Goal: Communication & Community: Answer question/provide support

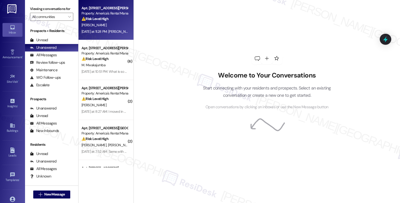
click at [111, 16] on div "Property: America's Rental Managers Portfolio" at bounding box center [105, 13] width 46 height 5
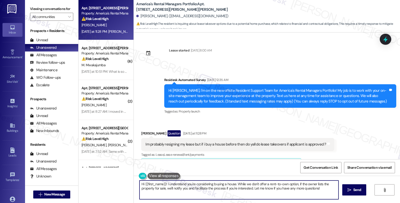
click at [163, 184] on textarea "Hi {{first_name}}! I understand you're considering buying a house. While we don…" at bounding box center [239, 190] width 199 height 19
click at [301, 184] on textarea "Hi {{first_name}}, thanks for reaching out. I'm glad you're considering renewin…" at bounding box center [239, 190] width 199 height 19
click at [226, 183] on textarea "Hi {{first_name}}, thanks for reaching out. I'm glad you're considering renewin…" at bounding box center [239, 190] width 199 height 19
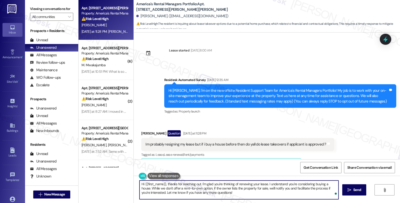
click at [294, 184] on textarea "Hi {{first_name}}, thanks for reaching out. I'm glad you're thinking of renewin…" at bounding box center [239, 190] width 199 height 19
click at [147, 189] on textarea "Hi {{first_name}}, thanks for reaching out. I'm glad you're thinking of renewin…" at bounding box center [239, 190] width 199 height 19
click at [230, 189] on textarea "Hi {{first_name}}, thanks for reaching out. I'm glad you're thinking of renewin…" at bounding box center [239, 190] width 199 height 19
click at [229, 189] on textarea "Hi {{first_name}}, thanks for reaching out. I'm glad you're thinking of renewin…" at bounding box center [239, 190] width 199 height 19
click at [256, 193] on textarea "Hi {{first_name}}, thanks for reaching out. I'm glad you're thinking of renewin…" at bounding box center [239, 190] width 199 height 19
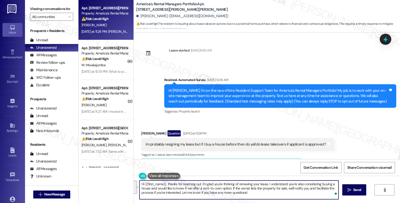
drag, startPoint x: 258, startPoint y: 194, endPoint x: 164, endPoint y: 196, distance: 94.0
click at [127, 174] on div "Apt. 2141 Ellsworth Loop Road SW, 2141 Ellsworth Loop Road SW Property: America…" at bounding box center [240, 101] width 322 height 203
paste textarea "you for reaching out. I’m glad to hear you’re thinking about renewing your leas…"
type textarea "Hi {{first_name}}, thank you for reaching out. I’m glad to hear you’re thinking…"
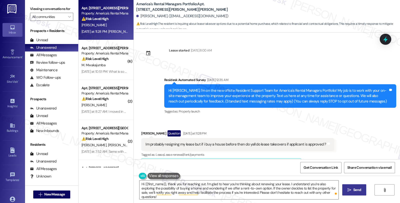
click at [352, 191] on span "Send" at bounding box center [357, 189] width 10 height 5
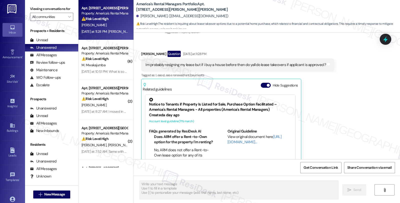
scroll to position [99, 0]
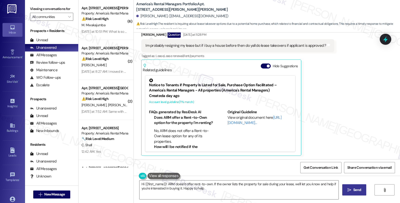
type textarea "Hi {{first_name}}! ARM doesn't offer rent-to-own. If the owner lists the proper…"
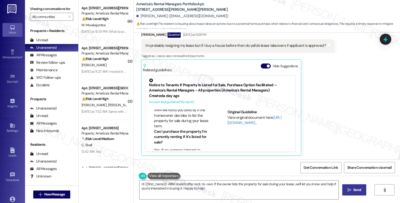
scroll to position [56, 0]
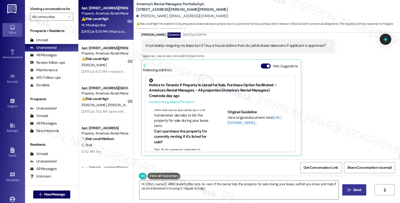
click at [108, 28] on div "M. Mwakajumba" at bounding box center [104, 25] width 47 height 6
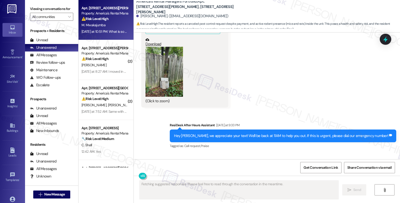
scroll to position [2006, 0]
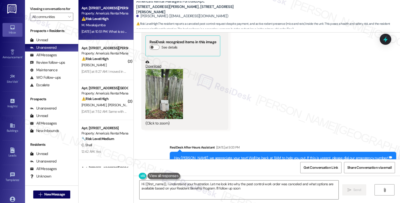
type textarea "Hi {{first_name}}, I understand your frustration. Let me look into why the pest…"
click at [168, 84] on button "Zoom image" at bounding box center [165, 94] width 38 height 50
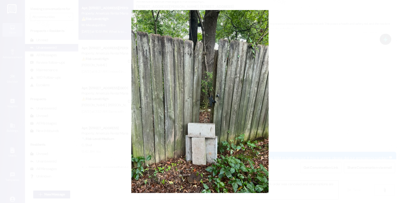
click at [303, 85] on button "Unzoom image" at bounding box center [200, 101] width 400 height 203
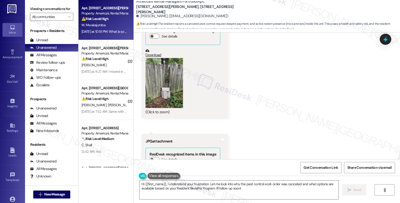
scroll to position [1895, 0]
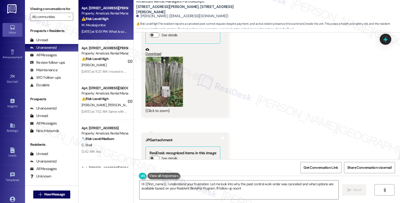
click at [163, 77] on button "Zoom image" at bounding box center [165, 82] width 38 height 50
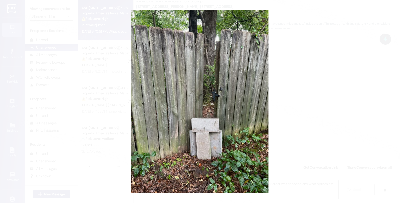
click at [304, 85] on button "Unzoom image" at bounding box center [200, 101] width 400 height 203
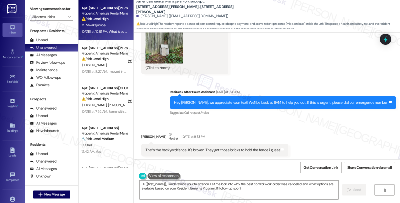
scroll to position [2117, 0]
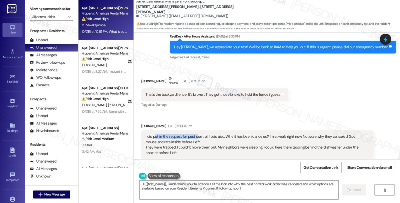
drag, startPoint x: 151, startPoint y: 128, endPoint x: 193, endPoint y: 127, distance: 41.8
click at [193, 134] on div "I did put in the request for pest control. I paid also. Why it has been cancele…" at bounding box center [256, 145] width 220 height 22
drag, startPoint x: 139, startPoint y: 115, endPoint x: 173, endPoint y: 116, distance: 34.5
click at [173, 123] on div "Marcelina Mwakajumba Yesterday at 10:49 PM" at bounding box center [257, 126] width 232 height 7
copy div "Marcelina Mwakajumba"
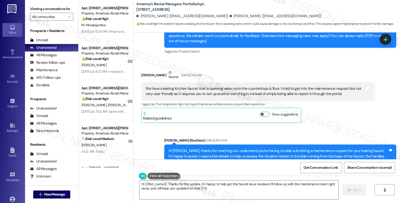
scroll to position [56, 0]
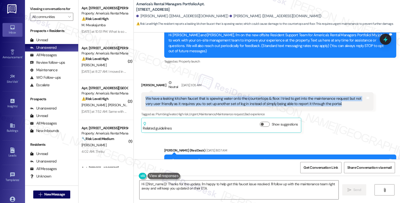
drag, startPoint x: 142, startPoint y: 93, endPoint x: 332, endPoint y: 99, distance: 189.8
click at [332, 99] on div "We have a leaking kitchen faucet that is spewing water onto the countertops & f…" at bounding box center [256, 101] width 220 height 11
copy div "We have a leaking kitchen faucet that is spewing water onto the countertops & f…"
click at [211, 195] on textarea "Hi {{first_name}}! Thanks for the update. I'm happy to help get this faucet iss…" at bounding box center [239, 190] width 199 height 19
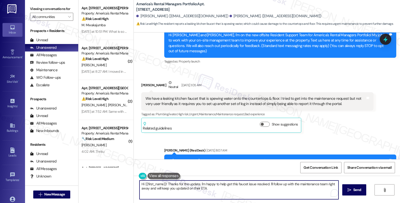
paste textarea "Is the leak continuous even when the faucet is turned off, or does it only happ…"
type textarea "Is the leak continuous even when the faucet is turned off, or does it only happ…"
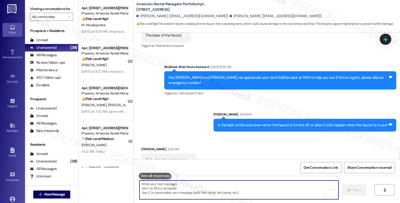
scroll to position [234, 0]
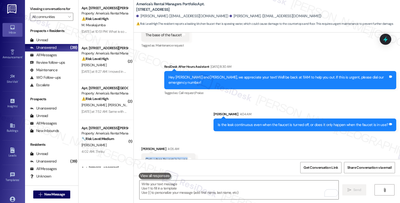
drag, startPoint x: 141, startPoint y: 149, endPoint x: 199, endPoint y: 158, distance: 58.5
click at [188, 153] on div "Only when faucet is in use Tags and notes" at bounding box center [168, 159] width 54 height 13
copy div "Only when faucet is in use Tags and notes"
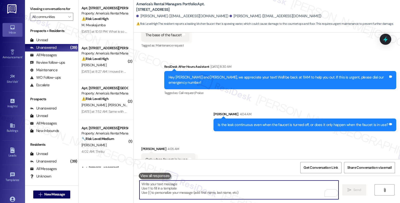
click at [209, 189] on textarea "To enrich screen reader interactions, please activate Accessibility in Grammarl…" at bounding box center [239, 190] width 199 height 19
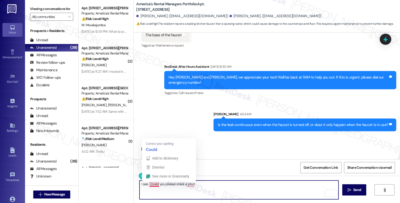
click at [147, 184] on textarea "I see. Coukd you please share a phot" at bounding box center [239, 190] width 199 height 19
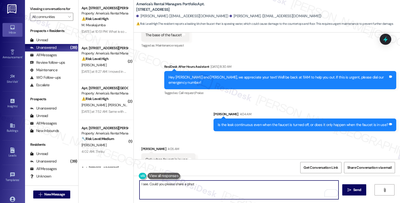
click at [193, 184] on textarea "I see. Could you please share a phot" at bounding box center [239, 190] width 199 height 19
click at [192, 184] on textarea "I see. Could you please share a photo so I can add it to the repor" at bounding box center [239, 190] width 199 height 19
type textarea "I see. Could you please share a photo reference?"
click at [358, 185] on button " Send" at bounding box center [354, 189] width 24 height 11
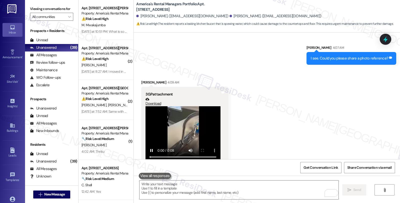
scroll to position [268, 0]
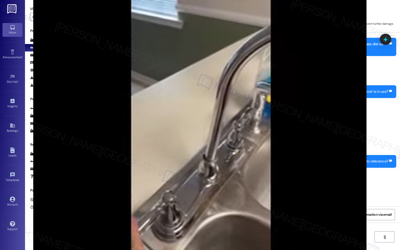
click at [294, 134] on video at bounding box center [200, 125] width 400 height 250
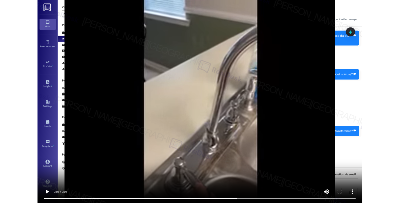
scroll to position [371, 0]
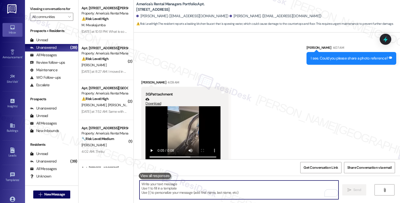
click at [180, 189] on textarea "To enrich screen reader interactions, please activate Accessibility in Grammarl…" at bounding box center [239, 190] width 199 height 19
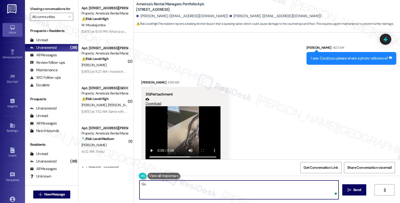
type textarea "G"
click at [203, 187] on textarea "Thank you!" at bounding box center [239, 190] width 199 height 19
paste textarea "Do we have your permission to enter during your absence? Also, do you have pets…"
type textarea "Thank you! Let me put in a work order to have it checked. Do we have your permi…"
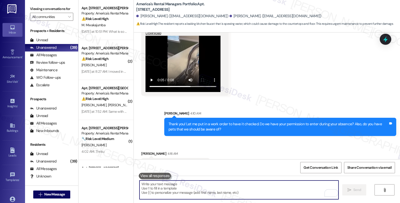
scroll to position [446, 0]
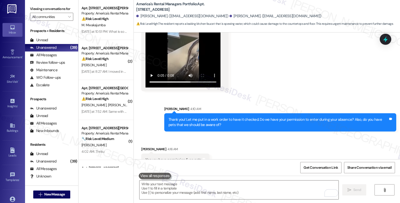
click at [164, 10] on b "America's Rental Managers Portfolio: Apt. 8396 Cahaba Crossing Circle, 8396 Cah…" at bounding box center [186, 7] width 100 height 11
copy b "8396"
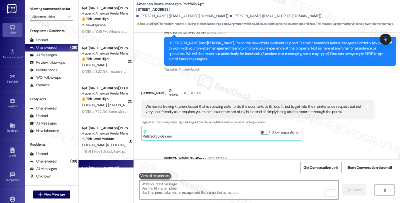
scroll to position [83, 0]
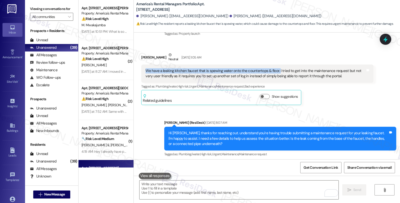
drag, startPoint x: 143, startPoint y: 66, endPoint x: 273, endPoint y: 67, distance: 130.3
click at [273, 68] on div "We have a leaking kitchen faucet that is spewing water onto the countertops & f…" at bounding box center [256, 73] width 220 height 11
copy div "We have a leaking kitchen faucet that is spewing water onto the countertops & f…"
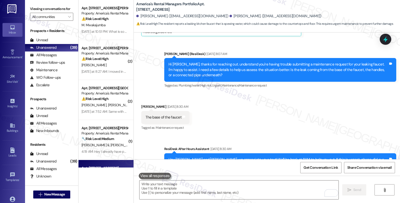
scroll to position [167, 0]
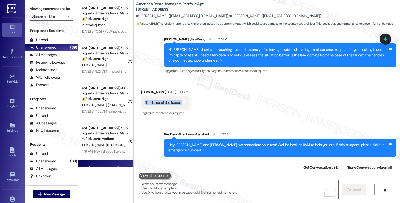
drag, startPoint x: 142, startPoint y: 99, endPoint x: 188, endPoint y: 101, distance: 46.5
click at [188, 101] on div "The base of the faucet Tags and notes" at bounding box center [165, 103] width 48 height 13
click at [267, 106] on div "Received via SMS Gary Talbot Aug 20, 2025 at 8:30 AM The base of the faucet Tag…" at bounding box center [267, 99] width 266 height 42
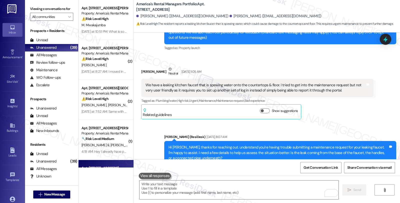
scroll to position [83, 0]
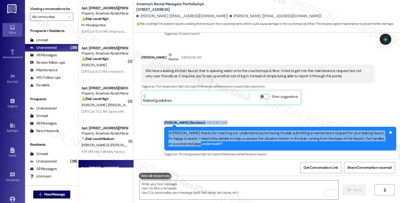
drag, startPoint x: 160, startPoint y: 128, endPoint x: 183, endPoint y: 145, distance: 28.4
click at [181, 145] on div "Sent via SMS Homer (ResiDesk) Aug 20, 2025 at 8:07 AM Hi Gary, thanks for reach…" at bounding box center [267, 135] width 266 height 53
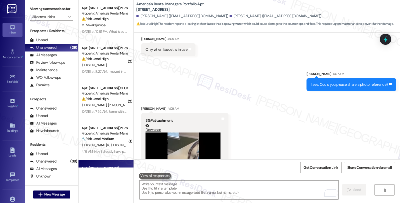
scroll to position [334, 0]
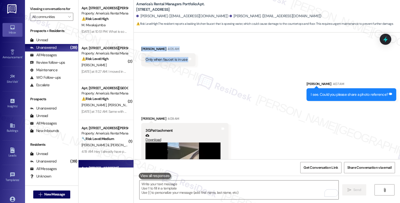
click at [285, 70] on div "Sent via SMS Sarah 4:07 AM I see. Could you please share a photo reference? Tag…" at bounding box center [267, 87] width 266 height 35
copy div "Homer (ResiDesk) Aug 20, 2025 at 8:07 AM Hi Gary, thanks for reaching out. unde…"
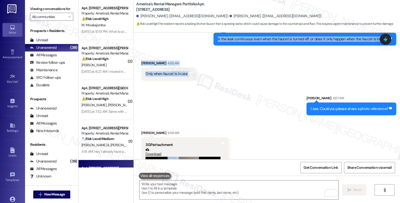
scroll to position [362, 0]
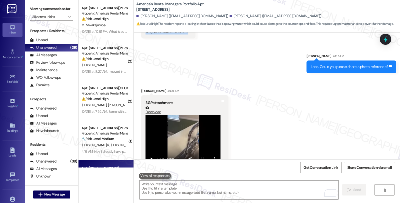
click at [151, 106] on link "Download" at bounding box center [183, 110] width 75 height 9
drag, startPoint x: 204, startPoint y: 16, endPoint x: 221, endPoint y: 14, distance: 16.9
click at [230, 14] on div "Gary Talbot. (gtalbot430@gmail.com)" at bounding box center [276, 16] width 92 height 5
copy div "Gary Talbot"
click at [160, 187] on textarea "To enrich screen reader interactions, please activate Accessibility in Grammarl…" at bounding box center [239, 190] width 199 height 19
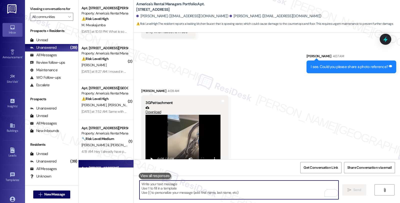
scroll to position [446, 0]
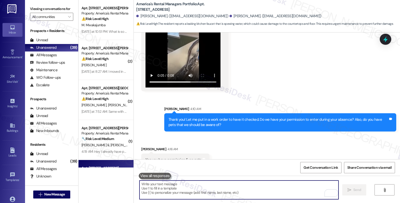
click at [167, 187] on textarea "To enrich screen reader interactions, please activate Accessibility in Grammarl…" at bounding box center [239, 190] width 199 height 19
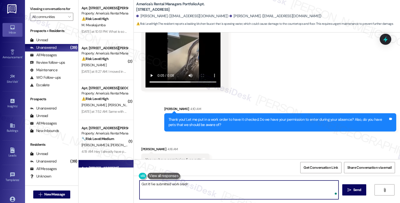
paste textarea "#53271-1"
click at [181, 185] on textarea "Got it! I've submitted work oredr #53271-1" at bounding box center [239, 190] width 199 height 19
click at [216, 185] on textarea "Got it! I've submitted work order #53271-1" at bounding box center [239, 190] width 199 height 19
click at [264, 185] on textarea "Got it! I've submitted work order #53271-1 for this. Please let me know if you …" at bounding box center [239, 190] width 199 height 19
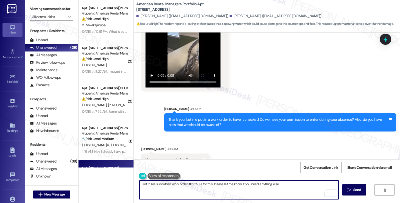
click at [285, 183] on textarea "Got it! I've submitted work order #53271-1 for this. Please let me know if you …" at bounding box center [239, 190] width 199 height 19
type textarea "Got it! I've submitted work order #53271-1 for this. Please let me know if you …"
click at [351, 189] on span " Send" at bounding box center [355, 189] width 16 height 5
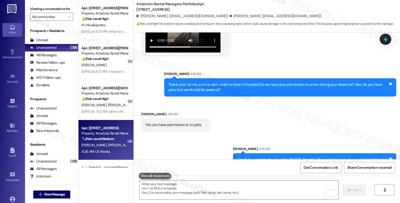
scroll to position [515, 0]
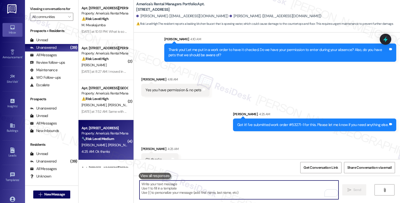
click at [160, 187] on textarea "To enrich screen reader interactions, please activate Accessibility in Grammarl…" at bounding box center [239, 190] width 199 height 19
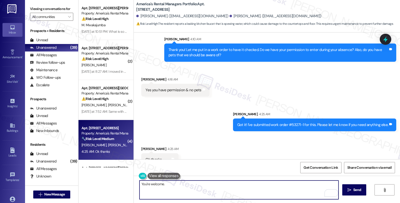
click at [189, 183] on textarea "You're welcome." at bounding box center [239, 190] width 199 height 19
paste textarea "Should you have other concerns, please feel free to reach out. Have a great day!"
click at [141, 146] on div "Gary Talbot 4:25 AM" at bounding box center [159, 149] width 37 height 7
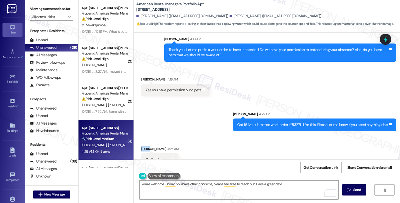
click at [141, 146] on div "Gary Talbot 4:25 AM" at bounding box center [159, 149] width 37 height 7
copy div "Gary"
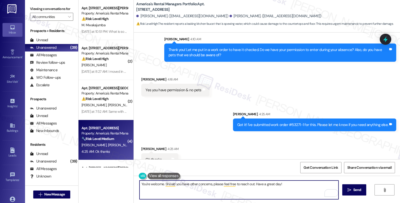
click at [160, 185] on textarea "You're welcome. Should you have other concerns, please feel free to reach out. …" at bounding box center [239, 190] width 199 height 19
paste textarea "Gary"
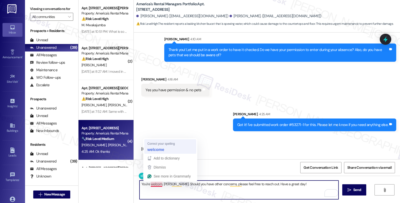
type textarea "You're welcome, Gary. Should you have other concerns, please feel free to reach…"
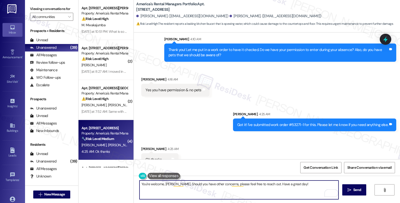
click at [298, 188] on textarea "You're welcome, Gary. Should you have other concerns, please feel free to reach…" at bounding box center [239, 190] width 199 height 19
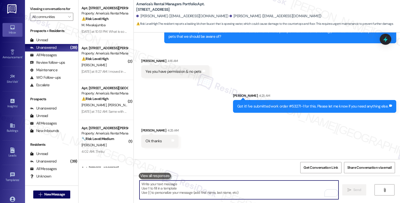
scroll to position [550, 0]
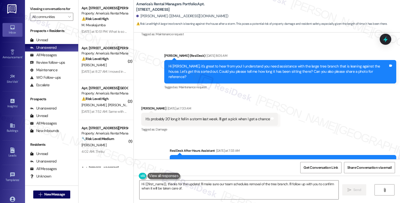
scroll to position [140, 0]
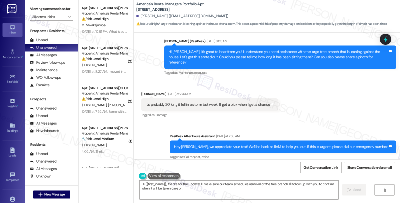
click at [141, 91] on div "[PERSON_NAME] [DATE] at 7:33 AM" at bounding box center [209, 94] width 137 height 7
click at [141, 91] on div "John Parris Yesterday at 7:33 AM" at bounding box center [209, 94] width 137 height 7
copy div "John"
click at [140, 184] on textarea "Hi {{first_name}}, thanks for the update! I'll make sure our team schedules rem…" at bounding box center [239, 190] width 199 height 19
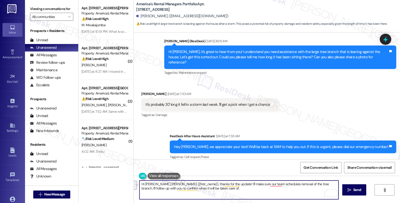
drag, startPoint x: 151, startPoint y: 184, endPoint x: 214, endPoint y: 192, distance: 64.2
click at [214, 192] on textarea "Hi John, checkiHi {{first_name}}, thanks for the update! I'll make sure our tea…" at bounding box center [239, 190] width 199 height 19
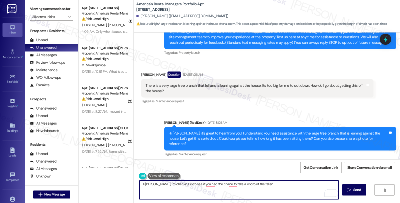
scroll to position [57, 0]
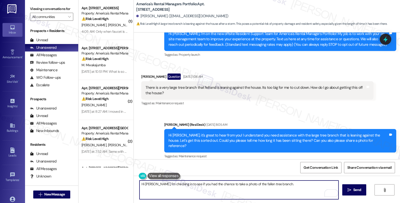
click at [283, 185] on textarea "Hi John, I'm checking in to see if you had the chance to take a photo of the fa…" at bounding box center [239, 190] width 199 height 19
type textarea "Hi John, I'm checking in to see if you had the chance to take a photo of the fa…"
click at [348, 192] on icon "" at bounding box center [350, 190] width 4 height 4
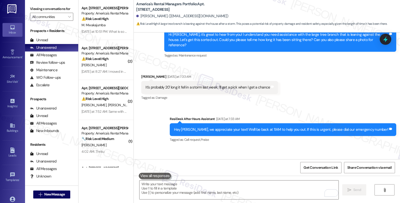
scroll to position [175, 0]
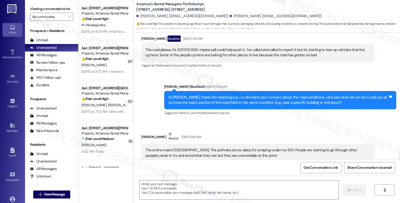
type textarea "Fetching suggested responses. Please feel free to read through the conversation…"
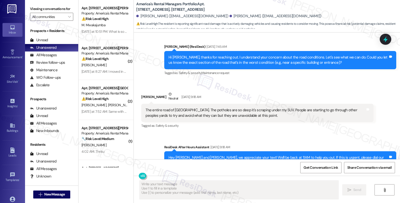
scroll to position [151, 0]
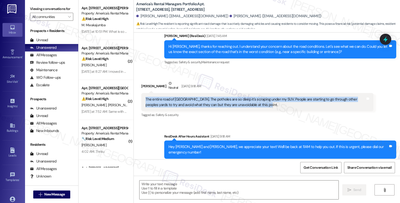
drag, startPoint x: 250, startPoint y: 100, endPoint x: 141, endPoint y: 90, distance: 109.8
click at [141, 93] on div "The entire road of Lakewood lane. The potholes are so deep it's scraping under …" at bounding box center [257, 102] width 232 height 18
copy div "The entire road of Lakewood lane. The potholes are so deep it's scraping under …"
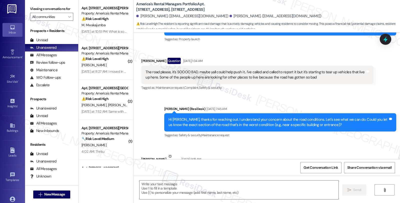
scroll to position [68, 0]
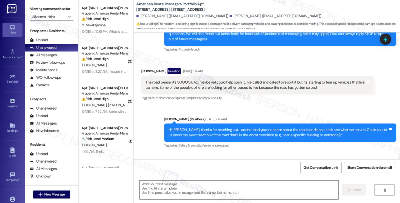
click at [197, 191] on textarea at bounding box center [239, 190] width 199 height 19
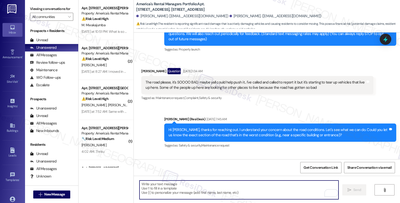
paste textarea "Hi there, thanks for bringing this to our attention. We're really sorry to hear…"
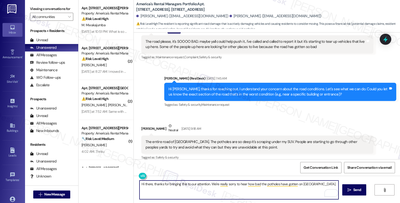
scroll to position [151, 0]
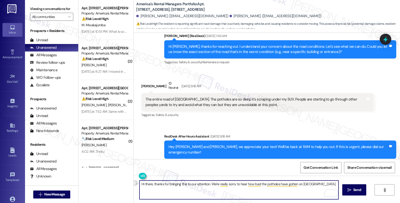
drag, startPoint x: 151, startPoint y: 184, endPoint x: 118, endPoint y: 182, distance: 33.6
click at [118, 182] on div "Apt. 1604 King James Dr., 1604 King James Dr. Property: America's Rental Manage…" at bounding box center [240, 101] width 322 height 203
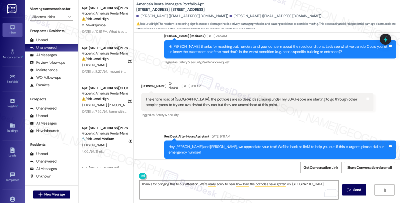
click at [141, 81] on div "Kelsie Hill Neutral Aug 20, 2025 at 9:18 AM" at bounding box center [257, 87] width 232 height 12
copy div "Kelsie"
click at [194, 185] on textarea "Thanks for bringing this to our attention. We're really sorry to hear how bad t…" at bounding box center [239, 190] width 199 height 19
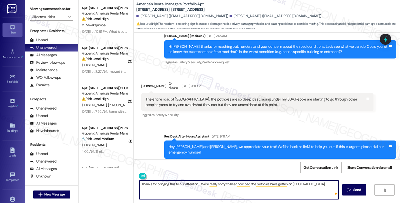
paste textarea "Kelsie"
click at [326, 185] on textarea "Thanks for bringing this to our attention, Kelsie. We're really sorry to hear h…" at bounding box center [239, 190] width 199 height 19
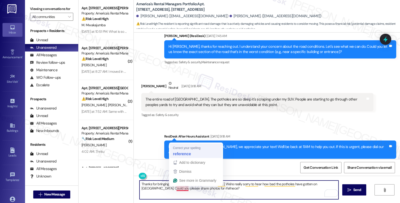
type textarea "Thanks for bringing this to our attention, Kelsie. We're really sorry to hear h…"
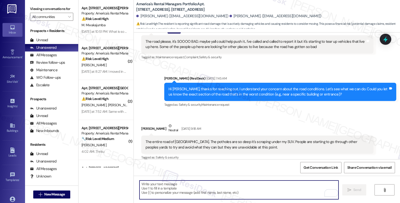
scroll to position [191, 0]
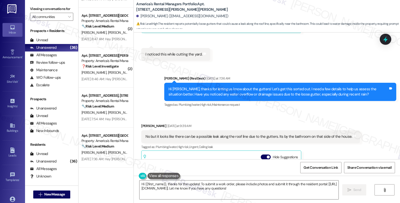
scroll to position [134, 0]
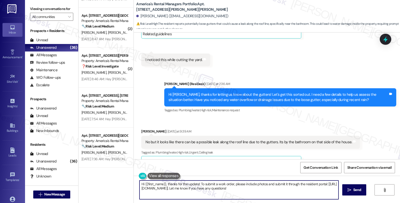
click at [224, 188] on textarea "Hi {{first_name}}, thanks for the update! To submit a work order, please includ…" at bounding box center [239, 190] width 199 height 19
click at [188, 191] on textarea "Hi {{first_name}}, thanks for the update! To submit a work order, please includ…" at bounding box center [239, 190] width 199 height 19
drag, startPoint x: 138, startPoint y: 185, endPoint x: 275, endPoint y: 200, distance: 137.8
click at [275, 200] on div "Hi {{first_name}}, thanks for the update! To submit a work order, please includ…" at bounding box center [267, 195] width 266 height 38
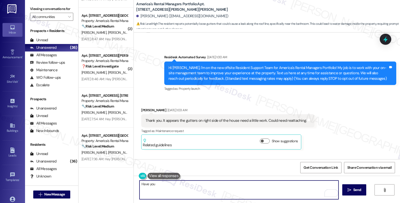
scroll to position [0, 0]
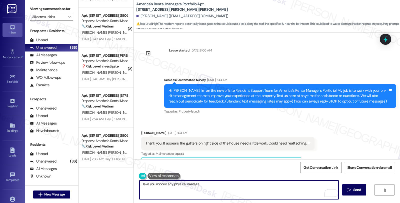
click at [201, 184] on textarea "Have you noticed any physical damage" at bounding box center [239, 190] width 199 height 19
click at [263, 185] on textarea "Have you noticed any physical damage? Could you also please [PERSON_NAME] for r…" at bounding box center [239, 190] width 199 height 19
click at [286, 184] on textarea "Have you noticed any physical damage? Could you also please [PERSON_NAME] for r…" at bounding box center [239, 190] width 199 height 19
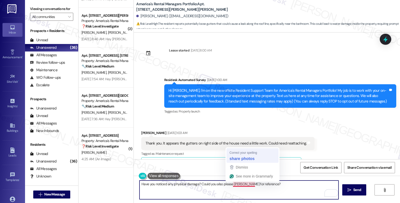
type textarea "Have you noticed any physical damage? Could you also please share photos for re…"
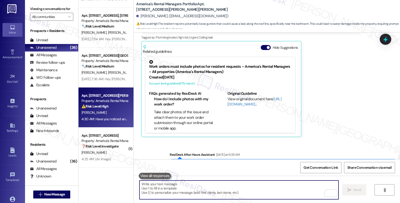
scroll to position [308, 0]
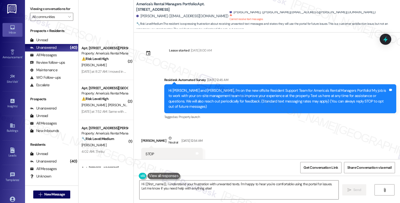
scroll to position [139, 0]
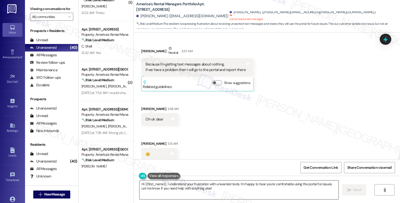
click at [220, 190] on textarea "Hi {{first_name}}, I understand your frustration with unwanted texts. I'm happy…" at bounding box center [239, 190] width 199 height 19
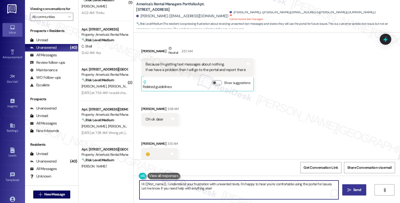
click at [350, 191] on icon "" at bounding box center [350, 190] width 4 height 4
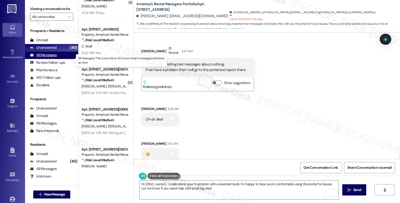
click at [46, 58] on div "All Messages" at bounding box center [43, 55] width 27 height 5
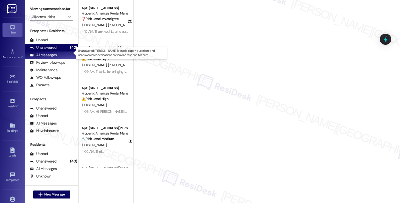
click at [51, 50] on div "Unanswered" at bounding box center [43, 47] width 27 height 5
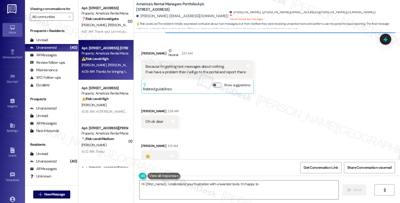
scroll to position [301, 0]
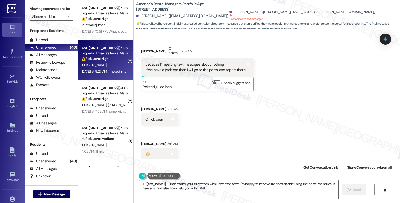
type textarea "Hi {{first_name}}, I understand your frustration with unwanted texts. I'm happy…"
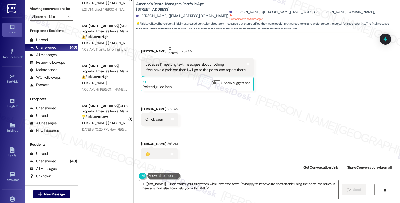
scroll to position [389, 0]
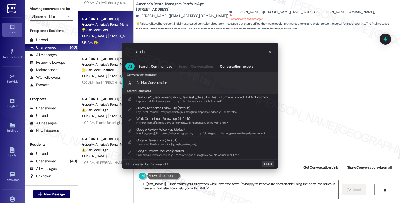
type input "arch"
click at [157, 86] on span "Arch ive Conversation" at bounding box center [152, 83] width 31 height 6
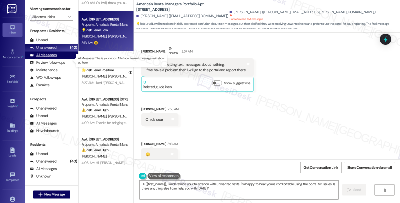
click at [54, 58] on div "All Messages" at bounding box center [43, 55] width 27 height 5
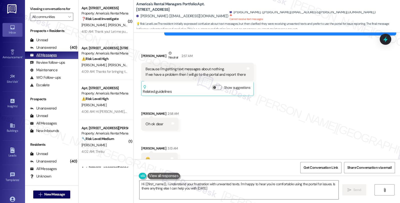
type textarea "Hi {{first_name}}, I understand your frustration with unwanted texts. I'm happy…"
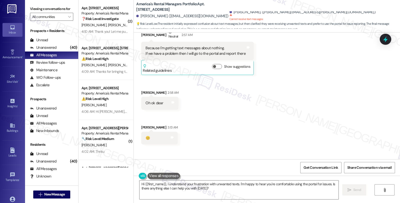
scroll to position [338, 0]
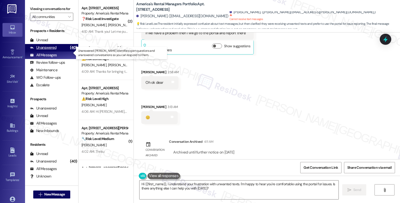
click at [47, 50] on div "Unanswered" at bounding box center [43, 47] width 27 height 5
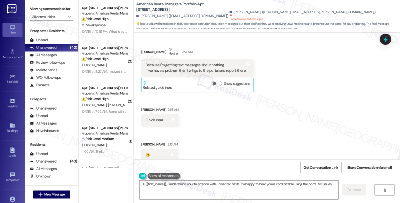
scroll to position [301, 0]
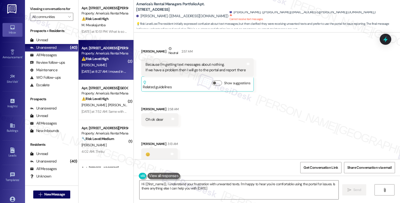
type textarea "Hi {{first_name}}, I understand your frustration with unwanted texts. I'm happy…"
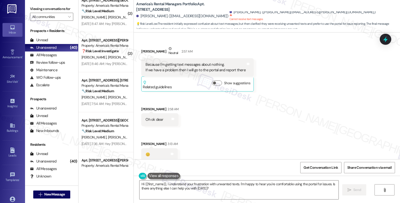
scroll to position [1353, 0]
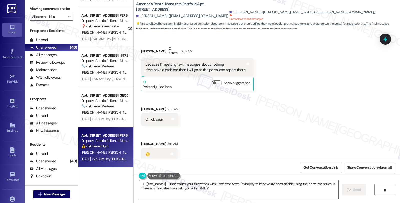
click at [114, 148] on div "⚠️ Risk Level: High The resident reports ants in the kitchen, pinholes in the c…" at bounding box center [105, 146] width 46 height 5
type textarea "Hi {{first_name}}, I understand your frustration with unwanted texts. I'm happy…"
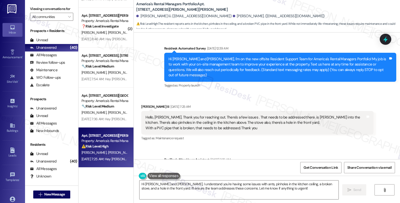
scroll to position [55, 0]
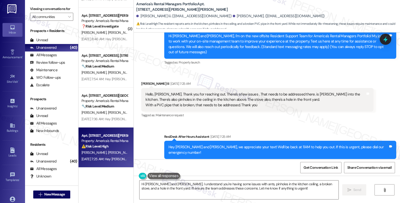
click at [142, 81] on div "Charles Fitzpatrick Iii Aug 20, 2025 at 7:25 AM" at bounding box center [257, 84] width 232 height 7
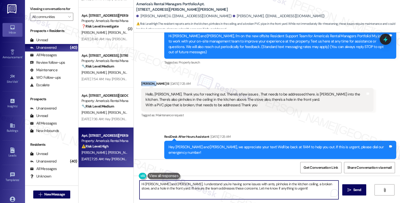
click at [153, 185] on textarea "Hi Charles and Marianella, I understand you're having some issues with ants, pi…" at bounding box center [239, 190] width 199 height 19
drag, startPoint x: 169, startPoint y: 188, endPoint x: 291, endPoint y: 193, distance: 122.6
click at [291, 193] on textarea "Hi Charles, thanks for reaching out. I understand you're having some issues wit…" at bounding box center [239, 190] width 199 height 19
click at [272, 189] on textarea "Hi Charles, thanks for reaching out. I understand you're having some issues wit…" at bounding box center [239, 190] width 199 height 19
click at [157, 197] on textarea "Hi Charles, thanks for reaching out. I understand you're having some issues wit…" at bounding box center [239, 190] width 199 height 19
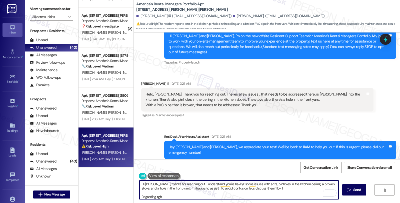
click at [157, 197] on textarea "Hi Charles, thanks for reaching out. I understand you're having some issues wit…" at bounding box center [239, 190] width 199 height 19
paste textarea "Pest control issues are a tenants responsibility to handle."
click at [203, 196] on textarea "Hi Charles, thanks for reaching out. I understand you're having some issues wit…" at bounding box center [239, 190] width 199 height 19
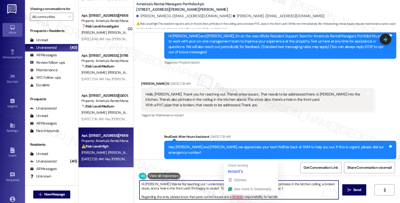
click at [228, 197] on textarea "Hi Charles, thanks for reaching out. I understand you're having some issues wit…" at bounding box center [239, 190] width 199 height 19
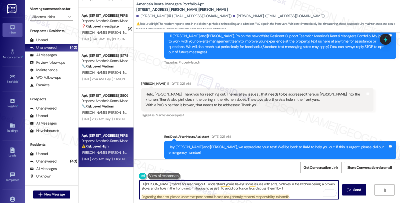
click at [246, 196] on textarea "Hi Charles, thanks for reaching out. I understand you're having some issues wit…" at bounding box center [239, 190] width 199 height 19
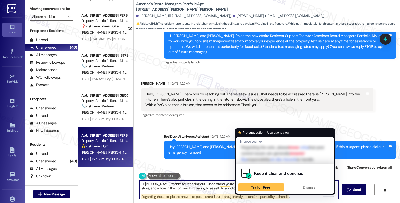
click at [246, 196] on textarea "Hi Charles, thanks for reaching out. I understand you're having some issues wit…" at bounding box center [239, 190] width 199 height 19
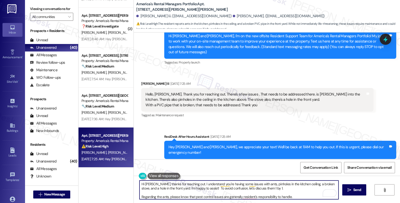
click at [297, 197] on textarea "Hi Charles, thanks for reaching out. I understand you're having some issues wit…" at bounding box center [239, 190] width 199 height 19
click at [299, 196] on textarea "Hi Charles, thanks for reaching out. I understand you're having some issues wit…" at bounding box center [239, 190] width 199 height 19
type textarea "Hi Charles, thanks for reaching out. I understand you're having some issues wit…"
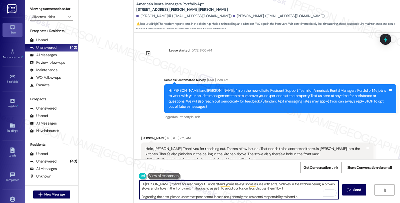
scroll to position [55, 0]
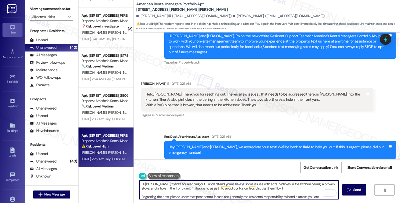
paste textarea "$59.95/month or $49.95/month for their Resident Benefits Program"
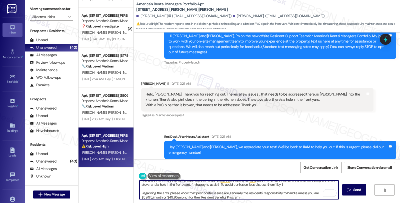
click at [317, 192] on textarea "Hi [PERSON_NAME], thanks for reaching out. I understand you're having some issu…" at bounding box center [239, 190] width 199 height 19
click at [191, 198] on textarea "Hi [PERSON_NAME], thanks for reaching out. I understand you're having some issu…" at bounding box center [239, 190] width 199 height 19
click at [245, 198] on textarea "Hi [PERSON_NAME], thanks for reaching out. I understand you're having some issu…" at bounding box center [239, 190] width 199 height 19
click at [152, 189] on textarea "Hi [PERSON_NAME], thanks for reaching out. I understand you're having some issu…" at bounding box center [239, 190] width 199 height 19
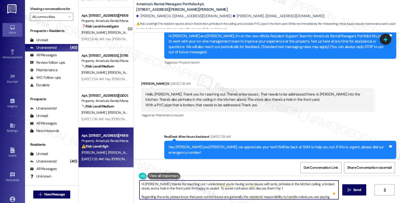
scroll to position [5, 0]
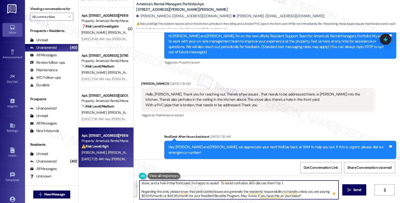
drag, startPoint x: 155, startPoint y: 184, endPoint x: 342, endPoint y: 206, distance: 187.5
click at [342, 203] on html "Inbox Go to Inbox Announcement • Send A Text Announcement Site Visit • Go to Si…" at bounding box center [200, 101] width 400 height 203
paste textarea "you for reaching out. I understand you’re dealing with a few issues: ants, pinh…"
type textarea "Hi [PERSON_NAME], thank you for reaching out. I understand you’re dealing with …"
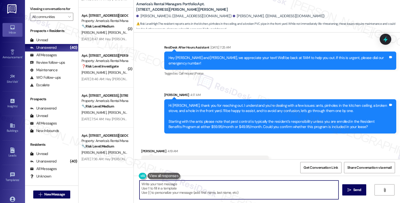
scroll to position [146, 0]
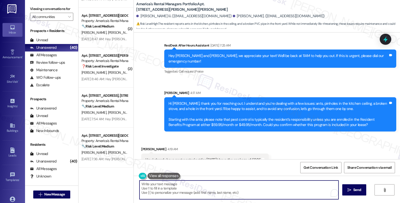
drag, startPoint x: 166, startPoint y: 174, endPoint x: 121, endPoint y: 170, distance: 44.9
click at [121, 170] on div "( 1 ) Apt. 2418 Hampstead Drive, 2418 Hampstead Drive Property: America's Renta…" at bounding box center [240, 101] width 322 height 203
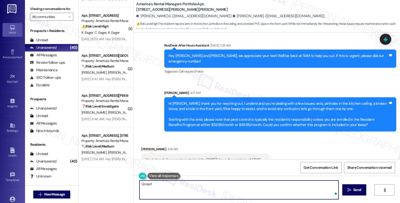
paste textarea "If they are paying less than $49.95/month for their Resident Benefits Program, …"
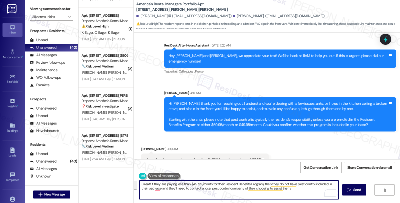
drag, startPoint x: 157, startPoint y: 184, endPoint x: 294, endPoint y: 192, distance: 137.2
click at [294, 192] on textarea "Great! If they are paying less than $49.95/month for their Resident Benefits Pr…" at bounding box center [239, 190] width 199 height 19
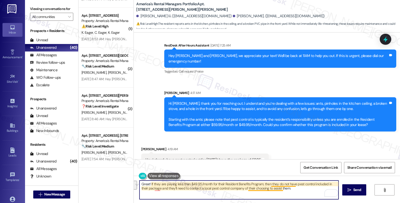
paste textarea "paying $59.95/month or $49.95/month for their Resident Benefits Program, then O…"
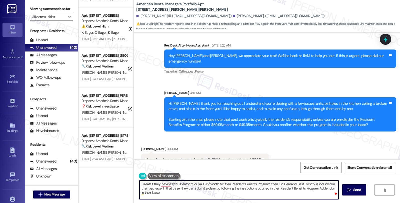
click at [152, 184] on textarea "Great! If they paying $59.95/month or $49.95/month for their Resident Benefits …" at bounding box center [239, 190] width 199 height 19
drag, startPoint x: 147, startPoint y: 183, endPoint x: 191, endPoint y: 198, distance: 46.2
click at [191, 198] on textarea "Great! If you paying $59.95/month or $49.95/month for their Resident Benefits P…" at bounding box center [239, 190] width 199 height 19
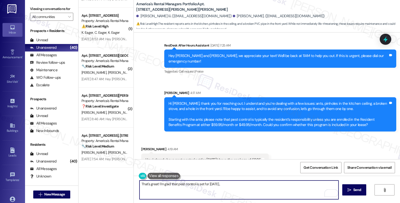
click at [237, 184] on textarea "That's great! I'm glad that pest control is set for tomorrow.," at bounding box center [239, 190] width 199 height 19
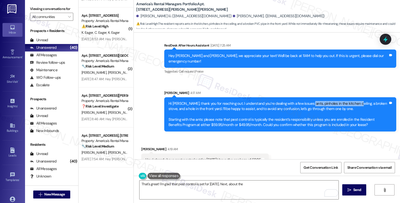
drag, startPoint x: 302, startPoint y: 94, endPoint x: 348, endPoint y: 94, distance: 46.0
click at [348, 101] on div "Hi Charles, thank you for reaching out. I understand you’re dealing with a few …" at bounding box center [279, 114] width 220 height 27
copy div "pinholes in the kitchen ceiling"
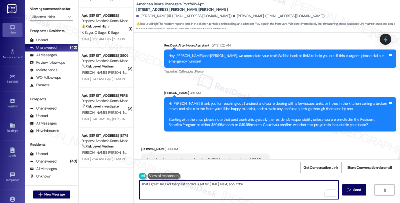
click at [258, 185] on textarea "That's great! I'm glad that pest control is set for tomorrow. Next, about the" at bounding box center [239, 190] width 199 height 19
paste textarea "pinholes in the kitchen ceiling"
click at [246, 184] on textarea "That's great! I'm glad that pest control is set for tomorrow. Next, about the p…" at bounding box center [239, 190] width 199 height 19
click at [293, 186] on textarea "That's great! I'm glad that pest control is set for tomorrow. Next, about the p…" at bounding box center [239, 190] width 199 height 19
click at [213, 191] on textarea "That's great! I'm glad that pest control is set for tomorrow. Next, about the p…" at bounding box center [239, 190] width 199 height 19
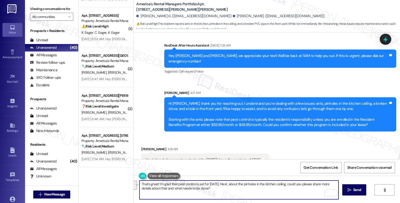
paste textarea "’s great—I’m glad pest control is scheduled for tomorrow! Regarding the pinhole…"
type textarea "That’s great—I’m glad pest control is scheduled for tomorrow! Regarding the pin…"
click at [347, 190] on span " Send" at bounding box center [355, 189] width 16 height 5
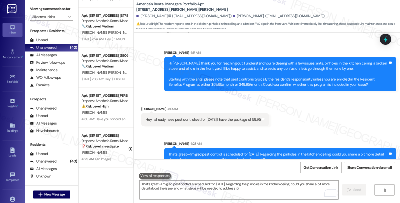
scroll to position [288, 0]
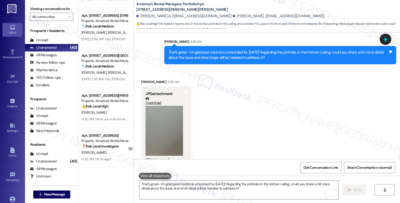
click at [162, 116] on button "Zoom image" at bounding box center [165, 131] width 38 height 50
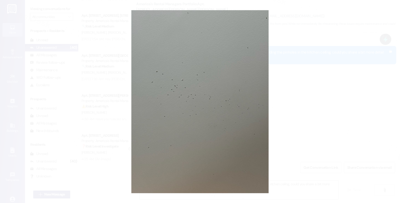
click at [302, 102] on button "Unzoom image" at bounding box center [200, 101] width 400 height 203
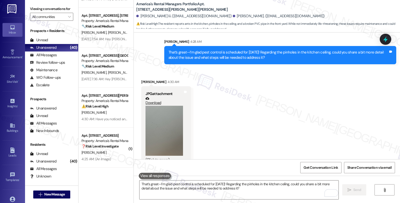
click at [171, 113] on button "Zoom image" at bounding box center [165, 131] width 38 height 50
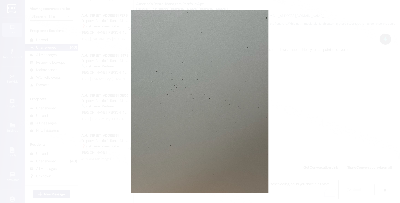
scroll to position [535, 0]
click at [309, 48] on button "Unzoom image" at bounding box center [200, 101] width 400 height 203
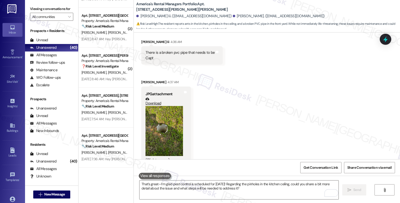
click at [166, 106] on button "Zoom image" at bounding box center [165, 131] width 38 height 50
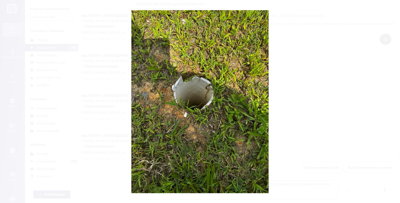
click at [313, 95] on button "Unzoom image" at bounding box center [200, 101] width 400 height 203
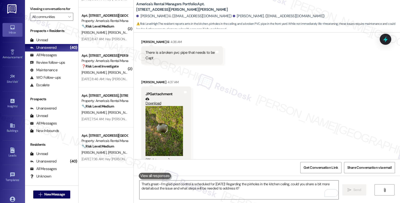
click at [159, 128] on button "Zoom image" at bounding box center [165, 131] width 38 height 50
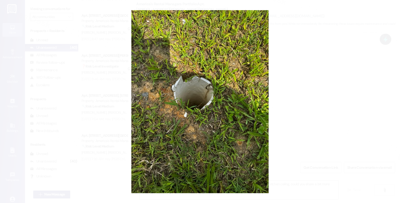
click at [291, 103] on button "Unzoom image" at bounding box center [200, 101] width 400 height 203
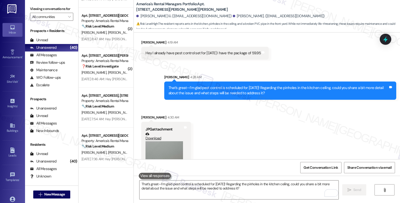
scroll to position [257, 0]
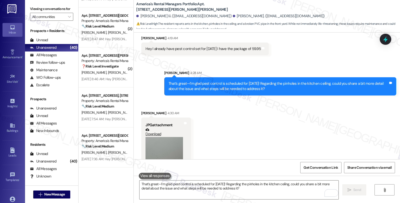
click at [163, 139] on button "Zoom image" at bounding box center [165, 162] width 38 height 50
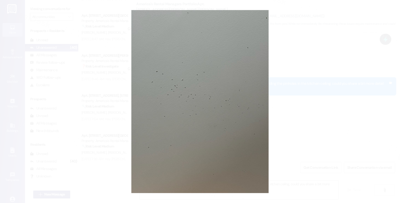
click at [291, 115] on button "Unzoom image" at bounding box center [200, 101] width 400 height 203
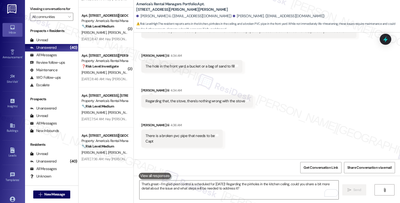
scroll to position [535, 0]
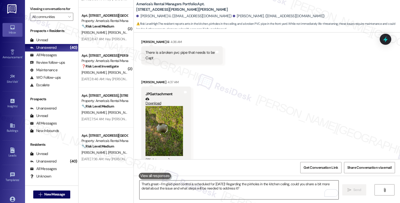
click at [196, 190] on textarea "That’s great—I’m glad pest control is scheduled for tomorrow! Regarding the pin…" at bounding box center [239, 190] width 199 height 19
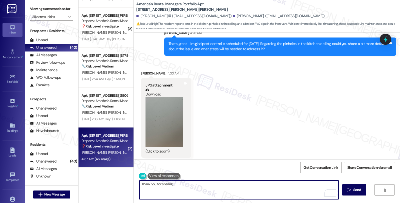
scroll to position [285, 0]
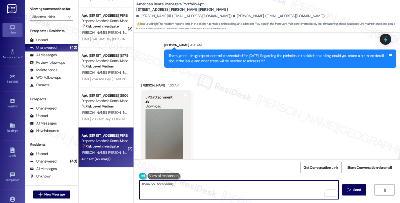
type textarea "Thank you for sharing."
click at [179, 120] on button "Zoom image" at bounding box center [165, 134] width 38 height 50
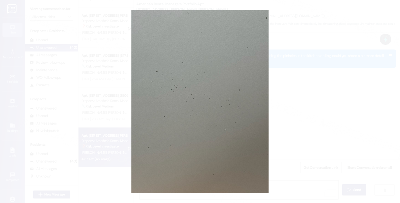
click at [273, 111] on button "Unzoom image" at bounding box center [200, 101] width 400 height 203
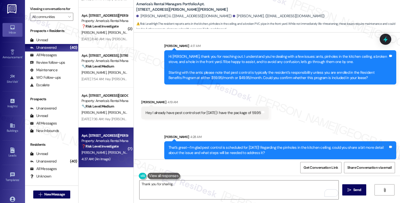
scroll to position [194, 0]
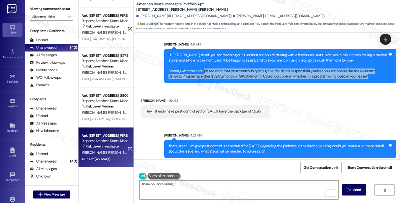
drag, startPoint x: 200, startPoint y: 60, endPoint x: 368, endPoint y: 68, distance: 168.7
click at [368, 68] on div "Hi Charles, thank you for reaching out. I understand you’re dealing with a few …" at bounding box center [279, 66] width 220 height 27
copy div "please note that pest control is typically the resident’s responsibility unless…"
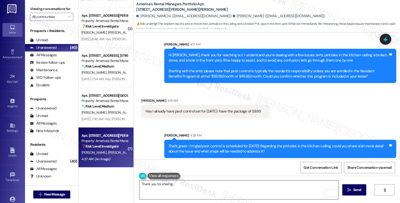
click at [173, 183] on textarea "Thank you for sharing." at bounding box center [239, 190] width 199 height 19
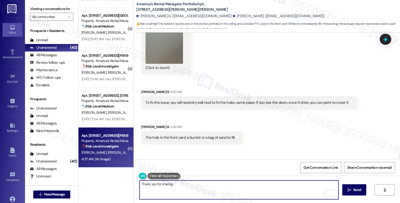
scroll to position [444, 0]
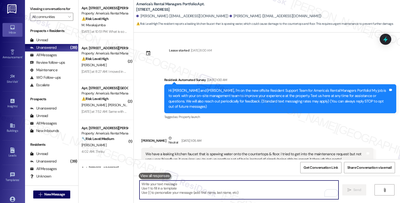
scroll to position [550, 0]
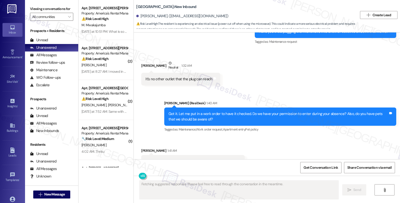
scroll to position [2828, 0]
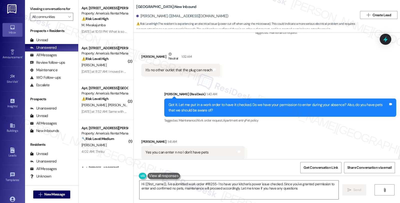
type textarea "Hi {{first_name}}, I've submitted work order #18255-1 to have your kitchen's po…"
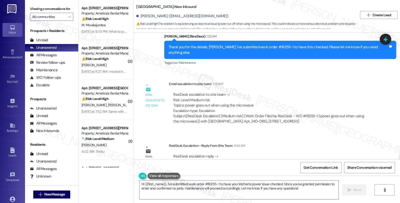
scroll to position [2977, 0]
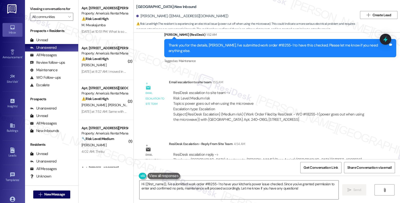
click at [334, 90] on div "ResiDesk escalation to site team -> Risk Level: Medium risk Topics: power goes …" at bounding box center [271, 101] width 196 height 22
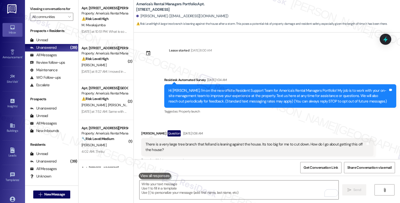
scroll to position [277, 0]
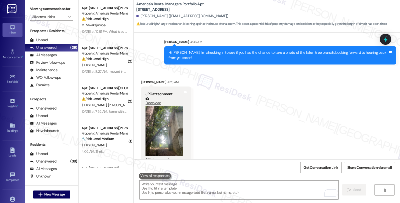
click at [166, 106] on button "Zoom image" at bounding box center [165, 131] width 38 height 50
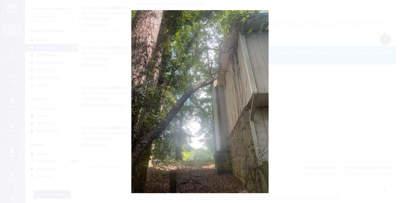
click at [307, 90] on button "Unzoom image" at bounding box center [200, 101] width 400 height 203
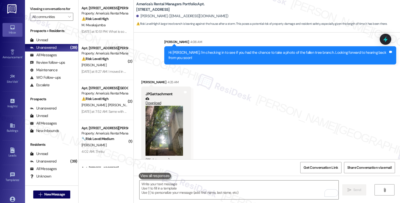
click at [166, 106] on button "Zoom image" at bounding box center [165, 131] width 38 height 50
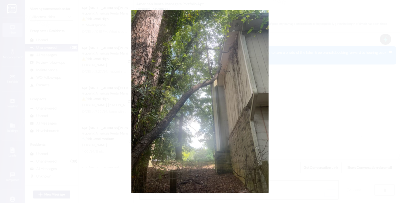
click at [322, 58] on button "Unzoom image" at bounding box center [200, 101] width 400 height 203
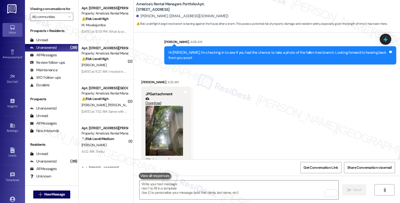
click at [158, 124] on button "Zoom image" at bounding box center [165, 131] width 38 height 50
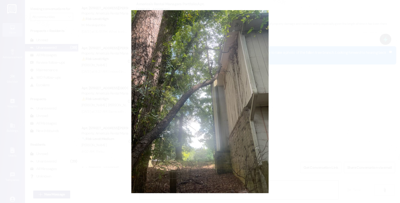
click at [302, 93] on button "Unzoom image" at bounding box center [200, 101] width 400 height 203
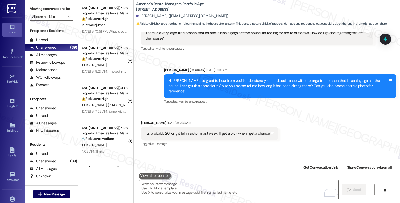
scroll to position [194, 0]
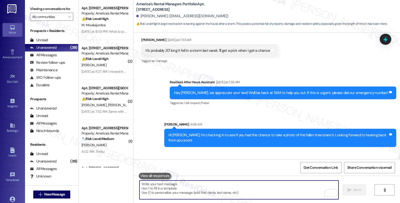
click at [210, 185] on textarea "To enrich screen reader interactions, please activate Accessibility in Grammarl…" at bounding box center [239, 190] width 199 height 19
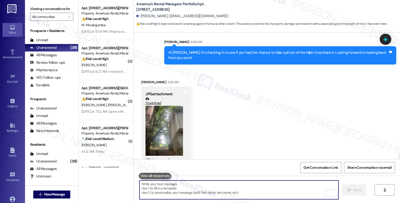
click at [200, 184] on textarea "To enrich screen reader interactions, please activate Accessibility in Grammarl…" at bounding box center [239, 190] width 199 height 19
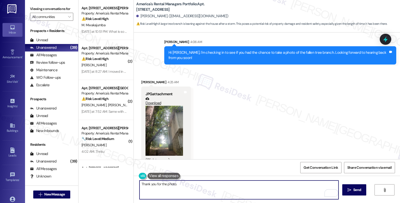
type textarea "Thank you for the photo."
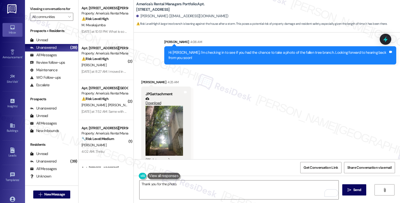
click at [165, 137] on button "Zoom image" at bounding box center [165, 131] width 38 height 50
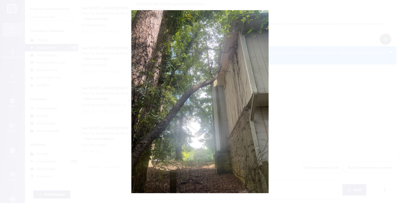
click at [303, 121] on button "Unzoom image" at bounding box center [200, 101] width 400 height 203
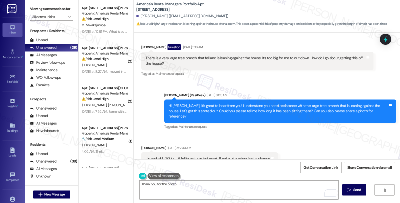
scroll to position [83, 0]
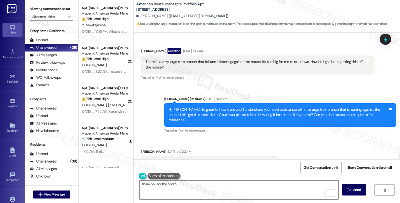
click at [194, 182] on textarea "Thank you for the photo." at bounding box center [239, 190] width 199 height 19
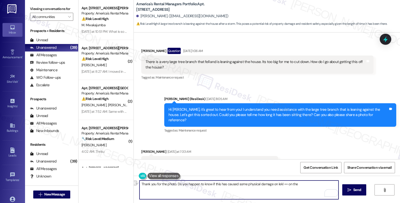
drag, startPoint x: 271, startPoint y: 184, endPoint x: 325, endPoint y: 181, distance: 54.9
click at [325, 181] on textarea "Thank you for the photo. Do you happen to know if this has caused some physical…" at bounding box center [239, 190] width 199 height 19
click at [269, 186] on textarea "Thank you for the photo. Do you happen to know if this has caused some physical…" at bounding box center [239, 190] width 199 height 19
drag, startPoint x: 300, startPoint y: 184, endPoint x: 335, endPoint y: 185, distance: 34.5
click at [335, 185] on textarea "Thank you for the photo. Do you happen to know if this has caused some physical…" at bounding box center [239, 190] width 199 height 19
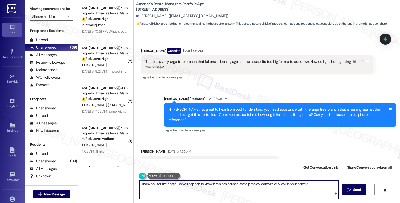
type textarea "Thank you for the photo. Do you happen to know if this has caused some physical…"
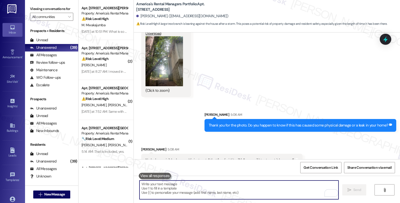
scroll to position [347, 0]
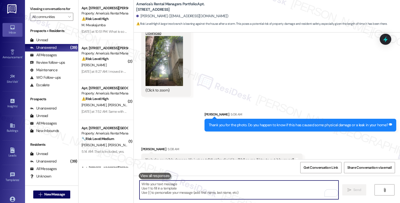
click at [185, 186] on textarea "To enrich screen reader interactions, please activate Accessibility in Grammarl…" at bounding box center [239, 190] width 199 height 19
click at [183, 119] on div "Sent via SMS Sarah 5:06 AM Thank you for the photo. Do you happen to know if th…" at bounding box center [267, 118] width 266 height 35
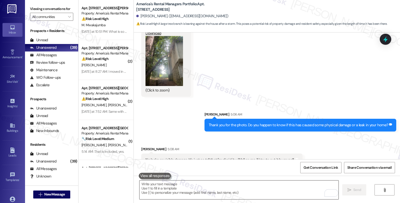
click at [174, 189] on textarea "To enrich screen reader interactions, please activate Accessibility in Grammarl…" at bounding box center [239, 190] width 199 height 19
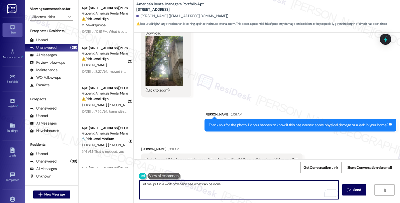
type textarea "Let me put in a work order and see what can be done."
click at [168, 64] on button "Zoom image" at bounding box center [165, 61] width 38 height 50
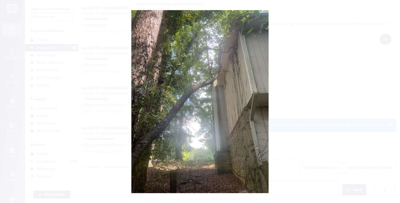
click at [298, 118] on button "Unzoom image" at bounding box center [200, 101] width 400 height 203
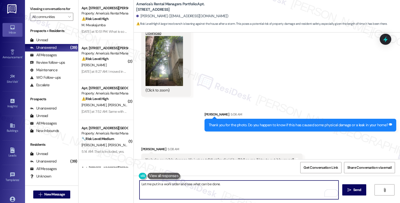
click at [246, 184] on textarea "Let me put in a work order and see what can be done." at bounding box center [239, 190] width 199 height 19
click at [229, 186] on textarea "Let me put in a work order and see what can be done." at bounding box center [239, 190] width 199 height 19
paste textarea "Do we have your permission to enter during your absence? Also, do you have pets…"
type textarea "Let me put in a work order and see what can be done. Do we have your permission…"
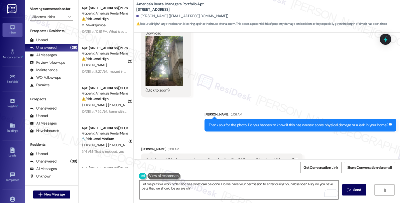
click at [238, 188] on textarea "Let me put in a work order and see what can be done. Do we have your permission…" at bounding box center [239, 190] width 199 height 19
click at [244, 183] on textarea "Let me put in a work order and see what can be done. Do we have your permission…" at bounding box center [239, 190] width 199 height 19
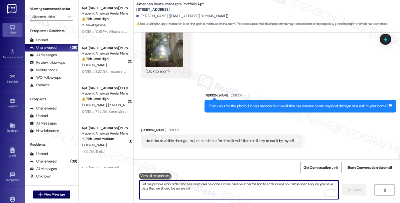
scroll to position [387, 0]
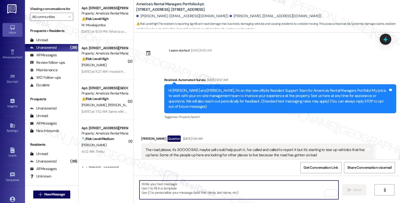
scroll to position [191, 0]
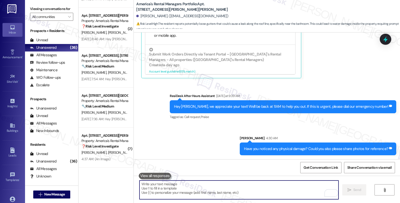
scroll to position [37, 0]
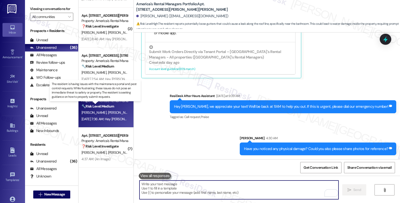
click at [108, 108] on strong "🔧 Risk Level: Medium" at bounding box center [98, 106] width 33 height 5
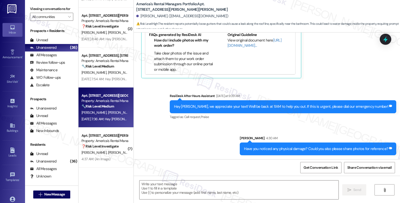
type textarea "Fetching suggested responses. Please feel free to read through the conversation…"
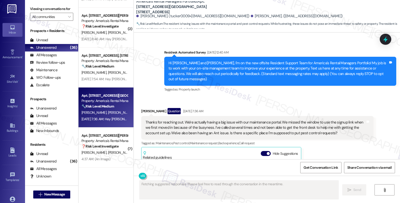
scroll to position [26, 0]
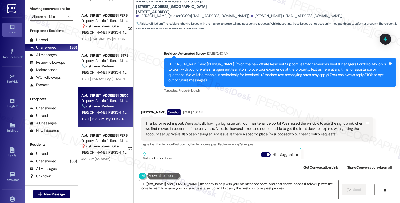
click at [144, 109] on div "Benjimen Johnston Question Aug 20, 2025 at 7:36 AM" at bounding box center [257, 113] width 232 height 8
copy div "Benjimen"
click at [142, 184] on textarea "Hi {{first_name}} and Macie! I'm happy to help with your maintenance portal and…" at bounding box center [239, 190] width 199 height 19
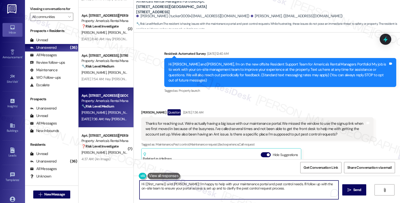
paste textarea "Benjimen"
click at [311, 184] on textarea "Hi Benjimen, thanks for reaching out. I understand you need assistance with set…" at bounding box center [239, 190] width 199 height 19
click at [264, 189] on textarea "Hi Benjimen, thanks for reaching out. I understand you need assistance with set…" at bounding box center [239, 190] width 199 height 19
click at [140, 196] on textarea "Hi Benjimen, thanks for reaching out. I understand you need assistance with set…" at bounding box center [239, 190] width 199 height 19
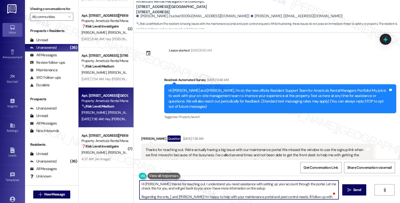
click at [160, 197] on textarea "Hi Benjimen, thanks for reaching out. I understand you need assistance with set…" at bounding box center [239, 190] width 199 height 19
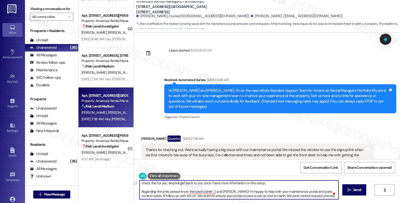
drag, startPoint x: 166, startPoint y: 197, endPoint x: 328, endPoint y: 209, distance: 162.0
click at [328, 203] on html "Inbox Go to Inbox Announcement • Send A Text Announcement Site Visit • Go to Si…" at bounding box center [200, 101] width 400 height 203
paste textarea "note that pest control is typically the resident’s responsibility unless you ar…"
type textarea "Hi Benjimen, thanks for reaching out. I understand you need assistance with set…"
click at [291, 192] on textarea "Hi Benjimen, thanks for reaching out. I understand you need assistance with set…" at bounding box center [239, 190] width 199 height 19
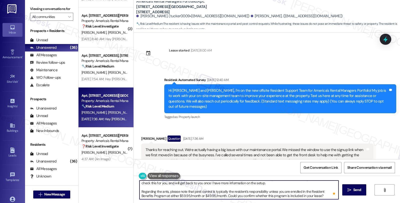
click at [206, 192] on textarea "Hi Benjimen, thanks for reaching out. I understand you need assistance with set…" at bounding box center [239, 190] width 199 height 19
click at [351, 188] on icon "" at bounding box center [350, 190] width 4 height 4
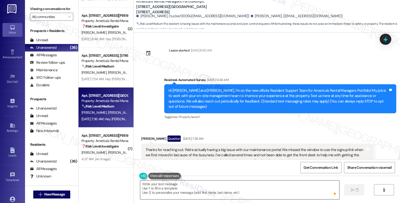
scroll to position [0, 0]
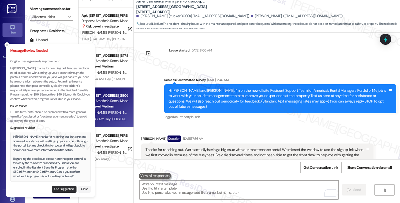
click at [64, 187] on button "Use Suggestion" at bounding box center [64, 189] width 25 height 7
type textarea "Hi Benjimen, thanks for reaching out. I understand you need assistance with set…"
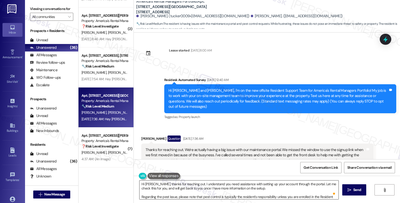
click at [291, 194] on textarea "Hi Benjimen, thanks for reaching out. I understand you need assistance with set…" at bounding box center [239, 190] width 199 height 19
click at [359, 191] on span "Send" at bounding box center [357, 189] width 8 height 5
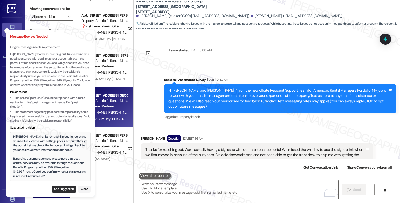
click at [66, 187] on button "Use Suggestion" at bounding box center [64, 189] width 25 height 7
type textarea "Hi Benjimen, thanks for reaching out. I understand you need assistance with set…"
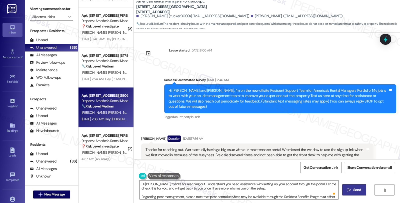
click at [359, 186] on button " Send" at bounding box center [354, 189] width 24 height 11
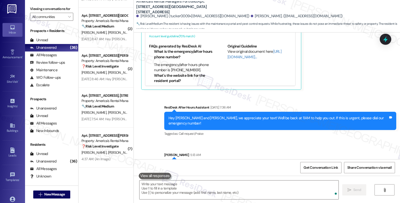
scroll to position [208, 0]
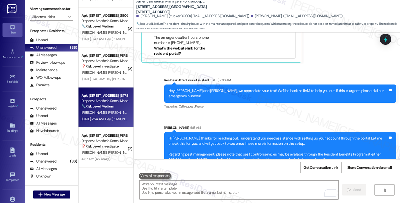
click at [116, 106] on div "🔧 Risk Level: Medium The resident is complaining about unfulfilled promises reg…" at bounding box center [105, 106] width 46 height 5
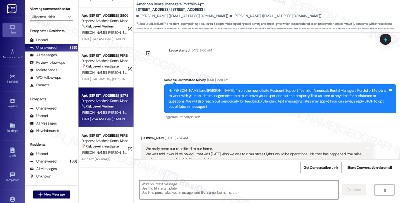
scroll to position [13, 0]
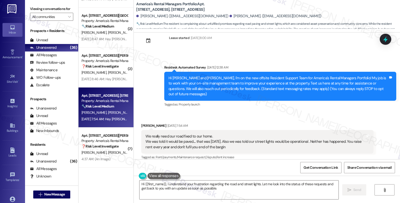
click at [148, 123] on div "Joshua Holbrook Aug 20, 2025 at 7:54 AM" at bounding box center [257, 126] width 232 height 7
click at [141, 123] on div "Joshua Holbrook Aug 20, 2025 at 7:54 AM" at bounding box center [257, 126] width 232 height 7
copy div "Joshua"
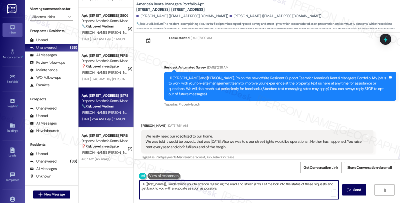
click at [145, 183] on textarea "Hi {{first_name}}, I understand your frustration regarding the road and street …" at bounding box center [239, 190] width 199 height 19
paste textarea "Joshua"
drag, startPoint x: 141, startPoint y: 182, endPoint x: 156, endPoint y: 183, distance: 15.3
click at [156, 183] on textarea "Hi {Joshua }}, I understand your frustration regarding the road and street ligh…" at bounding box center [239, 190] width 199 height 19
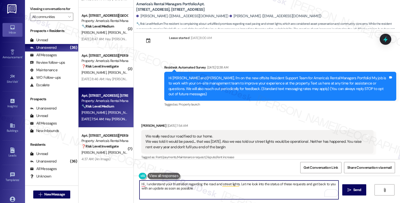
paste textarea "Joshua"
type textarea "Hi Joshua, thanks for reaching out, I understand your frustration regarding the…"
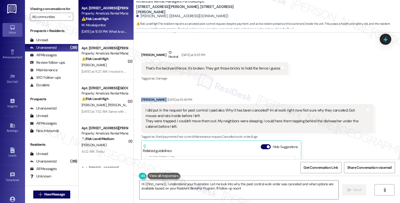
scroll to position [2117, 0]
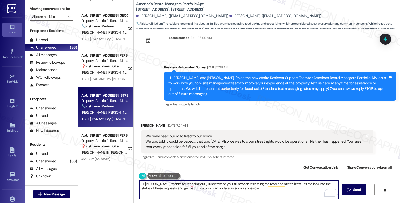
scroll to position [55, 0]
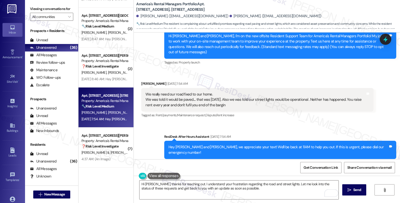
drag, startPoint x: 228, startPoint y: 100, endPoint x: 140, endPoint y: 94, distance: 88.2
click at [138, 86] on div "Received via SMS Joshua Holbrook Aug 20, 2025 at 7:54 AM We really need our roa…" at bounding box center [258, 100] width 240 height 46
copy div "We really need our road fixed to our home. We was told it would be paved.... th…"
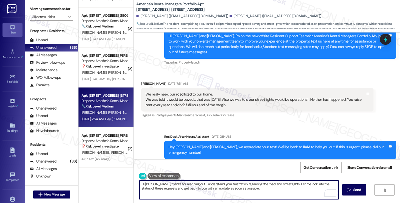
click at [154, 184] on textarea "Hi Joshua, thanks for reaching out. I understand your frustration regarding the…" at bounding box center [239, 190] width 199 height 19
paste textarea "you for reaching out and sharing your concerns. I’m really sorry to hear about …"
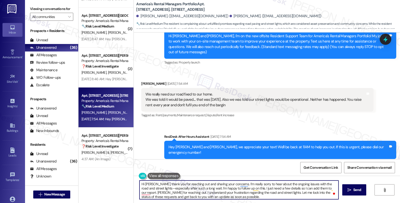
scroll to position [1, 0]
drag, startPoint x: 137, startPoint y: 193, endPoint x: 227, endPoint y: 198, distance: 89.9
click at [227, 198] on textarea "Hi Joshua, thank you for reaching out and sharing your concerns. I’m really sor…" at bounding box center [239, 190] width 199 height 19
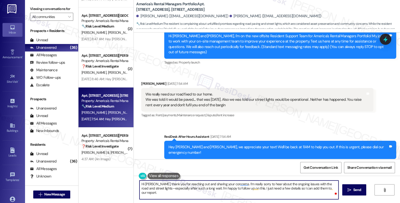
scroll to position [0, 0]
click at [331, 188] on textarea "Hi Joshua, thank you for reaching out and sharing your concerns. I’m really sor…" at bounding box center [239, 190] width 199 height 19
click at [270, 196] on textarea "Hi Joshua, thank you for reaching out and sharing your concerns. I’m really sor…" at bounding box center [239, 190] width 199 height 19
click at [200, 194] on textarea "Hi Joshua, thank you for reaching out and sharing your concerns. I’m really sor…" at bounding box center [239, 190] width 199 height 19
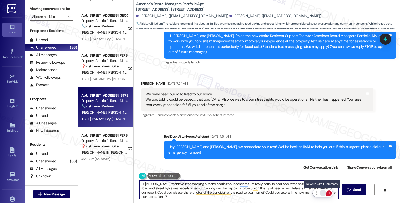
click at [321, 192] on div "Rewrite with Grammarly" at bounding box center [323, 193] width 6 height 6
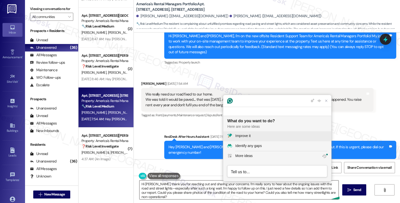
click at [255, 136] on div "Improve it" at bounding box center [281, 135] width 92 height 5
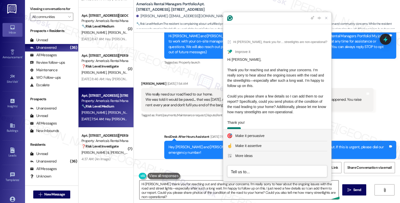
drag, startPoint x: 250, startPoint y: 108, endPoint x: 229, endPoint y: 62, distance: 51.0
click at [229, 62] on div "Hi Joshua, Thank you for reaching out and sharing your concerns. I’m really sor…" at bounding box center [277, 91] width 100 height 68
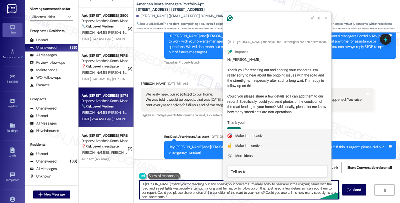
scroll to position [1, 0]
drag, startPoint x: 154, startPoint y: 183, endPoint x: 204, endPoint y: 211, distance: 57.0
click at [204, 203] on html "Inbox Go to Inbox Announcement • Send A Text Announcement Site Visit • Go to Si…" at bounding box center [200, 101] width 400 height 203
paste textarea "the streetlights—especially after such a long wait. I’m happy to follow up on t…"
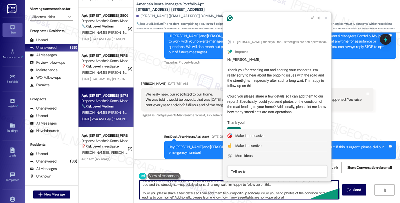
scroll to position [5, 0]
type textarea "Hi Joshua, thank you for reaching out and sharing your concerns. I’m really sor…"
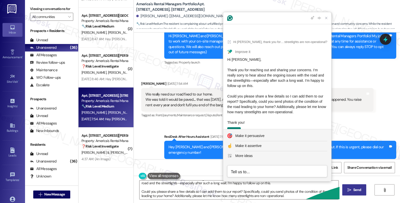
click at [358, 193] on button " Send" at bounding box center [354, 189] width 24 height 11
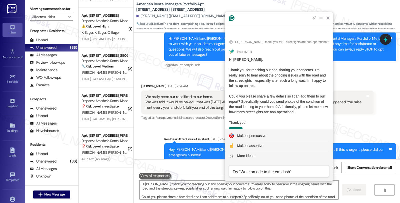
scroll to position [111, 0]
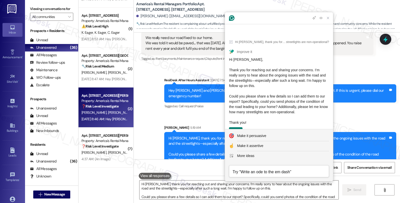
click at [115, 113] on div "J. Mardant K. Mardant" at bounding box center [104, 113] width 47 height 6
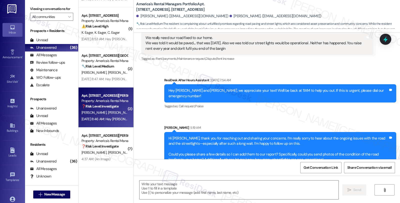
type textarea "Fetching suggested responses. Please feel free to read through the conversation…"
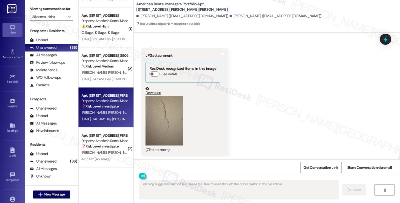
scroll to position [423, 0]
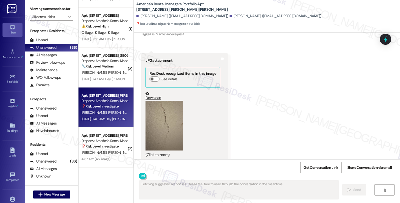
click at [160, 107] on button "Zoom image" at bounding box center [165, 126] width 38 height 50
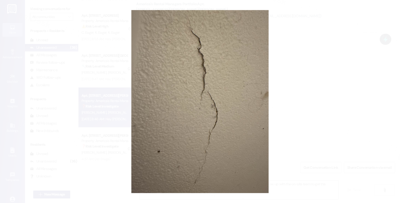
click at [281, 121] on button "Unzoom image" at bounding box center [200, 101] width 400 height 203
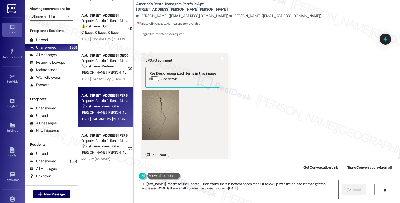
type textarea "Hi {{first_name}}, thanks for the update. I understand the tub bottom needs rep…"
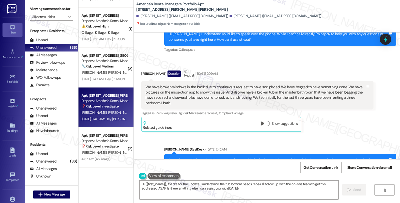
scroll to position [0, 0]
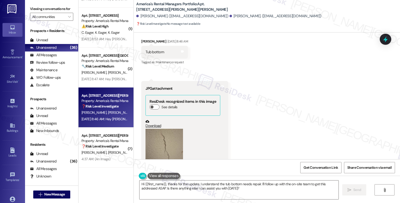
click at [165, 133] on button "Zoom image" at bounding box center [165, 154] width 38 height 50
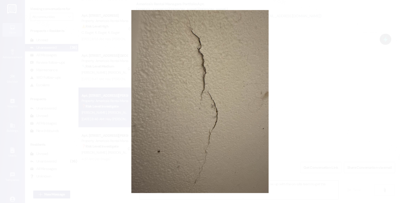
click at [306, 113] on button "Unzoom image" at bounding box center [200, 101] width 400 height 203
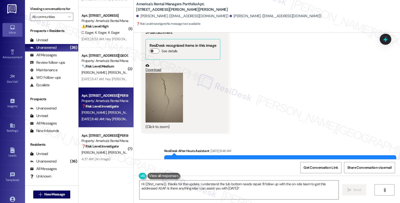
scroll to position [450, 0]
click at [163, 95] on button "Zoom image" at bounding box center [165, 98] width 38 height 50
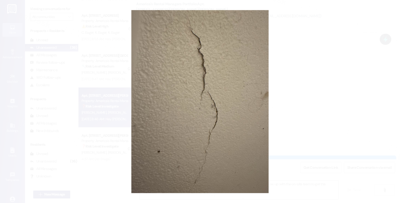
click at [289, 96] on button "Unzoom image" at bounding box center [200, 101] width 400 height 203
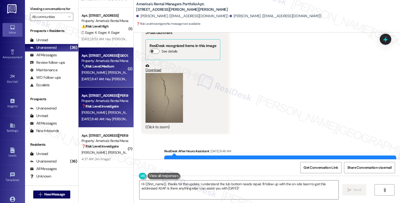
click at [120, 73] on div "J. Matchett I. Matchett" at bounding box center [104, 73] width 47 height 6
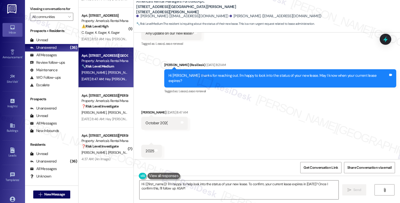
scroll to position [112, 0]
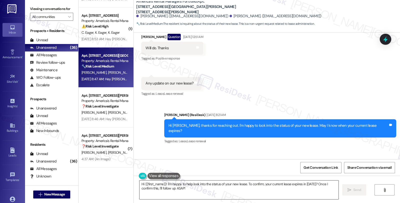
click at [140, 183] on textarea "Hi {{first_name}}! I'm happy to help look into the status of your new lease. To…" at bounding box center [239, 190] width 199 height 19
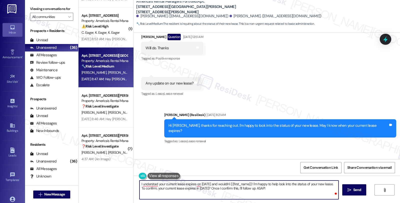
type textarea "I understad your current lease expires on October 2025 and would Hi {{first_nam…"
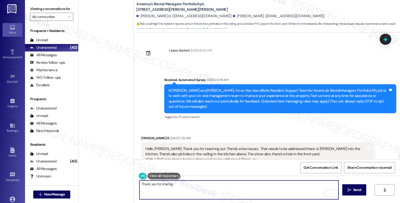
scroll to position [1273, 0]
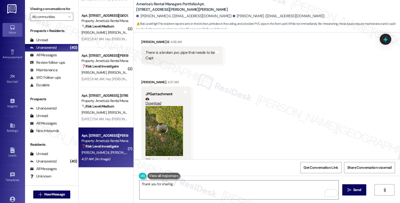
click at [167, 121] on button "Zoom image" at bounding box center [165, 131] width 38 height 50
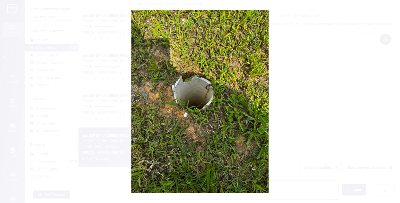
click at [288, 112] on button "Unzoom image" at bounding box center [200, 101] width 400 height 203
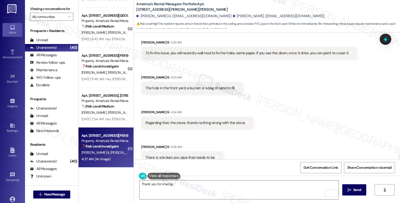
scroll to position [424, 0]
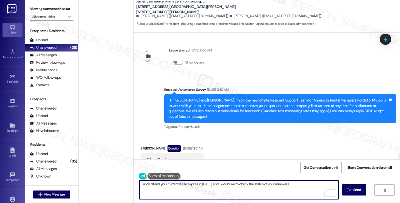
scroll to position [112, 0]
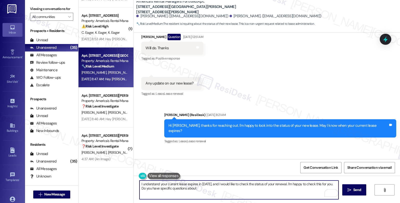
click at [208, 189] on textarea "I understand your current lease expires in [DATE], and I would like to check th…" at bounding box center [239, 190] width 199 height 19
type textarea "I understand your current lease expires in [DATE], and I would like to check th…"
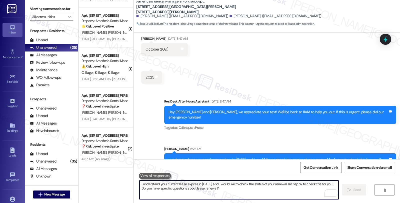
scroll to position [1233, 0]
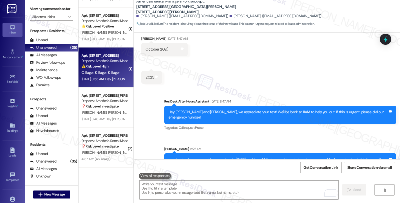
click at [109, 69] on div "Apt. [STREET_ADDRESS] Property: America's Rental Managers Portfolio ⚠️ Risk Lev…" at bounding box center [104, 61] width 47 height 17
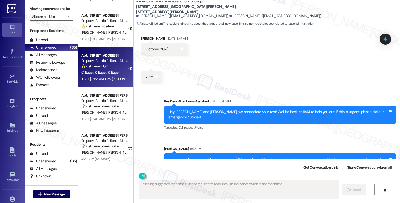
scroll to position [134, 0]
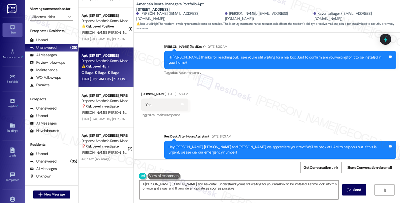
type textarea "Hi [PERSON_NAME], [PERSON_NAME] and Kavonta! I understand you're still waiting …"
drag, startPoint x: 138, startPoint y: 83, endPoint x: 154, endPoint y: 84, distance: 16.0
click at [154, 92] on div "[PERSON_NAME] [DATE] 8:53 AM" at bounding box center [164, 95] width 47 height 7
copy div "[PERSON_NAME]"
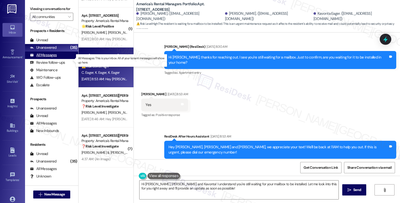
click at [60, 59] on div "All Messages (undefined)" at bounding box center [51, 56] width 53 height 8
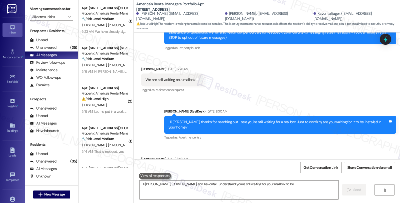
scroll to position [86, 0]
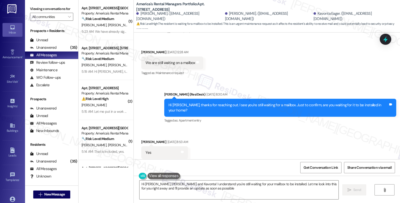
type textarea "Hi [PERSON_NAME], [PERSON_NAME] and Kavonta! I understand you're still waiting …"
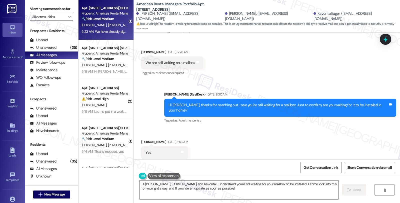
click at [112, 16] on div "Property: America's Rental Managers Portfolio" at bounding box center [105, 13] width 46 height 5
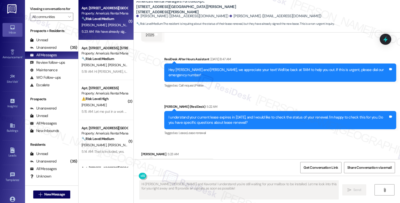
scroll to position [285, 0]
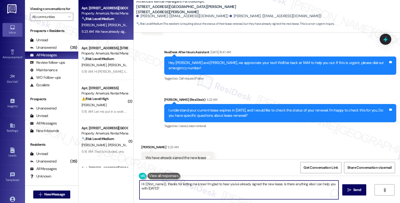
click at [140, 182] on textarea "Hi {{first_name}}, thanks for letting me know! I'm glad to hear you've already …" at bounding box center [239, 190] width 199 height 19
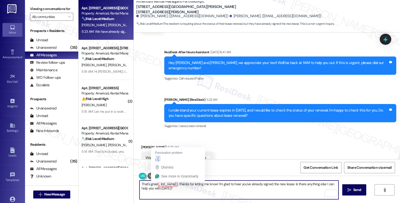
click at [155, 184] on textarea "That's great,, irst_name}}, thanks for letting me know! I'm glad to hear you've…" at bounding box center [239, 190] width 199 height 19
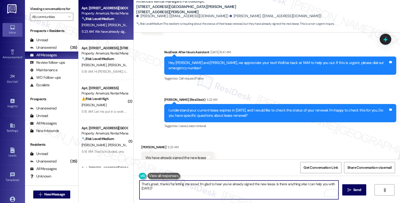
click at [194, 184] on textarea "That's great, thanks for letting me know! I'm glad to hear you've already signe…" at bounding box center [239, 190] width 199 height 19
drag, startPoint x: 203, startPoint y: 183, endPoint x: 279, endPoint y: 183, distance: 76.5
click at [279, 183] on textarea "That's great, thanks for letting me know, [PERSON_NAME]! I'm glad to hear you'v…" at bounding box center [239, 190] width 199 height 19
click at [264, 185] on textarea "That's great, thanks for letting me know, [PERSON_NAME]! Is there anything else…" at bounding box center [239, 190] width 199 height 19
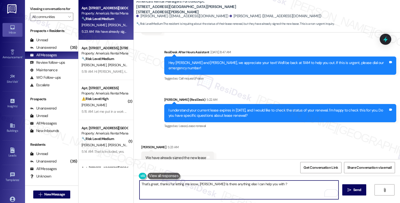
type textarea "That's great, thanks for letting me know, [PERSON_NAME]! Is there anything else…"
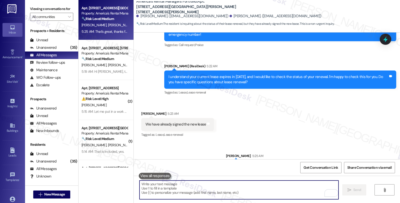
scroll to position [319, 0]
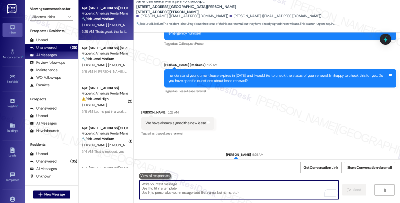
click at [60, 52] on div "Unanswered (35)" at bounding box center [51, 48] width 53 height 8
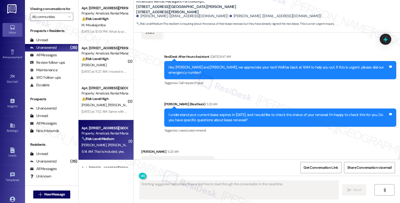
scroll to position [285, 0]
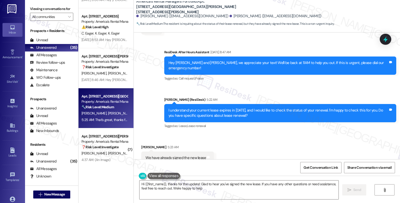
type textarea "Hi {{first_name}}, thanks for the update! Glad to hear you've signed the new le…"
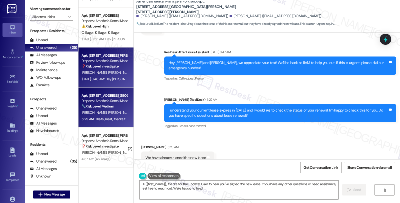
click at [106, 64] on div "❓ Risk Level: Investigate No message text available" at bounding box center [105, 66] width 46 height 5
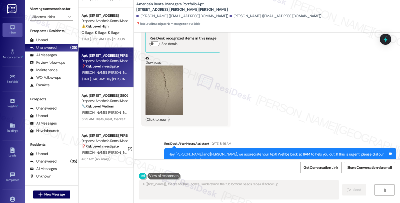
scroll to position [418, 0]
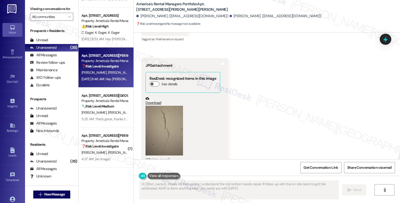
type textarea "Hi {{first_name}}, thanks for the update. I understand the tub bottom needs rep…"
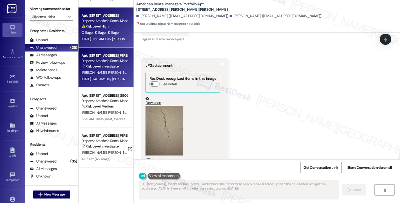
click at [97, 27] on strong "⚠️ Risk Level: High" at bounding box center [95, 26] width 27 height 5
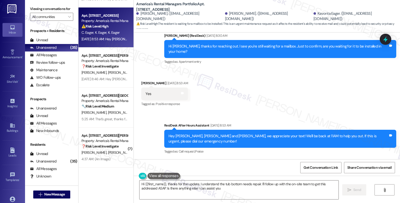
scroll to position [134, 0]
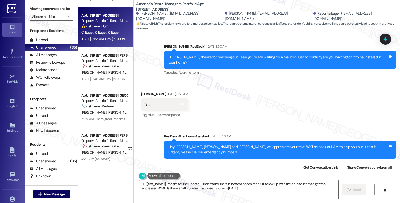
click at [144, 92] on div "[PERSON_NAME] [DATE] 8:53 AM" at bounding box center [164, 95] width 47 height 7
copy div "[PERSON_NAME]"
click at [143, 183] on textarea "Hi {{first_name}}, thanks for the update. I understand the tub bottom needs rep…" at bounding box center [239, 190] width 199 height 19
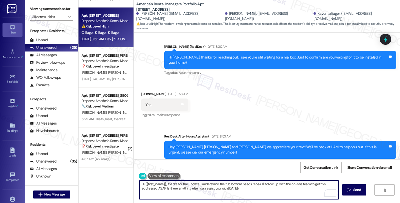
paste textarea "[PERSON_NAME]"
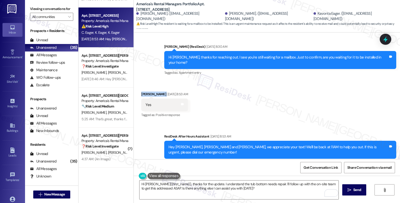
drag, startPoint x: 138, startPoint y: 84, endPoint x: 154, endPoint y: 83, distance: 16.0
click at [154, 92] on div "[PERSON_NAME] [DATE] 8:53 AM" at bounding box center [164, 95] width 47 height 7
copy div "[PERSON_NAME]"
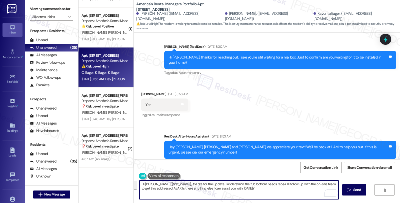
drag, startPoint x: 150, startPoint y: 184, endPoint x: 210, endPoint y: 189, distance: 61.0
click at [210, 189] on textarea "Hi [PERSON_NAME]{{first_name}}, thanks for the update. I understand the tub bot…" at bounding box center [239, 190] width 199 height 19
click at [254, 189] on textarea "Hi [PERSON_NAME]{{first_name}}, thanks for the update. I understand the tub bot…" at bounding box center [239, 190] width 199 height 19
click at [274, 183] on textarea "Hi [PERSON_NAME], thanks for letting me know. Let me check on the status of you…" at bounding box center [239, 190] width 199 height 19
click at [325, 184] on textarea "Hi [PERSON_NAME], thanks for letting me know. Let me check on the status of you…" at bounding box center [239, 190] width 199 height 19
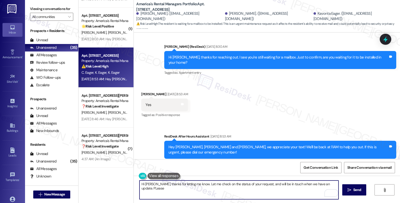
click at [325, 184] on textarea "Hi [PERSON_NAME], thanks for letting me know. Let me check on the status of you…" at bounding box center [239, 190] width 199 height 19
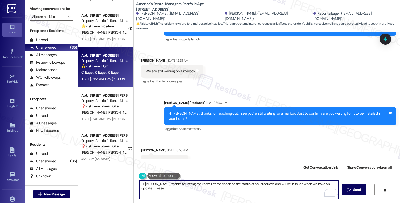
scroll to position [23, 0]
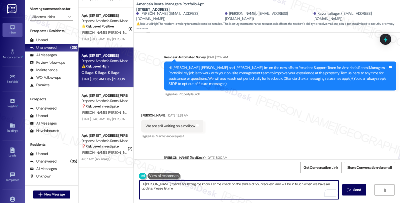
click at [189, 185] on textarea "Hi [PERSON_NAME], thanks for letting me know. Let me check on the status of you…" at bounding box center [239, 190] width 199 height 19
click at [180, 189] on textarea "Hi [PERSON_NAME], thanks for letting me know. Let me check on the status of you…" at bounding box center [239, 190] width 199 height 19
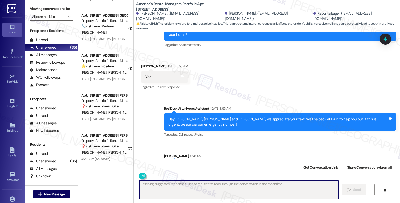
scroll to position [78, 0]
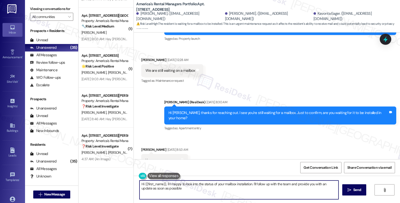
type textarea "Hi {{first_name}}, I'm happy to look into the status of your mailbox installati…"
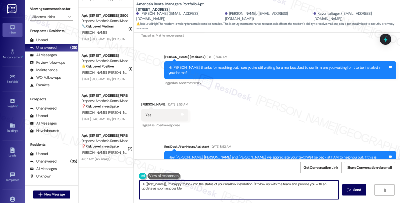
scroll to position [174, 0]
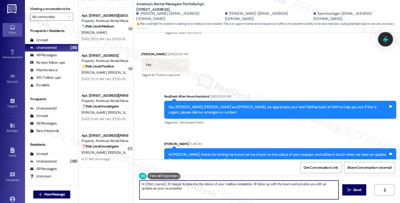
click at [381, 43] on div at bounding box center [385, 39] width 15 height 14
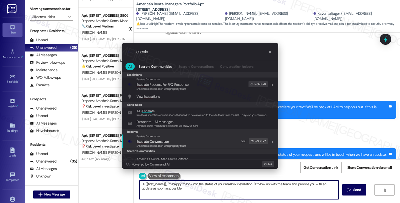
type input "escala"
click at [167, 140] on span "Escala te Conversation" at bounding box center [153, 141] width 32 height 5
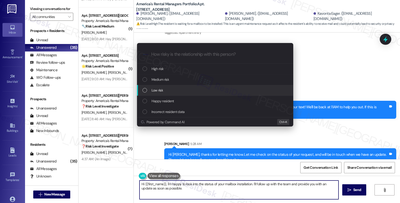
click at [165, 88] on div "Low risk" at bounding box center [216, 91] width 146 height 6
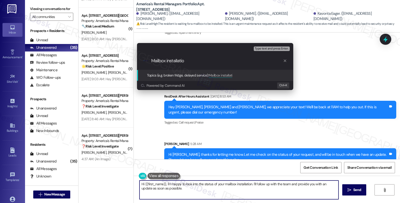
type input "Mailbox installation"
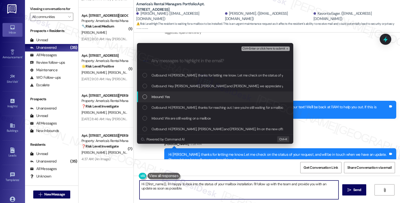
click at [163, 93] on div "Inbound: Yes" at bounding box center [215, 97] width 156 height 11
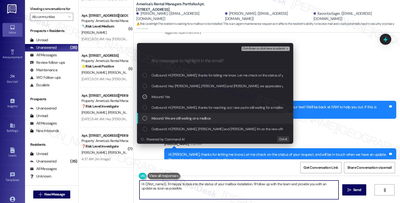
click at [163, 117] on span "Inbound: We are still waiting on a mailbox" at bounding box center [182, 119] width 60 height 6
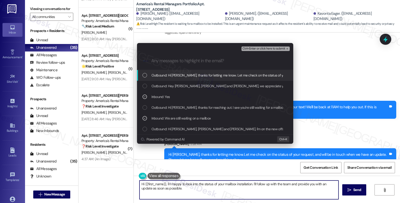
click at [252, 49] on span "Ctrl+Enter or click here to submit" at bounding box center [264, 49] width 43 height 4
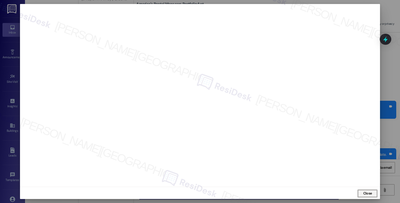
click at [372, 196] on span "Close" at bounding box center [367, 193] width 11 height 5
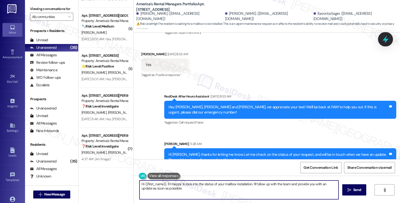
click at [387, 38] on icon at bounding box center [385, 39] width 9 height 9
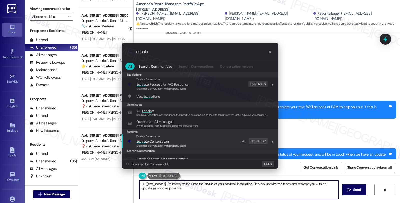
type input "escala"
click at [174, 137] on div "Escalate Conversation" at bounding box center [162, 137] width 50 height 4
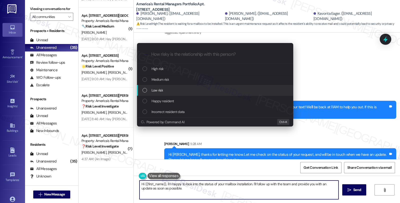
click at [151, 91] on div "Low risk" at bounding box center [216, 91] width 146 height 6
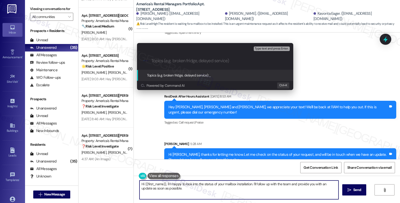
paste input "Mailbox installation"
type input "Mailbox installation"
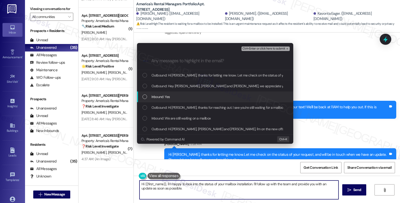
click at [151, 94] on div "Inbound: Yes" at bounding box center [215, 97] width 156 height 11
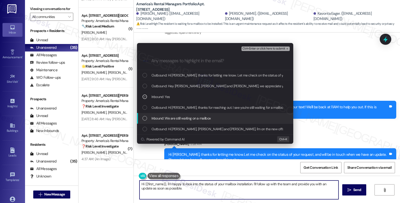
drag, startPoint x: 157, startPoint y: 118, endPoint x: 202, endPoint y: 83, distance: 57.2
click at [157, 118] on span "Inbound: We are still waiting on a mailbox" at bounding box center [182, 119] width 60 height 6
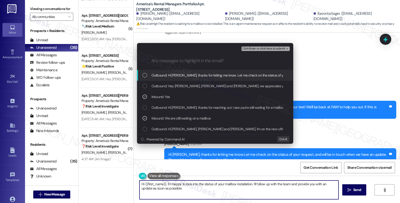
click at [259, 48] on span "Ctrl+Enter or click here to submit" at bounding box center [264, 49] width 43 height 4
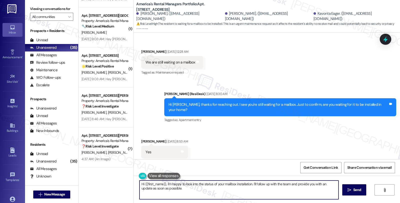
scroll to position [86, 0]
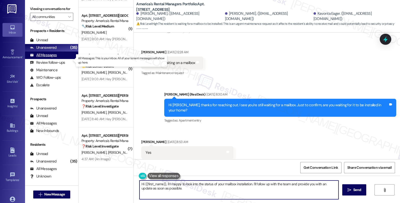
click at [54, 58] on div "All Messages" at bounding box center [43, 55] width 27 height 5
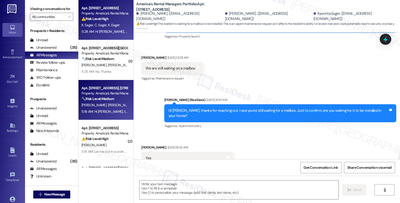
type textarea "Fetching suggested responses. Please feel free to read through the conversation…"
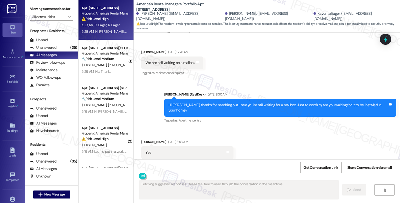
scroll to position [181, 0]
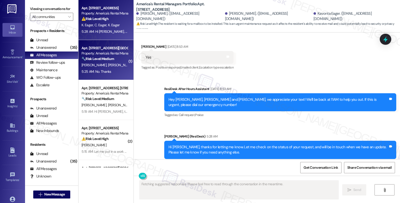
click at [109, 51] on div "Property: America's Rental Managers Portfolio" at bounding box center [105, 53] width 46 height 5
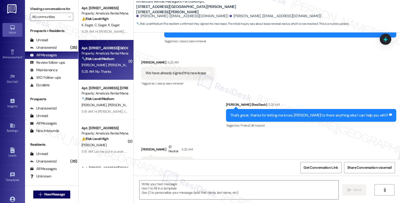
scroll to position [374, 0]
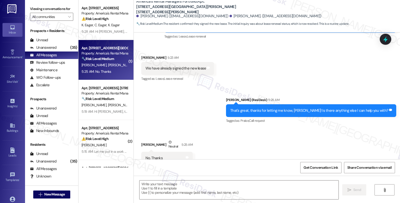
type textarea "Fetching suggested responses. Please feel free to read through the conversation…"
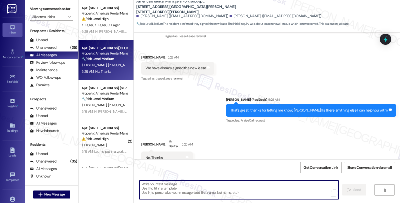
click at [153, 187] on textarea "To enrich screen reader interactions, please activate Accessibility in Grammarl…" at bounding box center [239, 190] width 199 height 19
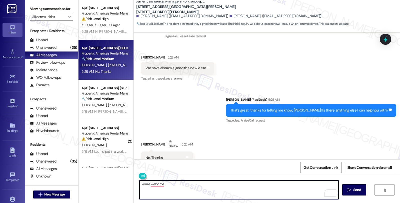
click at [189, 184] on textarea "You're welocme." at bounding box center [239, 190] width 199 height 19
paste textarea "Should you have other concerns, please feel free to reach out. Have a great day!"
type textarea "You're welcome. Should you have other concerns, please feel free to reach out. …"
click at [361, 192] on span "Send" at bounding box center [357, 189] width 10 height 5
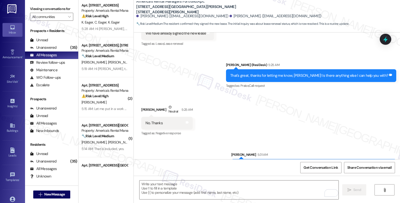
scroll to position [83, 0]
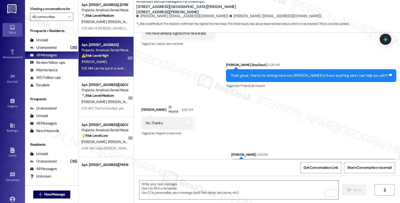
click at [116, 63] on div "[PERSON_NAME]" at bounding box center [104, 62] width 47 height 6
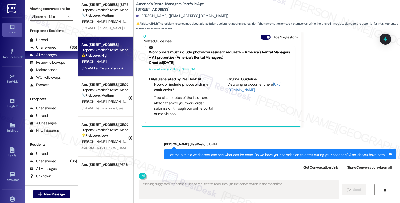
scroll to position [541, 0]
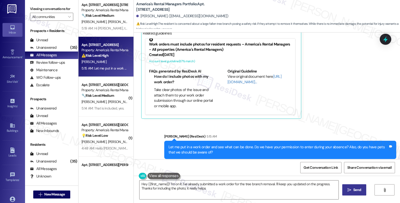
type textarea "Hey {{first_name}}! I'm on it. I've already submitted a work order for the tree…"
click at [56, 52] on div "Unanswered (35)" at bounding box center [51, 48] width 53 height 8
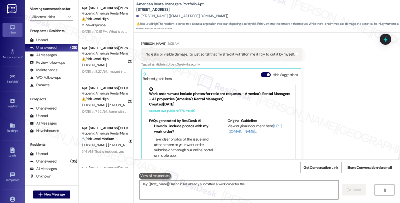
scroll to position [493, 0]
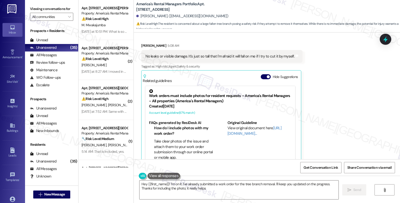
type textarea "Hey {{first_name}}! I'm on it. I've already submitted a work order for the tree…"
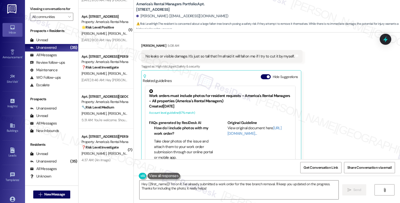
scroll to position [1233, 0]
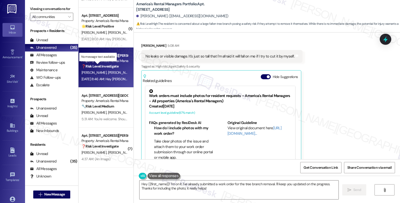
click at [114, 68] on strong "❓ Risk Level: Investigate" at bounding box center [100, 66] width 37 height 5
type textarea "Hey {{first_name}}! I'm on it. I've already submitted a work order for the tree…"
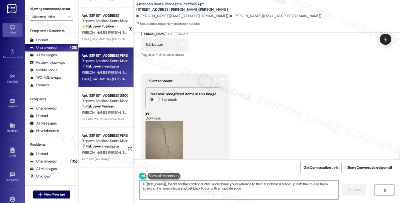
scroll to position [418, 0]
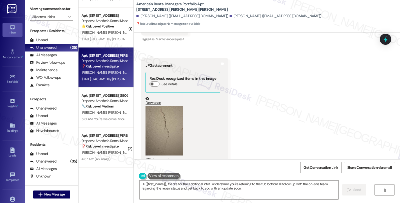
click at [166, 127] on button "Zoom image" at bounding box center [165, 131] width 38 height 50
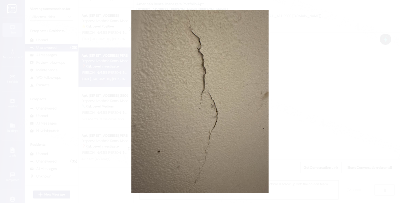
click at [298, 104] on button "Unzoom image" at bounding box center [200, 101] width 400 height 203
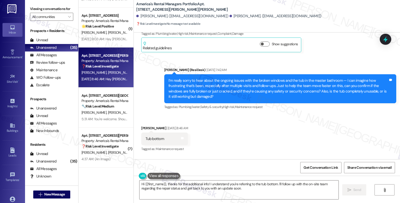
scroll to position [306, 0]
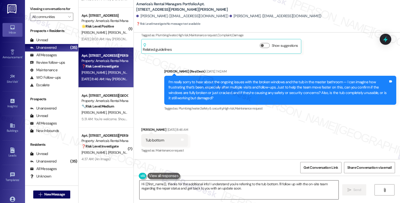
click at [139, 183] on div "Hi {{first_name}}, thanks for the additional info! I understand you're referrin…" at bounding box center [239, 189] width 200 height 19
click at [140, 184] on textarea "Hi {{first_name}}, thanks for the additional info! I understand you're referrin…" at bounding box center [239, 190] width 199 height 19
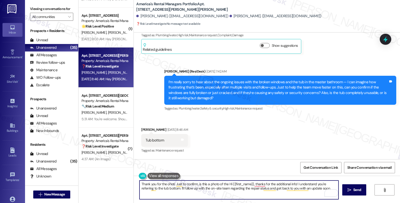
click at [225, 184] on textarea "Thank you for the ohoti. Just to confirm, is this a photo of the Hi {{first_nam…" at bounding box center [239, 190] width 199 height 19
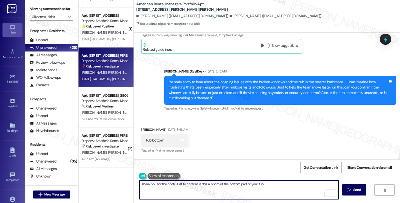
click at [276, 183] on textarea "Thank you for the ohoti. Just to confirm, is this a photo of the bottom part of…" at bounding box center [239, 190] width 199 height 19
type textarea "Thank you for the ohoti. Just to confirm, is this a photo of the bottom part of…"
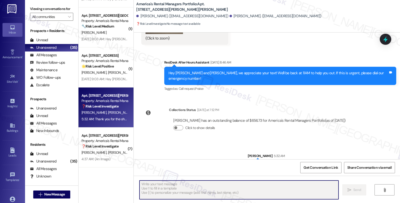
scroll to position [541, 0]
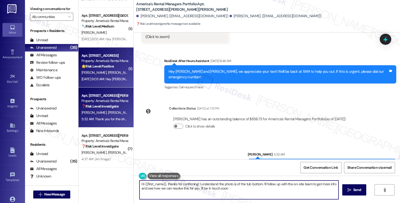
type textarea "Hi {{first_name}}, thanks for confirming! I understand the photo is of the tub …"
click at [113, 75] on div "[PERSON_NAME] [PERSON_NAME]" at bounding box center [104, 73] width 47 height 6
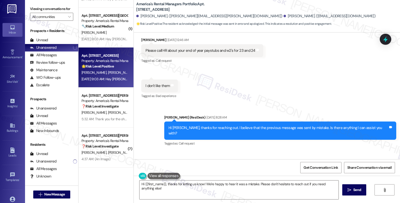
scroll to position [209, 0]
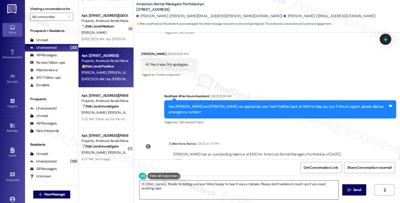
click at [140, 184] on textarea "Hi {{first_name}}, thanks for letting us know! We're happy to hear it was a mis…" at bounding box center [239, 190] width 199 height 19
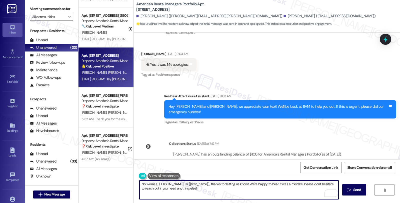
click at [141, 48] on div "Received via SMS [PERSON_NAME] [DATE] 9:03 AM Hi. Yes it was. My apologies. Tag…" at bounding box center [169, 65] width 63 height 35
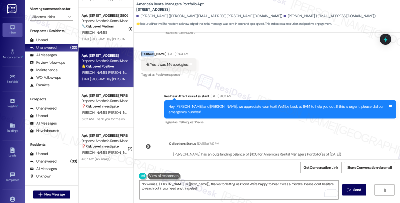
click at [141, 48] on div "Received via SMS [PERSON_NAME] [DATE] 9:03 AM Hi. Yes it was. My apologies. Tag…" at bounding box center [169, 65] width 63 height 35
copy div "[PERSON_NAME]"
click at [161, 183] on textarea "No worries, [PERSON_NAME]. Hi {{first_name}}, thanks for letting us know! We're…" at bounding box center [239, 190] width 199 height 19
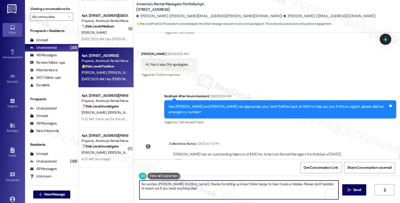
click at [161, 183] on textarea "No worries, [PERSON_NAME]. Hi {{first_name}}, thanks for letting us know! We're…" at bounding box center [239, 190] width 199 height 19
paste textarea "ri"
drag, startPoint x: 168, startPoint y: 183, endPoint x: 191, endPoint y: 194, distance: 25.3
click at [191, 194] on textarea "No worries, [PERSON_NAME]. . Hi {{first_name}}, thanks for letting us know! We'…" at bounding box center [239, 190] width 199 height 19
paste textarea "If you ever need anything in the future, please don't hesitate to reach out. Ha…"
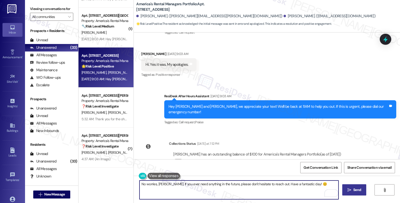
type textarea "No worries, [PERSON_NAME]. If you ever need anything in the future, please don'…"
click at [354, 191] on span "Send" at bounding box center [357, 189] width 8 height 5
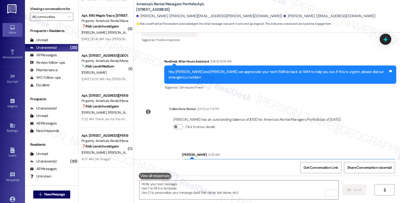
scroll to position [244, 0]
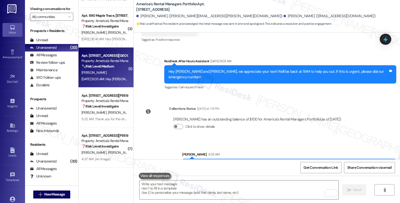
click at [110, 67] on strong "🔧 Risk Level: Medium" at bounding box center [98, 66] width 33 height 5
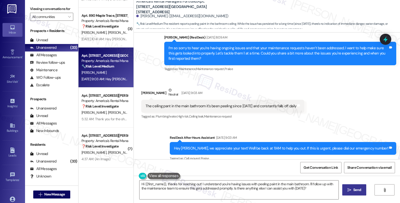
scroll to position [164, 0]
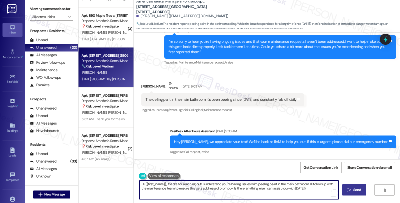
drag, startPoint x: 198, startPoint y: 183, endPoint x: 116, endPoint y: 177, distance: 82.0
click at [116, 177] on div "( 1 ) Apt. [STREET_ADDRESS] Property: America's Rental Managers Portfolio 🔧 Ris…" at bounding box center [240, 101] width 322 height 203
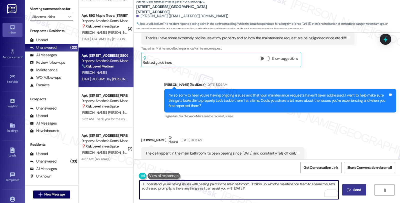
scroll to position [109, 0]
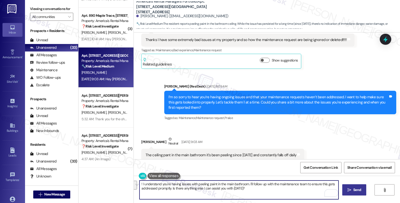
drag, startPoint x: 247, startPoint y: 184, endPoint x: 260, endPoint y: 193, distance: 16.1
click at [260, 193] on textarea "! I understand you're having issues with peeling paint in the main bathroom. I'…" at bounding box center [239, 190] width 199 height 19
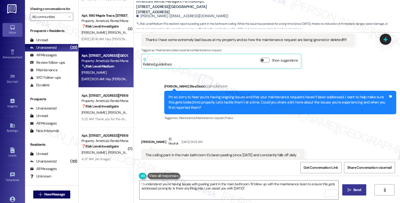
drag, startPoint x: 138, startPoint y: 142, endPoint x: 163, endPoint y: 143, distance: 24.5
click at [163, 143] on div "[PERSON_NAME] Neutral [DATE] 9:03 AM" at bounding box center [222, 143] width 163 height 12
copy div "[PERSON_NAME]"
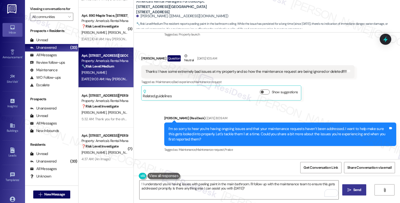
scroll to position [53, 0]
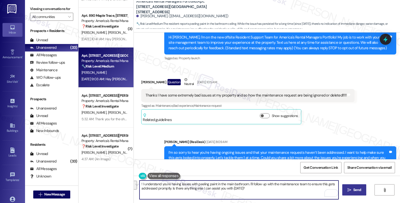
drag, startPoint x: 247, startPoint y: 184, endPoint x: 265, endPoint y: 191, distance: 19.5
click at [265, 191] on textarea "! I understand you're having issues with peeling paint in the main bathroom. I'…" at bounding box center [239, 190] width 199 height 19
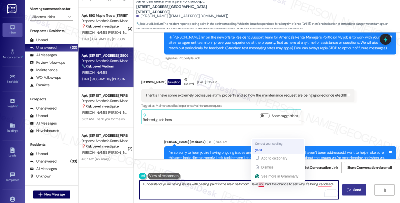
type textarea "! I understand you're having issues with peeling paint in the main bathroom. Ha…"
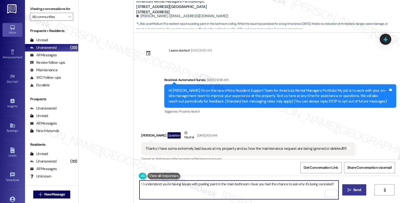
scroll to position [53, 0]
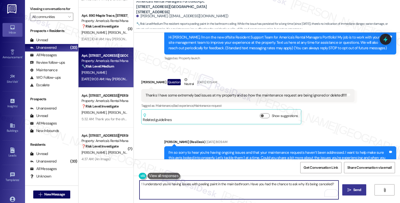
type textarea "! I understand you're having issues with peeling paint in the main bathroom. Ha…"
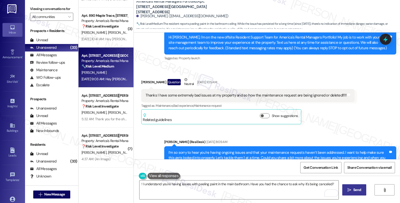
click at [355, 187] on button " Send" at bounding box center [354, 189] width 24 height 11
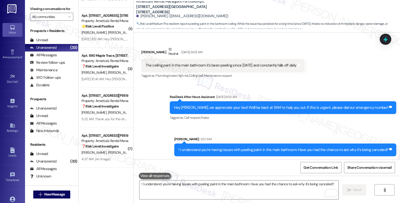
scroll to position [199, 0]
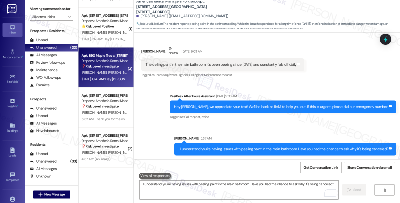
click at [109, 63] on div "Property: America's Rental Managers Portfolio" at bounding box center [105, 60] width 46 height 5
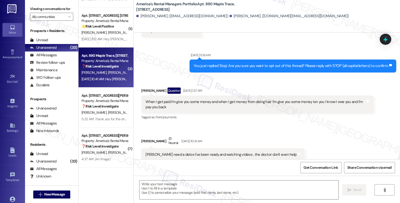
type textarea "Fetching suggested responses. Please feel free to read through the conversation…"
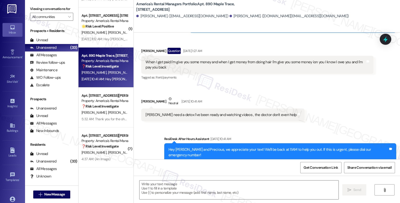
scroll to position [165, 0]
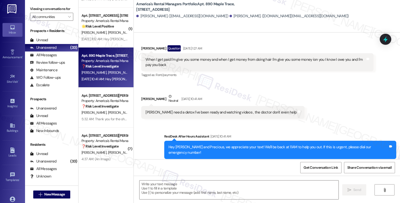
click at [144, 94] on div "[PERSON_NAME] Neutral [DATE] 10:41 AM" at bounding box center [222, 100] width 163 height 12
copy div "Precious"
click at [176, 186] on textarea at bounding box center [239, 190] width 199 height 19
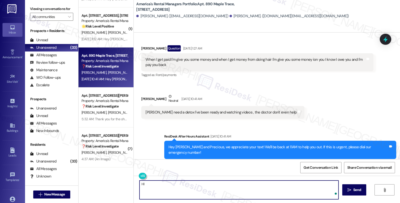
paste textarea "Precious"
click at [211, 184] on textarea "Hi Precious, it's great to hear from you." at bounding box center [239, 190] width 199 height 19
click at [149, 189] on textarea "Hi Precious, it's great to hear from you. I believe that the previous messages …" at bounding box center [239, 190] width 199 height 19
click at [140, 189] on textarea "Hi Precious, it's great to hear from you. I believe that the previous messages …" at bounding box center [239, 190] width 199 height 19
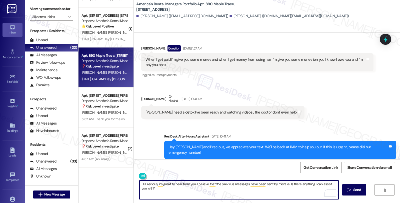
type textarea "Hi Precious, it's great to hear from you. I believe that the previous messages …"
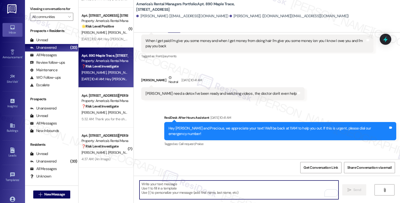
scroll to position [1033, 0]
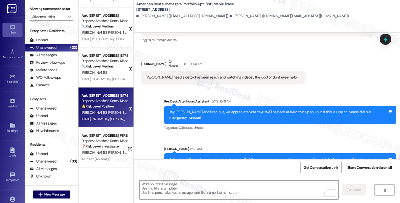
click at [111, 110] on div "[PERSON_NAME] [PERSON_NAME]" at bounding box center [104, 113] width 47 height 6
type textarea "Fetching suggested responses. Please feel free to read through the conversation…"
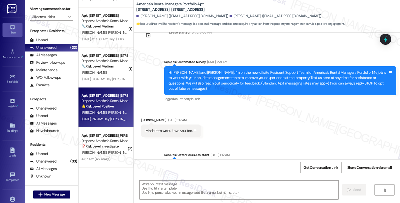
scroll to position [37, 0]
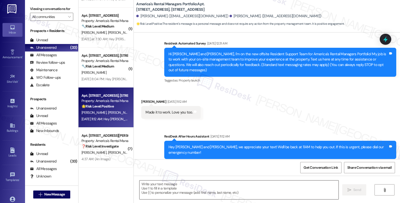
click at [150, 191] on textarea at bounding box center [239, 190] width 199 height 19
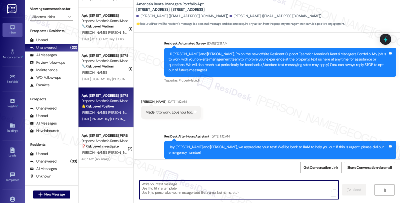
click at [145, 99] on div "[PERSON_NAME] [DATE] 11:12 AM" at bounding box center [171, 102] width 60 height 7
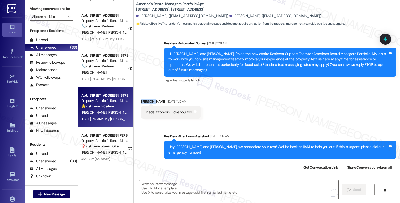
click at [145, 99] on div "[PERSON_NAME] [DATE] 11:12 AM" at bounding box center [171, 102] width 60 height 7
copy div "[PERSON_NAME]"
click at [159, 188] on textarea "To enrich screen reader interactions, please activate Accessibility in Grammarl…" at bounding box center [239, 190] width 199 height 19
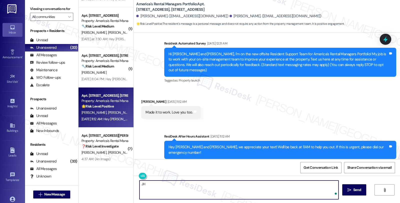
type textarea "J"
paste textarea "[PERSON_NAME]"
click at [202, 183] on textarea "HI [PERSON_NAME], it's great to hear from you." at bounding box center [239, 190] width 199 height 19
click at [140, 188] on textarea "HI [PERSON_NAME], it's great to hear from you. Just checking in to see how you'…" at bounding box center [239, 190] width 199 height 19
type textarea "HI [PERSON_NAME], it's great to hear from you. Just checking in to see how you'…"
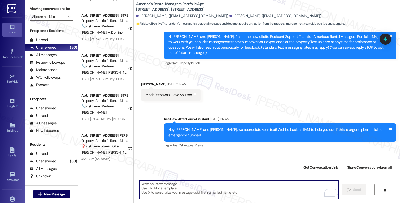
scroll to position [72, 0]
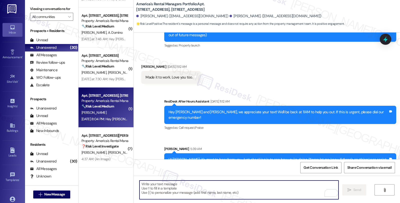
click at [103, 103] on div "Property: America's Rental Managers Portfolio" at bounding box center [105, 100] width 46 height 5
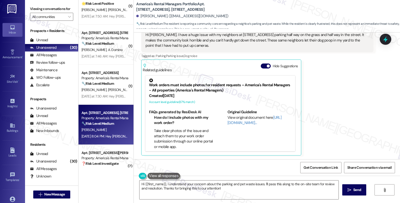
scroll to position [1033, 0]
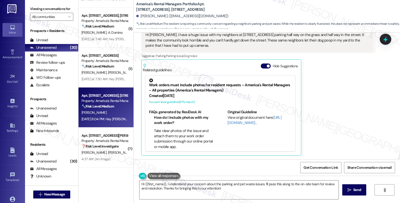
click at [334, 106] on div "[PERSON_NAME] Question Neutral [DATE] 8:04 PM Hi [PERSON_NAME]. I have a huge i…" at bounding box center [257, 86] width 232 height 139
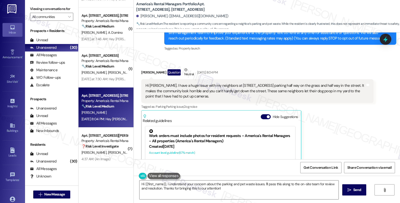
scroll to position [58, 0]
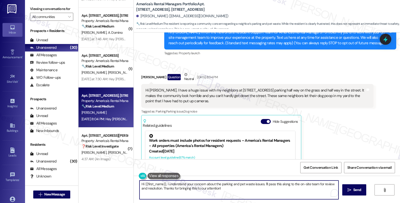
drag, startPoint x: 262, startPoint y: 183, endPoint x: 271, endPoint y: 192, distance: 13.3
click at [271, 192] on textarea "Hi {{first_name}}, I understand your concern about the parking and pet waste is…" at bounding box center [239, 190] width 199 height 19
click at [303, 186] on textarea "Hi {{first_name}}, I understand your concern about the parking and pet waste is…" at bounding box center [239, 190] width 199 height 19
click at [319, 148] on div "[PERSON_NAME] Question Neutral [DATE] 8:04 PM Hi [PERSON_NAME]. I have a huge i…" at bounding box center [257, 141] width 232 height 139
click at [328, 186] on textarea "Hi {{first_name}}, I understand your concern about the parking and pet waste is…" at bounding box center [239, 190] width 199 height 19
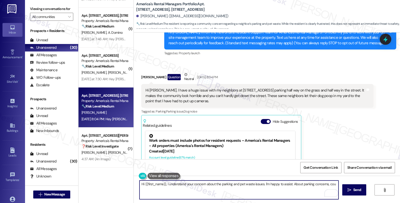
click at [328, 186] on textarea "Hi {{first_name}}, I understand your concern about the parking and pet waste is…" at bounding box center [239, 190] width 199 height 19
click at [194, 188] on textarea "Hi {{first_name}}, I understand your concern about the parking and pet waste is…" at bounding box center [239, 190] width 199 height 19
click at [212, 191] on textarea "Hi {{first_name}}, I understand your concern about the parking and pet waste is…" at bounding box center [239, 190] width 199 height 19
type textarea "Hi {{first_name}}, I understand your concern about the parking and pet waste is…"
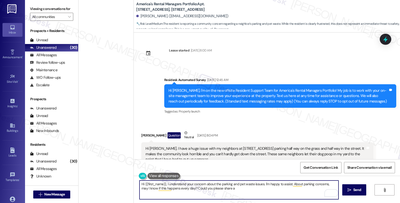
scroll to position [58, 0]
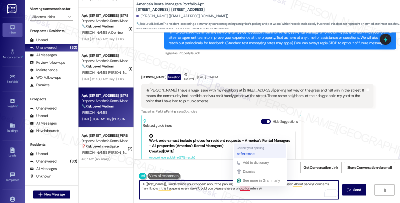
type textarea "Hi {{first_name}}, I understand your concern about the parking and pet waste is…"
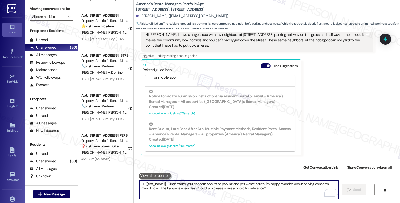
scroll to position [242, 0]
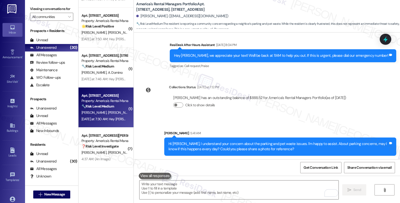
click at [114, 109] on div "🔧 Risk Level: Medium The resident is reporting slow drains and missing window s…" at bounding box center [105, 106] width 46 height 5
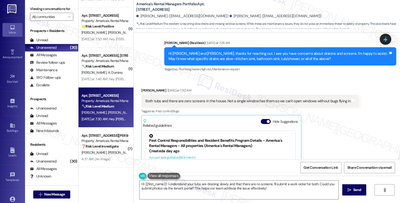
scroll to position [205, 0]
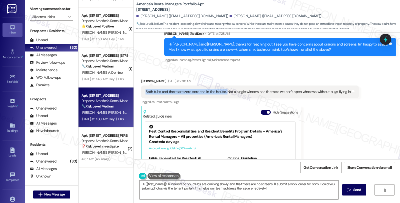
drag, startPoint x: 142, startPoint y: 87, endPoint x: 221, endPoint y: 90, distance: 79.3
click at [221, 90] on div "Both tubs and there are zero screens in the house. Not a single window has them…" at bounding box center [250, 92] width 218 height 13
copy div "Both tubs and there are zero screens in the house."
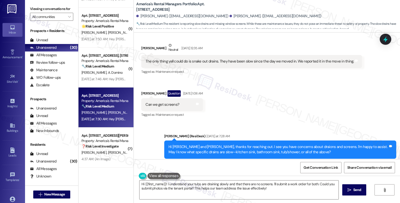
scroll to position [94, 0]
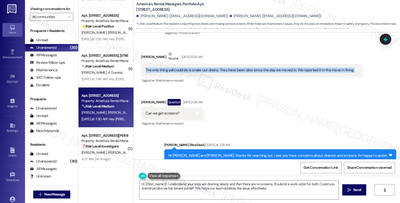
drag, startPoint x: 141, startPoint y: 63, endPoint x: 352, endPoint y: 66, distance: 210.5
click at [352, 66] on div "The only thing yall could do is snake out drains. They have been slow since the…" at bounding box center [251, 70] width 221 height 13
copy div "The only thing yall could do is snake out drains. They have been slow since the…"
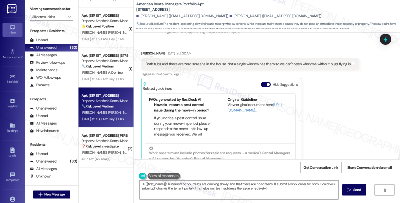
scroll to position [69, 0]
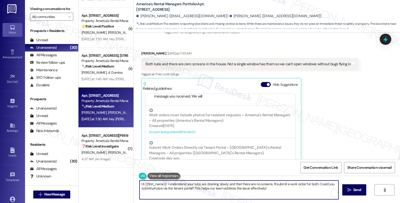
drag, startPoint x: 211, startPoint y: 178, endPoint x: 115, endPoint y: 168, distance: 97.3
click at [115, 168] on div "( 1 ) Apt. 179 Charleston Way, 179 Charleston Way Property: America's Rental Ma…" at bounding box center [240, 101] width 322 height 203
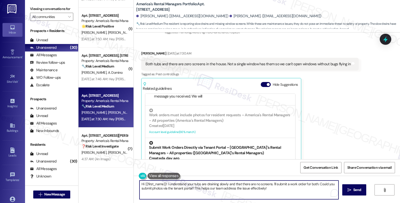
paste textarea "Are the tub drains completely clogged or just draining slowly?"
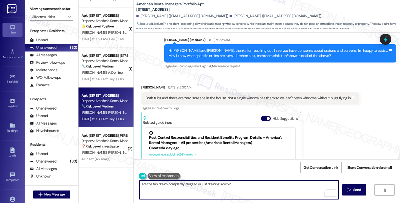
scroll to position [261, 0]
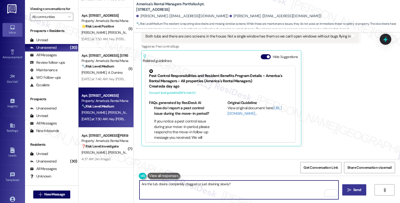
type textarea "Are the tub drains completely clogged or just draining slowly?"
drag, startPoint x: 348, startPoint y: 186, endPoint x: 339, endPoint y: 185, distance: 9.3
click at [348, 186] on button " Send" at bounding box center [354, 189] width 24 height 11
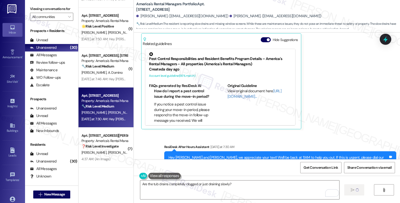
scroll to position [288, 0]
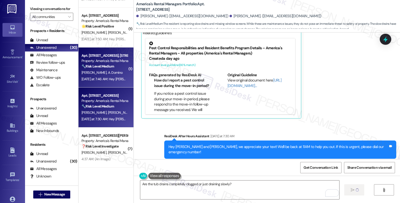
click at [108, 70] on span "A. Domino" at bounding box center [115, 72] width 15 height 5
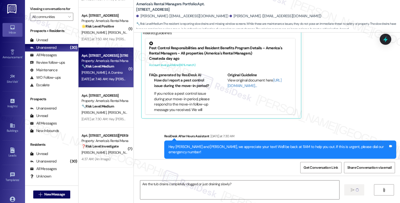
type textarea "Fetching suggested responses. Please feel free to read through the conversation…"
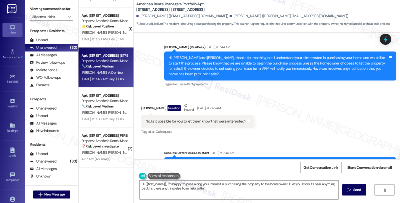
scroll to position [181, 0]
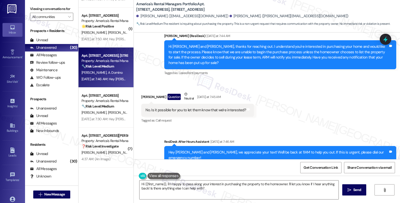
click at [330, 80] on div "Received via SMS Adrienne Domino Question Neutral Yesterday at 7:45 AM No. Is i…" at bounding box center [267, 104] width 266 height 48
drag, startPoint x: 201, startPoint y: 5, endPoint x: 229, endPoint y: 2, distance: 27.9
click at [229, 2] on b "America's Rental Managers Portfolio: Apt. 100 Ridge View Circle, 100 Ridge View…" at bounding box center [186, 7] width 100 height 11
copy b "100 Ridge View"
click at [326, 80] on div "Received via SMS Adrienne Domino Question Neutral Yesterday at 7:45 AM No. Is i…" at bounding box center [267, 104] width 266 height 48
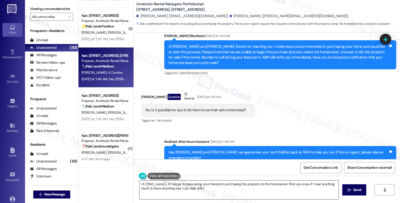
click at [166, 184] on textarea "Hi {{first_name}}, I'm happy to pass along your interest in purchasing the prop…" at bounding box center [239, 190] width 199 height 19
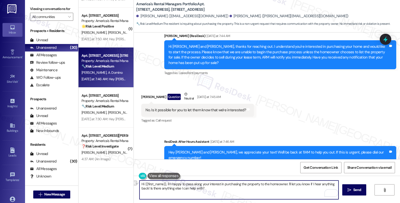
drag, startPoint x: 162, startPoint y: 184, endPoint x: 127, endPoint y: 180, distance: 35.4
click at [127, 180] on div "( 1 ) Apt. 179 Charleston Way, 179 Charleston Way Property: America's Rental Ma…" at bounding box center [240, 101] width 322 height 203
click at [141, 185] on textarea "I'm happy to pass along your interest in purchasing the property to the homeown…" at bounding box center [239, 190] width 199 height 19
click at [150, 183] on textarea "I'll pass along your interest in purchasing the property to the homeowner. I'll…" at bounding box center [239, 190] width 199 height 19
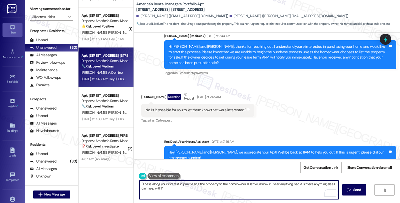
click at [141, 186] on textarea "I'll pass along your interest in purchasing the property to the homeowner. I'll…" at bounding box center [239, 190] width 199 height 19
drag, startPoint x: 235, startPoint y: 185, endPoint x: 267, endPoint y: 182, distance: 31.6
click at [267, 182] on textarea "I'll share your interest in purchasing the property with the team and see if th…" at bounding box center [239, 190] width 199 height 19
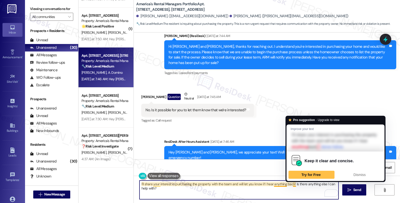
click at [291, 184] on textarea "I'll share your interest in purchasing the property with the team and will let …" at bounding box center [239, 190] width 199 height 19
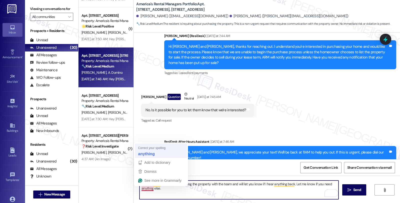
type textarea "I'll share your interest in purchasing the property with the team and will let …"
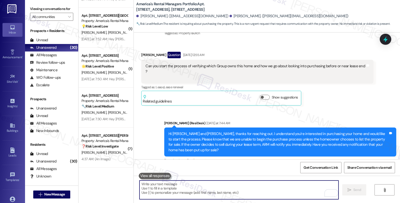
scroll to position [55, 0]
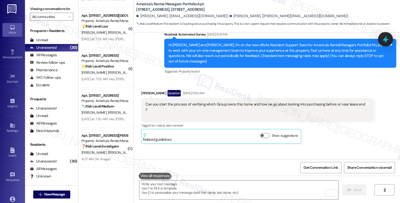
click at [385, 36] on icon at bounding box center [385, 39] width 9 height 9
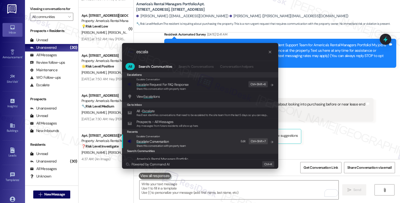
type input "escala"
click at [173, 142] on span "Escala te Conversation" at bounding box center [162, 142] width 50 height 6
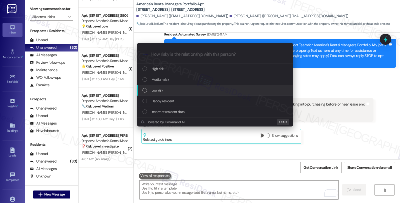
click at [193, 87] on div "Low risk" at bounding box center [215, 90] width 156 height 11
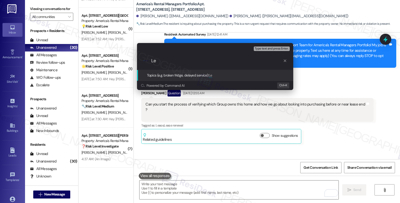
type input "L"
type input "I"
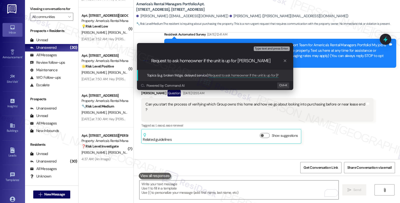
type input "Request to ask homeowner if the unit is up for sale"
drag, startPoint x: 249, startPoint y: 62, endPoint x: 146, endPoint y: 70, distance: 103.3
click at [146, 70] on div "Escalate Conversation Low risk Topics (e.g. broken fridge, delayed service) Any…" at bounding box center [215, 66] width 156 height 47
click at [250, 59] on input "Request to ask homeowner if the unit is up for sale" at bounding box center [217, 60] width 132 height 5
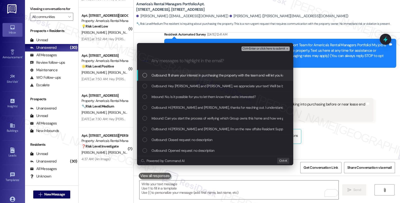
scroll to position [0, 0]
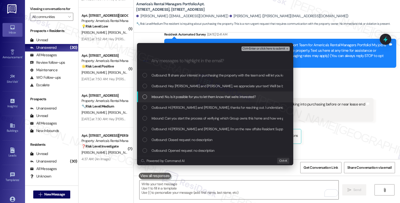
click at [176, 95] on span "Inbound: No. Is it possible for you to let them know that we're interested?" at bounding box center [204, 97] width 105 height 6
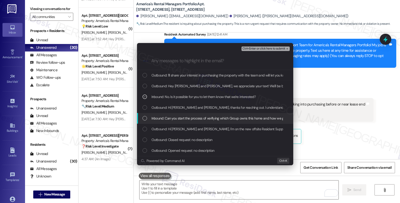
click at [179, 120] on span "Inbound: Can you start the process of verifying which Group owns this home and …" at bounding box center [260, 119] width 217 height 6
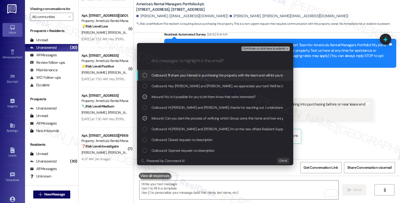
click at [260, 48] on span "Ctrl+Enter or click here to submit" at bounding box center [264, 49] width 43 height 4
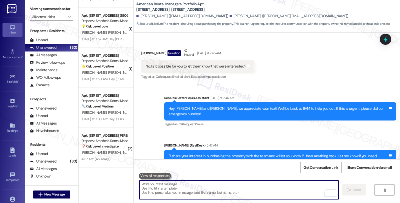
scroll to position [228, 0]
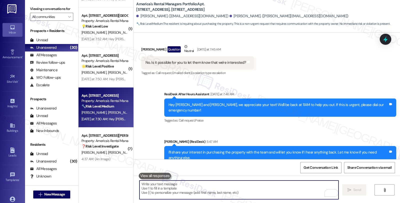
click at [114, 105] on div "🔧 Risk Level: Medium The resident is reporting slow drains and missing window s…" at bounding box center [105, 106] width 46 height 5
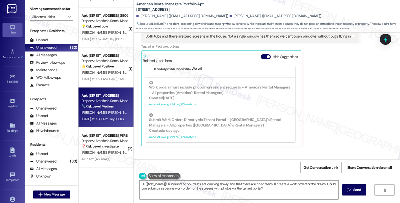
scroll to position [288, 0]
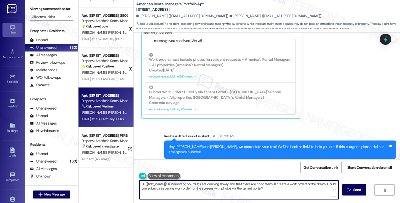
drag, startPoint x: 266, startPoint y: 188, endPoint x: 123, endPoint y: 174, distance: 144.4
click at [123, 175] on div "( 1 ) Apt. 600 McAdory Ave, 600 McAdory Ave Property: America's Rental Managers…" at bounding box center [240, 101] width 322 height 203
paste textarea "Are the tub drains completely clogged or just draining slowly"
type textarea "Are the tub drains completely clogged or just draining slowly?"
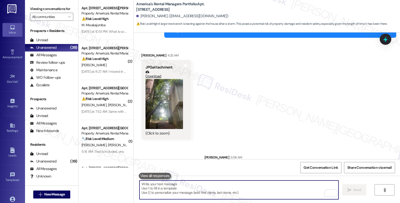
scroll to position [387, 0]
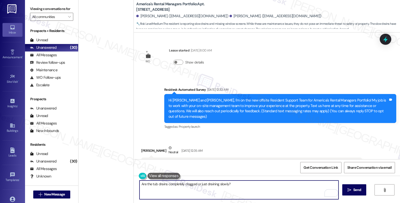
scroll to position [69, 0]
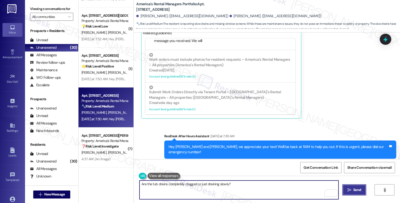
click at [356, 188] on span "Send" at bounding box center [357, 189] width 8 height 5
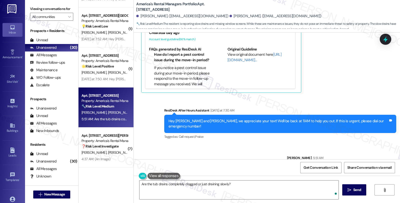
scroll to position [323, 0]
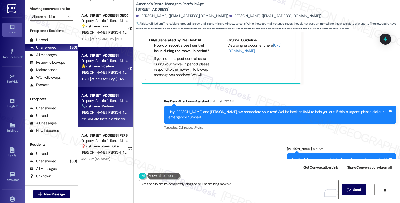
click at [105, 64] on strong "🌟 Risk Level: Positive" at bounding box center [98, 66] width 32 height 5
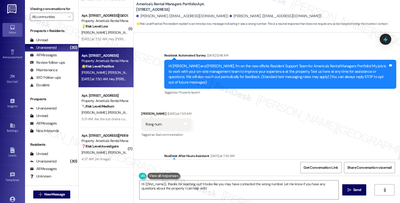
scroll to position [100, 0]
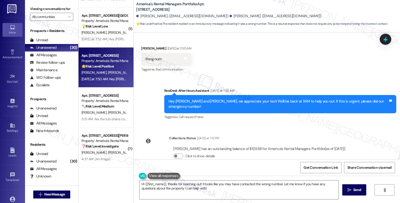
click at [142, 46] on div "Starla Darnell Yesterday at 7:50 AM" at bounding box center [166, 49] width 50 height 7
copy div "Starla"
click at [142, 185] on textarea "Hi {{first_name}}, thanks for reaching out! It looks like you may have contacte…" at bounding box center [239, 190] width 199 height 19
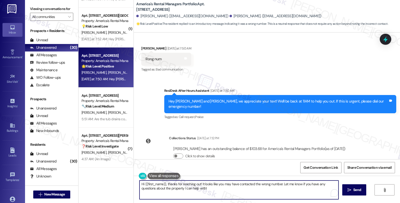
paste textarea "Starla"
click at [238, 183] on textarea "Hi Starla, it seems that we might have the wrong number." at bounding box center [239, 190] width 199 height 19
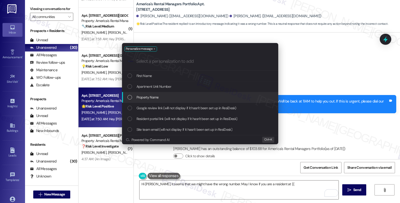
click at [155, 98] on span "Property Name" at bounding box center [148, 98] width 22 height 6
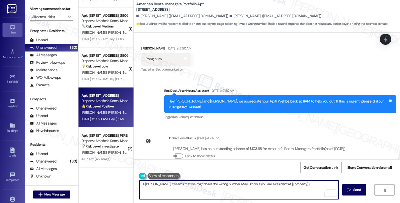
type textarea "Hi Starla, it seems that we might have the wrong number. May I know if you are …"
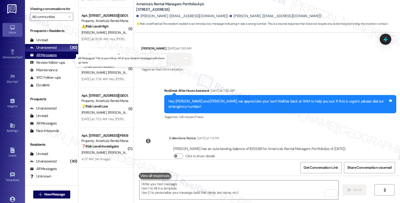
click at [57, 59] on div "All Messages (undefined)" at bounding box center [51, 56] width 53 height 8
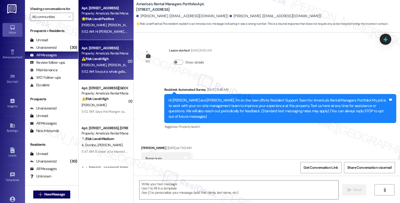
scroll to position [12, 0]
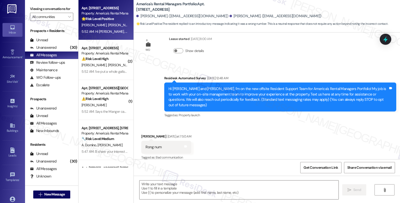
type textarea "Fetching suggested responses. Please feel free to read through the conversation…"
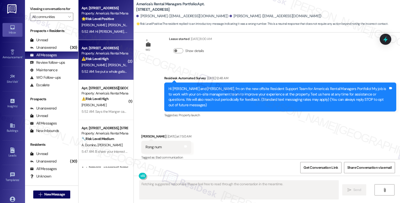
click at [119, 57] on div "⚠️ Risk Level: High The resident reports slow draining tubs and the absence of …" at bounding box center [105, 58] width 46 height 5
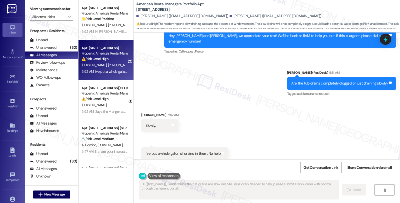
scroll to position [319, 0]
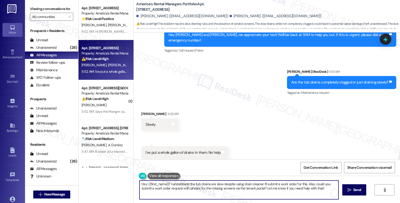
click at [199, 190] on textarea "Hey {{first_name}}! I understand the tub drains are slow despite using drain cl…" at bounding box center [239, 190] width 199 height 19
paste textarea "ave you noticed if water backs up into one tub when the other is used, or do th…"
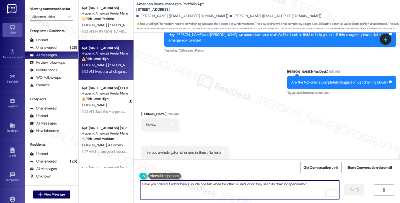
click at [146, 122] on div "Slowly." at bounding box center [151, 124] width 10 height 5
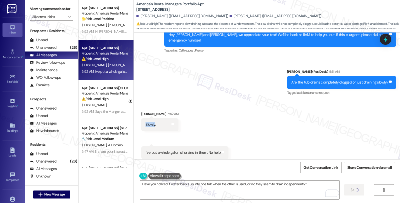
click at [146, 122] on div "Slowly." at bounding box center [151, 124] width 10 height 5
copy div "Slowly"
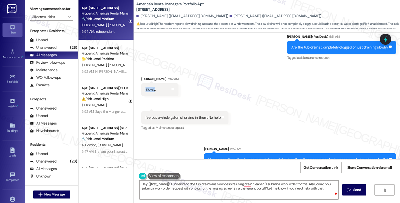
scroll to position [389, 0]
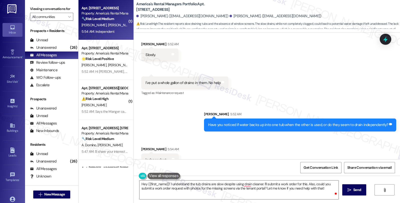
click at [154, 157] on div "Independent" at bounding box center [156, 159] width 21 height 5
copy div "Independent"
click at [187, 190] on textarea "Hey {{first_name}}! I understand the tub drains are slow despite using drain cl…" at bounding box center [239, 190] width 199 height 19
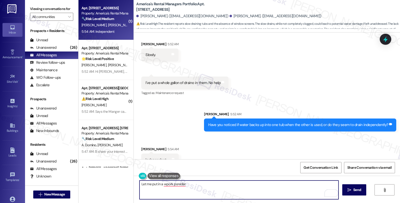
click at [161, 185] on textarea "Let me put in a wpork poreder" at bounding box center [239, 190] width 199 height 19
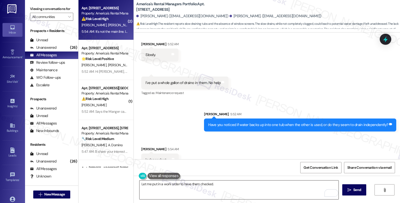
click at [221, 183] on textarea "Let me put in a work order to have them checked." at bounding box center [239, 190] width 199 height 19
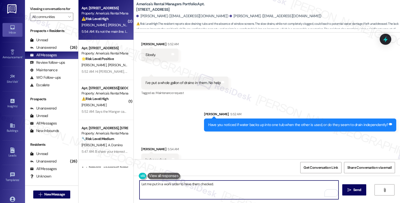
paste textarea "Do we have your permission to enter during your absence? Also, do you have pets…"
type textarea "Let me put in a work order to have them checked. Do we have your permission to …"
click at [194, 192] on textarea "Let me put in a work order to have them checked. Do we have your permission to …" at bounding box center [239, 190] width 199 height 19
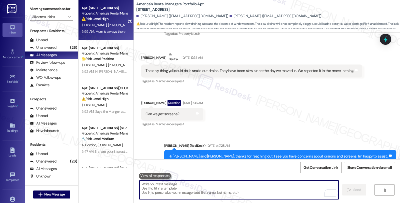
scroll to position [82, 0]
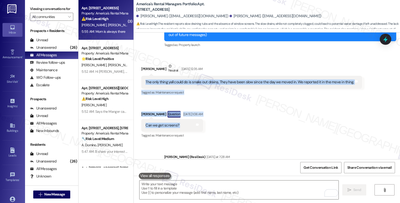
drag, startPoint x: 141, startPoint y: 76, endPoint x: 199, endPoint y: 114, distance: 69.5
click at [199, 114] on div "Received via SMS Sean Cherry Neutral Aug 20, 2025 at 12:35 AM The only thing ya…" at bounding box center [267, 97] width 266 height 91
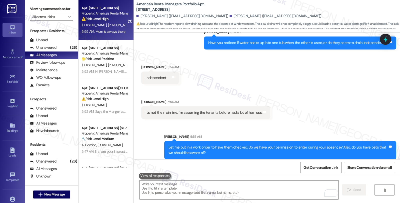
scroll to position [499, 0]
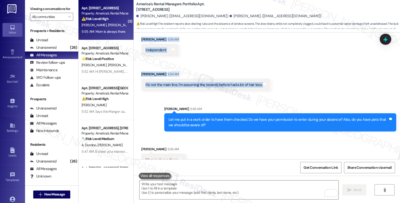
click at [269, 74] on div "Received via SMS Sean Cherry 5:54 AM Independent Tags and notes Received via SM…" at bounding box center [267, 61] width 266 height 70
copy div "The only thing yall could do is snake out drains. They have been slow since the…"
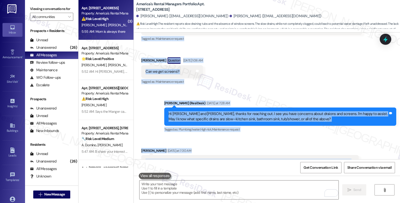
scroll to position [138, 0]
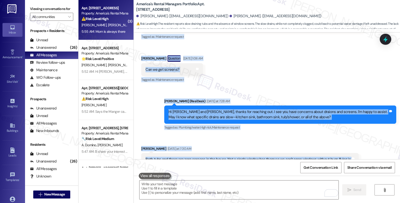
click at [245, 81] on div "Received via SMS Sean Cherry Neutral Aug 20, 2025 at 12:35 AM The only thing ya…" at bounding box center [267, 41] width 266 height 91
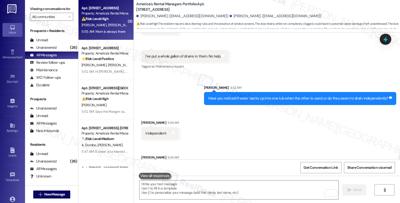
scroll to position [499, 0]
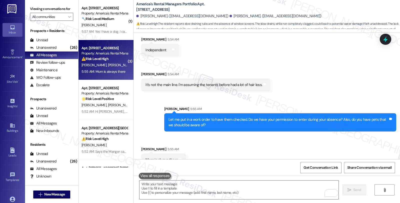
click at [206, 136] on div "Received via SMS Sean Cherry 5:55 AM Mom is always there Tags and notes" at bounding box center [267, 152] width 266 height 35
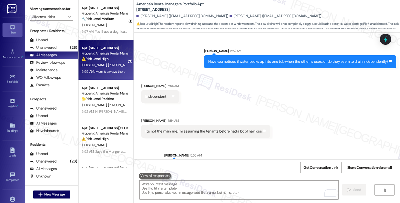
scroll to position [415, 0]
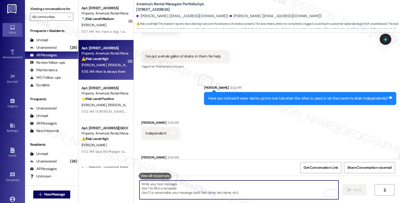
click at [182, 188] on textarea "To enrich screen reader interactions, please activate Accessibility in Grammarl…" at bounding box center [239, 190] width 199 height 19
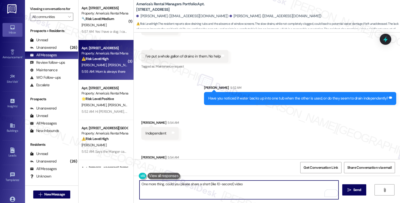
click at [251, 187] on textarea "One more thing, could you please share a short (like 10-second) video" at bounding box center [239, 190] width 199 height 19
type textarea "One more thing, could you please share a short (like 10-second) video showing t…"
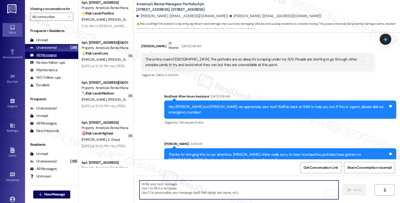
scroll to position [500, 0]
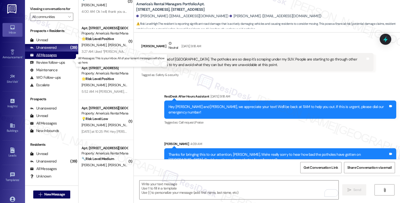
click at [47, 58] on div "All Messages" at bounding box center [43, 55] width 27 height 5
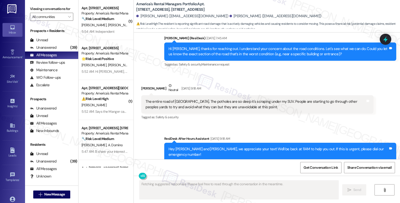
scroll to position [198, 0]
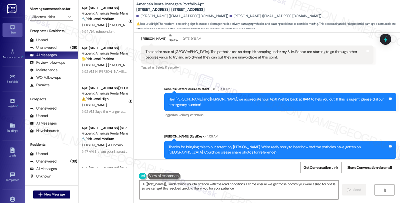
type textarea "Hi {{first_name}}, I understand your frustration with the road conditions. Let …"
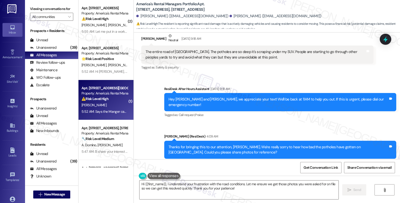
click at [114, 90] on div "Apt. [STREET_ADDRESS][GEOGRAPHIC_DATA][STREET_ADDRESS]" at bounding box center [105, 88] width 46 height 5
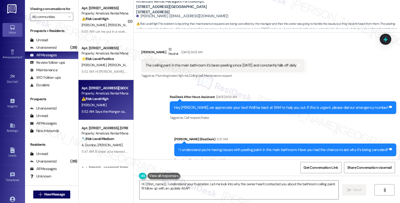
scroll to position [254, 0]
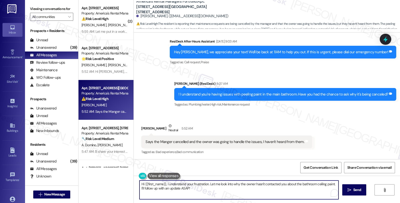
drag, startPoint x: 196, startPoint y: 190, endPoint x: 117, endPoint y: 175, distance: 80.8
click at [117, 175] on div "( 2 ) Apt. [STREET_ADDRESS][GEOGRAPHIC_DATA][STREET_ADDRESS] Property: America'…" at bounding box center [240, 101] width 322 height 203
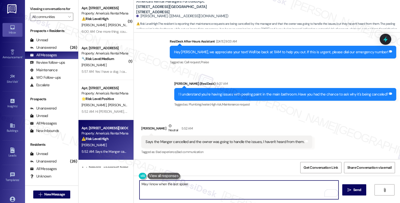
click at [174, 184] on textarea "May I know when the last spoke" at bounding box center [239, 190] width 199 height 19
click at [195, 185] on textarea "May I know the last time you spoke spoke" at bounding box center [239, 190] width 199 height 19
drag, startPoint x: 161, startPoint y: 184, endPoint x: 246, endPoint y: 187, distance: 85.1
click at [246, 187] on textarea "May I know the last time you spoke spoke with the mana" at bounding box center [239, 190] width 199 height 19
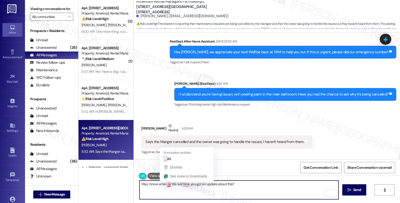
click at [163, 186] on textarea "May I know when as the last time you got an update about this?" at bounding box center [239, 190] width 199 height 19
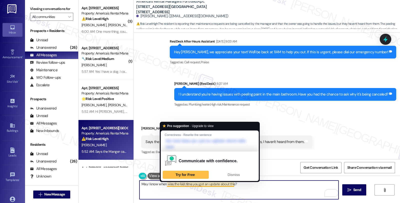
click at [264, 188] on textarea "May I know when was the last time you got an update about this?" at bounding box center [239, 190] width 199 height 19
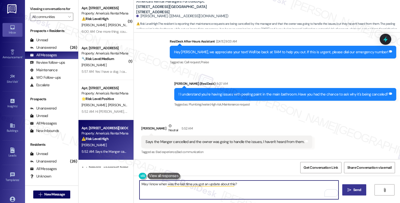
type textarea "May I know when was the last time you got an update about this?"
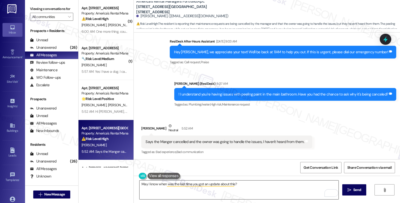
click at [265, 186] on textarea "May I know when was the last time you got an update about this?" at bounding box center [239, 190] width 199 height 19
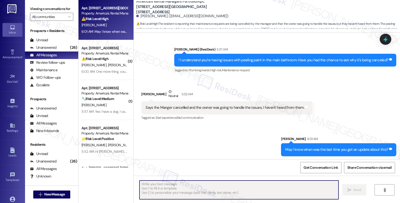
scroll to position [289, 0]
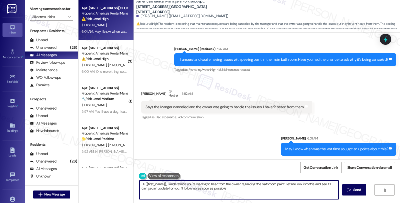
type textarea "Hi {{first_name}}, I understand you're waiting to hear from the owner regarding…"
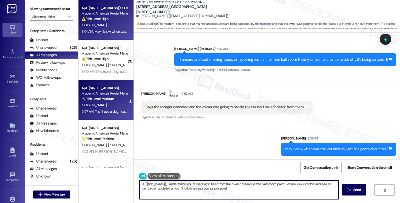
click at [118, 97] on div "🔧 Risk Level: Medium The resident is concerned about a fallen tree branch but c…" at bounding box center [105, 98] width 46 height 5
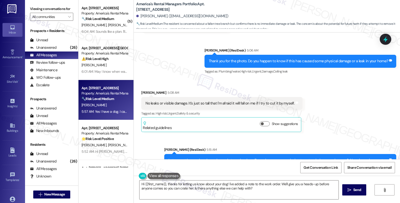
scroll to position [502, 0]
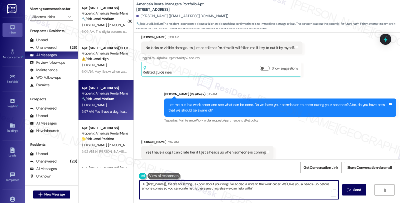
click at [246, 186] on textarea "Hi {{first_name}}, thanks for letting us know about your dog! I've added a note…" at bounding box center [239, 190] width 199 height 19
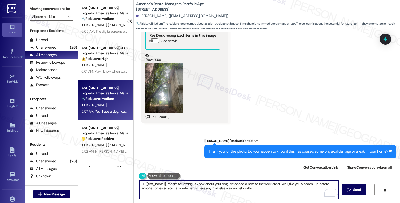
scroll to position [307, 0]
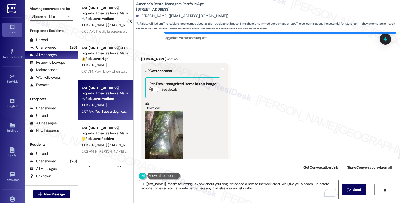
click at [205, 5] on b "America's Rental Managers Portfolio: Apt. [STREET_ADDRESS]" at bounding box center [186, 7] width 100 height 11
copy b "4701"
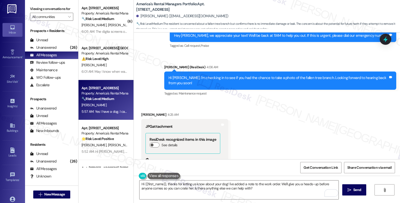
click at [251, 114] on div "Received via SMS [PERSON_NAME] 4:25 AM JPG attachment ResiDesk recognized items…" at bounding box center [267, 166] width 266 height 130
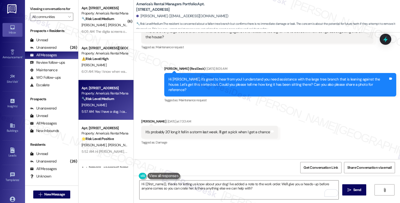
scroll to position [29, 0]
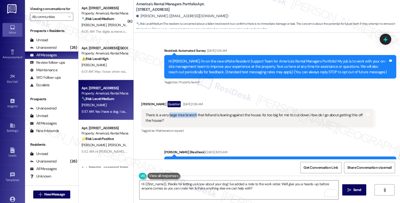
drag, startPoint x: 165, startPoint y: 115, endPoint x: 192, endPoint y: 113, distance: 26.6
click at [192, 113] on div "There is a very large tree branch that fell and is leaning against the house. I…" at bounding box center [256, 118] width 220 height 11
copy div "large tree branch"
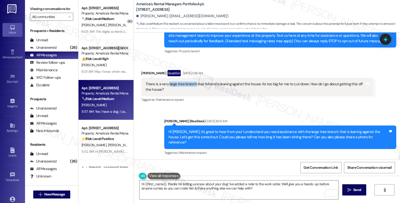
scroll to position [57, 0]
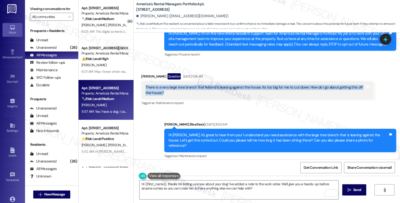
drag, startPoint x: 143, startPoint y: 88, endPoint x: 164, endPoint y: 91, distance: 21.6
click at [164, 91] on div "There is a very large tree branch that fell and is leaning against the house. I…" at bounding box center [256, 90] width 220 height 11
copy div "There is a very large tree branch that fell and is leaning against the house. I…"
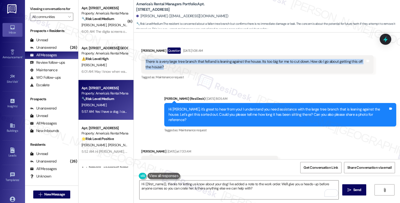
scroll to position [113, 0]
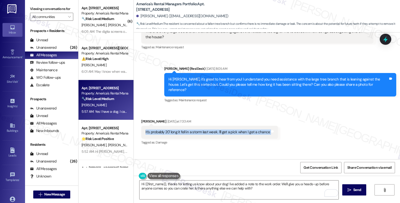
copy div "It's probably 20' long it fell in a storm last week. I'll get a pick when I get…"
drag, startPoint x: 139, startPoint y: 128, endPoint x: 286, endPoint y: 130, distance: 146.8
click at [286, 130] on div "Received via SMS [PERSON_NAME] [DATE] at 7:33 AM It's probably 20' long it fell…" at bounding box center [267, 129] width 266 height 42
click at [214, 130] on div "It's probably 20' long it fell in a storm last week. I'll get a pick when I get…" at bounding box center [208, 132] width 125 height 5
copy div "It's probably 20' long it fell in a storm last week."
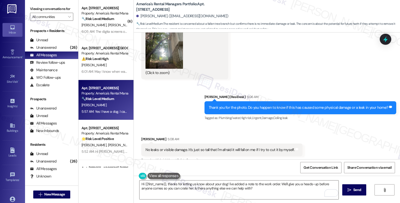
scroll to position [446, 0]
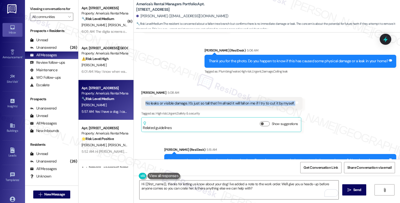
drag, startPoint x: 140, startPoint y: 94, endPoint x: 312, endPoint y: 97, distance: 171.5
click at [312, 97] on div "Received via SMS [PERSON_NAME] 5:08 AM No leaks or visible damage. It's just so…" at bounding box center [267, 107] width 266 height 57
copy div "No leaks or visible damage. It's just so tall that I'm afraid it will fall on m…"
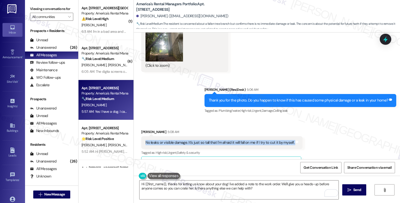
scroll to position [335, 0]
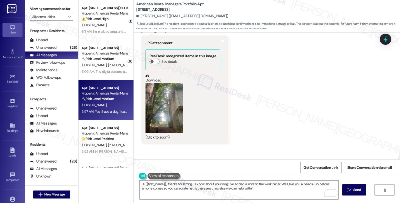
click at [151, 74] on link "Download" at bounding box center [183, 78] width 75 height 9
drag, startPoint x: 137, startPoint y: 16, endPoint x: 154, endPoint y: 16, distance: 17.3
click at [154, 16] on div "[PERSON_NAME]. ([EMAIL_ADDRESS][DOMAIN_NAME])" at bounding box center [182, 16] width 92 height 5
copy div "[PERSON_NAME]."
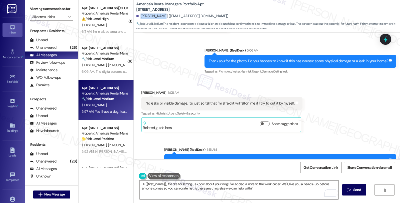
scroll to position [502, 0]
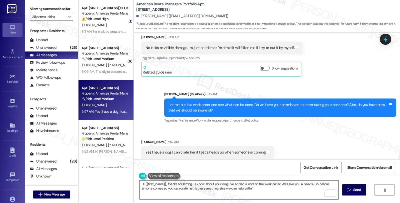
click at [140, 184] on textarea "Hi {{first_name}}, thanks for letting us know about your dog! I've added a note…" at bounding box center [239, 190] width 199 height 19
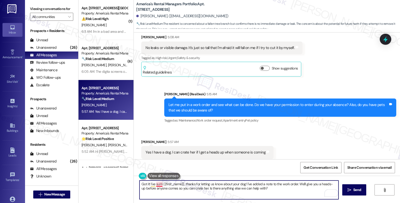
click at [156, 184] on textarea "Got it! I've suHi {{first_name}}, thanks for letting us know about your dog! I'…" at bounding box center [239, 190] width 199 height 19
type textarea "Got it! I've submitted workHi {{first_name}}, thanks for letting us know about …"
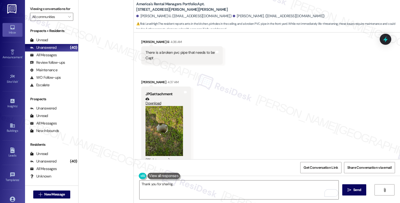
scroll to position [873, 0]
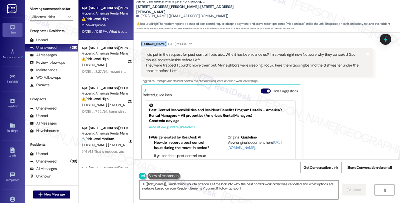
scroll to position [2201, 0]
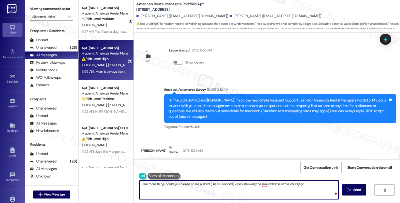
scroll to position [415, 0]
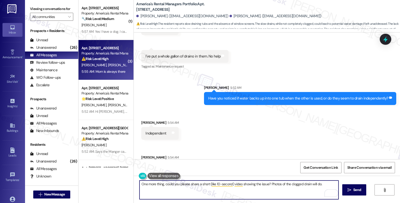
click at [330, 186] on textarea "One more thing, could you please share a short (like 10-second) video showing t…" at bounding box center [239, 190] width 199 height 19
click at [140, 183] on textarea "One more thing, could you please share a short (like 10-second) video showing t…" at bounding box center [239, 190] width 199 height 19
type textarea "One more thing, could you please share a short (like 10-second) video showing t…"
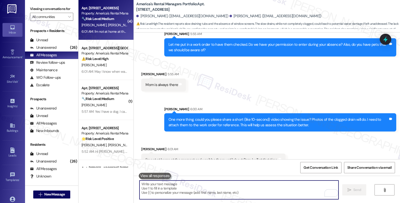
scroll to position [574, 0]
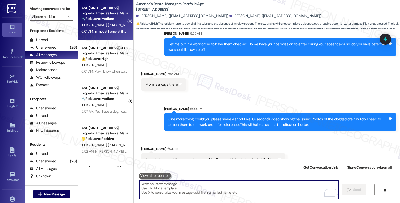
click at [171, 187] on textarea "To enrich screen reader interactions, please activate Accessibility in Grammarl…" at bounding box center [239, 190] width 199 height 19
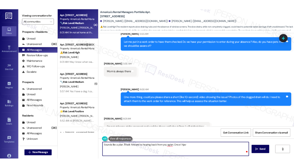
scroll to position [574, 0]
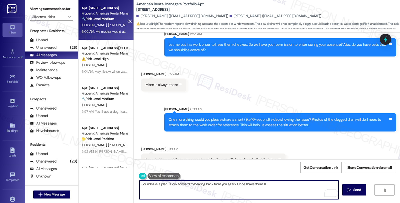
click at [269, 182] on textarea "Sounds like a plan. I'll look forward to hearing back from you again. Once I ha…" at bounding box center [239, 190] width 199 height 19
click at [183, 190] on textarea "Sounds like a plan. I'll look forward to hearing back from you again. Once I ha…" at bounding box center [239, 190] width 199 height 19
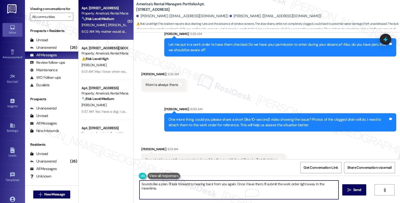
scroll to position [616, 0]
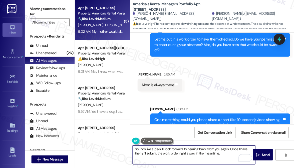
click at [196, 154] on textarea "Sounds like a plan. I'll look forward to hearing back from you again. Once I ha…" at bounding box center [194, 155] width 123 height 19
click at [196, 153] on textarea "Sounds like a plan. I'll look forward to hearing back from you again. Once I ha…" at bounding box center [194, 155] width 123 height 19
click at [160, 158] on textarea "Sounds like a plan. I'll look forward to hearing back from you again. Once I ha…" at bounding box center [194, 155] width 123 height 19
click at [196, 158] on textarea "Sounds like a plan. I'll look forward to hearing back from you again. Once I ha…" at bounding box center [194, 155] width 123 height 19
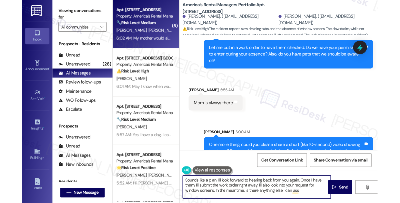
scroll to position [574, 0]
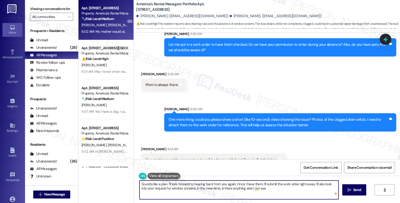
click at [258, 189] on textarea "Sounds like a plan. I'll look forward to hearing back from you again. Once I ha…" at bounding box center [239, 190] width 199 height 19
click at [267, 189] on textarea "Sounds like a plan. I'll look forward to hearing back from you again. Once I ha…" at bounding box center [239, 190] width 199 height 19
click at [290, 191] on textarea "Sounds like a plan. I'll look forward to hearing back from you again. Once I ha…" at bounding box center [239, 190] width 199 height 19
type textarea "Sounds like a plan. I'll look forward to hearing back from you again. Once I ha…"
click at [351, 191] on span " Send" at bounding box center [355, 189] width 16 height 5
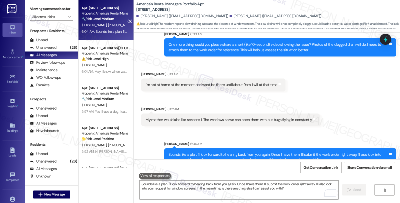
scroll to position [649, 0]
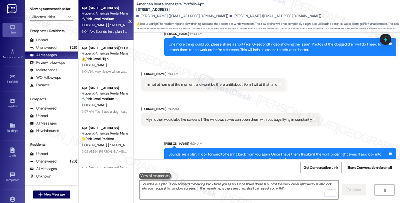
click at [373, 76] on div "Received via SMS [PERSON_NAME] 6:01 AM I'm not at home at the moment and won't …" at bounding box center [267, 95] width 266 height 70
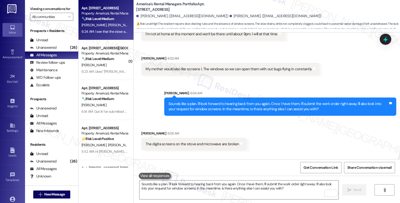
scroll to position [718, 0]
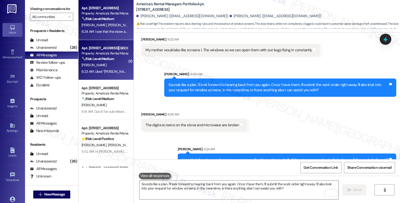
click at [104, 66] on div "[PERSON_NAME]" at bounding box center [104, 65] width 47 height 6
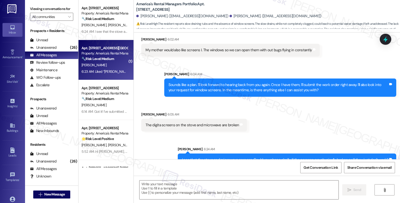
type textarea "Fetching suggested responses. Please feel free to read through the conversation…"
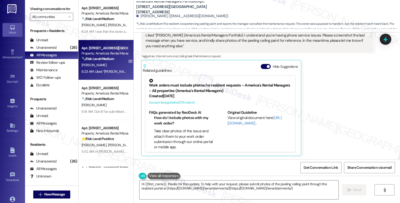
type textarea "Hi {{first_name}}, thanks for the update. To help with your request, please sub…"
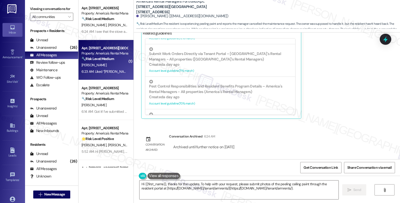
scroll to position [139, 0]
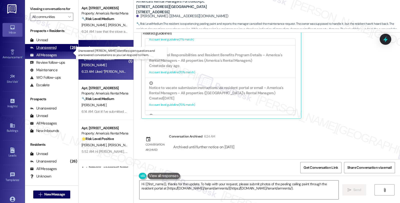
click at [56, 52] on div "Unanswered (26)" at bounding box center [51, 48] width 53 height 8
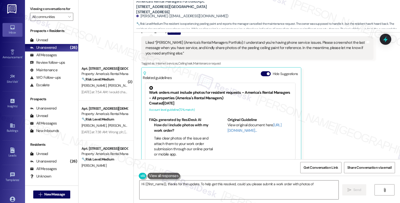
scroll to position [541, 0]
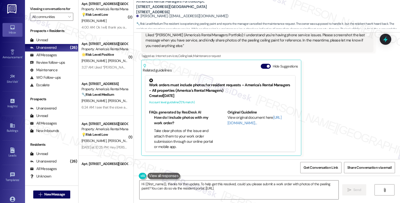
type textarea "Hi {{first_name}}, thanks for the update. To help get this resolved, could you …"
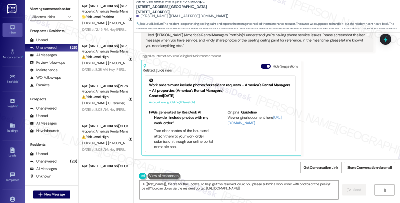
scroll to position [833, 0]
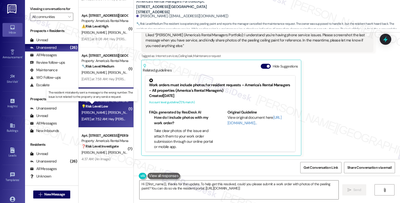
click at [103, 108] on strong "💡 Risk Level: Low" at bounding box center [95, 106] width 27 height 5
type textarea "Hi {{first_name}}, thanks for the update. To help get this resolved, could you …"
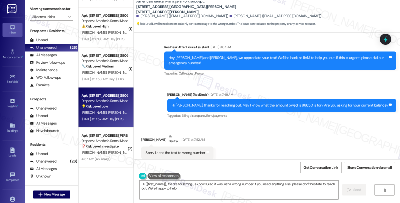
scroll to position [186, 0]
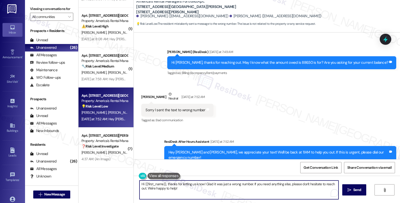
click at [140, 184] on textarea "Hi {{first_name}}, thanks for letting us know! Glad it was just a wrong number.…" at bounding box center [239, 190] width 199 height 19
click at [142, 92] on div "[PERSON_NAME] Neutral [DATE] at 7:52 AM" at bounding box center [177, 98] width 72 height 12
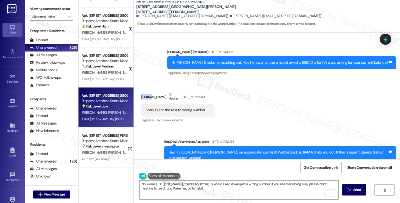
click at [142, 92] on div "[PERSON_NAME] Neutral [DATE] at 7:52 AM" at bounding box center [177, 98] width 72 height 12
copy div "[PERSON_NAME]"
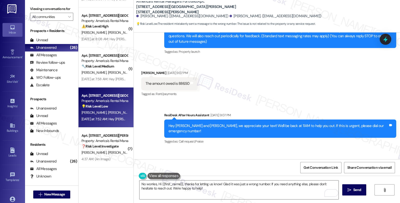
scroll to position [75, 0]
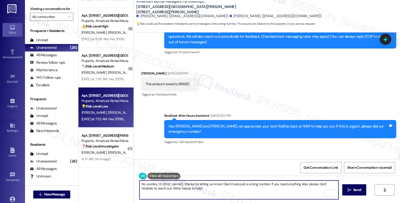
click at [156, 186] on textarea "No worries, Hi {{first_name}}, thanks for letting us know! Glad it was just a w…" at bounding box center [239, 190] width 199 height 19
paste textarea "[PERSON_NAME]"
type textarea "No worries, [PERSON_NAME] {{first_name}}, thanks for letting us know! Glad it w…"
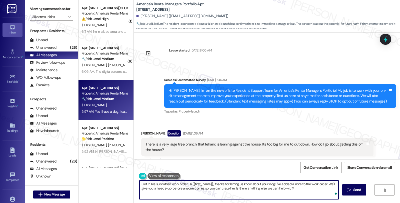
scroll to position [502, 0]
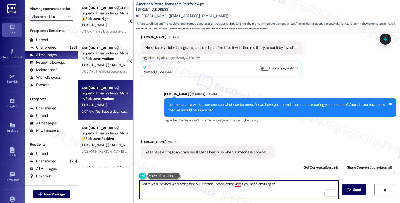
click at [235, 185] on textarea "Got it! I've submitted work order #53277-1 for this. Please let me knw if you n…" at bounding box center [239, 190] width 199 height 19
type textarea "Got it! I've submitted work order #53277-1 for this. Please let me know if you …"
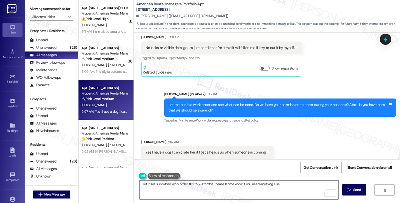
scroll to position [501, 0]
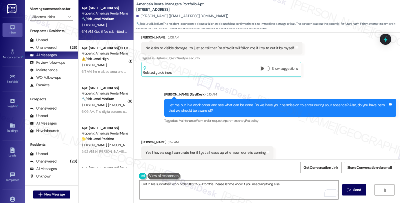
click at [326, 142] on div "Received via SMS [PERSON_NAME] 5:57 AM Yes I have a dog. I can crate her if I g…" at bounding box center [267, 149] width 266 height 42
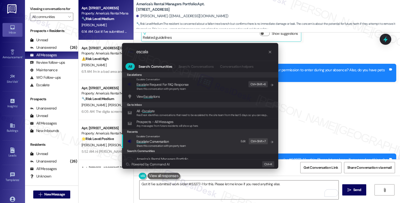
type input "escala"
click at [170, 143] on span "Escala te Conversation" at bounding box center [162, 142] width 50 height 6
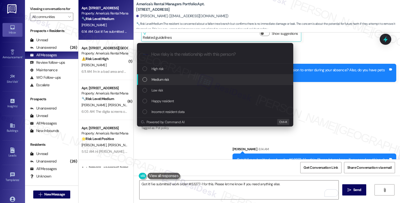
click at [165, 83] on div "Medium risk" at bounding box center [215, 79] width 156 height 11
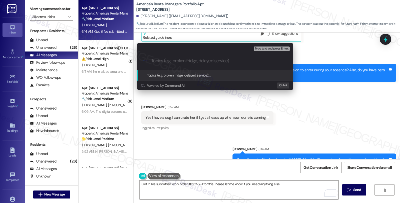
paste input "#53277-1"
click at [151, 60] on input "#53277-1 (tree branch)" at bounding box center [217, 60] width 132 height 5
paste input "Work Order Filed by ResiDesk - WO #"
type input "Work Order Filed by ResiDesk - WO #53277-1 (tree branch)"
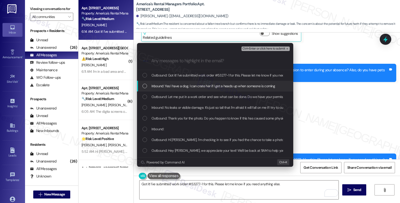
click at [180, 84] on span "Inbound: Yes I have a dog. I can crate her if I get a heads up when someone is …" at bounding box center [214, 86] width 124 height 6
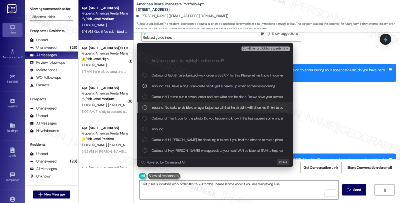
click at [170, 106] on span "Inbound: No leaks or visible damage. It's just so tall that I'm afraid it will …" at bounding box center [227, 108] width 151 height 6
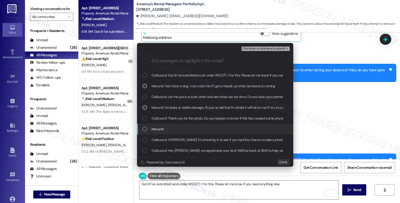
click at [165, 128] on div "Inbound:" at bounding box center [216, 129] width 146 height 6
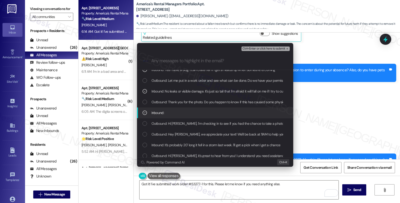
scroll to position [28, 0]
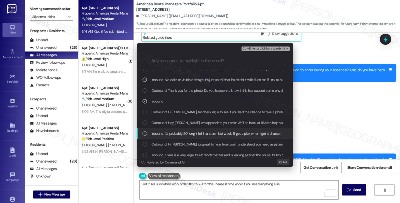
click at [193, 132] on span "Inbound: It's probably 20' long it fell in a storm last week. I'll get a pick w…" at bounding box center [216, 134] width 129 height 6
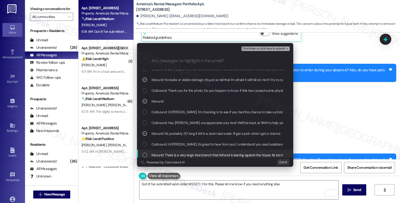
click at [191, 153] on span "Inbound: There is a very large tree branch that fell and is leaning against the…" at bounding box center [267, 155] width 230 height 6
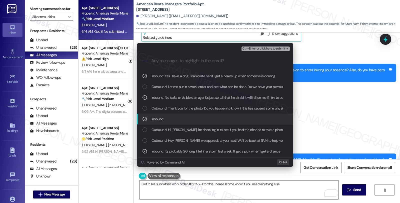
scroll to position [0, 0]
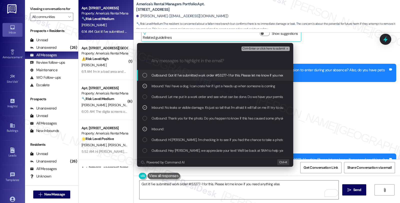
click at [260, 49] on span "Ctrl+Enter or click here to submit" at bounding box center [264, 49] width 43 height 4
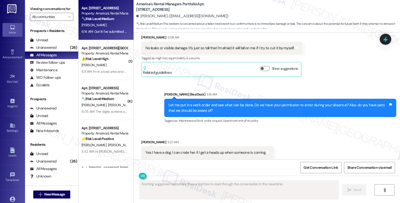
scroll to position [544, 0]
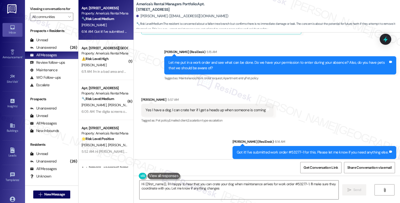
type textarea "Hi {{first_name}}, I'm happy to hear that you can crate your dog when maintenan…"
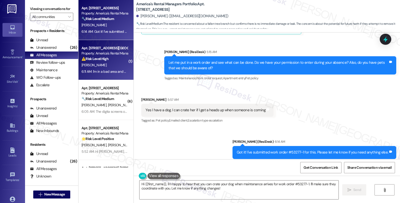
click at [116, 54] on div "Property: America's Rental Managers Portfolio" at bounding box center [105, 53] width 46 height 5
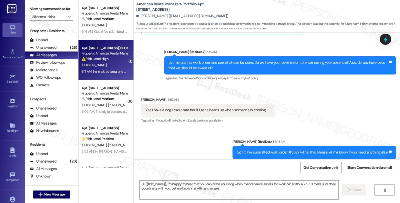
type textarea "Fetching suggested responses. Please feel free to read through the conversation…"
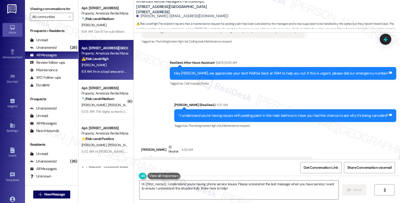
scroll to position [288, 0]
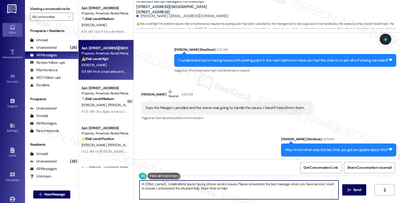
drag, startPoint x: 164, startPoint y: 184, endPoint x: 115, endPoint y: 180, distance: 48.6
click at [115, 180] on div "Apt. 4701 Vintage Ln, 4701 Vintage Lane Property: America's Rental Managers Por…" at bounding box center [240, 101] width 322 height 203
drag, startPoint x: 295, startPoint y: 184, endPoint x: 299, endPoint y: 188, distance: 5.4
click at [299, 188] on textarea "I understand you're having phone service issues. Please screenshot the last mes…" at bounding box center [239, 190] width 199 height 19
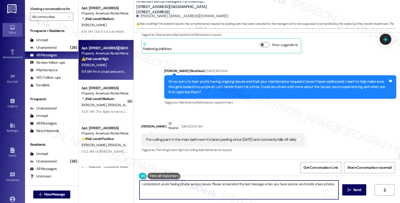
scroll to position [121, 0]
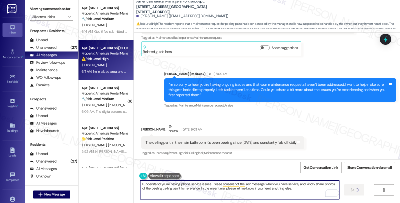
type textarea "I understand you're having phone service issues. Please screenshot the last mes…"
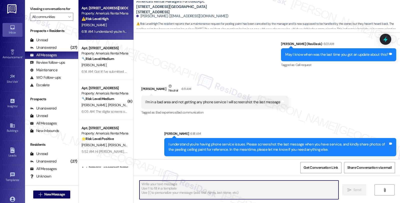
scroll to position [384, 0]
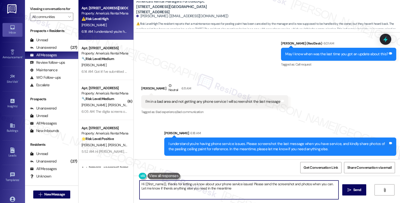
type textarea "Hi {{first_name}}, thanks for letting us know about your phone service issues! …"
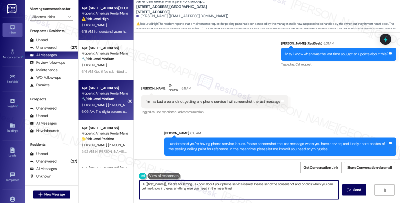
click at [106, 98] on strong "🔧 Risk Level: Medium" at bounding box center [98, 99] width 33 height 5
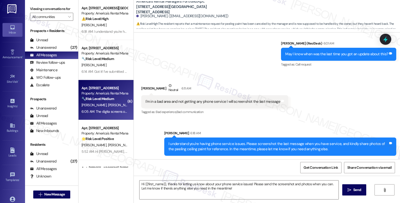
type textarea "Fetching suggested responses. Please feel free to read through the conversation…"
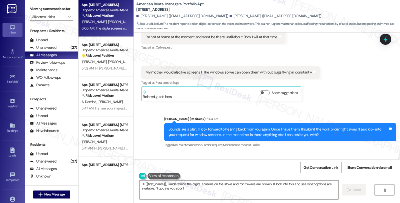
scroll to position [756, 0]
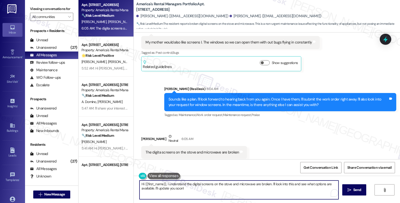
drag, startPoint x: 162, startPoint y: 184, endPoint x: 128, endPoint y: 178, distance: 34.7
click at [128, 178] on div "Apt. 2418 Hampstead Drive, 2418 Hampstead Drive Property: America's Rental Mana…" at bounding box center [240, 101] width 322 height 203
click at [145, 184] on textarea "I understand the digital screens on the stove and microwave are broken. I'll lo…" at bounding box center [239, 190] width 199 height 19
drag, startPoint x: 256, startPoint y: 172, endPoint x: 296, endPoint y: 172, distance: 40.5
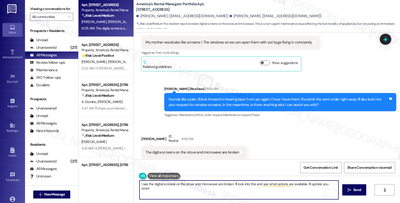
click at [146, 184] on textarea "I see the digital screens on the stove and microwave are broken. I'll look into…" at bounding box center [239, 190] width 199 height 19
drag, startPoint x: 238, startPoint y: 184, endPoint x: 244, endPoint y: 193, distance: 11.4
click at [244, 193] on textarea "I see that the digital screens on the stove and microwave are broken. I'll look…" at bounding box center [239, 190] width 199 height 19
click at [239, 183] on textarea "I see that the digital screens on the stove and microwave are broken. Do they s…" at bounding box center [239, 190] width 199 height 19
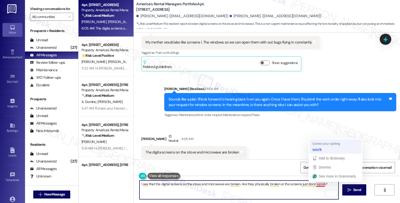
type textarea "I see that the digital screens on the stove and microwave are broken. Are they …"
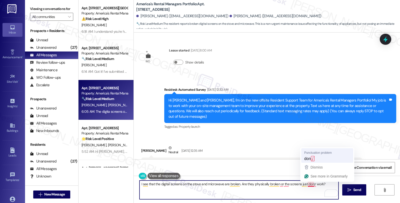
scroll to position [756, 0]
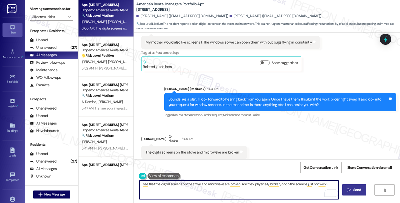
type textarea "I see that the digital screens on the stove and microwave are broken. Are they …"
click at [358, 191] on span "Send" at bounding box center [357, 189] width 8 height 5
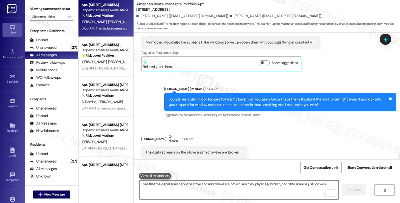
click at [234, 191] on textarea "I see that the digital screens on the stove and microwave are broken. Are they …" at bounding box center [239, 190] width 199 height 19
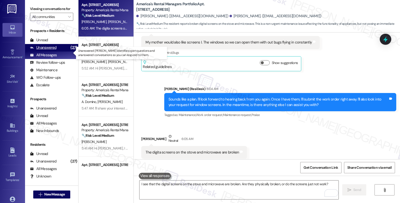
click at [60, 51] on div "Unanswered (27)" at bounding box center [51, 48] width 53 height 8
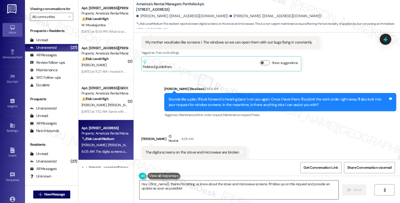
click at [140, 183] on textarea "Hey {{first_name}}, thanks for letting us know about the stove and microwave sc…" at bounding box center [239, 190] width 199 height 19
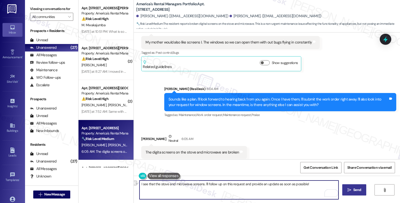
drag, startPoint x: 202, startPoint y: 184, endPoint x: 354, endPoint y: 185, distance: 152.0
click at [354, 185] on div "I see that the stove and microwave screens. I'll follow up on this request and …" at bounding box center [267, 195] width 266 height 38
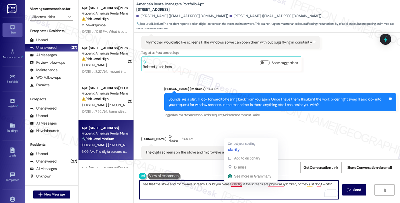
click at [234, 186] on textarea "I see that the stove and microwave screens. Could you please clarifgy if the sc…" at bounding box center [239, 190] width 199 height 19
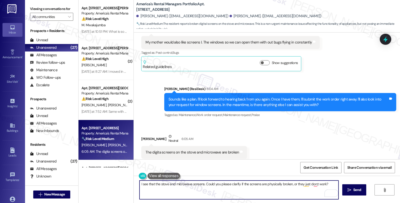
click at [271, 184] on textarea "I see that the stove and microwave screens. Could you please clarify if the scr…" at bounding box center [239, 190] width 199 height 19
click at [314, 184] on textarea "I see that the stove and microwave screens. Could you please clarify if the scr…" at bounding box center [239, 190] width 199 height 19
type textarea "I see that the stove and microwave screens. Could you please clarify if the scr…"
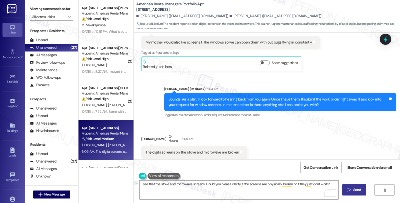
click at [353, 191] on span "Send" at bounding box center [357, 189] width 8 height 5
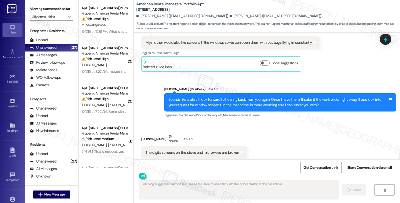
scroll to position [791, 0]
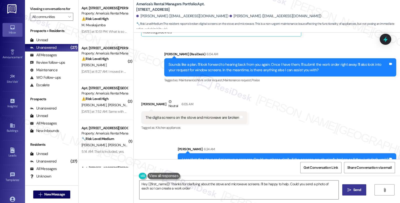
type textarea "Hey {{first_name}}! Thanks for clarifying about the stove and microwave screens…"
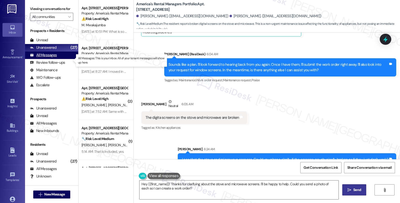
click at [61, 59] on div "All Messages (undefined)" at bounding box center [51, 56] width 53 height 8
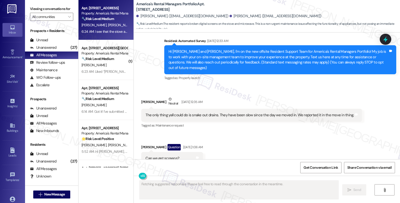
type textarea "Fetching suggested responses. Please feel free to read through the conversation…"
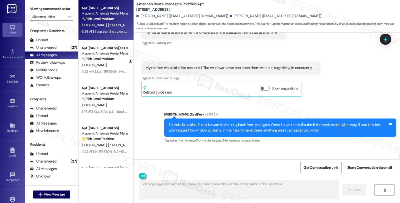
scroll to position [756, 0]
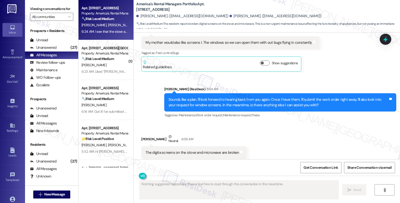
click at [104, 64] on div "E. Wedgeworth" at bounding box center [104, 65] width 47 height 6
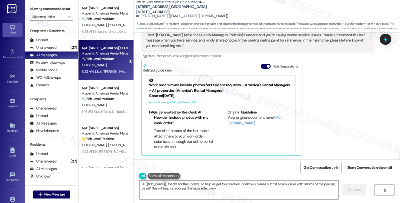
type textarea "Hi {{first_name}}, thanks for the update. To help us get this resolved, could y…"
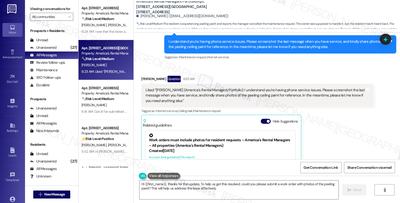
scroll to position [486, 0]
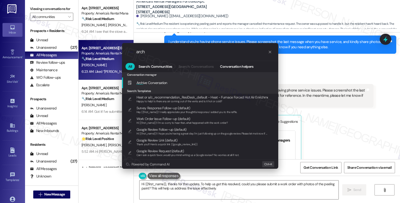
type input "arch"
click at [162, 83] on span "Arch ive Conversation" at bounding box center [152, 83] width 31 height 5
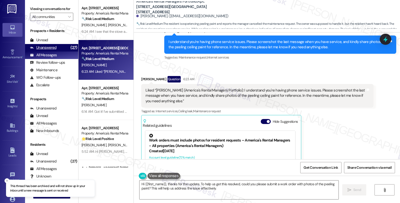
click at [61, 52] on div "Unanswered (27)" at bounding box center [51, 48] width 53 height 8
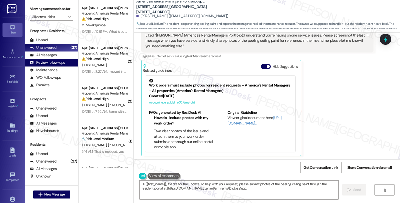
scroll to position [541, 0]
type textarea "Hi {{first_name}}, thanks for the update. To help with your request, please sub…"
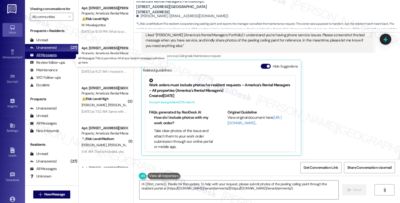
click at [49, 58] on div "All Messages" at bounding box center [43, 55] width 27 height 5
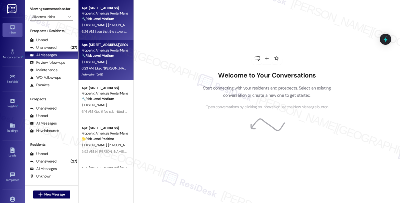
click at [106, 19] on strong "🔧 Risk Level: Medium" at bounding box center [98, 19] width 33 height 5
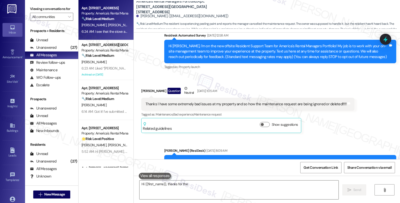
type textarea "Hi {{first_name}}, thanks for the update"
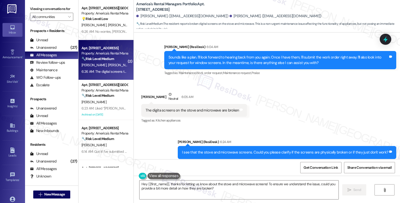
scroll to position [833, 0]
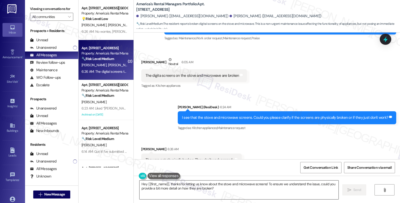
click at [226, 189] on textarea "Hey {{first_name}}, thanks for letting us know about the stove and microwave sc…" at bounding box center [239, 190] width 199 height 19
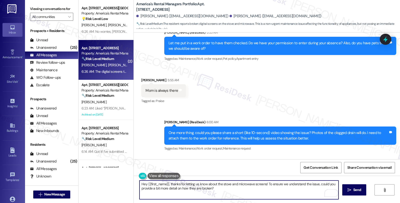
scroll to position [472, 0]
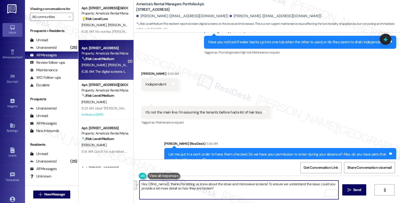
drag, startPoint x: 215, startPoint y: 186, endPoint x: 132, endPoint y: 171, distance: 84.9
click at [134, 171] on div "WO Lease started Jul 18, 2025 at 8:00 AM Show details Survey, sent via SMS Resi…" at bounding box center [267, 134] width 266 height 203
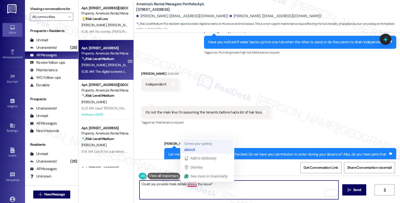
type textarea "Could you provide more details about the issue?"
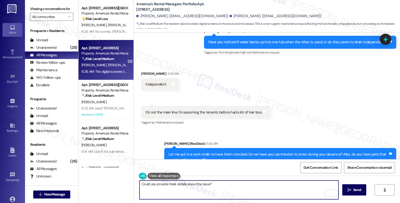
click at [213, 184] on textarea "Could you provide more details about the issue?" at bounding box center [239, 190] width 199 height 19
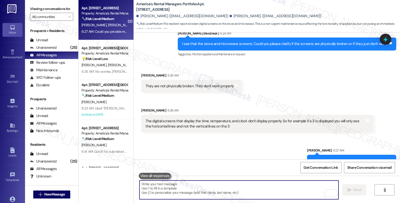
scroll to position [908, 0]
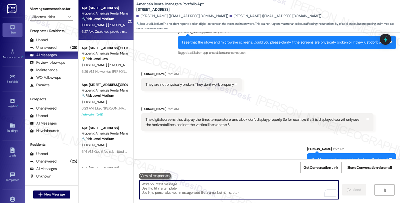
click at [198, 191] on textarea "To enrich screen reader interactions, please activate Accessibility in Grammarl…" at bounding box center [239, 190] width 199 height 19
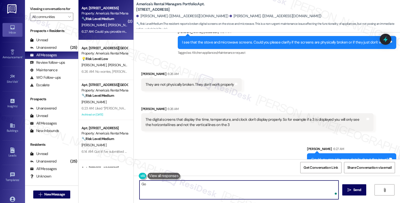
type textarea "G"
click at [156, 186] on textarea "I see" at bounding box center [239, 190] width 199 height 19
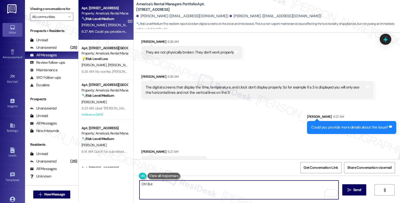
scroll to position [943, 0]
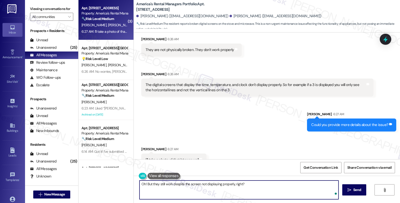
type textarea "Oh! But they still work despite the screen not displaying properly, right?"
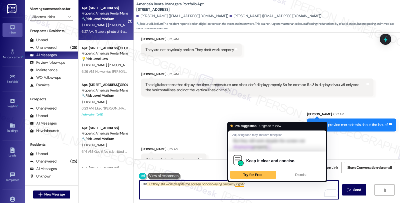
click at [256, 187] on textarea "Oh! But they still work despite the screen not displaying properly, right?" at bounding box center [239, 190] width 199 height 19
click at [253, 188] on textarea "Oh! But they still work despite the screen not displaying properly, right?" at bounding box center [239, 190] width 199 height 19
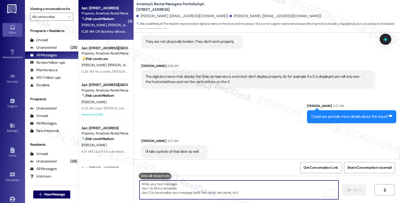
scroll to position [978, 0]
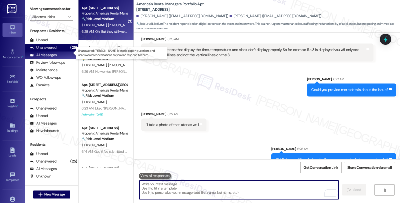
click at [55, 50] on div "Unanswered" at bounding box center [43, 47] width 27 height 5
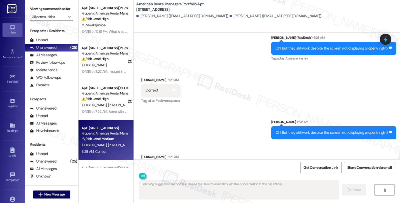
scroll to position [1134, 0]
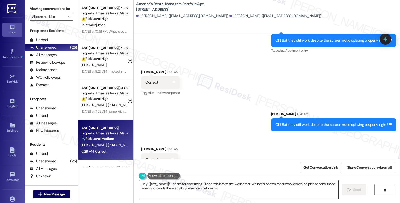
click at [151, 190] on textarea "Hey {{first_name}}! Thanks for confirming. I'll add this info to the work order…" at bounding box center [239, 190] width 199 height 19
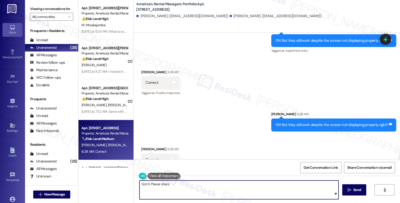
type textarea "Got it. Please share"
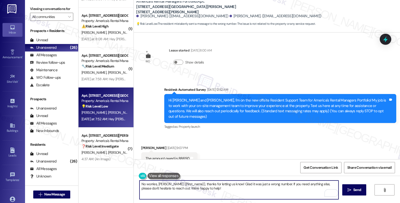
scroll to position [75, 0]
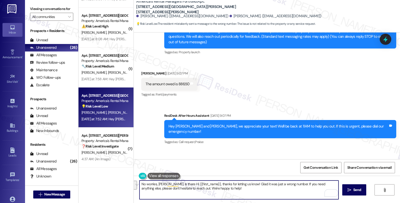
click at [199, 191] on textarea "No worries, [PERSON_NAME]. Is there Hi {{first_name}}, thanks for letting us kn…" at bounding box center [239, 190] width 199 height 19
drag, startPoint x: 164, startPoint y: 184, endPoint x: 287, endPoint y: 186, distance: 123.0
click at [287, 186] on textarea "No worries, [PERSON_NAME]. Is there Hi {{first_name}}, thanks for letting us kn…" at bounding box center [239, 190] width 199 height 19
drag, startPoint x: 251, startPoint y: 184, endPoint x: 296, endPoint y: 184, distance: 44.8
click at [296, 184] on textarea "No worries, [PERSON_NAME]. If you need anything else, please don't hesitate to …" at bounding box center [239, 190] width 199 height 19
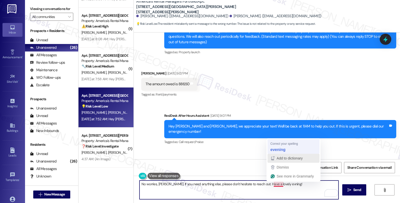
type textarea "No worries, [PERSON_NAME]. If you need anything else, please don't hesitate to …"
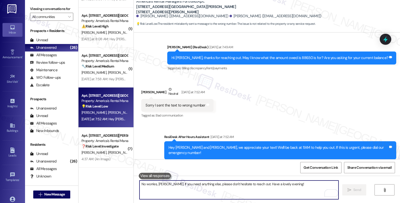
scroll to position [221, 0]
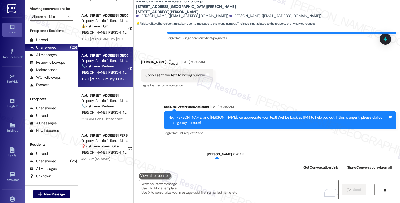
click at [118, 71] on div "[PERSON_NAME] [PERSON_NAME]" at bounding box center [104, 73] width 47 height 6
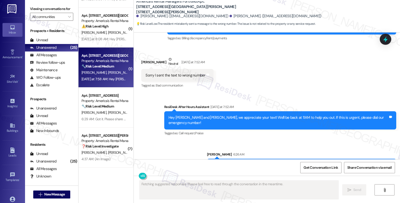
type textarea "Fetching suggested responses. Please feel free to read through the conversation…"
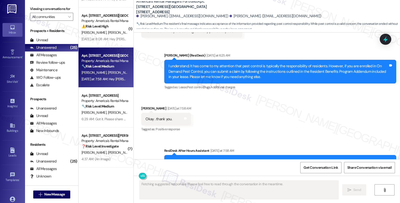
scroll to position [448, 0]
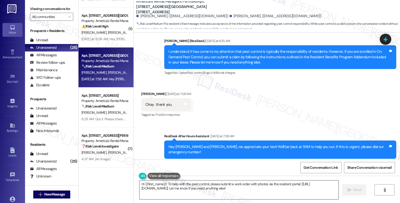
click at [140, 184] on textarea "Hi {{first_name}}! To help with the pest control, please submit a work order wi…" at bounding box center [239, 190] width 199 height 19
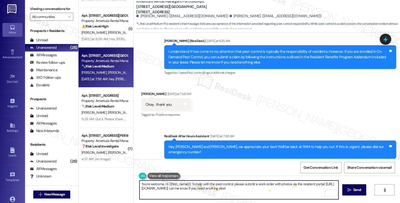
click at [141, 91] on div "Jordan Shivers Yesterday at 7:58 AM" at bounding box center [166, 94] width 50 height 7
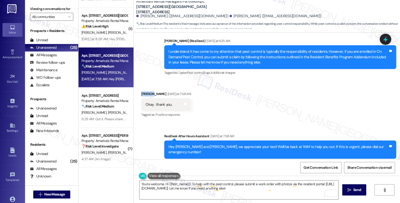
click at [141, 91] on div "Jordan Shivers Yesterday at 7:58 AM" at bounding box center [166, 94] width 50 height 7
copy div "Jordan"
click at [162, 184] on textarea "You're welcome, Hi {{first_name}}! To help with the pest control, please submit…" at bounding box center [239, 190] width 199 height 19
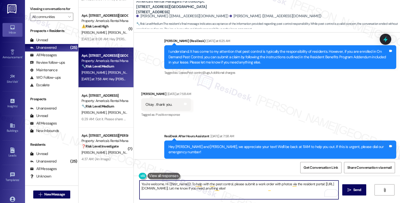
paste textarea "Jordan"
click at [215, 189] on textarea "You're welcome, Jordan." at bounding box center [239, 190] width 199 height 19
paste textarea "Should you have other concerns, please feel free to reach out. Have a great day!"
drag, startPoint x: 274, startPoint y: 185, endPoint x: 301, endPoint y: 183, distance: 26.8
click at [301, 183] on textarea "You're welcome, Jordan. Should you have other concerns, please feel free to rea…" at bounding box center [239, 190] width 199 height 19
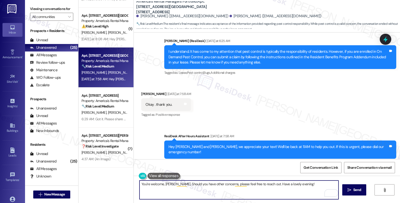
type textarea "You're welcome, Jordan. Should you have other concerns, please feel free to rea…"
click at [264, 183] on textarea "You're welcome, Jordan. Should you have other concerns, please feel free to rea…" at bounding box center [239, 190] width 199 height 19
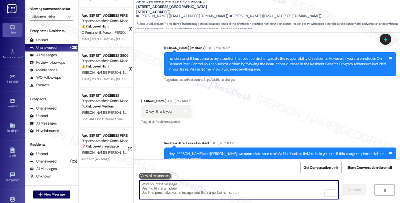
scroll to position [483, 0]
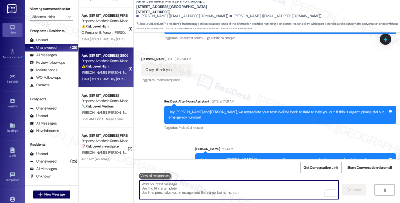
click at [111, 69] on div "⚠️ Risk Level: High The resident reports a leak in the master bedroom. This cou…" at bounding box center [105, 66] width 46 height 5
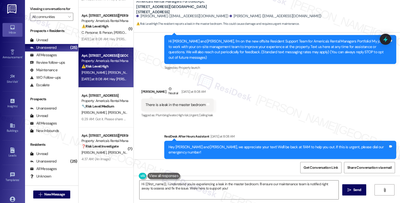
scroll to position [105, 0]
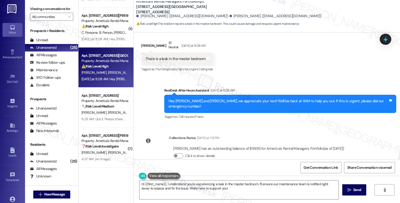
click at [143, 40] on div "Andrew Bradley Neutral Yesterday at 8:08 AM" at bounding box center [177, 46] width 72 height 12
copy div "Andrew"
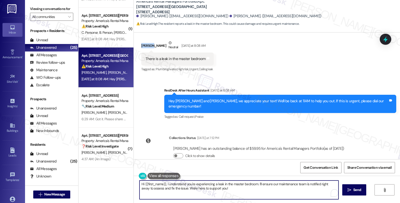
click at [142, 184] on textarea "Hi {{first_name}}, I understand you're experiencing a leak in the master bedroo…" at bounding box center [239, 190] width 199 height 19
paste textarea "Andrew"
click at [211, 184] on textarea "Hi Andrew, thanks for reaching out. {{first_name}}, I understand you're experie…" at bounding box center [239, 190] width 199 height 19
drag, startPoint x: 280, startPoint y: 184, endPoint x: 283, endPoint y: 189, distance: 5.4
click at [283, 189] on textarea "Hi Andrew, thanks for reaching out. I understand you're experiencing a leak in …" at bounding box center [239, 190] width 199 height 19
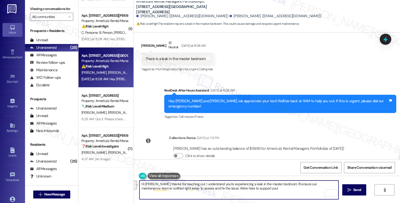
paste textarea "Let's get this sorted out. I need a few details to help us assess the situation…"
click at [204, 188] on textarea "Hi Andrew, thanks for reaching out. I understand you're experiencing a leak in …" at bounding box center [239, 190] width 199 height 19
type textarea "Hi Andrew, thanks for reaching out. I understand you're experiencing a leak in …"
click at [356, 189] on span "Send" at bounding box center [357, 189] width 8 height 5
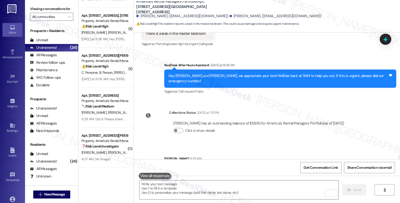
scroll to position [145, 0]
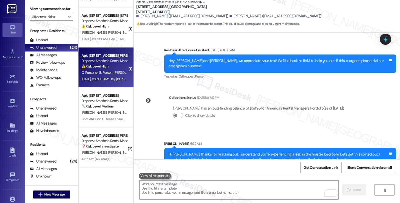
click at [108, 57] on div "Apt. [STREET_ADDRESS][PERSON_NAME], [STREET_ADDRESS][PERSON_NAME]" at bounding box center [105, 55] width 46 height 5
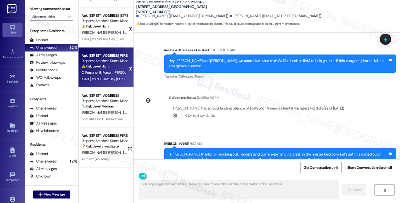
type textarea "Fetching suggested responses. Please feel free to read through the conversation…"
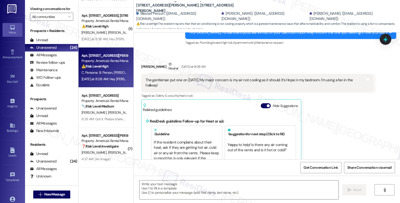
scroll to position [361, 0]
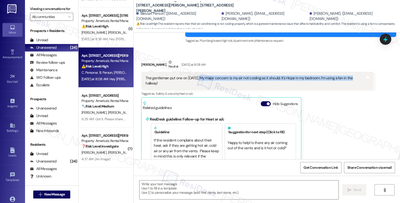
drag, startPoint x: 195, startPoint y: 73, endPoint x: 346, endPoint y: 73, distance: 151.0
click at [346, 76] on div "The gentleman put one on [DATE]. My major concern is my air not cooling as it s…" at bounding box center [256, 81] width 220 height 11
click at [209, 189] on textarea at bounding box center [239, 190] width 199 height 19
drag, startPoint x: 194, startPoint y: 73, endPoint x: 314, endPoint y: 74, distance: 120.0
click at [314, 76] on div "The gentleman put one on [DATE]. My major concern is my air not cooling as it s…" at bounding box center [256, 81] width 220 height 11
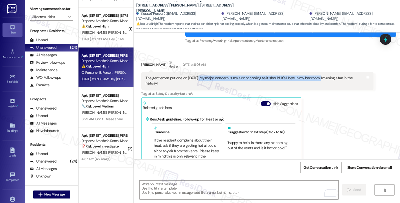
copy div "My major concern is my air not cooling as it should. It's Hope in my bedroom. I"
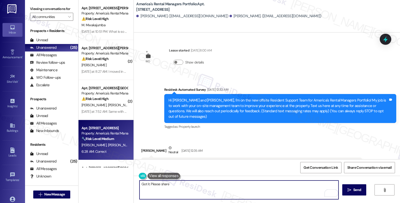
scroll to position [1134, 0]
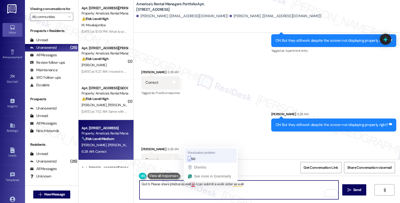
type textarea "Got it. Please share photos as well, so I can submit a work order as well."
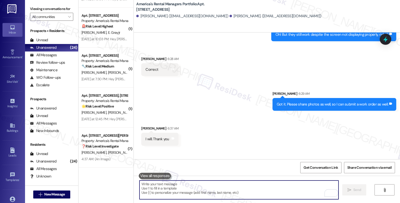
scroll to position [1244, 0]
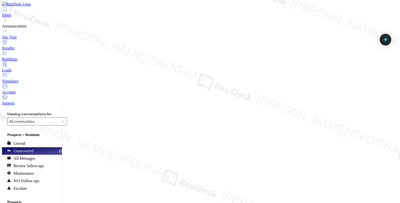
paste textarea "Is the thermostat set to “cool,” and what temperature is it currently set at ve…"
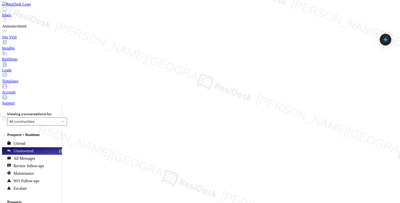
scroll to position [305, 0]
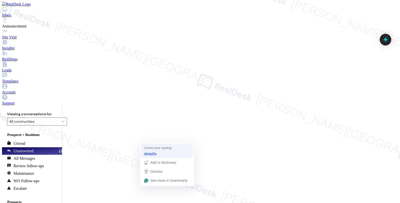
type textarea "I understand that the AC is not cooling properly in your bedroom, and I'm sorry…"
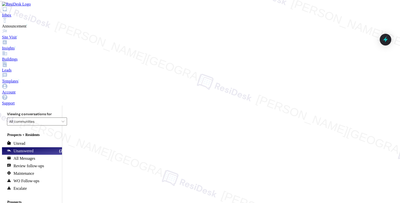
type textarea "Fetching suggested responses. Please feel free to read through the conversation…"
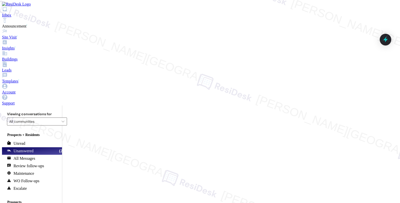
type textarea "I understand you need the registration link to log in to the residents' portal.…"
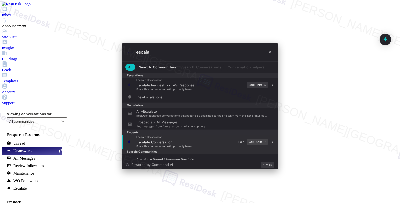
type input "escala"
click at [159, 143] on span "Escala te Conversation" at bounding box center [155, 142] width 36 height 5
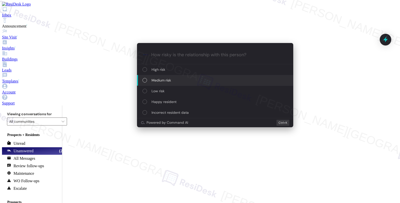
click at [172, 81] on div "Medium risk" at bounding box center [216, 81] width 146 height 6
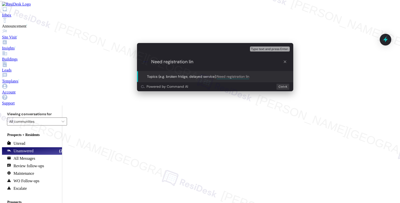
type input "Need registration link"
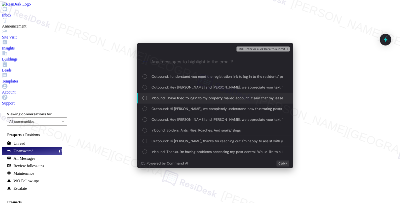
click at [174, 99] on span "Inbound: I have tried to login to my property mailed account. It said that my l…" at bounding box center [253, 98] width 203 height 6
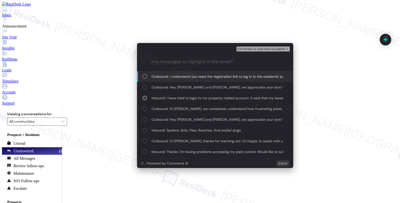
click at [260, 51] on div "Ctrl+Enter or click here to submit" at bounding box center [264, 49] width 54 height 7
click at [259, 49] on span "Ctrl+Enter or click here to submit" at bounding box center [262, 49] width 48 height 4
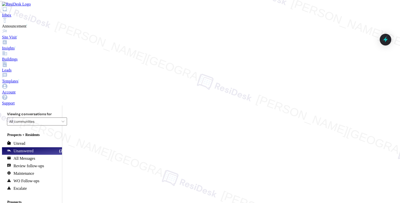
scroll to position [325, 0]
type textarea "Fetching suggested responses. Please feel free to read through the conversation…"
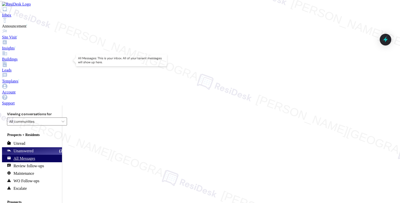
click at [35, 156] on div "All Messages" at bounding box center [21, 158] width 28 height 5
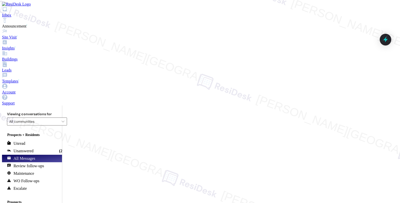
type textarea "Hi {{first_name}}! I'm happy to help with your resident portal access. I'll fol…"
type textarea "You're welcome, {{first_name}}! I'll keep an eye out for those photos so I can …"
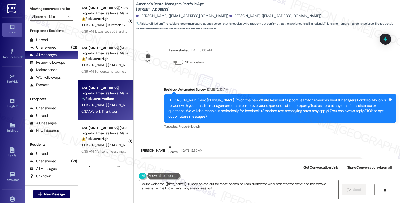
scroll to position [1149, 0]
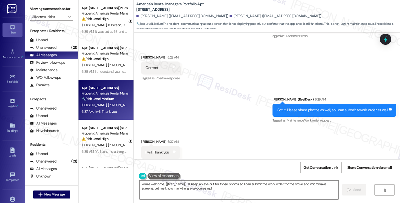
click at [247, 186] on textarea "You're welcome, {{first_name}}! I'll keep an eye out for those photos so I can …" at bounding box center [239, 190] width 199 height 19
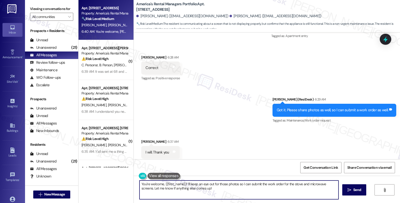
scroll to position [1189, 0]
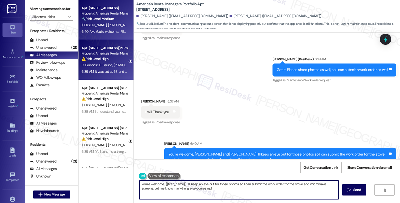
click at [109, 64] on span "B. Person" at bounding box center [106, 65] width 15 height 5
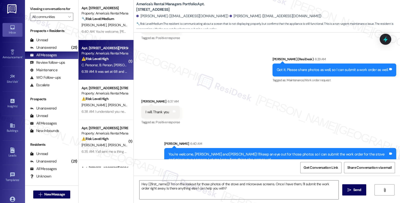
type textarea "Fetching suggested responses. Please feel free to read through the conversation…"
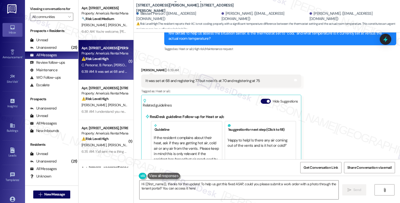
scroll to position [528, 0]
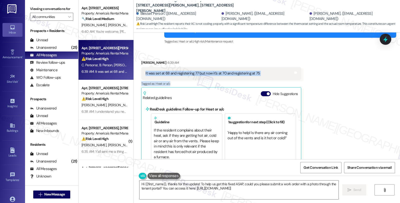
drag, startPoint x: 141, startPoint y: 63, endPoint x: 258, endPoint y: 69, distance: 117.2
click at [258, 69] on div "[PERSON_NAME] 6:39 AM It was set at 68 and registering 77 but now it's at 70 an…" at bounding box center [221, 116] width 160 height 112
click at [259, 67] on div "It was set at 68 and registering 77 but now it's at 70 and registering at 75 Ta…" at bounding box center [221, 73] width 160 height 13
copy div "It was set at 68 and registering 77 but now it's at 70 and registering at 75"
click at [217, 191] on textarea "Hi {{first_name}}, thanks for the update! To help us get this fixed ASAP, could…" at bounding box center [239, 190] width 199 height 19
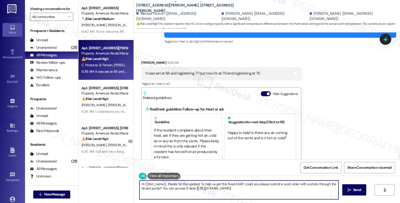
paste textarea "Is there any air coming out of the vents in your bedroom, and if so, is it warm…"
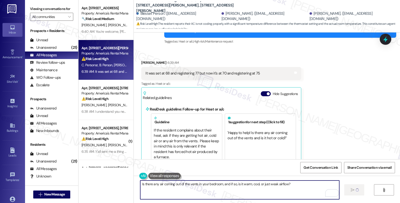
type textarea "Is there any air coming out of the vents in your bedroom, and if so, is it warm…"
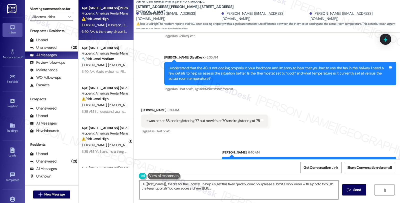
type textarea "Hi {{first_name}}, thanks for the update! To help us get this fixed quickly, co…"
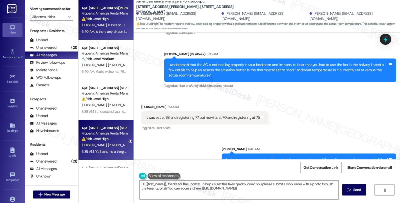
click at [107, 138] on div "⚠️ Risk Level: High The resident is reporting a long-standing issue with their …" at bounding box center [105, 138] width 46 height 5
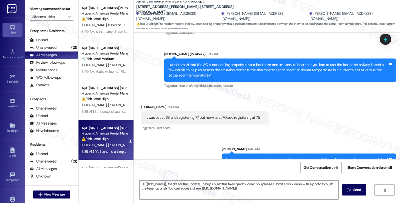
type textarea "Fetching suggested responses. Please feel free to read through the conversation…"
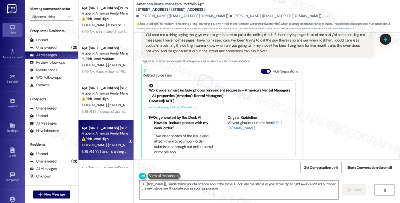
type textarea "Hi {{first_name}}, I understand your frustration about the stove. I'll look int…"
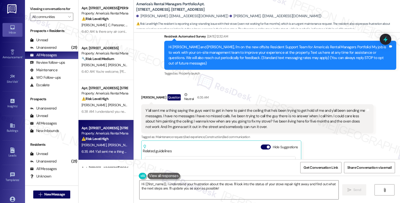
scroll to position [46, 0]
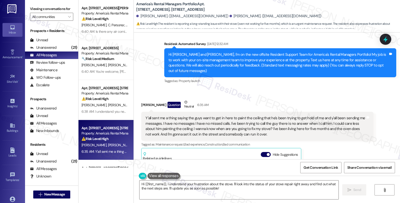
drag, startPoint x: 137, startPoint y: 98, endPoint x: 164, endPoint y: 99, distance: 27.8
click at [164, 99] on div "Received via SMS Kendrick Schroeder Question Neutral 6:35 AM Y'all sent me a th…" at bounding box center [258, 172] width 240 height 152
copy div "Kendrick Schroede"
click at [52, 50] on div "Unanswered (21)" at bounding box center [51, 48] width 53 height 8
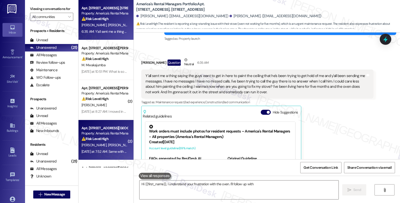
scroll to position [129, 0]
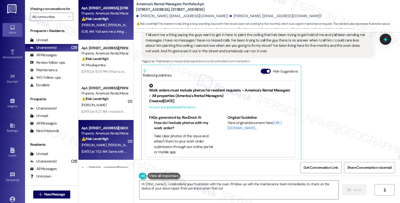
type textarea "Hi {{first_name}}, I understand your frustration with the oven. I'll follow up …"
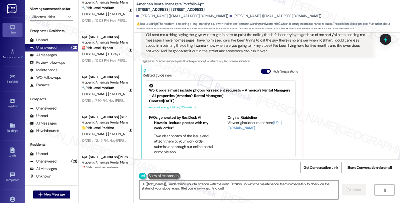
scroll to position [633, 0]
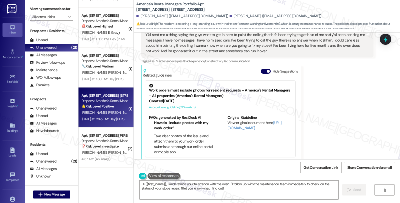
click at [115, 114] on div "M. Mcginn K. Mcginn" at bounding box center [104, 113] width 47 height 6
type textarea "Hi {{first_name}}, I understand your frustration with the oven. I'll follow up …"
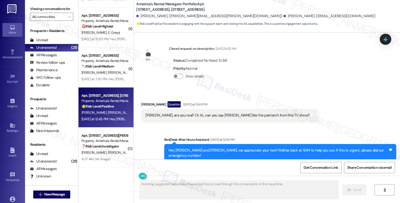
scroll to position [103, 0]
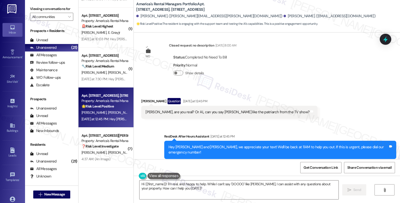
click at [142, 98] on div "Michael Mcginn Question Yesterday at 12:45 PM" at bounding box center [229, 102] width 176 height 8
copy div "Michael"
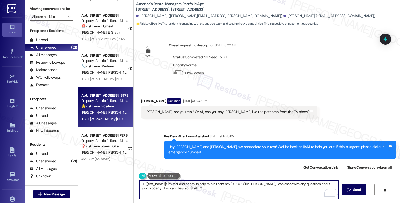
drag, startPoint x: 141, startPoint y: 184, endPoint x: 164, endPoint y: 183, distance: 22.5
click at [164, 183] on textarea "Hi {{first_name}}! I'm real, and happy to help. While I can't say 'DOOOO' like …" at bounding box center [239, 190] width 199 height 19
paste textarea "Michael"
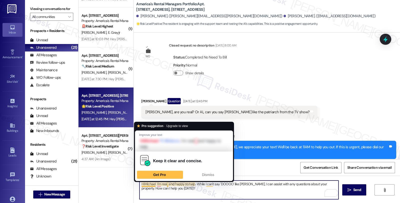
click at [142, 186] on textarea "HiMichael I'm real, and happy to help. While I can't say 'DOOOO' like Homer, I …" at bounding box center [239, 190] width 199 height 19
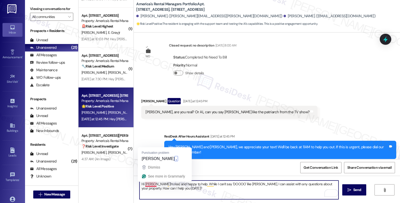
click at [153, 184] on textarea "Hi Michael I'm real, and happy to help. While I can't say 'DOOOO' like Homer, I…" at bounding box center [239, 190] width 199 height 19
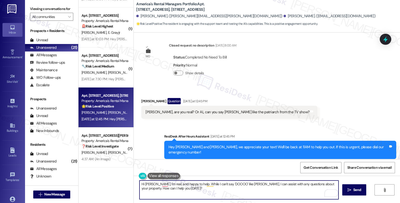
click at [188, 183] on textarea "Hi Michael, I'm real, and happy to help. While I can't say 'DOOOO' like Homer, …" at bounding box center [239, 190] width 199 height 19
click at [275, 184] on textarea "Hi Michael, I'm real and happy to assist. While I can't say 'DOOOO' like Homer,…" at bounding box center [239, 190] width 199 height 19
drag, startPoint x: 324, startPoint y: 184, endPoint x: 325, endPoint y: 187, distance: 3.5
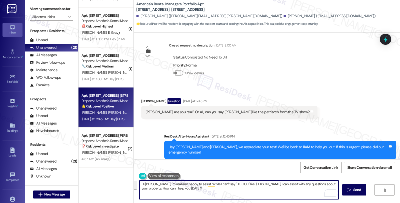
click at [325, 187] on textarea "Hi Michael, I'm real and happy to assist. While I can't say 'DOOOO' like Homer,…" at bounding box center [239, 190] width 199 height 19
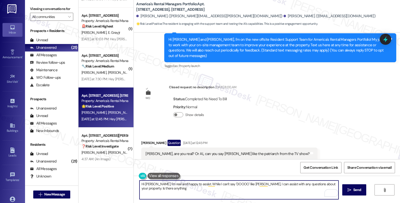
scroll to position [0, 0]
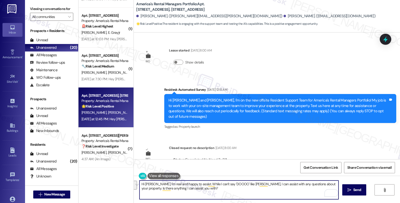
click at [160, 185] on textarea "Hi Michael, I'm real and happy to assist. While I can't say 'DOOOO' like Homer,…" at bounding box center [239, 190] width 199 height 19
click at [188, 184] on textarea "Hi Michael, I'm real and happy to assist. While I can't say 'DOOOO' like Homer,…" at bounding box center [239, 190] width 199 height 19
click at [208, 190] on textarea "Hi Michael, I'm real and happy to help. While I can't say 'DOOOO' like Homer, I…" at bounding box center [239, 190] width 199 height 19
type textarea "Hi Michael, I'm real and happy to help. While I can't say 'DOOOO' like Homer, I…"
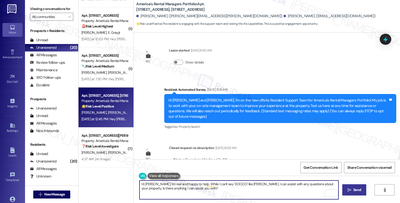
click at [360, 192] on span "Send" at bounding box center [357, 189] width 8 height 5
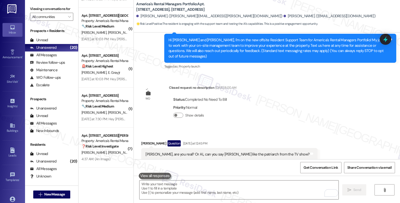
scroll to position [143, 0]
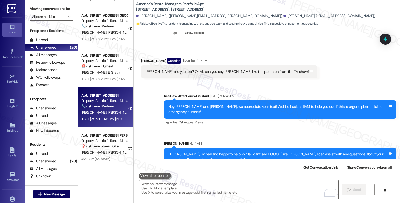
click at [109, 110] on div "B. Wells S. Patterson" at bounding box center [104, 113] width 47 height 6
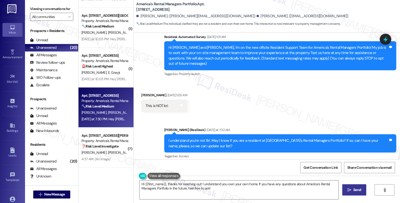
scroll to position [99, 0]
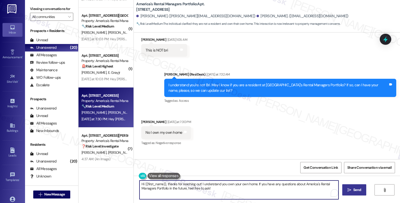
drag, startPoint x: 218, startPoint y: 189, endPoint x: 122, endPoint y: 177, distance: 96.2
click at [122, 177] on div "( 1 ) Apt. 104 Ballington Way, 104 Ballington Way Property: America's Rental Ma…" at bounding box center [240, 101] width 322 height 203
type textarea "Thanks for letting"
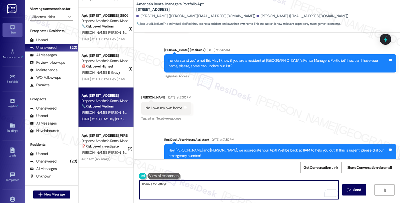
scroll to position [126, 0]
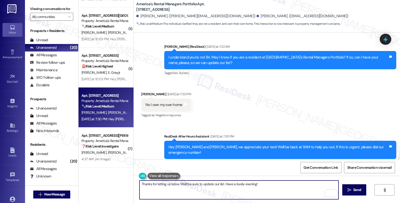
click at [287, 194] on textarea "Thanks for letting us know. We'll be sure to update our list. Have a lovely eve…" at bounding box center [239, 190] width 199 height 19
type textarea "Thanks for letting us know. We'll be sure to update our list. Have a lovely eve…"
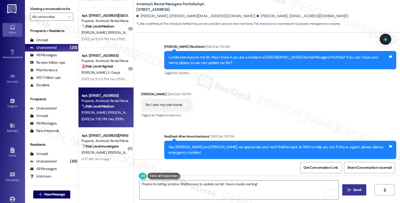
click at [352, 192] on span "Send" at bounding box center [357, 189] width 10 height 5
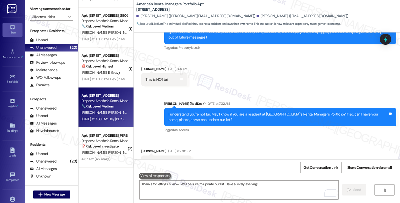
scroll to position [161, 0]
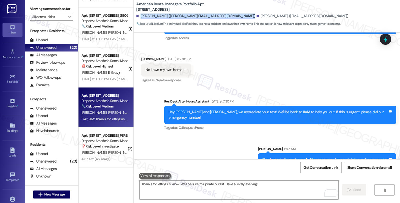
drag, startPoint x: 137, startPoint y: 17, endPoint x: 208, endPoint y: 18, distance: 71.8
click at [208, 18] on div "Brianna Wells. (brianna.wells2021@gmail.com) Samuel Patterson. (spattersons366@…" at bounding box center [268, 16] width 264 height 10
copy div "Brianna Wells. (brianna.wells2021@gmail.com)"
click at [319, 167] on span "Get Conversation Link" at bounding box center [321, 167] width 35 height 5
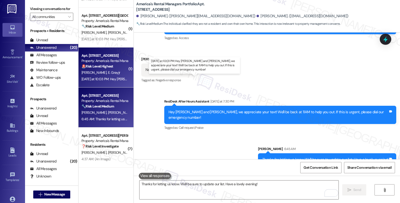
click at [121, 78] on div "Yesterday at 10:03 PM: Hey Edward and Brianna, we appreciate your text! We'll b…" at bounding box center [211, 79] width 259 height 5
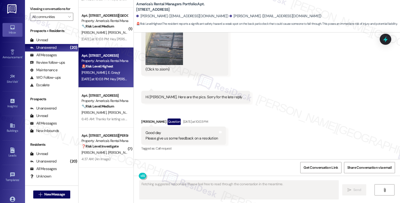
scroll to position [434, 0]
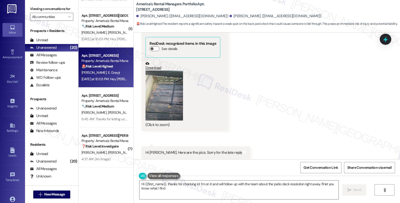
click at [159, 99] on button "Zoom image" at bounding box center [165, 96] width 38 height 50
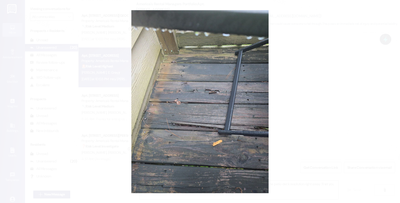
click at [302, 102] on button "Unzoom image" at bounding box center [200, 101] width 400 height 203
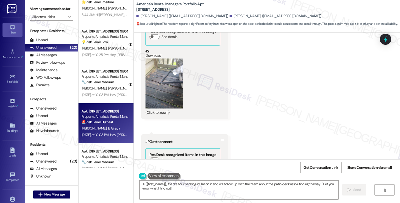
scroll to position [323, 0]
click at [153, 84] on button "Zoom image" at bounding box center [165, 83] width 38 height 50
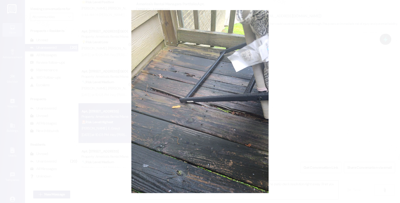
click at [311, 88] on button "Unzoom image" at bounding box center [200, 101] width 400 height 203
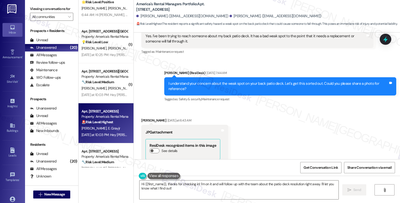
scroll to position [184, 0]
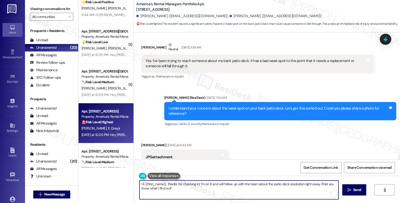
drag, startPoint x: 197, startPoint y: 184, endPoint x: 211, endPoint y: 189, distance: 14.9
click at [211, 189] on textarea "Hi {{first_name}}, thanks for checking in! I'm on it and will follow up with th…" at bounding box center [239, 190] width 199 height 19
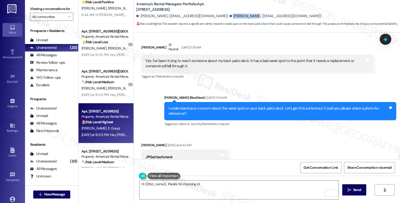
drag, startPoint x: 206, startPoint y: 17, endPoint x: 226, endPoint y: 17, distance: 20.0
click at [230, 17] on div "Brianna Gray. (iamkokogray@gmail.com)" at bounding box center [276, 16] width 92 height 5
copy div "Brianna Gray"
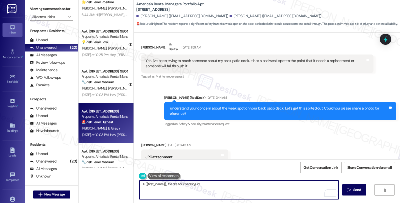
click at [202, 186] on textarea "Hi {{first_name}}, thanks for checking in!" at bounding box center [239, 190] width 199 height 19
drag, startPoint x: 179, startPoint y: 183, endPoint x: 223, endPoint y: 185, distance: 43.5
click at [223, 185] on textarea "Hi {{first_name}}, thanks for checking in!" at bounding box center [239, 190] width 199 height 19
click at [190, 186] on textarea "Hi {{first_name}}, thanks for the photis" at bounding box center [239, 190] width 199 height 19
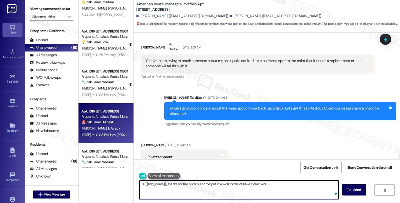
paste textarea "Brianna Gray"
click at [237, 184] on textarea "Hi {{first_name}}, thanks for the photos. Let me put in a work order ot have it…" at bounding box center [239, 190] width 199 height 19
drag, startPoint x: 266, startPoint y: 183, endPoint x: 290, endPoint y: 187, distance: 24.3
click at [290, 187] on textarea "Hi {{first_name}}, thanks for the photos. Let me put in a work order to have it…" at bounding box center [239, 190] width 199 height 19
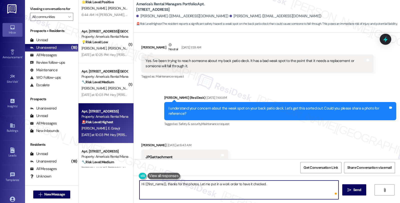
paste textarea "Do we have your permission to enter during your absence? Also, do you have pets…"
type textarea "Hi {{first_name}}, thanks for the photos. Let me put in a work order to have it…"
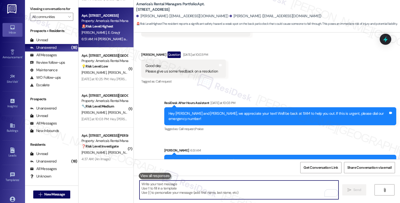
scroll to position [558, 0]
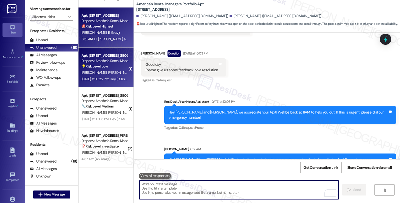
click at [118, 61] on div "Property: America's Rental Managers Portfolio" at bounding box center [105, 60] width 46 height 5
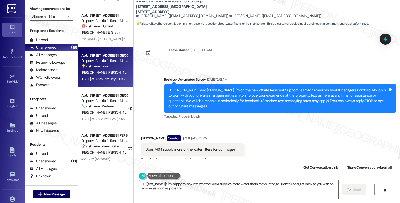
scroll to position [0, 0]
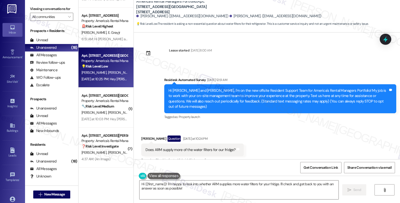
click at [146, 136] on div "Allyson Duncan Question Yesterday at 10:24 PM" at bounding box center [192, 140] width 102 height 8
copy div "Allyson"
click at [143, 183] on textarea "Hi {{first_name}}! I'm happy to look into whether ARM supplies more water filte…" at bounding box center [239, 190] width 199 height 19
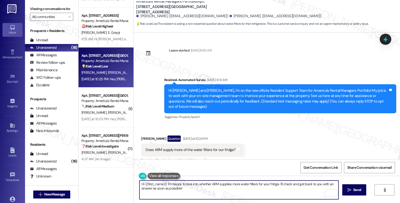
paste textarea "Allyson"
click at [231, 185] on textarea "Hi Allyson, thanks for reaching out. I understadyou'd like to know if I'm happy…" at bounding box center [239, 190] width 199 height 19
click at [277, 184] on textarea "Hi Allyson, thanks for reaching out. I understadyou'd like to know if I'm happy…" at bounding box center [239, 190] width 199 height 19
click at [233, 184] on textarea "Hi Allyson, thanks for reaching out. I understand you'd like to know ARM suppli…" at bounding box center [239, 190] width 199 height 19
click at [269, 185] on textarea "Hi Allyson, thanks for reaching out. I understand you'd like to know whether AR…" at bounding box center [239, 190] width 199 height 19
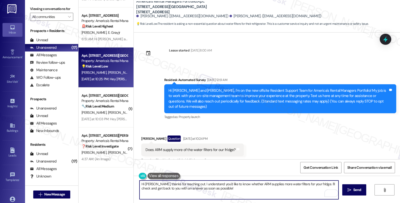
click at [269, 185] on textarea "Hi Allyson, thanks for reaching out. I understand you'd like to know whether AR…" at bounding box center [239, 190] width 199 height 19
drag, startPoint x: 156, startPoint y: 189, endPoint x: 236, endPoint y: 194, distance: 79.6
click at [236, 194] on textarea "Hi Allyson, thanks for reaching out. I understand you'd like to know whether AR…" at bounding box center [239, 190] width 199 height 19
click at [208, 188] on textarea "Hi Allyson, thanks for reaching out. I understand you'd like to know whether AR…" at bounding box center [239, 190] width 199 height 19
click at [227, 189] on textarea "Hi Allyson, thanks for reaching out. I understand you'd like to know whether AR…" at bounding box center [239, 190] width 199 height 19
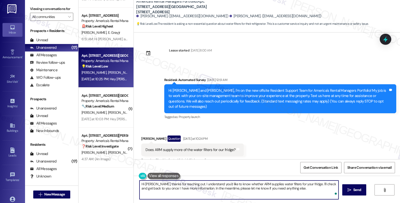
type textarea "Hi Allyson, thanks for reaching out. I understand you'd like to know whether AR…"
click at [294, 188] on textarea "Hi Allyson, thanks for reaching out. I understand you'd like to know whether AR…" at bounding box center [239, 190] width 199 height 19
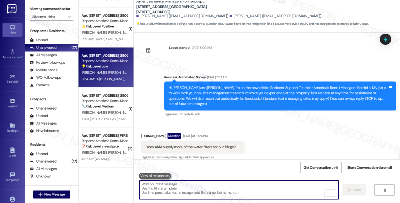
scroll to position [85, 0]
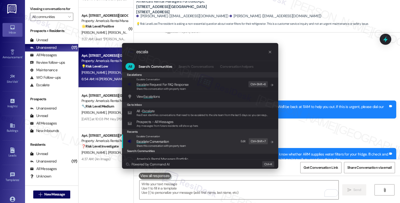
type input "escala"
click at [174, 141] on span "Escala te Conversation" at bounding box center [162, 142] width 50 height 6
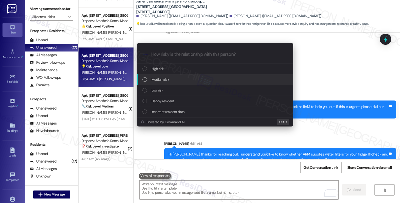
click at [177, 82] on div "Medium risk" at bounding box center [216, 80] width 146 height 6
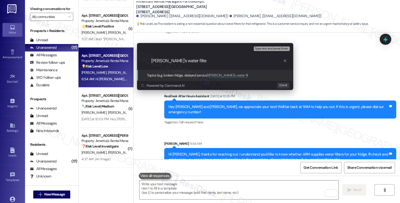
type input "Fridge's water filter"
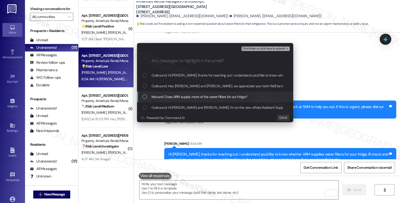
click at [180, 97] on span "Inbound: Does ARM supply more of the water filters for our fridge?" at bounding box center [200, 97] width 96 height 6
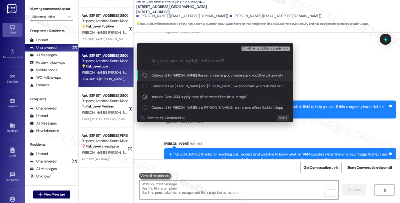
click at [260, 46] on div "Ctrl+Enter or click here to submit" at bounding box center [266, 49] width 49 height 7
click at [261, 48] on span "Ctrl+Enter or click here to submit" at bounding box center [264, 49] width 43 height 4
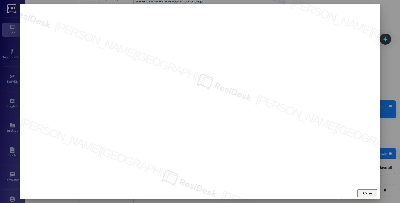
click at [366, 193] on span "Close" at bounding box center [367, 193] width 9 height 5
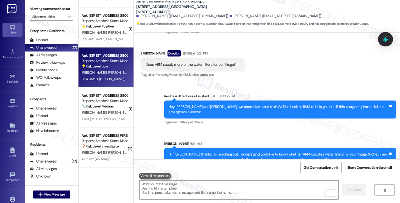
click at [382, 43] on icon at bounding box center [385, 39] width 9 height 9
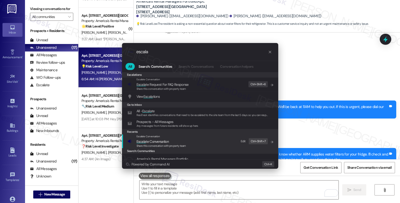
type input "escala"
drag, startPoint x: 163, startPoint y: 140, endPoint x: 163, endPoint y: 135, distance: 5.3
click at [163, 141] on span "Escala te Conversation" at bounding box center [153, 141] width 32 height 5
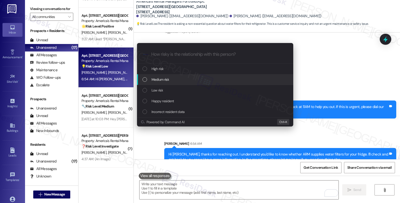
click at [163, 77] on span "Medium risk" at bounding box center [161, 80] width 18 height 6
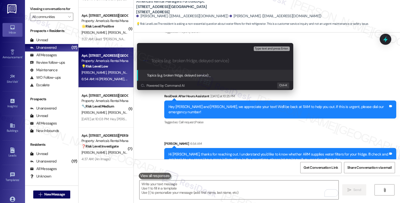
paste input "Fridge's water filter"
type input "Fridge's water filter"
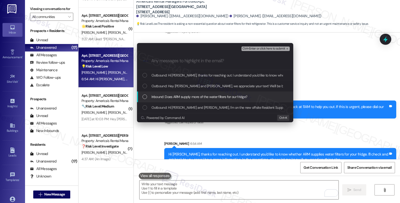
click at [162, 95] on span "Inbound: Does ARM supply more of the water filters for our fridge?" at bounding box center [200, 97] width 96 height 6
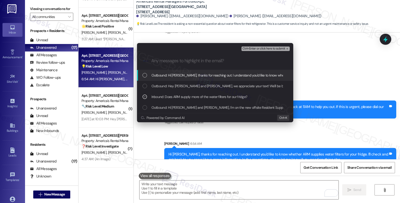
click at [262, 48] on span "Ctrl+Enter or click here to submit" at bounding box center [264, 49] width 43 height 4
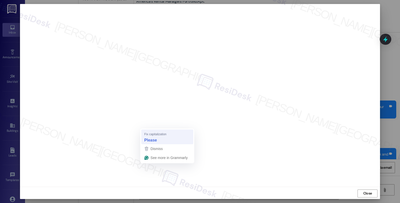
click at [148, 138] on strong "Please" at bounding box center [150, 140] width 13 height 6
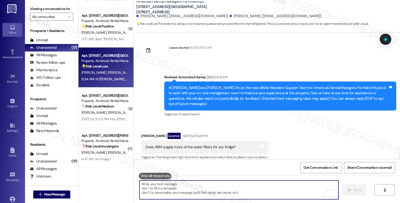
scroll to position [93, 0]
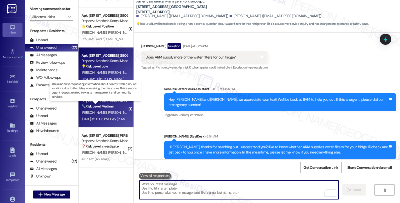
click at [105, 106] on strong "🔧 Risk Level: Medium" at bounding box center [98, 106] width 33 height 5
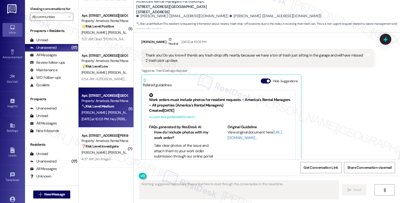
scroll to position [619, 0]
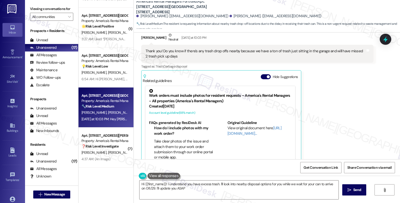
type textarea "Hi {{first_name}}! I understand you have excess trash. I'll look into nearby di…"
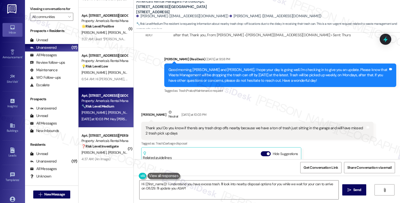
scroll to position [550, 0]
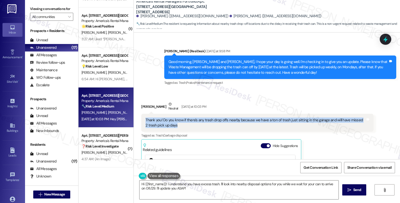
drag, startPoint x: 185, startPoint y: 116, endPoint x: 142, endPoint y: 110, distance: 43.9
click at [145, 118] on div "Thank you! Do you know if there's any trash drop offs nearby because we have a …" at bounding box center [255, 123] width 221 height 11
copy div "Thank you! Do you know if there's any trash drop offs nearby because we have a …"
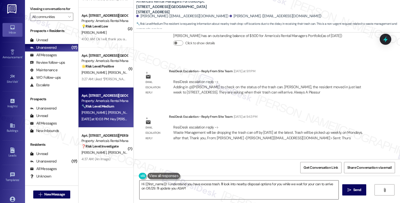
scroll to position [473, 0]
click at [334, 135] on div "Email escalation reply ResiDesk Escalation - Reply From Site Team Yesterday at …" at bounding box center [258, 129] width 240 height 38
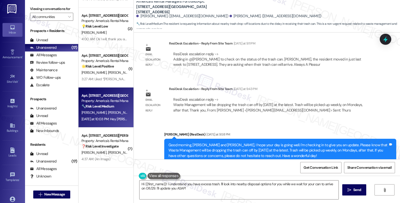
scroll to position [494, 0]
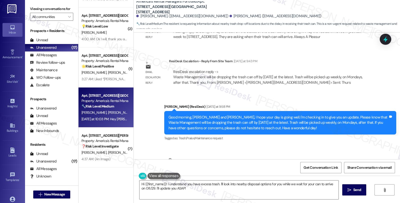
click at [325, 134] on div "Sent via SMS Homer (ResiDesk) Yesterday at 9:58 PM Good morning, Zachary and Ci…" at bounding box center [281, 123] width 240 height 46
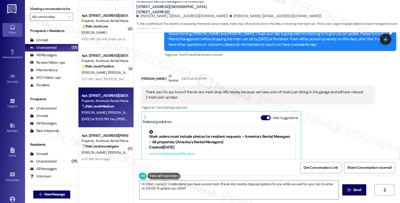
click at [141, 9] on b "America's Rental Managers Portfolio: Apt. 2110 W Middlebrooke Xing, 2110 W Midd…" at bounding box center [186, 7] width 100 height 16
copy b "Middlebrooke"
click at [351, 122] on div "Cierra Zimmerman Neutral Yesterday at 10:03 PM Thank you! Do you know if there'…" at bounding box center [257, 141] width 232 height 134
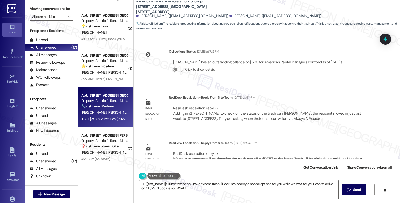
scroll to position [411, 0]
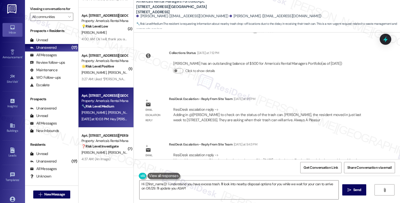
click at [324, 138] on div "Email escalation reply ResiDesk Escalation - Reply From Site Team Yesterday at …" at bounding box center [258, 157] width 240 height 38
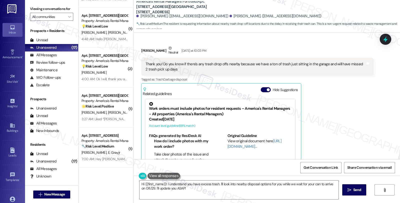
scroll to position [605, 0]
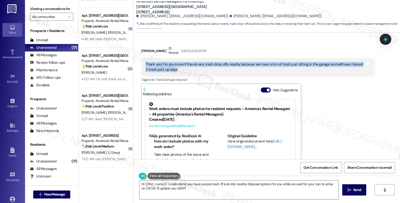
drag, startPoint x: 176, startPoint y: 58, endPoint x: 140, endPoint y: 53, distance: 35.8
click at [141, 58] on div "Thank you! Do you know if there's any trash drop offs nearby because we have a …" at bounding box center [257, 67] width 232 height 18
copy div "Thank you! Do you know if there's any trash drop offs nearby because we have a …"
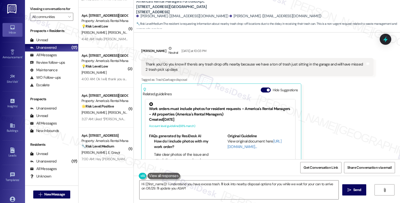
click at [353, 111] on div "Cierra Zimmerman Neutral Yesterday at 10:03 PM Thank you! Do you know if there'…" at bounding box center [257, 113] width 232 height 134
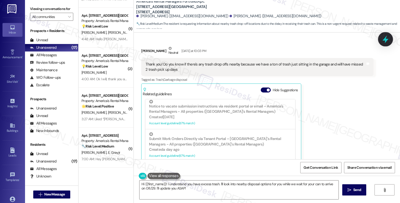
click at [389, 41] on icon at bounding box center [385, 39] width 9 height 9
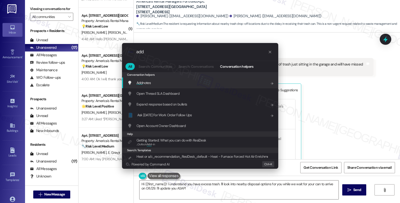
type input "add"
click at [151, 81] on span "Add notes" at bounding box center [144, 83] width 14 height 5
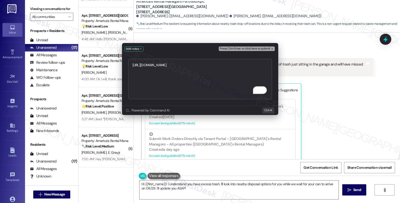
type textarea "https://residesk.slack.com/archives/C0976NXM292/p1755817675338769?thread_ts=175…"
click at [241, 49] on span "Press Ctrl+Enter or click here to submit" at bounding box center [245, 49] width 50 height 4
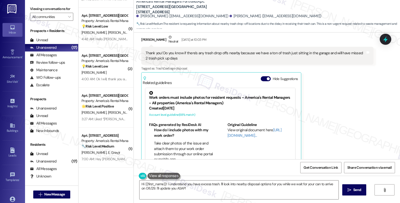
scroll to position [598, 0]
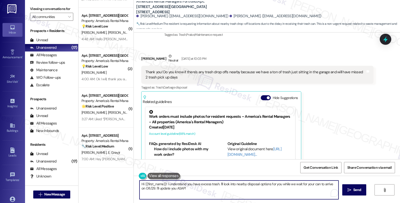
drag, startPoint x: 164, startPoint y: 183, endPoint x: 101, endPoint y: 178, distance: 62.9
click at [101, 178] on div "Apt. 845 Bethal Church Road, 845 Bethal Church Road Property: America's Rental …" at bounding box center [240, 101] width 322 height 203
drag, startPoint x: 144, startPoint y: 189, endPoint x: 193, endPoint y: 191, distance: 49.5
click at [193, 191] on textarea "I understand you have excess trash. I'll look into nearby disposal options for …" at bounding box center [239, 190] width 199 height 19
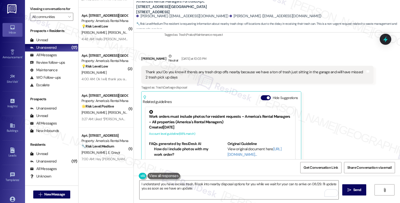
click at [346, 125] on div "Cierra Zimmerman Neutral Yesterday at 10:03 PM Thank you! Do you know if there'…" at bounding box center [257, 121] width 232 height 134
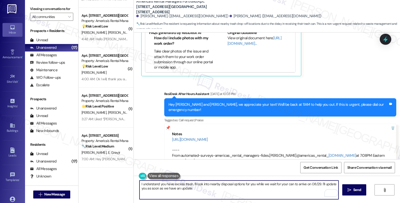
click at [222, 192] on textarea "I understand you have excess trash. I'll look into nearby disposal options for …" at bounding box center [239, 190] width 199 height 19
click at [179, 189] on textarea "I understand you have excess trash. I'll look into nearby disposal options for …" at bounding box center [239, 190] width 199 height 19
type textarea "I understand you have excess trash. I'll look into nearby disposal options for …"
click at [204, 191] on textarea "I understand you have excess trash. I'll look into nearby disposal options for …" at bounding box center [239, 190] width 199 height 19
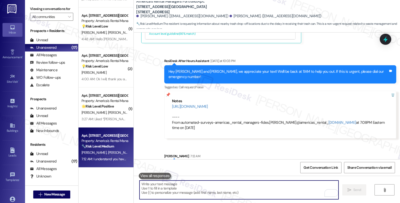
scroll to position [749, 0]
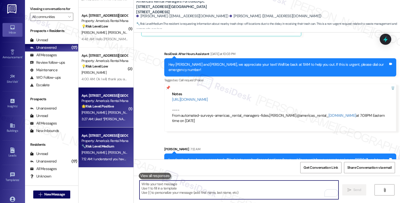
click at [104, 102] on div "Property: America's Rental Managers Portfolio" at bounding box center [105, 100] width 46 height 5
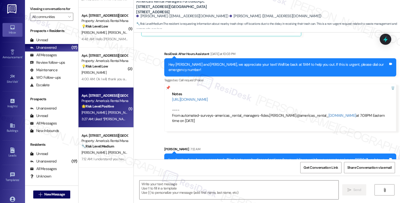
type textarea "Fetching suggested responses. Please feel free to read through the conversation…"
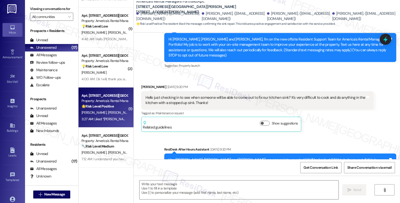
type textarea "Fetching suggested responses. Please feel free to read through the conversation…"
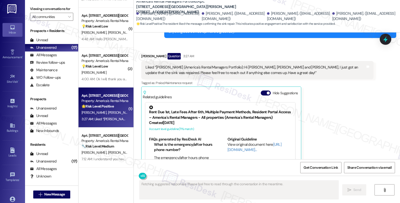
scroll to position [793, 0]
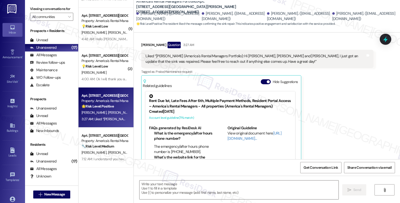
click at [337, 139] on div "Haley Smith Question 3:27 AM Liked “Homer (America's Rental Managers Portfolio)…" at bounding box center [257, 107] width 232 height 130
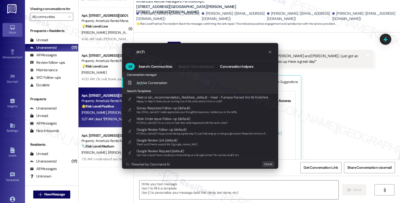
type input "arch"
click at [178, 84] on div "Arch ive Conversation Add shortcut" at bounding box center [201, 83] width 146 height 6
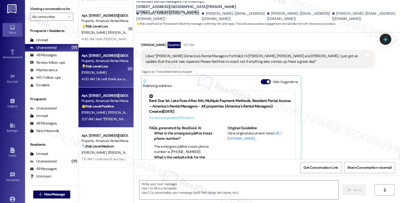
click at [109, 73] on div "[PERSON_NAME]" at bounding box center [104, 73] width 47 height 6
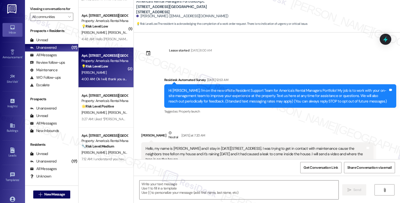
scroll to position [989, 0]
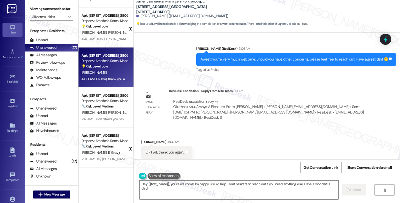
click at [201, 187] on textarea "Hey {{first_name}}, you're welcome! I'm happy I could help. Don't hesitate to r…" at bounding box center [239, 190] width 199 height 19
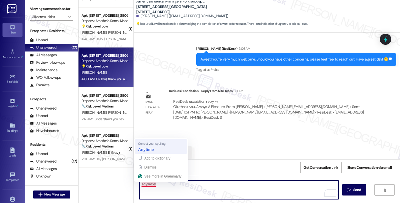
type textarea "Anytime!"
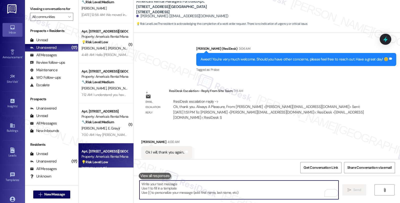
scroll to position [429, 0]
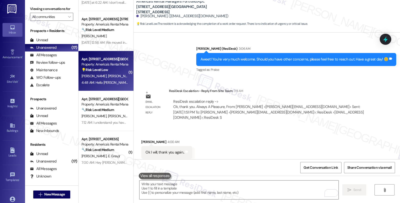
click at [111, 74] on span "W. Hopkins" at bounding box center [120, 76] width 25 height 5
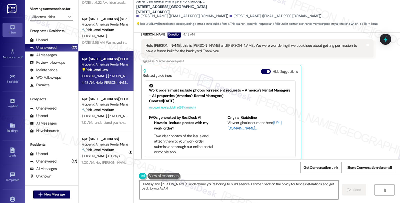
scroll to position [59, 0]
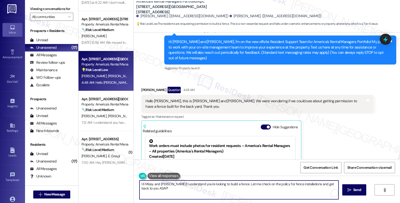
drag, startPoint x: 150, startPoint y: 189, endPoint x: 112, endPoint y: 191, distance: 38.8
click at [112, 191] on div "( 2 ) Apt. 111 Ballington Way, 111 Ballington Way Property: America's Rental Ma…" at bounding box center [240, 101] width 322 height 203
click at [194, 192] on textarea "Hi Missy and William! I understand you're looking to build a fence. Let me chec…" at bounding box center [239, 190] width 199 height 19
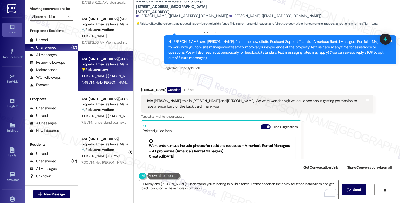
click at [311, 126] on div "Missy Hopkins Question 4:48 AM Hello Homer, this is Missy and William Hopkins. …" at bounding box center [257, 152] width 232 height 130
click at [189, 191] on textarea "Hi Missy and William! I understand you're looking to build a fence. Let me chec…" at bounding box center [239, 190] width 199 height 19
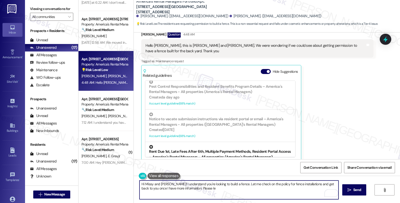
scroll to position [139, 0]
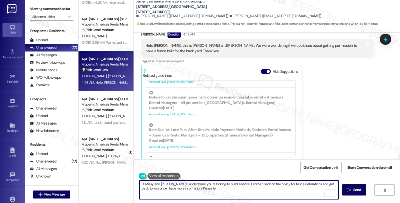
drag, startPoint x: 182, startPoint y: 188, endPoint x: 230, endPoint y: 191, distance: 48.8
click at [230, 191] on textarea "Hi Missy and William! I understand you're looking to build a fence. Let me chec…" at bounding box center [239, 190] width 199 height 19
type textarea "Hi Missy and William! I understand you're looking to build a fence. Let me chec…"
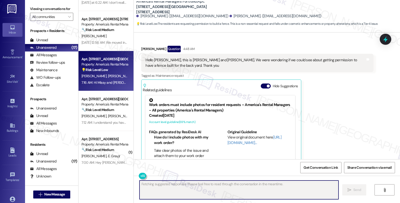
scroll to position [99, 0]
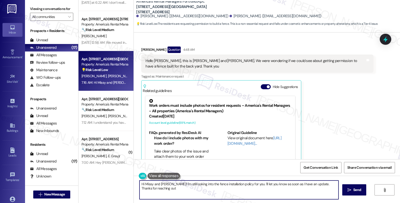
type textarea "Hi Missy and William! I'm still looking into the fence installation policy for …"
click at [381, 39] on icon at bounding box center [385, 39] width 9 height 9
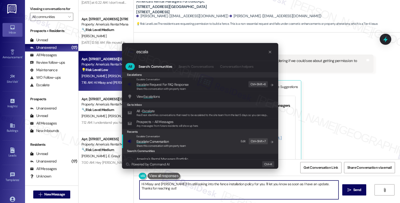
type input "escala"
click at [172, 142] on span "Escala te Conversation" at bounding box center [162, 142] width 50 height 6
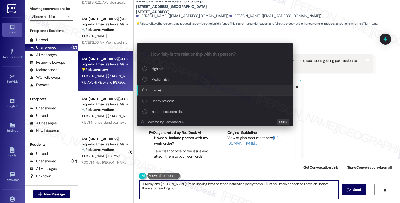
click at [187, 89] on div "Low risk" at bounding box center [216, 91] width 146 height 6
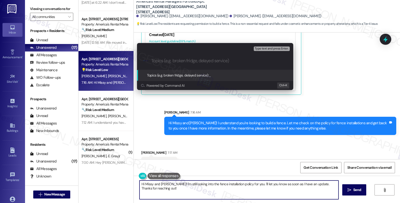
scroll to position [189, 0]
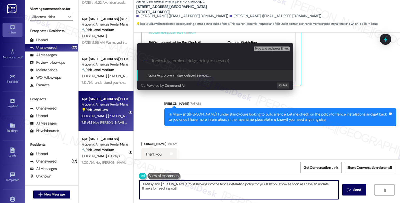
click at [167, 59] on input "Topics (e.g. broken fridge, delayed service)" at bounding box center [219, 60] width 136 height 5
click at [154, 60] on input "Building" at bounding box center [217, 60] width 132 height 5
click at [154, 60] on input "INsta" at bounding box center [217, 60] width 132 height 5
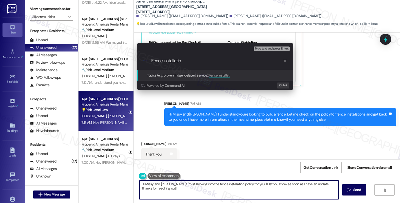
type input "Fence installation"
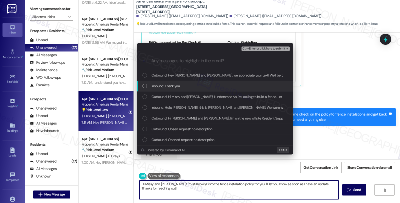
click at [173, 83] on div "Inbound: Thank you" at bounding box center [215, 86] width 156 height 11
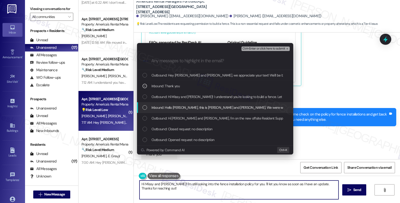
click at [176, 109] on span "Inbound: Hello Homer, this is Missy and William Hopkins. We were wondering if w…" at bounding box center [290, 108] width 277 height 6
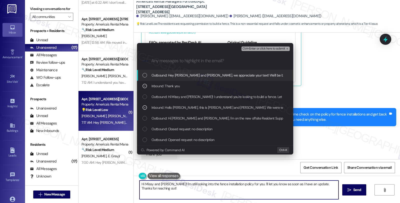
click at [265, 50] on span "Ctrl+Enter or click here to submit" at bounding box center [264, 49] width 43 height 4
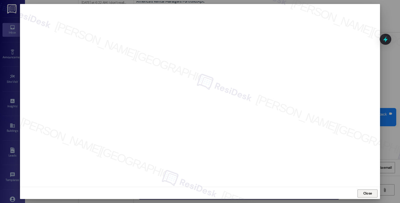
click at [364, 195] on span "Close" at bounding box center [367, 193] width 9 height 5
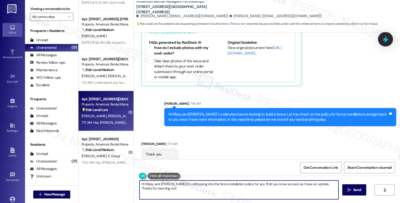
click at [385, 43] on icon at bounding box center [385, 39] width 9 height 9
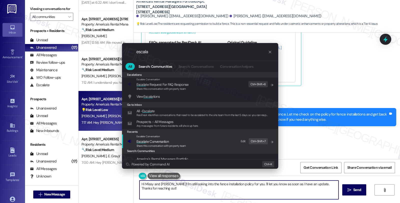
type input "escala"
click at [180, 141] on span "Escala te Conversation" at bounding box center [162, 142] width 50 height 6
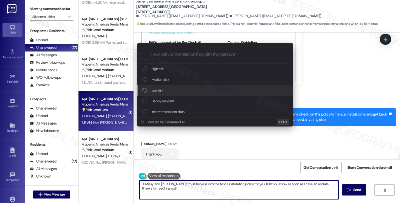
click at [166, 89] on div "Low risk" at bounding box center [216, 91] width 146 height 6
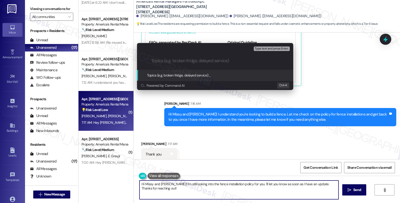
paste input "Fence installation"
type input "Fence installation"
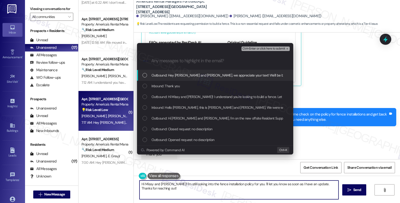
click at [166, 89] on div "Inbound: Thank you" at bounding box center [215, 86] width 156 height 11
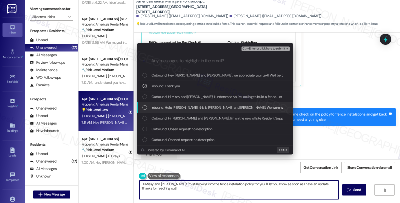
click at [166, 106] on span "Inbound: Hello Homer, this is Missy and William Hopkins. We were wondering if w…" at bounding box center [290, 108] width 277 height 6
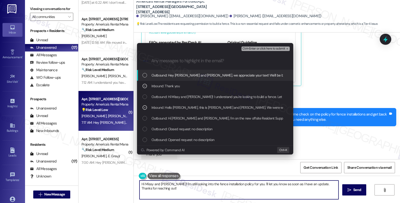
click at [265, 51] on button "Ctrl+Enter or click here to submit" at bounding box center [266, 49] width 48 height 5
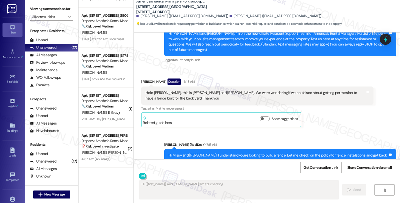
scroll to position [165, 0]
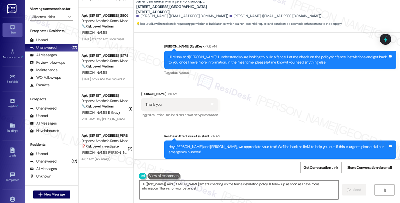
click at [140, 183] on textarea "Hi {{first_name}} and William! I'm still checking on the fence installation pol…" at bounding box center [239, 190] width 199 height 19
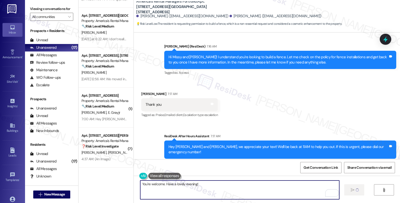
type textarea "You're welcome. Have a lovely evening!"
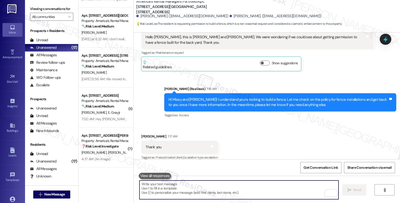
scroll to position [200, 0]
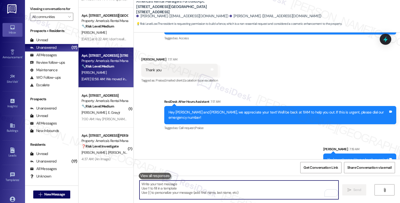
click at [108, 73] on div "[PERSON_NAME]" at bounding box center [104, 73] width 47 height 6
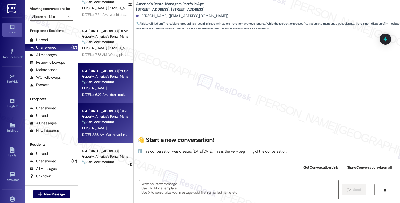
scroll to position [7, 0]
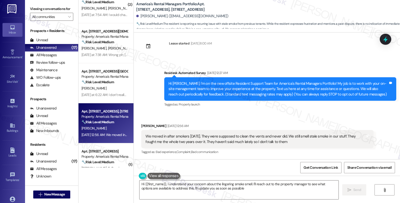
type textarea "Hi {{first_name}}, I understand your concern about the lingering smoke smell. I…"
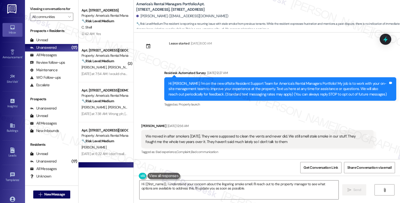
scroll to position [393, 0]
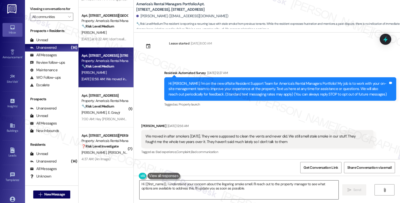
click at [251, 184] on textarea "Hi {{first_name}}, I understand your concern about the lingering smoke smell. I…" at bounding box center [239, 190] width 199 height 19
drag, startPoint x: 138, startPoint y: 126, endPoint x: 160, endPoint y: 127, distance: 22.5
click at [160, 127] on div "Sarah Alexander Aug 20, 2025 at 12:56 AM" at bounding box center [257, 126] width 232 height 7
copy div "Sarah Alexande"
drag, startPoint x: 284, startPoint y: 144, endPoint x: 135, endPoint y: 134, distance: 150.0
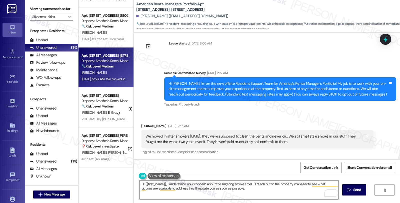
click at [138, 134] on div "Received via SMS Sarah Alexander Aug 20, 2025 at 12:56 AM We moved in after smo…" at bounding box center [258, 140] width 240 height 40
copy div "We moved in after smokers two years ago. They were supposed to clean the vents …"
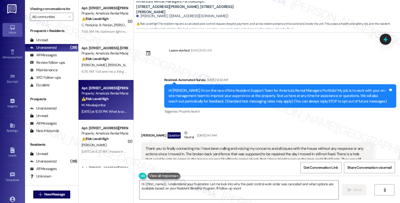
scroll to position [2201, 0]
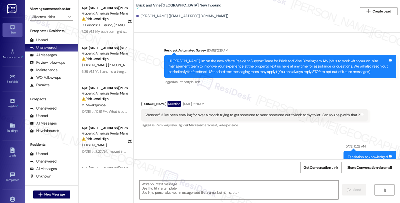
type textarea "Fetching suggested responses. Please feel free to read through the conversation…"
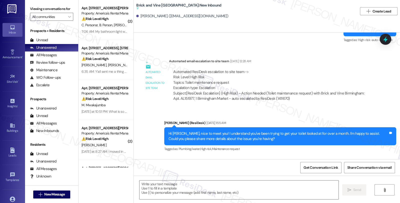
scroll to position [139, 0]
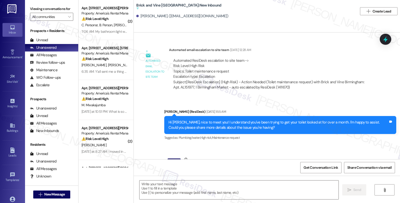
click at [339, 65] on div "Automated ResiDesk escalation to site team -> Risk Level: High Risk Topics: Toi…" at bounding box center [271, 69] width 196 height 22
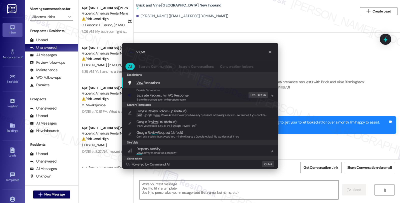
type input "view"
click at [176, 84] on div "View Escalations Add shortcut" at bounding box center [201, 83] width 146 height 6
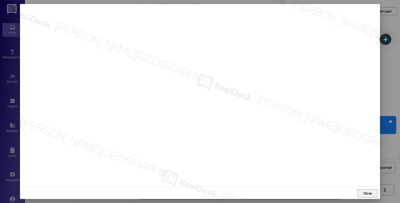
click at [363, 190] on span "Close" at bounding box center [367, 194] width 11 height 8
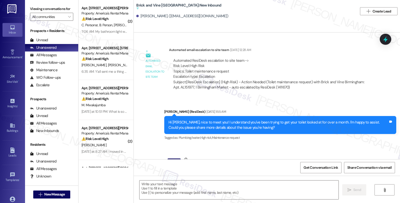
click at [159, 17] on div "[PERSON_NAME]. ([EMAIL_ADDRESS][DOMAIN_NAME])" at bounding box center [182, 16] width 92 height 5
copy div "[PERSON_NAME]"
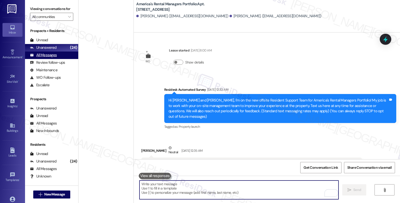
click at [49, 58] on div "All Messages" at bounding box center [43, 55] width 27 height 5
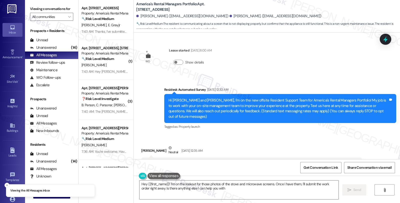
type textarea "Hey {{first_name}}! I'm on the lookout for those photos of the stove and microw…"
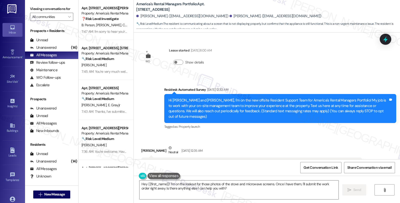
scroll to position [1196, 0]
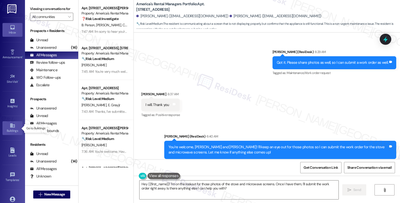
click at [13, 127] on icon at bounding box center [13, 126] width 6 height 6
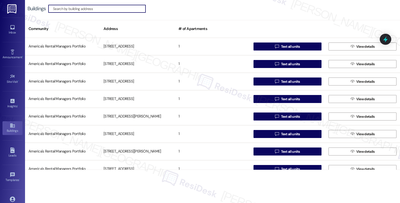
click at [83, 11] on input at bounding box center [99, 8] width 93 height 7
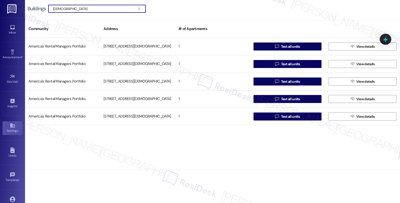
drag, startPoint x: 110, startPoint y: 8, endPoint x: 64, endPoint y: 11, distance: 46.6
click at [44, 8] on div "Buildings  [DEMOGRAPHIC_DATA] " at bounding box center [89, 9] width 123 height 8
click at [64, 11] on input "[DEMOGRAPHIC_DATA]" at bounding box center [94, 8] width 82 height 7
paste input "45"
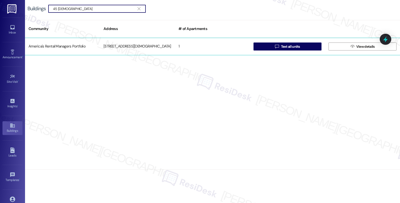
type input "45 [DEMOGRAPHIC_DATA]"
click at [174, 48] on div "[STREET_ADDRESS][DEMOGRAPHIC_DATA]" at bounding box center [137, 47] width 75 height 10
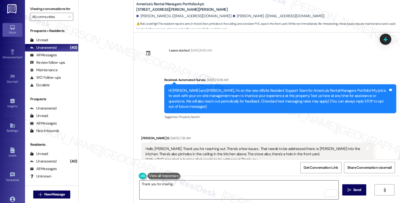
click at [192, 188] on textarea "Thank you for sharing." at bounding box center [239, 190] width 199 height 19
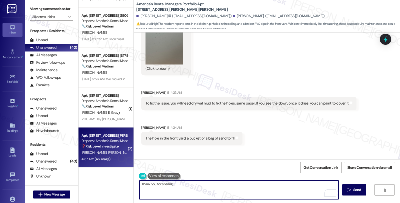
scroll to position [396, 0]
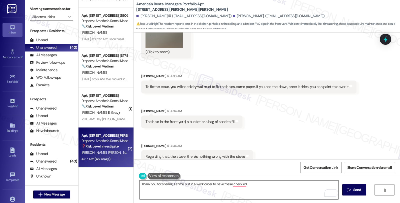
click at [269, 184] on textarea "Thank you for sharing. Let me put in a work order to have these checkled." at bounding box center [239, 190] width 199 height 19
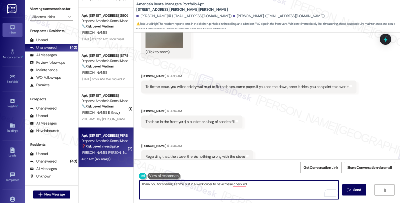
paste textarea "Do we have your permission to enter during your absence? Also, do you have pets…"
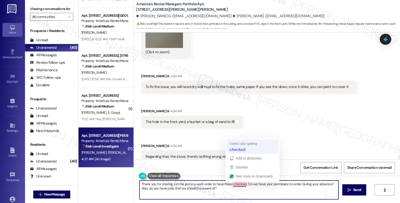
type textarea "Thank you for sharing. Let me put in a work order to have these checked. Do we …"
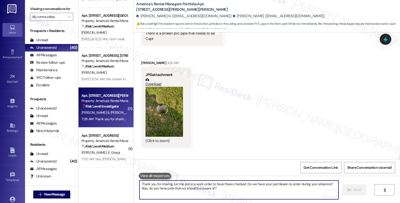
scroll to position [575, 0]
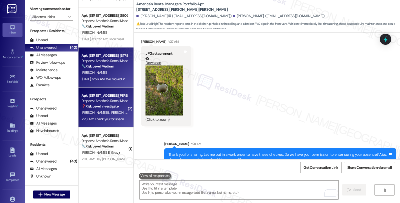
click at [110, 73] on div "[PERSON_NAME]" at bounding box center [104, 73] width 47 height 6
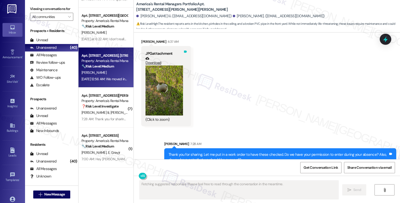
type textarea "Fetching suggested responses. Please feel free to read through the conversation…"
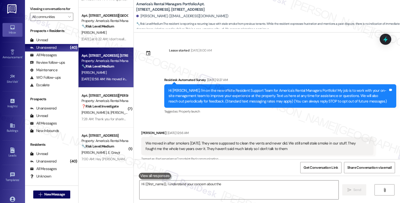
scroll to position [7, 0]
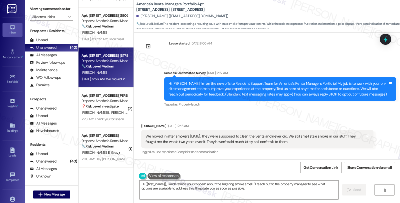
drag, startPoint x: 286, startPoint y: 141, endPoint x: 138, endPoint y: 135, distance: 148.1
click at [141, 135] on div "We moved in after smokers [DATE]. They were supposed to clean the vents and nev…" at bounding box center [257, 139] width 232 height 18
copy div "We moved in after smokers [DATE]. They were supposed to clean the vents and nev…"
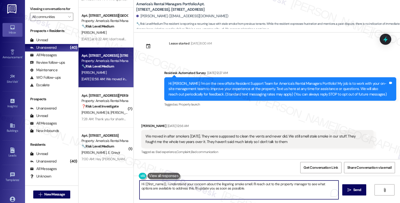
drag, startPoint x: 164, startPoint y: 184, endPoint x: 272, endPoint y: 196, distance: 108.7
click at [272, 196] on textarea "Hi {{first_name}}, I understand your concern about the lingering smoke smell. I…" at bounding box center [239, 190] width 199 height 19
paste textarea "I’m sorry you’ve had to deal with that for so long. Moving in after smokers can…"
click at [177, 188] on textarea "Hi {{first_name}}, I’m sorry you’ve had to deal with that for so long. Moving i…" at bounding box center [239, 190] width 199 height 19
click at [246, 189] on textarea "Hi {{first_name}}, I’m sorry you’ve had to deal with that for so long. Moving i…" at bounding box center [239, 190] width 199 height 19
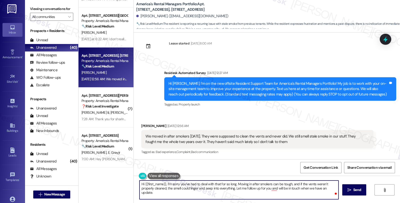
click at [335, 188] on textarea "Hi {{first_name}}, I’m sorry you’ve had to deal with that for so long. Moving i…" at bounding box center [239, 190] width 199 height 19
click at [335, 189] on textarea "Hi {{first_name}}, I’m sorry you’ve had to deal with that for so long. Moving i…" at bounding box center [239, 190] width 199 height 19
type textarea "Hi {{first_name}}, I’m sorry you’ve had to deal with that for so long. Moving i…"
click at [236, 196] on textarea "Hi {{first_name}}, I’m sorry you’ve had to deal with that for so long. Moving i…" at bounding box center [239, 190] width 199 height 19
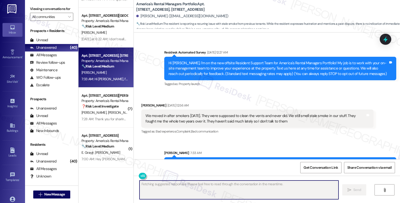
scroll to position [53, 0]
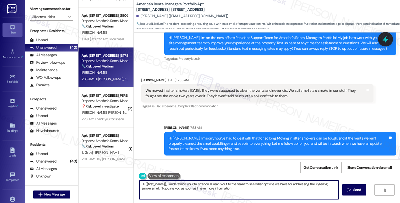
type textarea "Hi {{first_name}}, I understand your frustration. I'll reach out to the team to…"
click at [386, 39] on icon at bounding box center [385, 39] width 9 height 9
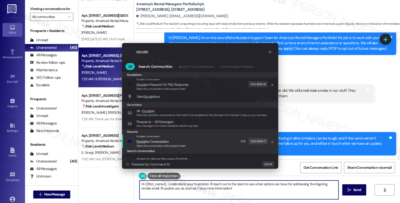
type input "escala"
click at [164, 141] on span "Escala te Conversation" at bounding box center [153, 141] width 32 height 5
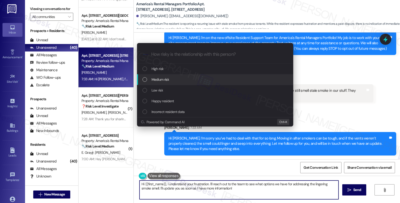
click at [166, 78] on span "Medium risk" at bounding box center [161, 80] width 18 height 6
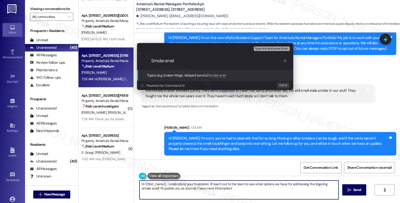
type input "Smoke smell"
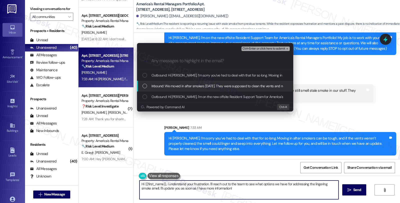
click at [195, 83] on span "Inbound: We moved in after smokers two years ago. They were supposed to clean t…" at bounding box center [320, 86] width 337 height 6
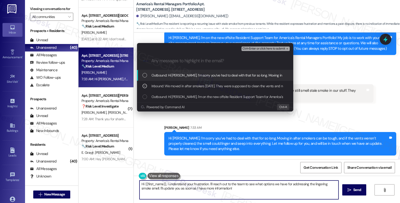
click at [260, 48] on span "Ctrl+Enter or click here to submit" at bounding box center [264, 49] width 43 height 4
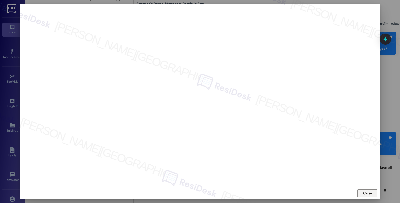
click at [367, 191] on span "Close" at bounding box center [367, 193] width 9 height 5
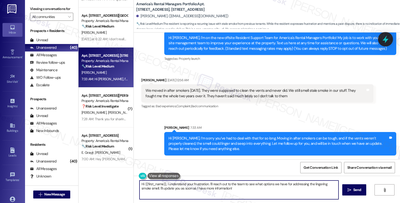
click at [387, 40] on icon at bounding box center [386, 40] width 6 height 8
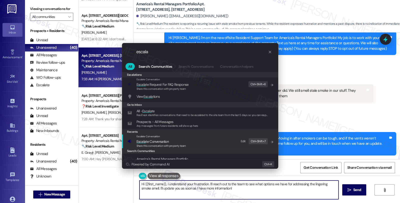
type input "escala"
click at [169, 141] on span "Escala te Conversation" at bounding box center [162, 142] width 50 height 6
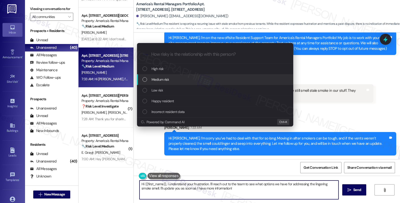
click at [181, 75] on div "Medium risk" at bounding box center [215, 79] width 156 height 11
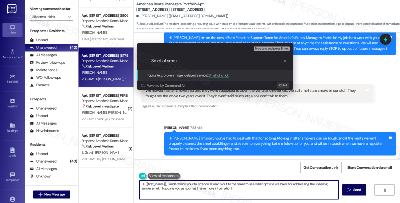
type input "Smell of smoke"
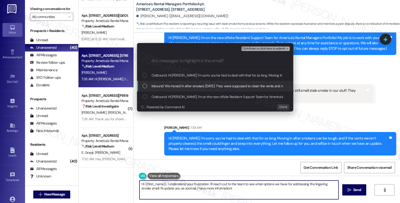
click at [181, 83] on span "Inbound: We moved in after smokers two years ago. They were supposed to clean t…" at bounding box center [320, 86] width 337 height 6
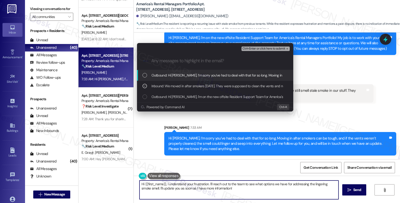
click at [258, 48] on span "Ctrl+Enter or click here to submit" at bounding box center [264, 49] width 43 height 4
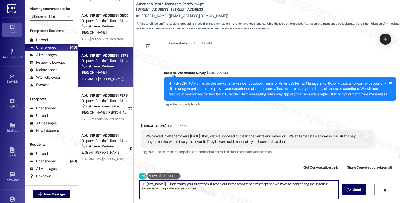
scroll to position [313, 0]
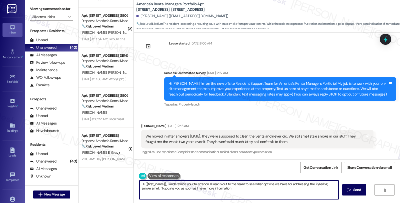
type textarea "Hi {{first_name}}, I understand your frustration. I'll reach out to the team to…"
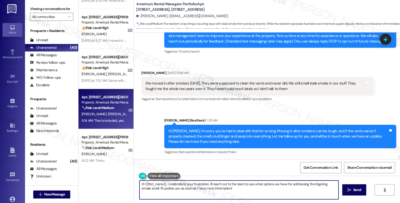
scroll to position [139, 0]
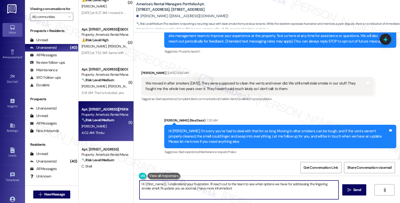
click at [112, 119] on strong "🔧 Risk Level: Medium" at bounding box center [98, 120] width 33 height 5
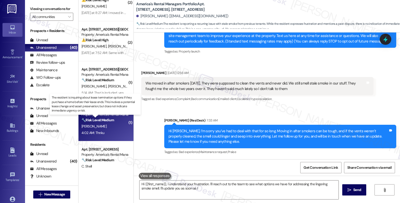
type textarea "Hi {{first_name}}, I understand your frustration. I'll reach out to the team to…"
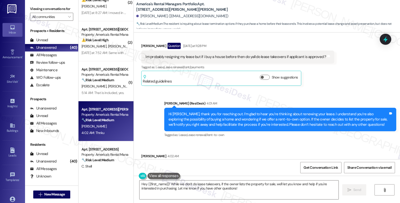
scroll to position [113, 0]
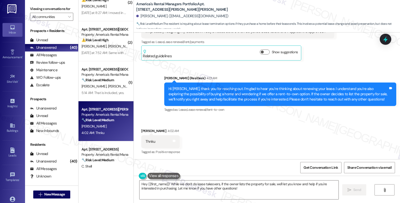
click at [145, 131] on div "Elizabeth Wimberly 4:02 AM" at bounding box center [160, 131] width 39 height 7
copy div "Elizabeth"
click at [140, 185] on textarea "Hey {{first_name}}! While we don't do lease takeovers, if the owner lists the p…" at bounding box center [239, 190] width 199 height 19
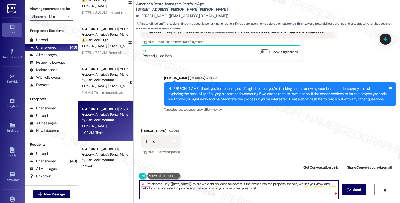
paste textarea "Elizabeth"
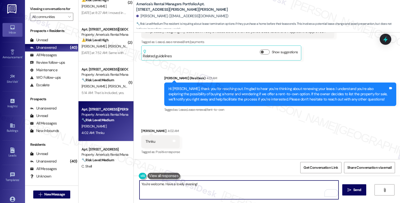
click at [233, 184] on textarea "You're welcome. Have a lovely evening!" at bounding box center [239, 190] width 199 height 19
type textarea "You're welcome. Have a lovely evening!"
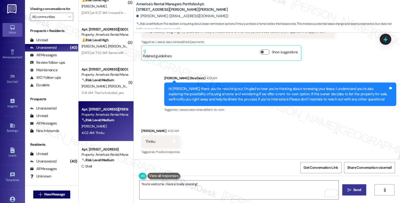
click at [349, 190] on icon "" at bounding box center [350, 190] width 4 height 4
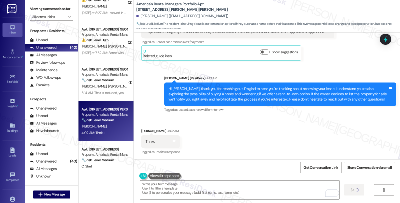
type textarea "Fetching suggested responses. Please feel free to read through the conversation…"
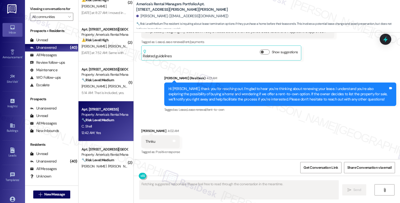
click at [103, 128] on div "C. Shell" at bounding box center [104, 126] width 47 height 6
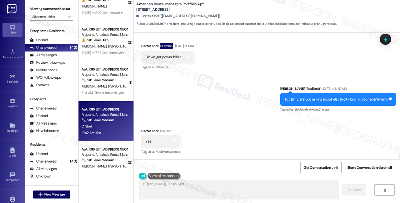
scroll to position [95, 0]
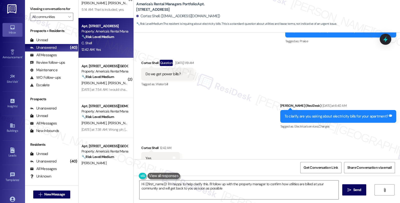
type textarea "Hi {{first_name}}! I'm happy to help clarify this. I'll follow up with the prop…"
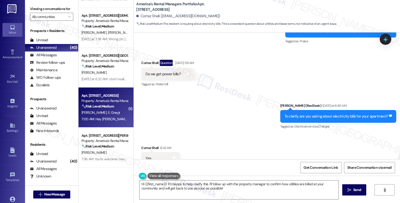
click at [121, 114] on div "B. Gray E. Grayjr" at bounding box center [104, 113] width 47 height 6
type textarea "Hi {{first_name}}, I'll help right away! To confirm, are you asking about elect…"
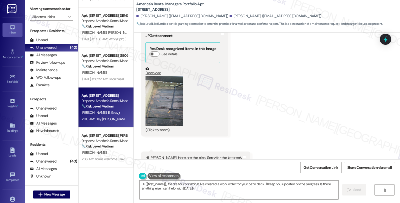
scroll to position [427, 0]
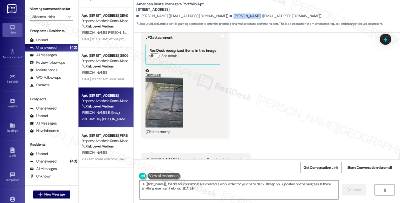
drag, startPoint x: 207, startPoint y: 17, endPoint x: 227, endPoint y: 18, distance: 20.3
click at [230, 18] on div "Brianna Gray. (iamkokogray@gmail.com)" at bounding box center [276, 16] width 92 height 5
copy div "Brianna Gray."
click at [204, 4] on b "America's Rental Managers Portfolio: Apt. 5443 Somersby Parkway, 5443 Somersby …" at bounding box center [186, 7] width 100 height 11
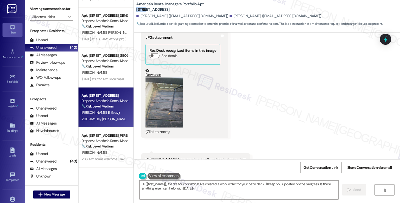
copy b "5443"
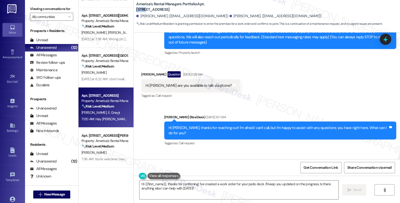
scroll to position [122, 0]
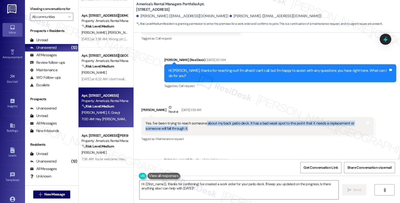
drag, startPoint x: 201, startPoint y: 113, endPoint x: 208, endPoint y: 119, distance: 8.7
click at [208, 121] on div "Yes. I've been trying to reach someone about my back patio deck. It has a bad w…" at bounding box center [256, 126] width 220 height 11
copy div "about my back patio deck. It has a bad weak spot to the point that it needs a r…"
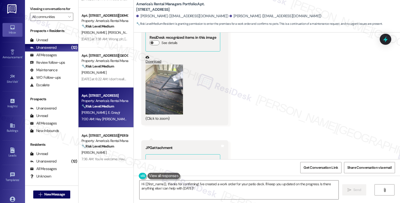
scroll to position [316, 0]
click at [166, 88] on button "Zoom image" at bounding box center [165, 90] width 38 height 50
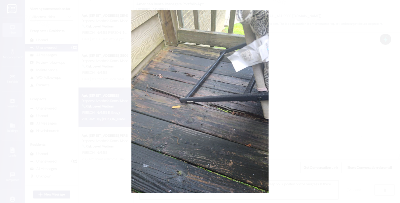
click at [288, 101] on button "Unzoom image" at bounding box center [200, 101] width 400 height 203
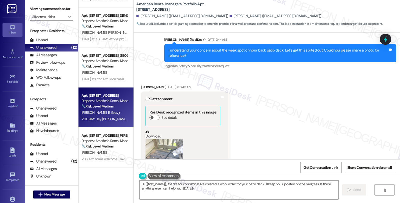
scroll to position [288, 0]
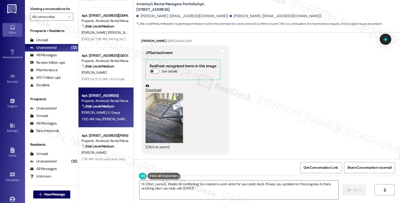
click at [163, 98] on button "Zoom image" at bounding box center [165, 118] width 38 height 50
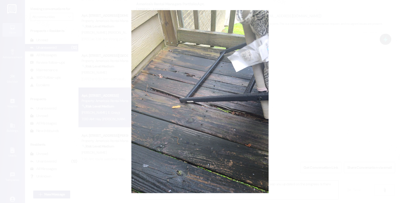
click at [291, 73] on button "Unzoom image" at bounding box center [200, 101] width 400 height 203
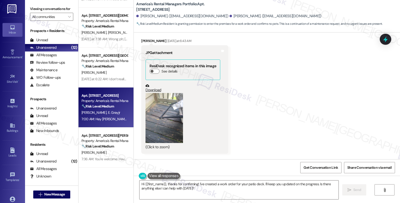
click at [153, 84] on link "Download" at bounding box center [183, 88] width 75 height 9
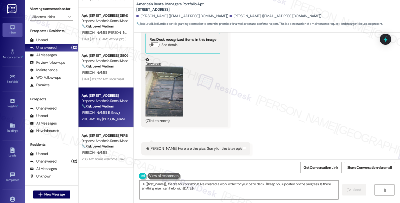
scroll to position [427, 0]
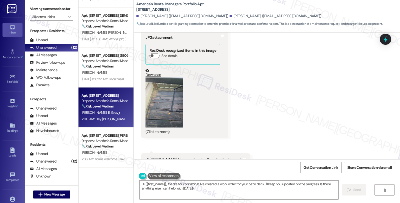
click at [161, 99] on button "Zoom image" at bounding box center [165, 103] width 38 height 50
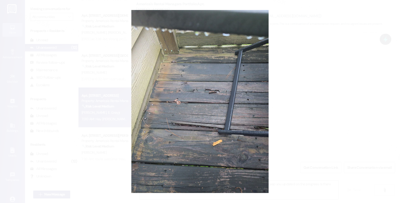
click at [287, 52] on button "Unzoom image" at bounding box center [200, 101] width 400 height 203
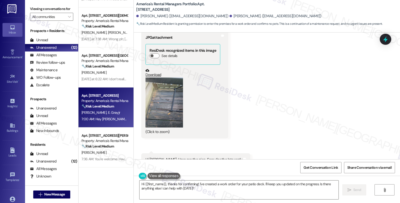
click at [156, 69] on link "Download" at bounding box center [183, 73] width 75 height 9
drag, startPoint x: 207, startPoint y: 16, endPoint x: 226, endPoint y: 16, distance: 19.3
click at [230, 16] on div "Brianna Gray. (iamkokogray@gmail.com)" at bounding box center [276, 16] width 92 height 5
copy div "Brianna Gray"
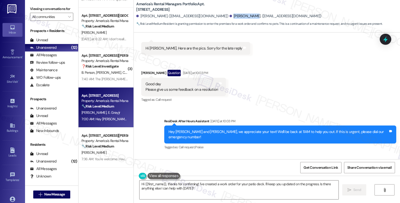
scroll to position [649, 0]
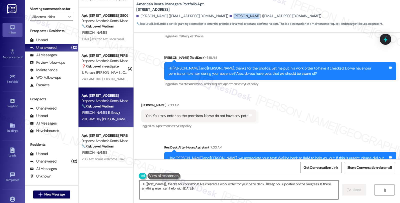
click at [140, 183] on textarea "Hi {{first_name}}, thanks for confirming! I've created a work order for your pa…" at bounding box center [239, 190] width 199 height 19
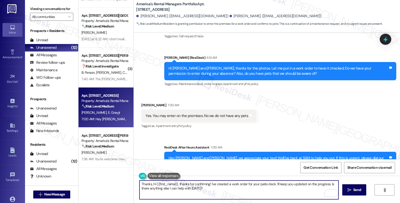
paste textarea "#53278-1"
click at [149, 183] on textarea "Thanks, #53278-1 Hi {{first_name}}, thanks for confirming! I've created a work …" at bounding box center [239, 190] width 199 height 19
drag, startPoint x: 202, startPoint y: 184, endPoint x: 261, endPoint y: 197, distance: 60.1
click at [261, 197] on textarea "Thanks, I've submitted workorder #53278-1 Hi {{first_name}}, thanks for confirm…" at bounding box center [239, 190] width 199 height 19
click at [277, 189] on textarea "Thanks, I've submitted work order #53278-1 to have the patio deck checked." at bounding box center [239, 190] width 199 height 19
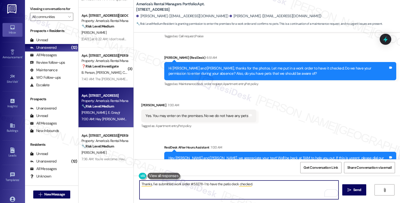
click at [277, 184] on textarea "Thanks, I've submitted work order #53278-1 to have the patio deck checked." at bounding box center [239, 190] width 199 height 19
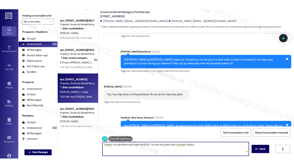
scroll to position [273, 0]
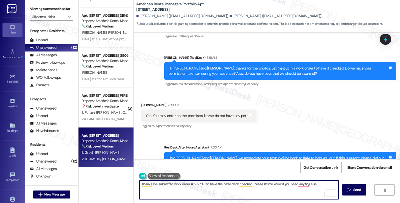
click at [276, 184] on textarea "Thanks, I've submitted work order #53278-1 to have the patio deck checked. Plea…" at bounding box center [239, 190] width 199 height 19
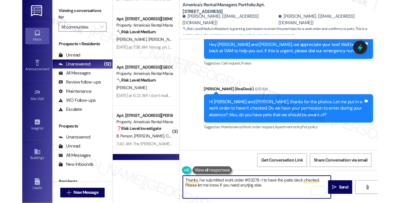
scroll to position [676, 0]
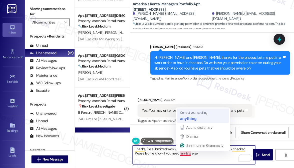
type textarea "Thanks, I've submitted work order #53278-1 to have the patio deck checked. Plea…"
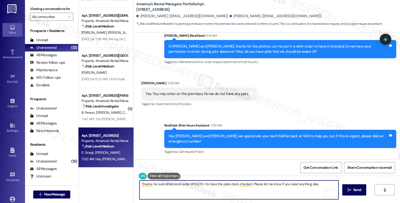
scroll to position [649, 0]
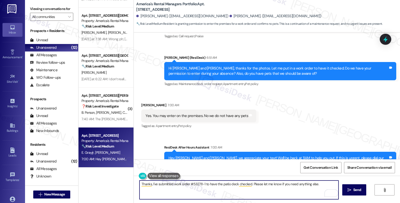
click at [253, 183] on textarea "Thanks, I've submitted work order #53278-1 to have the patio deck checked. Plea…" at bounding box center [239, 190] width 199 height 19
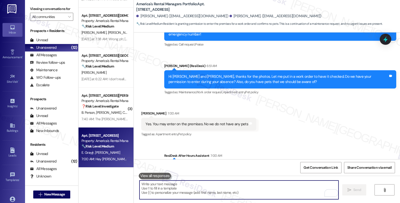
scroll to position [684, 0]
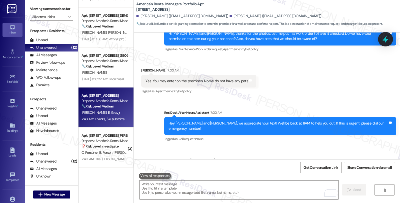
click at [390, 40] on div at bounding box center [385, 39] width 15 height 14
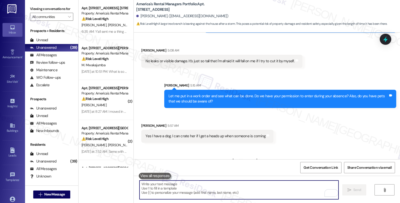
scroll to position [456, 0]
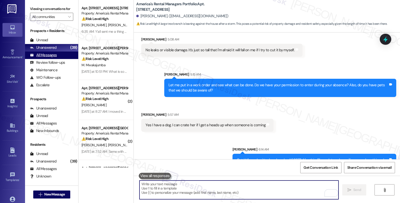
click at [56, 58] on div "All Messages" at bounding box center [43, 55] width 27 height 5
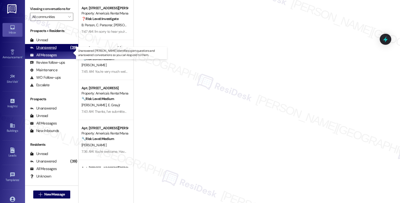
click at [55, 50] on div "Unanswered" at bounding box center [43, 47] width 27 height 5
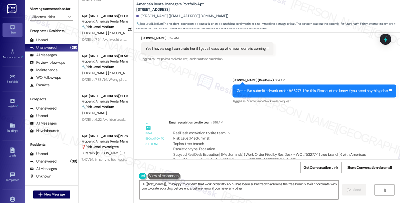
scroll to position [233, 0]
type textarea "Hi {{first_name}}, I'm happy to confirm that work order #53277-1 has been submi…"
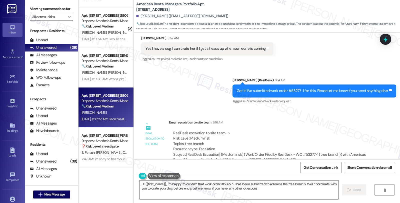
click at [114, 112] on div "[PERSON_NAME]" at bounding box center [104, 113] width 47 height 6
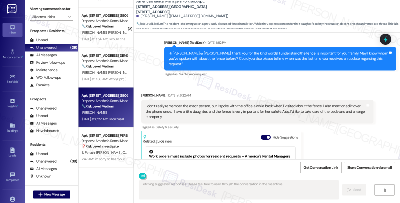
scroll to position [196, 0]
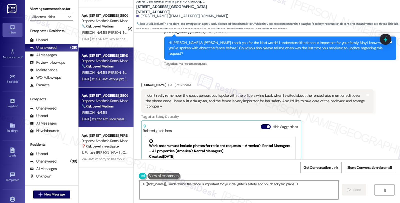
type textarea "Hi {{first_name}}, I understand the fence is important for your daughter's safe…"
click at [108, 75] on span "[PERSON_NAME]" at bounding box center [121, 72] width 27 height 5
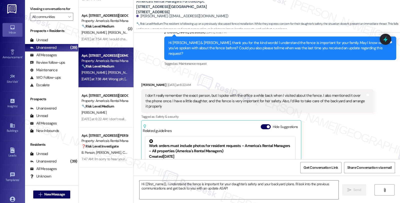
type textarea "Fetching suggested responses. Please feel free to read through the conversation…"
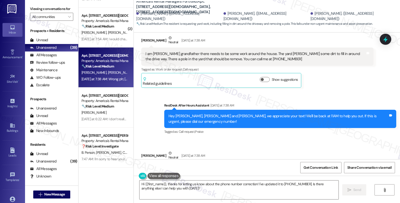
scroll to position [195, 0]
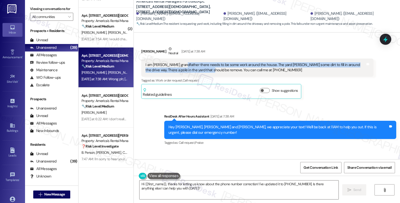
drag, startPoint x: 191, startPoint y: 60, endPoint x: 177, endPoint y: 53, distance: 16.1
click at [177, 62] on div "I am [PERSON_NAME] grandfather there needs to be some work around the house. Th…" at bounding box center [256, 67] width 220 height 11
copy div "there needs to be some work around the house. The yard [PERSON_NAME] some dirt …"
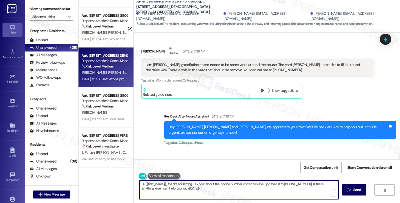
drag, startPoint x: 168, startPoint y: 184, endPoint x: 216, endPoint y: 192, distance: 49.5
click at [216, 192] on textarea "Hi {{first_name}}, thanks for letting us know about the phone number correction…" at bounding box center [239, 190] width 199 height 19
paste textarea "I would love to speak with you. However, I'm only communicating with tenants vi…"
drag, startPoint x: 141, startPoint y: 184, endPoint x: 158, endPoint y: 184, distance: 17.0
click at [158, 184] on textarea "Hi {{first_name}}, I would love to speak with you. However, I'm only communicat…" at bounding box center [239, 190] width 199 height 19
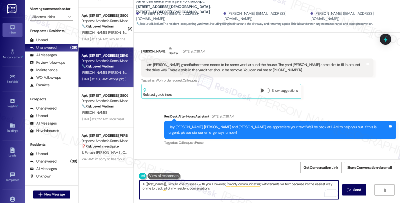
click at [152, 184] on textarea "Hi {{first_name}}, I would love to speak with you. However, I'm only communicat…" at bounding box center [239, 190] width 199 height 19
drag, startPoint x: 142, startPoint y: 184, endPoint x: 162, endPoint y: 184, distance: 20.0
click at [162, 184] on textarea "Hi {{first_name}}, I would love to speak with you. However, I'm only communicat…" at bounding box center [239, 190] width 199 height 19
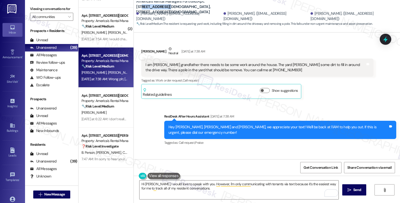
drag, startPoint x: 208, startPoint y: 4, endPoint x: 233, endPoint y: 0, distance: 24.6
click at [233, 0] on div "America's Rental Managers Portfolio: Apt. [STREET_ADDRESS][DEMOGRAPHIC_DATA], […" at bounding box center [267, 16] width 266 height 33
copy b "[DEMOGRAPHIC_DATA]"
drag, startPoint x: 203, startPoint y: 4, endPoint x: 234, endPoint y: 4, distance: 31.0
click at [234, 4] on div "America's Rental Managers Portfolio: Apt. [STREET_ADDRESS][DEMOGRAPHIC_DATA], […" at bounding box center [268, 13] width 264 height 25
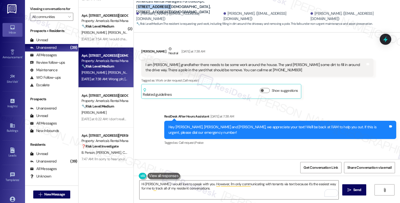
copy b "45 [DEMOGRAPHIC_DATA]"
click at [239, 62] on div "I am [PERSON_NAME] grandfather there needs to be some work around the house. Th…" at bounding box center [256, 67] width 220 height 11
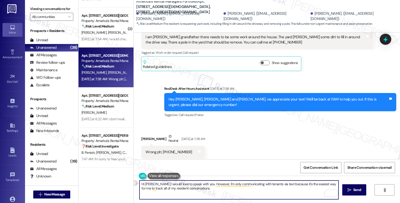
drag, startPoint x: 249, startPoint y: 184, endPoint x: 266, endPoint y: 182, distance: 17.6
click at [266, 182] on textarea "Hi [PERSON_NAME], I would love to speak with you. However, I'm only communicati…" at bounding box center [239, 190] width 199 height 19
click at [186, 190] on textarea "Hi Thomas, I would love to speak with you. However, I'm only communicating via …" at bounding box center [239, 190] width 199 height 19
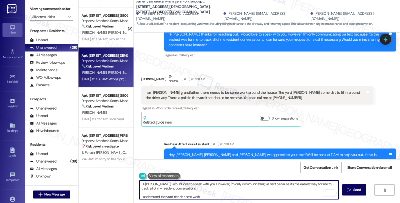
click at [207, 195] on textarea "Hi Thomas, I would love to speak with you. However, I'm only communicating via …" at bounding box center [239, 190] width 199 height 19
click at [153, 199] on textarea "Hi Thomas, I would love to speak with you. However, I'm only communicating via …" at bounding box center [239, 190] width 199 height 19
click at [234, 199] on textarea "Hi Thomas, I would love to speak with you. However, I'm only communicating via …" at bounding box center [239, 190] width 199 height 19
click at [281, 197] on textarea "Hi Thomas, I would love to speak with you. However, I'm only communicating via …" at bounding box center [239, 190] width 199 height 19
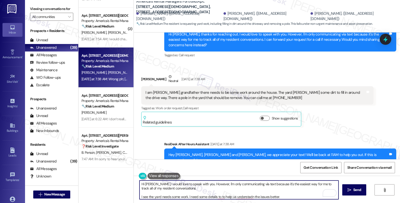
paste textarea "For the area near the driveway, do you know roughly how large the section is th…"
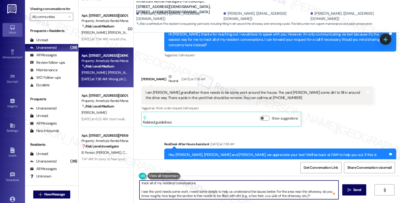
scroll to position [5, 0]
type textarea "Hi Thomas, I would love to speak with you. However, I'm only communicating via …"
click at [359, 191] on span "Send" at bounding box center [357, 189] width 8 height 5
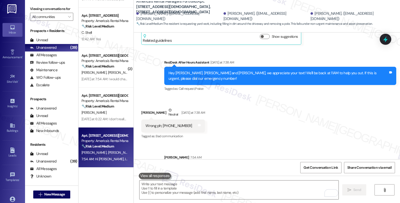
scroll to position [279, 0]
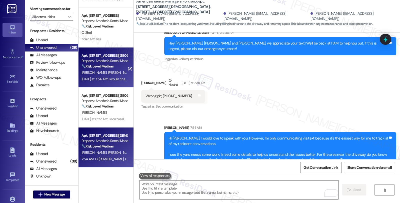
click at [119, 72] on div "J. Hay A. Cothran" at bounding box center [104, 73] width 47 height 6
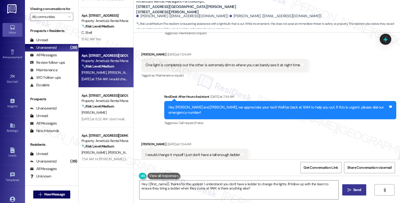
scroll to position [181, 0]
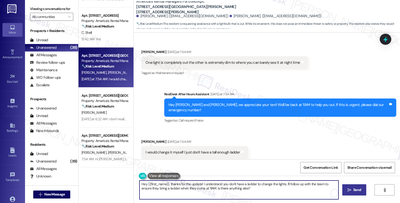
drag, startPoint x: 196, startPoint y: 184, endPoint x: 93, endPoint y: 177, distance: 103.8
click at [93, 177] on div "( 2 ) Apt. 65 A, 65 Jackson Lane Property: America's Rental Managers Portfolio …" at bounding box center [240, 101] width 322 height 203
drag, startPoint x: 221, startPoint y: 183, endPoint x: 228, endPoint y: 188, distance: 8.1
click at [228, 188] on textarea "I understand you don't have a ladder to change the lights. I'll follow up with …" at bounding box center [239, 190] width 199 height 19
click at [309, 190] on textarea "I understand you don't have a ladder to change the lights. Do you have the repl…" at bounding box center [239, 190] width 199 height 19
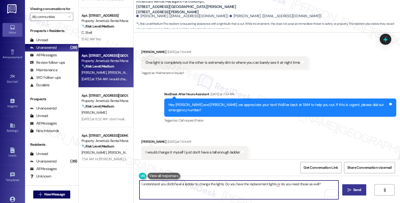
type textarea "I understand you don't have a ladder to change the lights. Do you have the repl…"
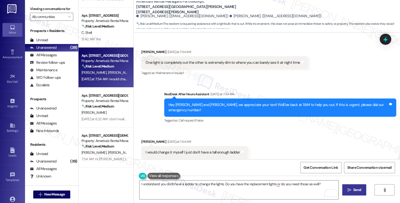
click at [351, 189] on span " Send" at bounding box center [355, 189] width 16 height 5
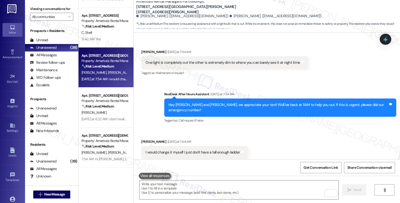
scroll to position [181, 0]
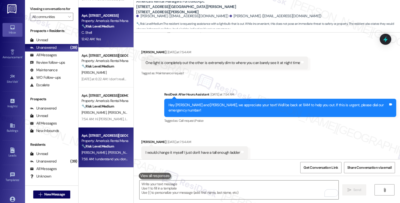
click at [107, 42] on div "12:42 AM: Yes 12:42 AM: Yes" at bounding box center [104, 39] width 47 height 6
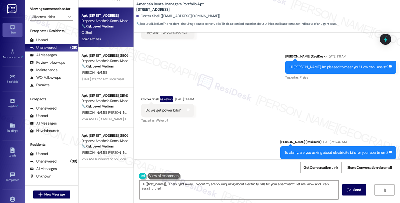
scroll to position [111, 0]
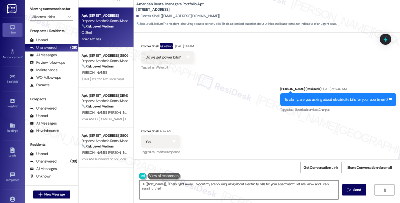
click at [140, 182] on textarea "Hi {{first_name}}, I'll help right away. To confirm, are you inquiring about el…" at bounding box center [239, 190] width 199 height 19
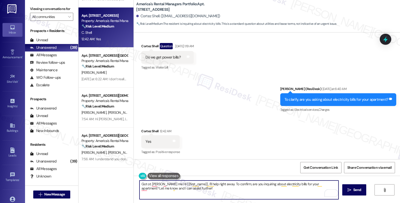
click at [146, 184] on textarea "Got ot. Ley me Hi {{first_name}}, I'll help right away. To confirm, are you inq…" at bounding box center [239, 190] width 199 height 19
type textarea "Got it, Let . Ley me Hi {{first_name}}, I'll help right away. To confirm, are y…"
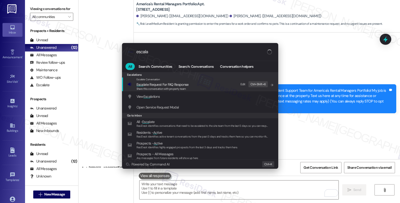
scroll to position [684, 0]
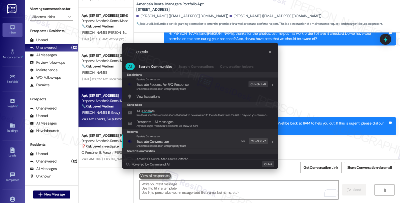
type input "escala"
click at [151, 142] on span "Escala te Conversation" at bounding box center [153, 141] width 32 height 5
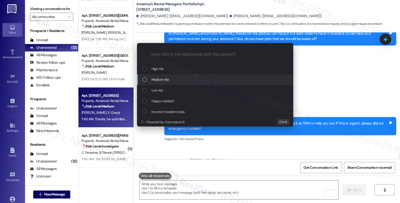
click at [154, 79] on span "Medium risk" at bounding box center [161, 80] width 18 height 6
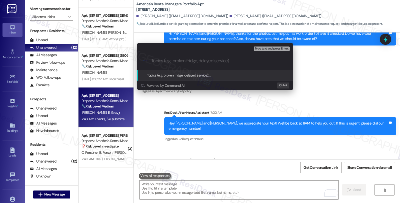
paste input "#53278-1"
click at [181, 59] on input "#53278-1 (patioo deck)" at bounding box center [217, 60] width 132 height 5
click at [210, 63] on input "#53278-1 (patio deck)" at bounding box center [217, 60] width 132 height 5
click at [152, 61] on input "#53278-1 (patio deck)" at bounding box center [217, 60] width 132 height 5
paste input "Work Order Filed by ResiDesk - WO #"
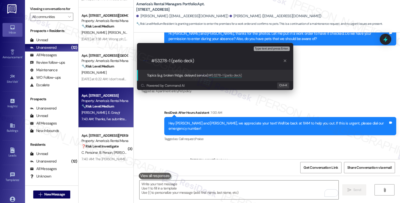
type input "Work Order Filed by ResiDesk - WO ##53278-1 (patio deck)"
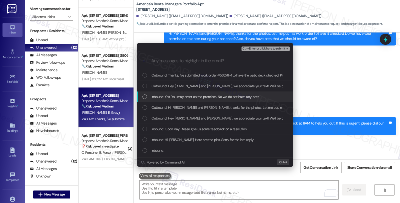
click at [168, 93] on div "Inbound: Yes. You may enter on the premises. No we do not have any pets" at bounding box center [215, 97] width 156 height 11
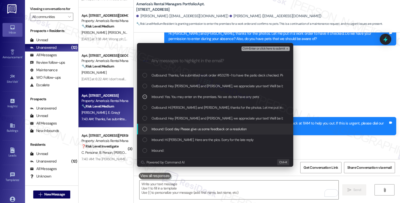
click at [173, 127] on span "Inbound: Good day Please give us some feedback on a resolution" at bounding box center [199, 129] width 95 height 6
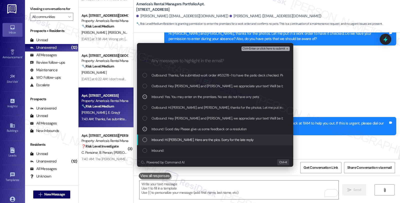
click at [171, 138] on span "Inbound: Hi [PERSON_NAME]. Here are the pics. Sorry for the late reply" at bounding box center [203, 140] width 102 height 6
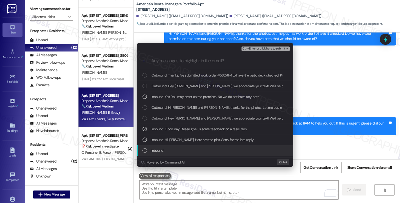
click at [168, 149] on div "Inbound:" at bounding box center [216, 151] width 146 height 6
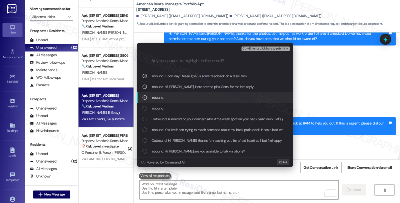
scroll to position [56, 0]
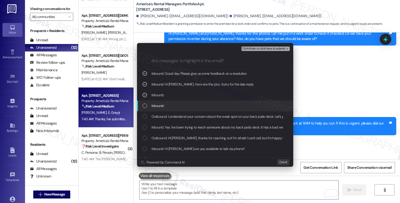
click at [176, 107] on div "Inbound:" at bounding box center [216, 106] width 146 height 6
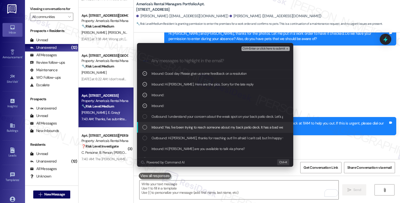
click at [206, 126] on span "Inbound: Yes. I've been trying to reach someone about my back patio deck. It ha…" at bounding box center [274, 128] width 245 height 6
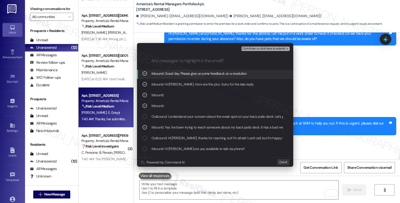
click at [263, 49] on span "Ctrl+Enter or click here to submit" at bounding box center [264, 49] width 43 height 4
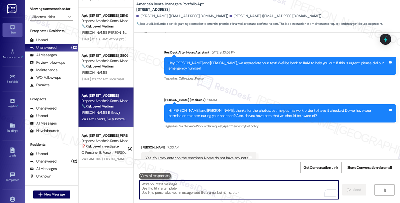
scroll to position [692, 0]
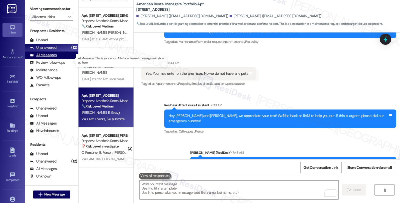
click at [52, 58] on div "All Messages" at bounding box center [43, 55] width 27 height 5
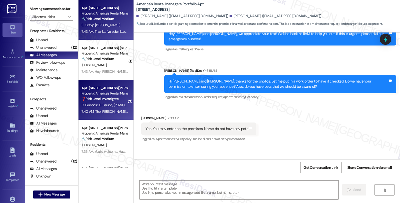
type textarea "Fetching suggested responses. Please feel free to read through the conversation…"
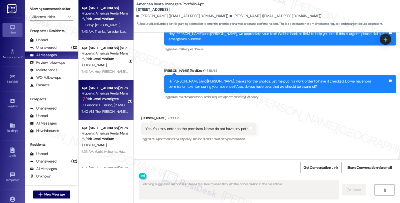
scroll to position [607, 0]
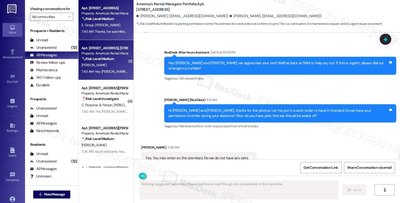
click at [118, 59] on div "🔧 Risk Level: Medium The resident is reporting a recurring issue with stale smo…" at bounding box center [105, 58] width 46 height 5
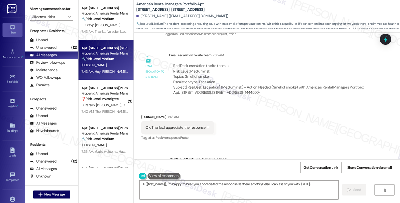
scroll to position [206, 0]
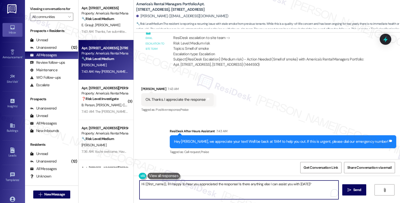
click at [140, 184] on textarea "Hi {{first_name}}, I'm happy to hear you appreciated the response! Is there any…" at bounding box center [239, 190] width 199 height 19
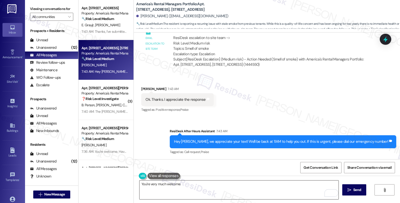
click at [188, 185] on textarea "You're very much welcome." at bounding box center [239, 190] width 199 height 19
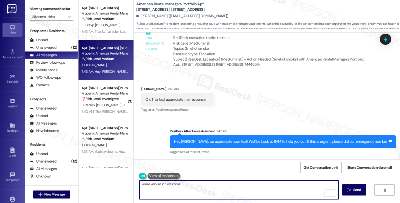
paste textarea "Should you have other concerns, please feel free to reach out. Have a great day!"
click at [289, 184] on textarea "You're very much welcome. Should you have other concerns, please feel free to r…" at bounding box center [239, 190] width 199 height 19
type textarea "You're very much welcome. Should you have other concerns, please feel free to r…"
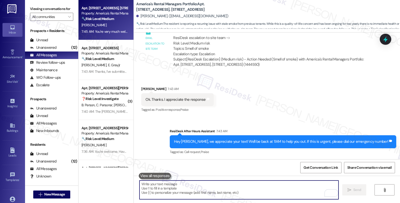
scroll to position [241, 0]
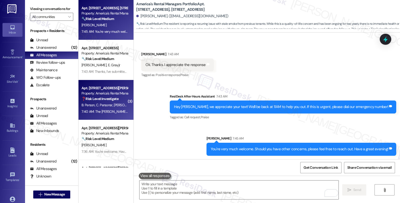
click at [106, 101] on div "❓ Risk Level: Investigate" at bounding box center [105, 98] width 46 height 5
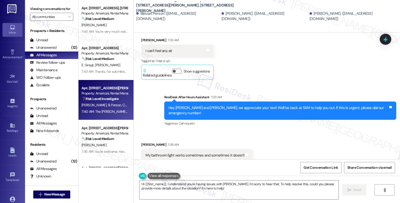
scroll to position [686, 0]
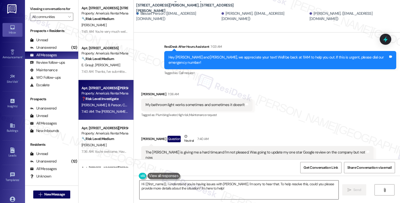
click at [140, 185] on textarea "Hi {{first_name}}, I understand you're having issues with Danny. I'm sorry to h…" at bounding box center [239, 190] width 199 height 19
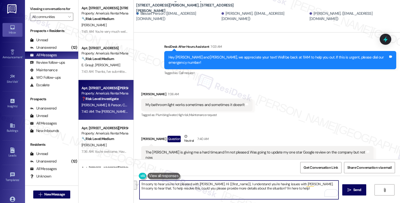
drag, startPoint x: 233, startPoint y: 184, endPoint x: 280, endPoint y: 191, distance: 47.1
click at [280, 191] on textarea "I'm sorry to hear you're not pleased with Danny. Hi {{first_name}}, I understan…" at bounding box center [239, 190] width 199 height 19
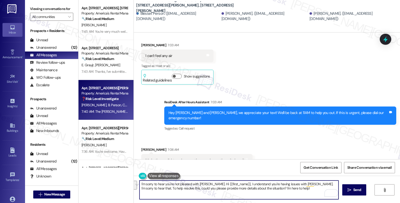
scroll to position [602, 0]
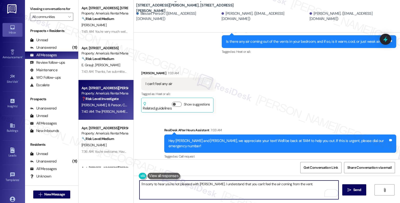
click at [310, 185] on textarea "I'm sorry to hear you're not pleased with Danny. I understand that you can't fe…" at bounding box center [239, 190] width 199 height 19
paste textarea "Have you noticed if the issue is only affecting your bedroom, or are other room…"
type textarea "I'm sorry to hear you're not pleased with Danny. I understand that you can't fe…"
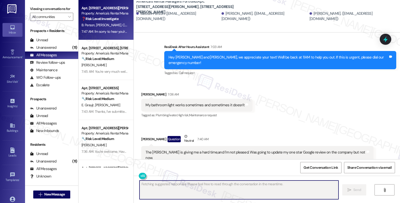
scroll to position [711, 0]
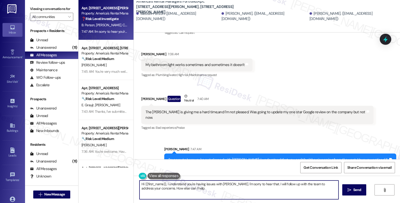
type textarea "Hi {{first_name}}, I understand you're having issues with Danny. I'm sorry to h…"
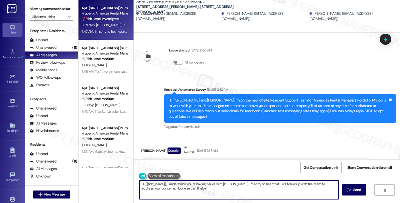
scroll to position [711, 0]
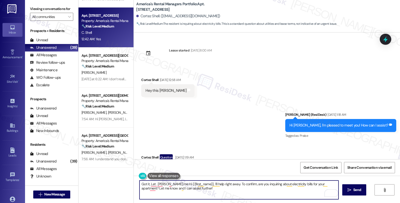
scroll to position [111, 0]
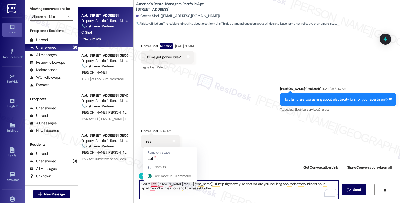
click at [148, 185] on textarea "Got it, Let . [PERSON_NAME] me Hi {{first_name}}, I'll help right away. To conf…" at bounding box center [239, 190] width 199 height 19
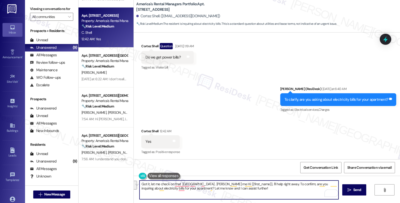
drag, startPoint x: 180, startPoint y: 185, endPoint x: 224, endPoint y: 194, distance: 44.4
click at [224, 194] on textarea "Got it, let me check on that [GEOGRAPHIC_DATA] . [PERSON_NAME] me Hi {{first_na…" at bounding box center [239, 190] width 199 height 19
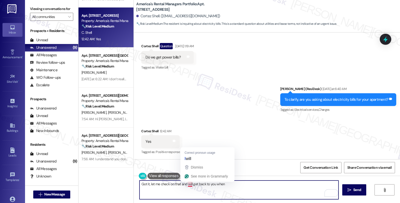
click at [233, 185] on textarea "Got it, let me check on that and will get back to you when" at bounding box center [239, 190] width 199 height 19
click at [214, 185] on textarea "Got it, let me check on that and will get back to you when I have more i" at bounding box center [239, 190] width 199 height 19
drag, startPoint x: 221, startPoint y: 184, endPoint x: 282, endPoint y: 184, distance: 61.5
click at [282, 184] on textarea "Got it, let me check on that and will get back to you once i Have the in" at bounding box center [239, 190] width 199 height 19
click at [262, 187] on textarea "Got it, let me check on that and will get back to you once I have the informati…" at bounding box center [239, 190] width 199 height 19
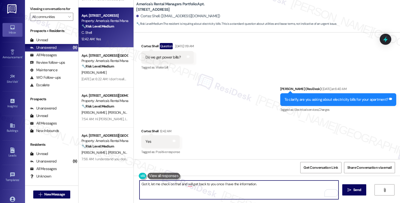
click at [276, 188] on textarea "Got it, let me check on that and will get back to you once I have the informati…" at bounding box center [239, 190] width 199 height 19
click at [313, 188] on textarea "Got it, let me check on that and will get back to you once I have the informati…" at bounding box center [239, 190] width 199 height 19
click at [221, 193] on textarea "Got it, let me check on that and will get back to you once I have the informati…" at bounding box center [239, 190] width 199 height 19
type textarea "Got it, let me check on that and will get back to you once I have the informati…"
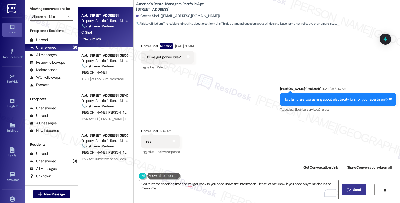
click at [351, 193] on button " Send" at bounding box center [354, 189] width 24 height 11
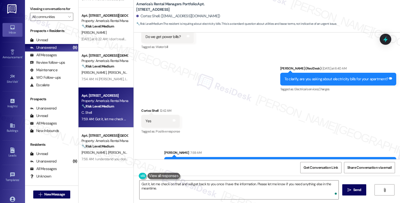
scroll to position [146, 0]
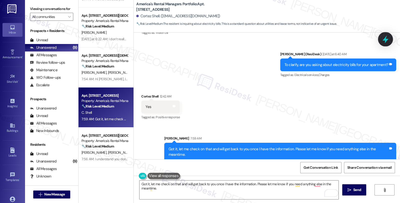
click at [383, 40] on icon at bounding box center [386, 40] width 6 height 8
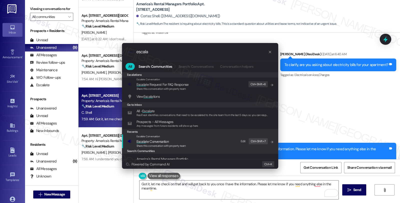
type input "escala"
click at [168, 141] on span "Escala te Conversation" at bounding box center [153, 141] width 32 height 5
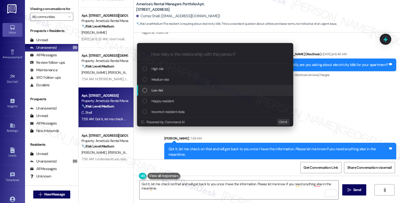
click at [179, 88] on div "Low risk" at bounding box center [216, 91] width 146 height 6
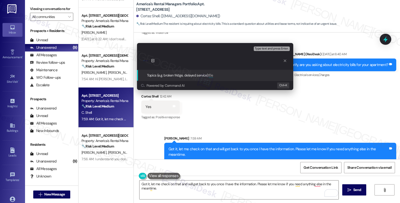
type input "E"
type input "Utility - Electric bill"
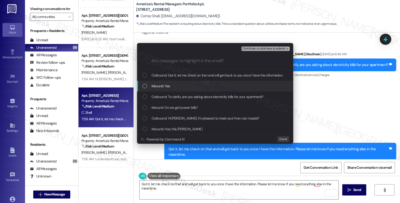
click at [178, 82] on div "Inbound: Yes" at bounding box center [215, 86] width 156 height 11
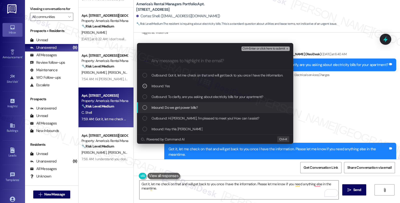
click at [178, 106] on span "Inbound: Do we get power bills?" at bounding box center [175, 108] width 46 height 6
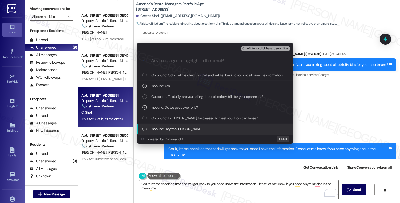
click at [179, 127] on span "Inbound: Hey this [PERSON_NAME]" at bounding box center [177, 129] width 51 height 6
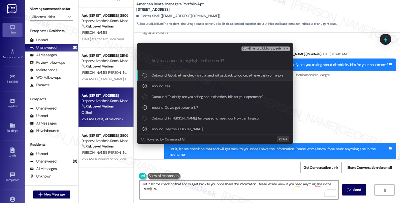
click at [254, 49] on span "Ctrl+Enter or click here to submit" at bounding box center [264, 49] width 43 height 4
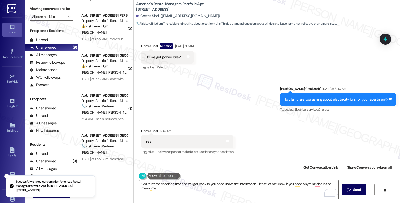
scroll to position [154, 0]
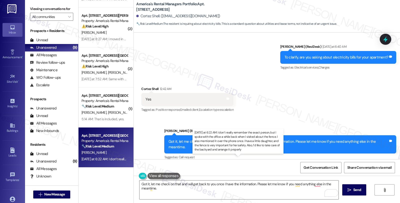
click at [104, 160] on div "[DATE] at 6:22 AM: I don’t really remember the exact person, but I spoke with t…" at bounding box center [302, 159] width 441 height 5
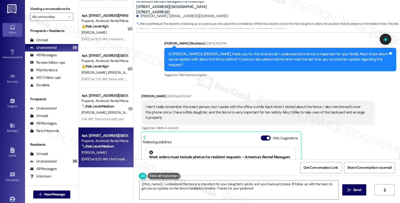
scroll to position [251, 0]
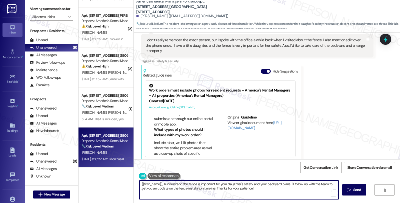
click at [140, 183] on textarea "{{first_name}}, I understand the fence is important for your daughter's safety …" at bounding box center [239, 190] width 199 height 19
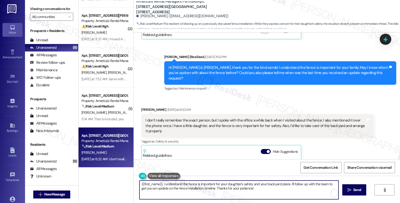
scroll to position [168, 0]
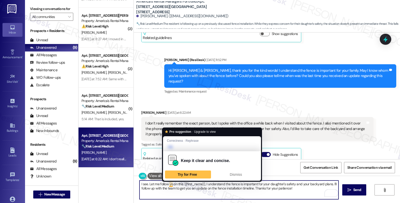
click at [167, 184] on textarea "I see. Let me follow yo on this {{first_name}}, I understand the fence is impor…" at bounding box center [239, 190] width 199 height 19
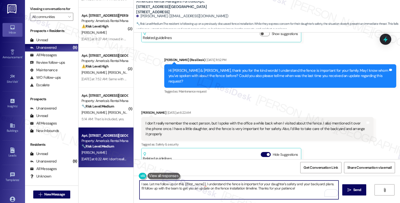
click at [181, 184] on textarea "I see. Let me follow up on this {{first_name}}, I understand the fence is impor…" at bounding box center [239, 190] width 199 height 19
click at [192, 187] on textarea "I see. Let me follow up on this {{first_name}}, I understand the fence is impor…" at bounding box center [239, 190] width 199 height 19
click at [181, 183] on textarea "I see. Let me follow up on this {{first_name}}, I understand the fence is impor…" at bounding box center [239, 190] width 199 height 19
click at [250, 184] on textarea "I see. Let me follow up to get you an update on the fence installation timeline…" at bounding box center [239, 190] width 199 height 19
click at [220, 190] on textarea "I see. Let me follow up to get you an update on the fence installation timeline…" at bounding box center [239, 190] width 199 height 19
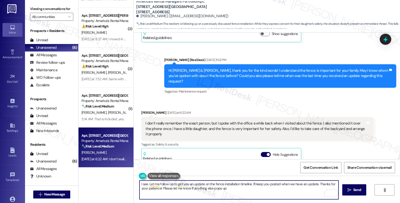
click at [248, 192] on textarea "I see. Let me follow up to get you an update on the fence installation timeline…" at bounding box center [239, 190] width 199 height 19
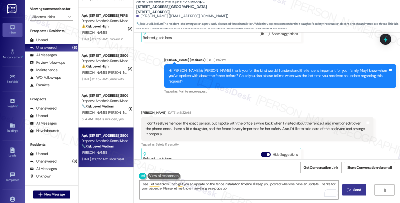
click at [344, 191] on button " Send" at bounding box center [354, 189] width 24 height 11
type textarea "{{first_name}}, I understand the fence is important for your daughter's safety …"
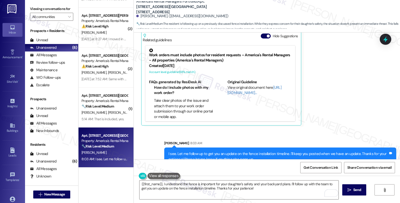
scroll to position [292, 0]
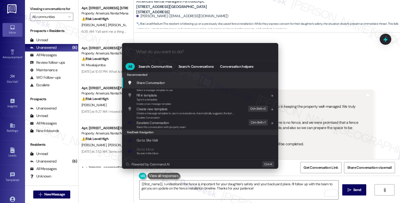
scroll to position [292, 0]
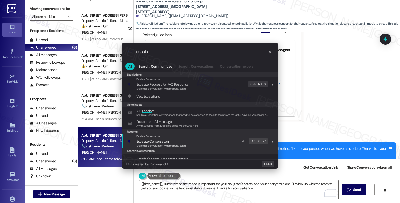
type input "escala"
click at [169, 139] on span "Escala te Conversation" at bounding box center [162, 142] width 50 height 6
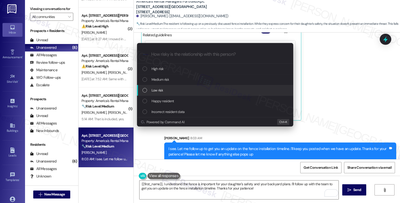
click at [153, 88] on span "Low risk" at bounding box center [158, 91] width 12 height 6
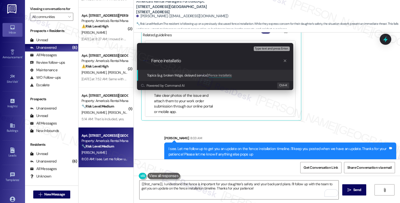
type input "Fence installation"
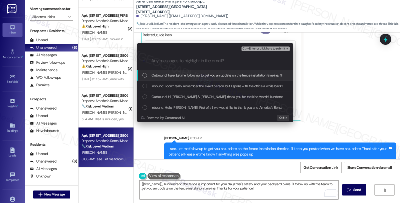
click span "Inbound: I don’t really remember the exact person, but I spoke with the office …"
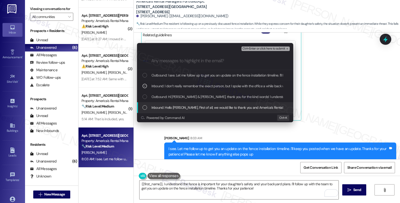
click span "Inbound: Hello Homer, First of all, we would like to thank you and America’s Re…"
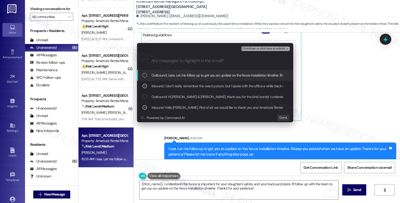
click span "Ctrl+Enter or click here to submit"
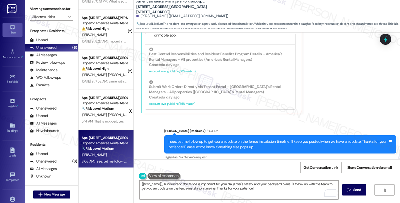
scroll to position [73, 0]
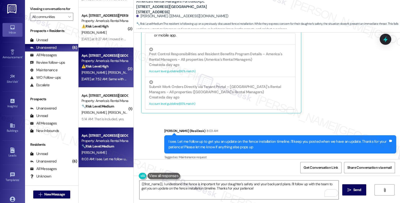
click div "Yesterday at 7:52 AM: Same with other things plugged in Yesterday at 7:52 AM: S…"
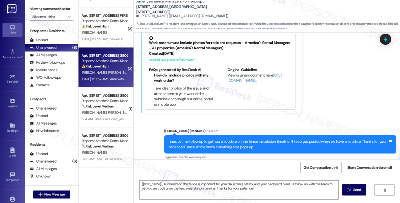
type textarea "Fetching suggested responses. Please feel free to read through the conversation…"
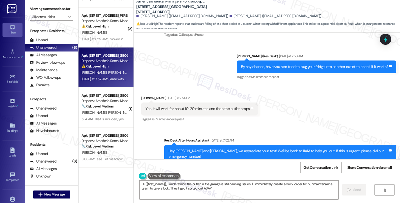
scroll to position [345, 0]
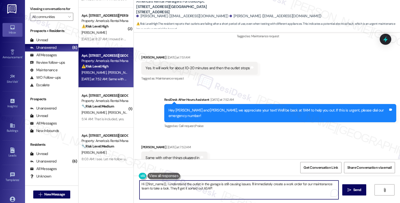
click textarea "Hi {{first_name}}, I understand the outlet in the garage is still causing issue…"
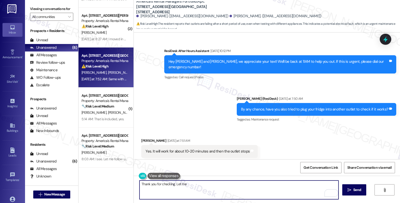
scroll to position [289, 0]
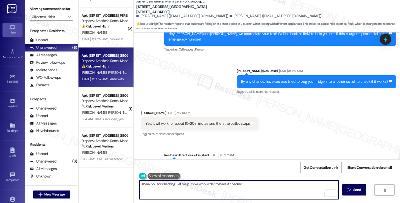
click textarea "Thank you for checking. Let me put in a work order to have it checked."
paste textarea "Do we have your permission to enter during your absence? Also, do you have pets…"
type textarea "Thank you for checking. Let me put in a work order to have it checked. Do we ha…"
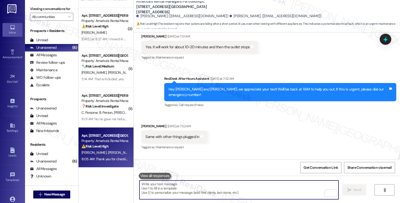
scroll to position [385, 0]
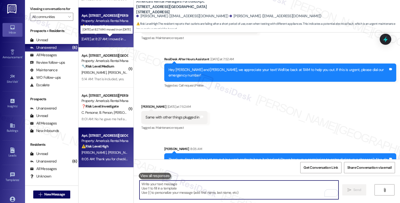
click div "Yesterday at 8:27 AM: I moved in on July 31st Yesterday at 8:27 AM: I moved in …"
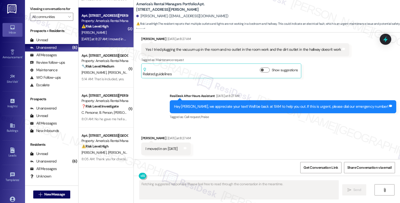
scroll to position [378, 0]
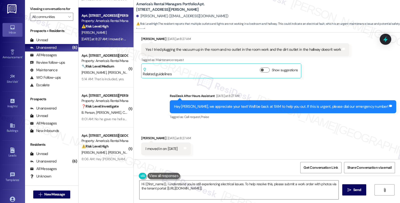
click div "Received via SMS Christine Vanhorn Yesterday at 8:27 AM I moved in on July 31st…"
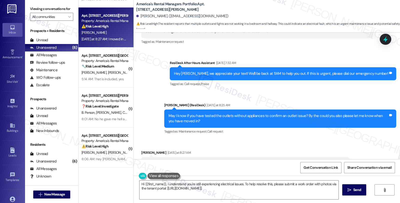
scroll to position [266, 0]
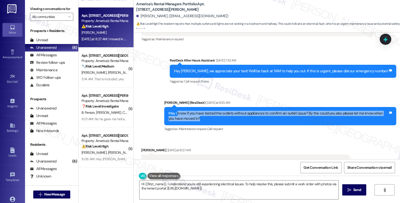
drag, startPoint x: 175, startPoint y: 113, endPoint x: 252, endPoint y: 120, distance: 77.8
click div "May I know if you have tested the outlets without appliances to confirm an outl…"
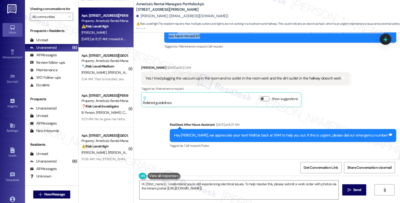
scroll to position [350, 0]
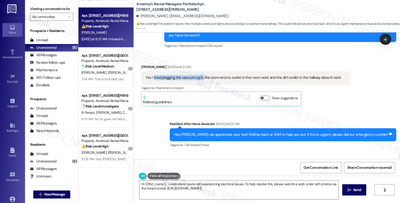
drag, startPoint x: 149, startPoint y: 78, endPoint x: 198, endPoint y: 83, distance: 48.7
click div "Yes I tried plugging the vacuum up in the room and no outlet in the room work a…"
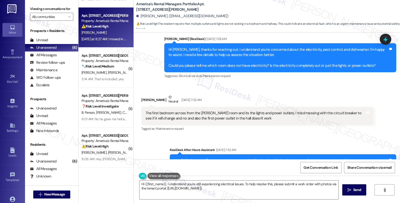
scroll to position [211, 0]
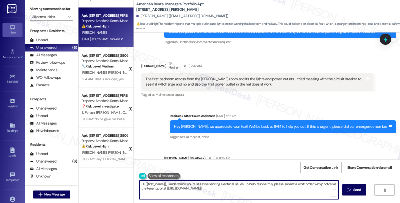
drag, startPoint x: 249, startPoint y: 192, endPoint x: 131, endPoint y: 172, distance: 119.4
click div "WO Lease started Jul 31, 2025 at 8:00 AM Show details Survey, sent via SMS Resi…"
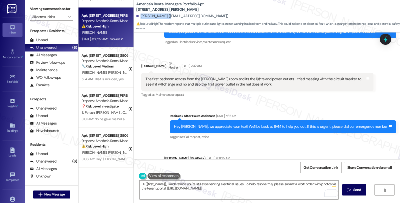
drag, startPoint x: 138, startPoint y: 17, endPoint x: 164, endPoint y: 18, distance: 26.5
click div "Christine Vanhorn. (vanho1cm@gmail.com)"
copy div "Christine Vanhorn"
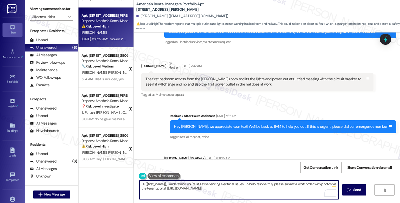
drag, startPoint x: 251, startPoint y: 190, endPoint x: 144, endPoint y: 166, distance: 109.6
click div "WO Lease started Jul 31, 2025 at 8:00 AM Show details Survey, sent via SMS Resi…"
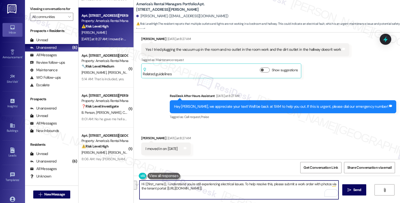
click textarea "Hi {{first_name}}, I understand you're still experiencing electrical issues. To…"
drag, startPoint x: 254, startPoint y: 194, endPoint x: 132, endPoint y: 169, distance: 125.0
click div "WO Lease started Jul 31, 2025 at 8:00 AM Show details Survey, sent via SMS Resi…"
click div "Christine Vanhorn Yesterday at 8:27 AM"
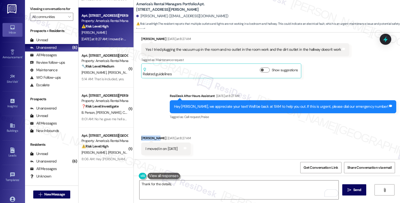
click div "Christine Vanhorn Yesterday at 8:27 AM"
copy div "Christine"
click textarea "Thank for the details,"
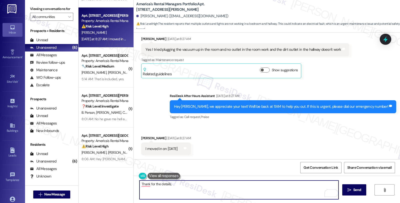
paste textarea "Christine"
click textarea "Thanks for the details, Christine"
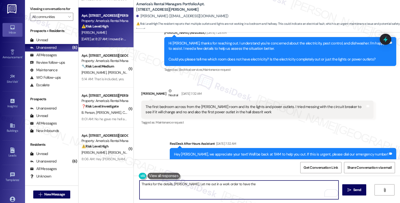
scroll to position [155, 0]
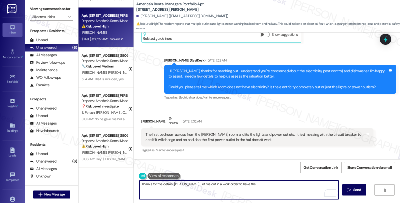
click textarea "Thanks for the details, Christine. Let me out in a work order to have the"
click textarea "Thanks for the details, Christine. Let me put in a work order to have the"
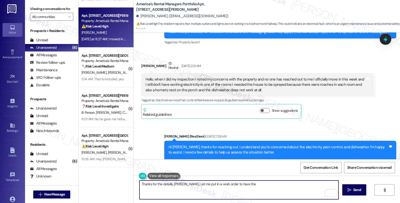
scroll to position [16, 0]
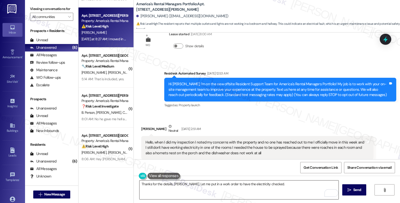
click textarea "Thanks for the details, Christine. Let me put in a work order to have the elect…"
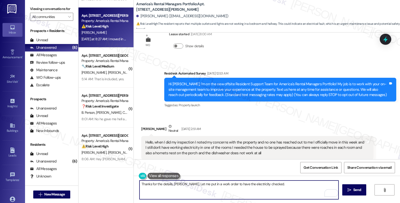
paste textarea "Do we have your permission to enter during your absence? Also, do you have pets…"
click textarea "Thanks for the details, Christine. Let me put in a work order to have the elect…"
type textarea "Thanks for the details, Christine. Let me put in a work order to have the elect…"
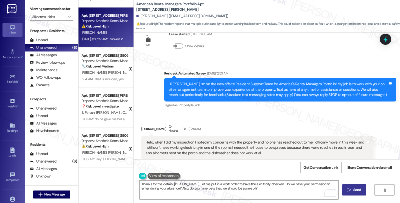
click span " Send"
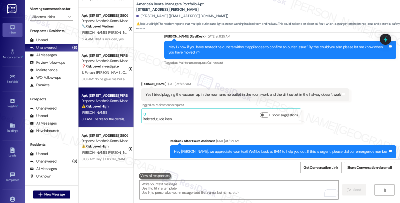
scroll to position [378, 0]
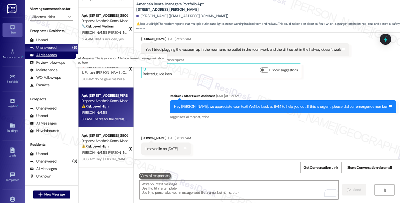
click div "All Messages"
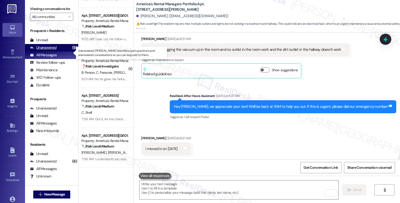
click div "Unanswered"
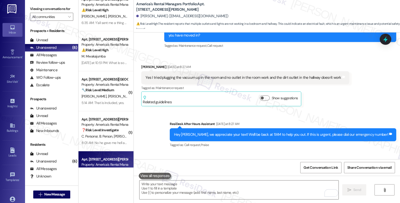
scroll to position [0, 0]
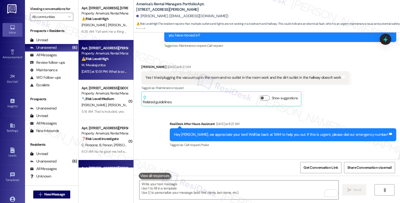
click div "Yesterday at 10:51 PM: What is so hard for sending someone to come take a look?…"
type textarea "Fetching suggested responses. Please feel free to read through the conversation…"
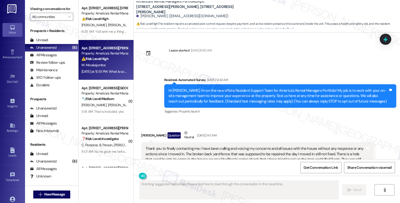
scroll to position [2284, 0]
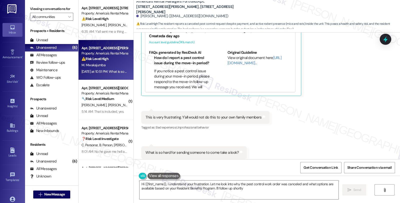
type textarea "Hi {{first_name}}, I understand your frustration. Let me look into why the pest…"
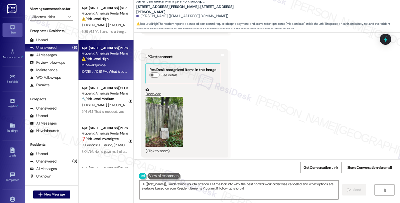
scroll to position [2089, 0]
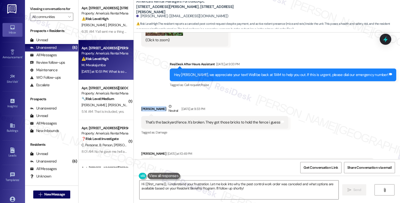
drag, startPoint x: 138, startPoint y: 98, endPoint x: 174, endPoint y: 101, distance: 36.4
click div "Marcelina Mwakajumba Neutral Yesterday at 9:33 PM"
copy div "Marcelina Mwakajumba"
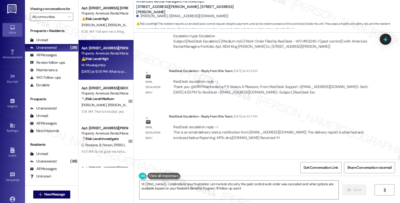
scroll to position [1645, 0]
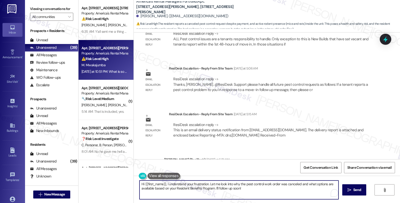
drag, startPoint x: 164, startPoint y: 184, endPoint x: 120, endPoint y: 180, distance: 43.7
click at [120, 180] on div "Apt. [STREET_ADDRESS], [STREET_ADDRESS] Property: America's Rental Managers Por…" at bounding box center [240, 101] width 322 height 203
drag, startPoint x: 181, startPoint y: 184, endPoint x: 229, endPoint y: 193, distance: 48.8
click at [229, 193] on textarea "I understand your frustration. Let me look into why the pest control work order…" at bounding box center [239, 190] width 199 height 19
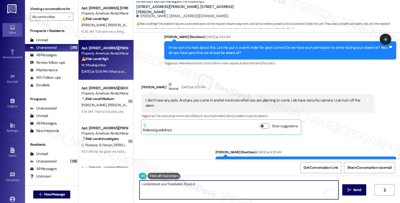
scroll to position [1312, 0]
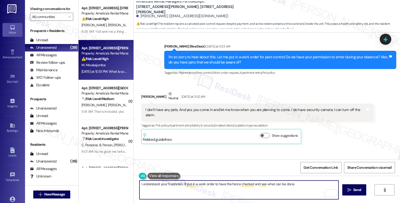
click at [305, 186] on textarea "I understand your frustration. I'll put in a work order to have the fence check…" at bounding box center [239, 190] width 199 height 19
drag, startPoint x: 156, startPoint y: 189, endPoint x: 215, endPoint y: 193, distance: 59.2
click at [215, 193] on textarea "I understand your frustration. I'll put in a work order to have the fence check…" at bounding box center [239, 190] width 199 height 19
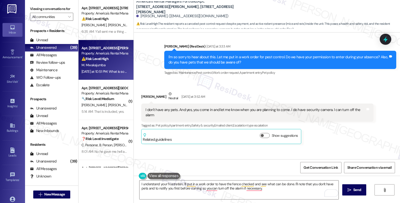
click at [213, 155] on div "Sent via SMS [PERSON_NAME] (ResiDesk) [DATE] at 4:23 AM Got it! I've submitted …" at bounding box center [267, 169] width 266 height 42
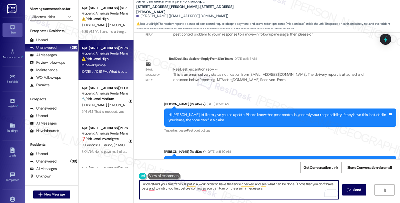
scroll to position [1756, 0]
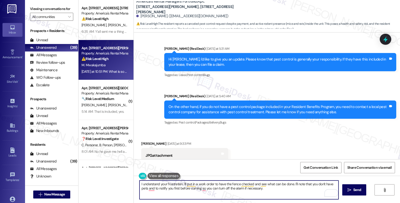
click at [276, 189] on textarea "I understand your frustration. I'll put in a work order to have the fence check…" at bounding box center [239, 190] width 199 height 19
paste textarea "If they are paying $59.95/month or $49.95/month for their Resident Benefits Pro…"
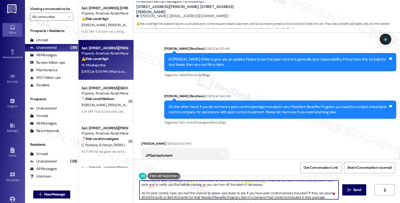
click at [313, 193] on textarea "I understand your frustration. I'll put in a work order to have the fence check…" at bounding box center [239, 190] width 199 height 19
click at [193, 198] on textarea "I understand your frustration. I'll put in a work order to have the fence check…" at bounding box center [239, 190] width 199 height 19
click at [325, 198] on textarea "I understand your frustration. I'll put in a work order to have the fence check…" at bounding box center [239, 190] width 199 height 19
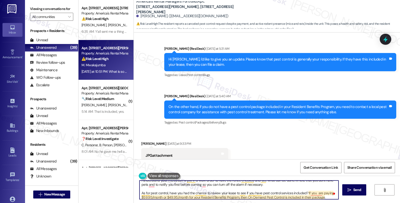
click at [301, 197] on textarea "I understand your frustration. I'll put in a work order to have the fence check…" at bounding box center [239, 190] width 199 height 19
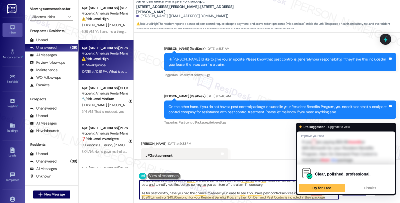
click at [301, 197] on textarea "I understand your frustration. I'll put in a work order to have the fence check…" at bounding box center [239, 190] width 199 height 19
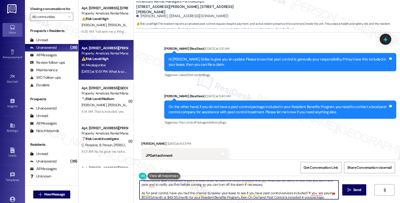
type textarea "I understand your frustration. I'll put in a work order to have the fence check…"
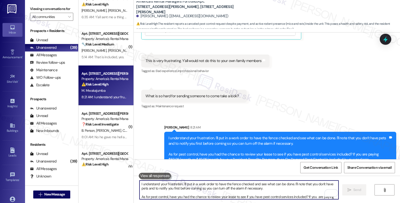
scroll to position [33, 0]
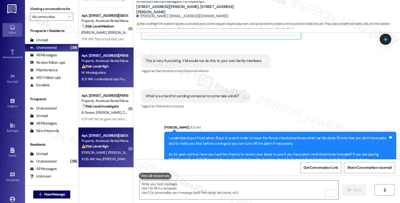
click at [112, 150] on div "[PERSON_NAME] [PERSON_NAME]" at bounding box center [104, 153] width 47 height 6
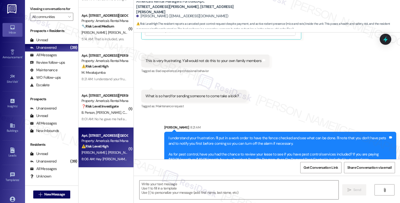
type textarea "Fetching suggested responses. Please feel free to read through the conversation…"
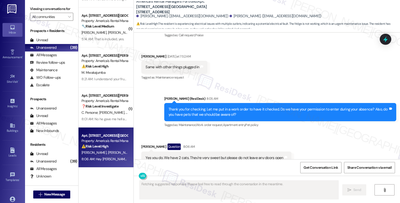
scroll to position [478, 0]
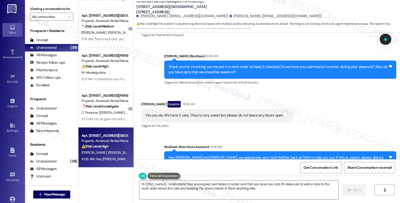
type textarea "Hi {{first_name}}, I understand that you've given permission to enter and that …"
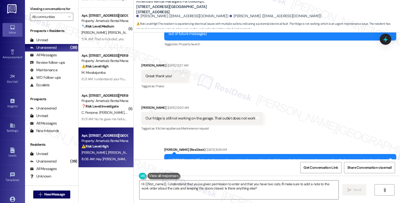
scroll to position [83, 0]
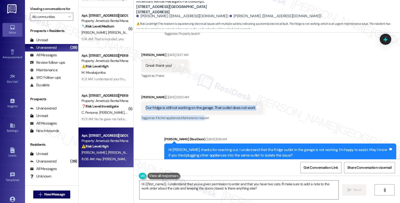
drag, startPoint x: 141, startPoint y: 102, endPoint x: 205, endPoint y: 116, distance: 65.6
click at [205, 116] on div "[PERSON_NAME] [DATE] 12:50 AM Our fridge is still not working on the garage. Th…" at bounding box center [202, 108] width 122 height 27
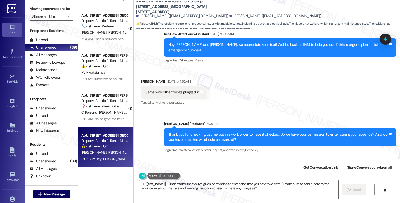
scroll to position [444, 0]
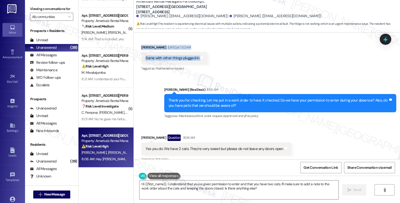
click at [206, 44] on div "Received via SMS [PERSON_NAME] [DATE] at 7:52 AM Same with other things plugged…" at bounding box center [175, 58] width 74 height 35
copy div "Lor ipsumd si ametc adi elitsed do eiu tempor. Inci utlabo etdo mag aliq Enim a…"
click at [206, 4] on b "America's Rental Managers Portfolio: Apt. [STREET_ADDRESS][GEOGRAPHIC_DATA][STR…" at bounding box center [186, 7] width 100 height 16
copy b "5512"
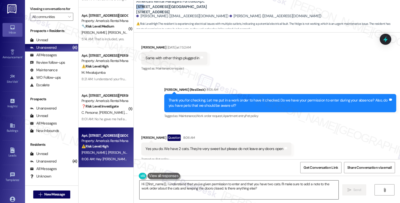
click at [266, 191] on textarea "Hi {{first_name}}, I understand that you've given permission to enter and that …" at bounding box center [239, 190] width 199 height 19
drag, startPoint x: 137, startPoint y: 122, endPoint x: 155, endPoint y: 123, distance: 18.3
click at [155, 131] on div "Received via SMS [PERSON_NAME] Question 8:06 AM Yes you do. We have 2 cats. The…" at bounding box center [217, 149] width 158 height 36
copy div "[PERSON_NAME]"
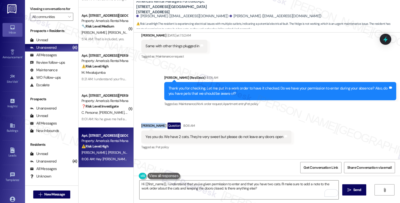
scroll to position [478, 0]
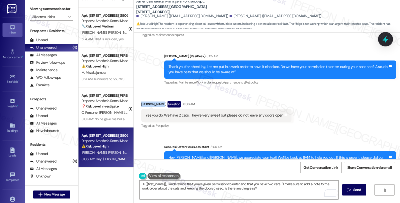
click at [384, 41] on icon at bounding box center [385, 39] width 9 height 9
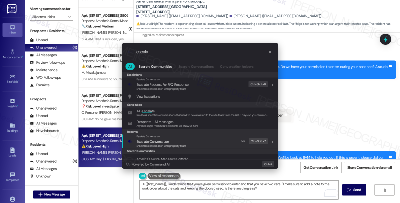
type input "escala"
click at [142, 143] on span "Escala" at bounding box center [142, 141] width 10 height 5
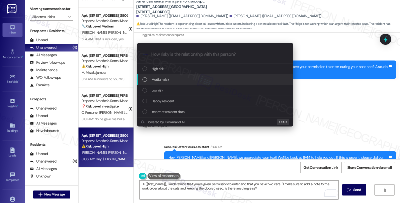
click at [165, 78] on span "Medium risk" at bounding box center [161, 80] width 18 height 6
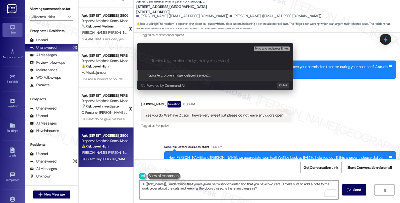
paste input "#53279-1"
click at [180, 61] on input "#53279-1 (gartage outlet)" at bounding box center [217, 60] width 132 height 5
drag, startPoint x: 151, startPoint y: 60, endPoint x: 168, endPoint y: 65, distance: 18.2
click at [151, 60] on div ".cls-1{fill:#0a055f;}.cls-2{fill:#0cc4c4;} resideskLogoBlueOrange #53279-1 (gar…" at bounding box center [215, 61] width 156 height 18
click at [153, 61] on input "#53279-1 (garage outlet)" at bounding box center [217, 60] width 132 height 5
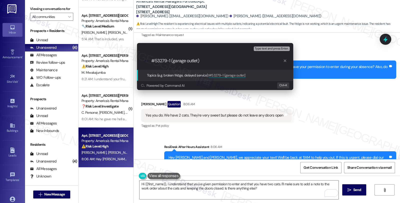
paste input "Work Order Filed by ResiDesk -"
type input "Work Order Filed by ResiDesk - #53279-1 (garage outlet)"
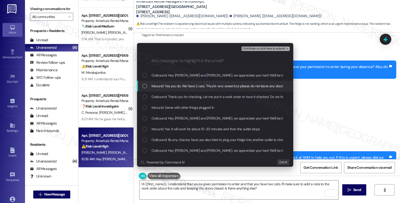
click at [197, 86] on span "Inbound: Yes you do. We have 2 cats. They're very sweet but please do not leave…" at bounding box center [222, 86] width 141 height 6
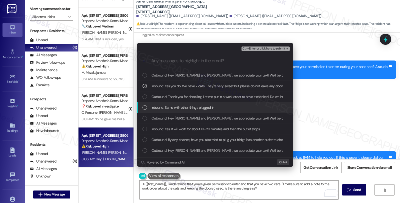
click at [190, 110] on span "Inbound: Same with other things plugged in" at bounding box center [183, 108] width 63 height 6
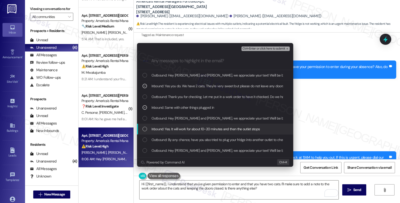
click at [189, 130] on span "Inbound: Yes. It will work for about 10-20 minutes and then the outlet stops" at bounding box center [206, 129] width 109 height 6
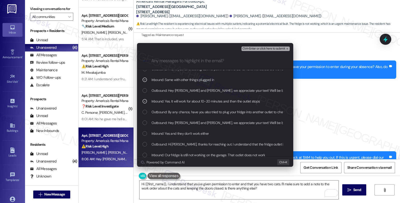
scroll to position [0, 0]
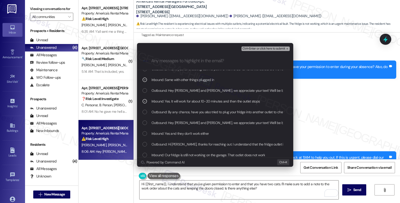
click at [189, 133] on span "Inbound: Yes and they don’t work either" at bounding box center [181, 134] width 58 height 6
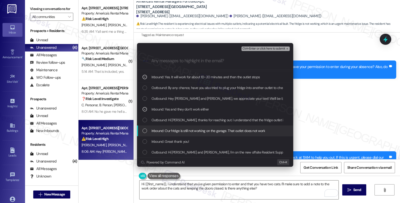
click at [194, 132] on span "Inbound: Our fridge is still not working on the garage. That outlet does not wo…" at bounding box center [209, 131] width 114 height 6
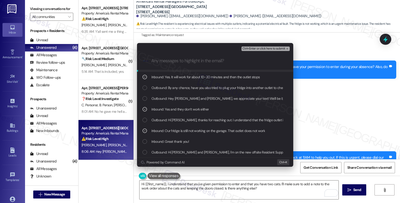
click at [263, 49] on span "Ctrl+Enter or click here to submit" at bounding box center [264, 49] width 43 height 4
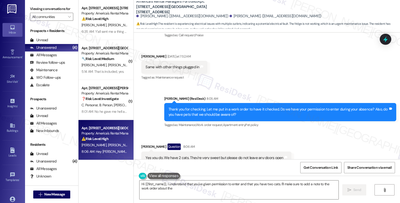
scroll to position [478, 0]
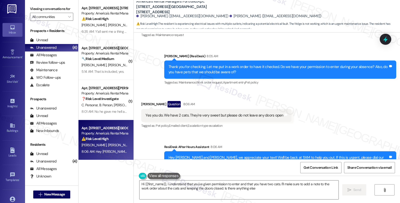
type textarea "Hi {{first_name}}, I understand that you've given permission to enter and that …"
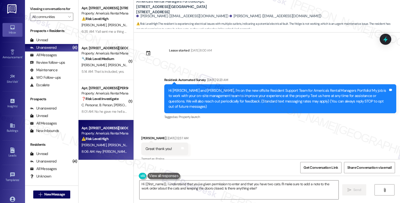
scroll to position [478, 0]
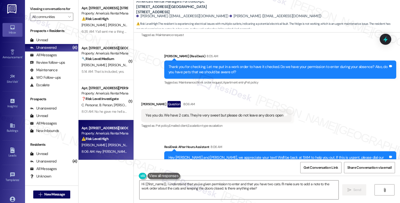
click at [321, 90] on div "Received via SMS [PERSON_NAME] Question 8:06 AM Yes you do. We have 2 cats. The…" at bounding box center [267, 111] width 266 height 43
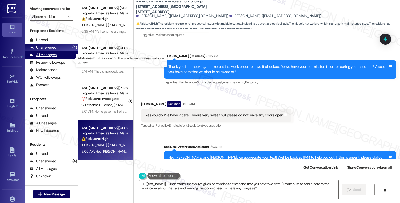
click at [55, 58] on div "All Messages" at bounding box center [43, 55] width 27 height 5
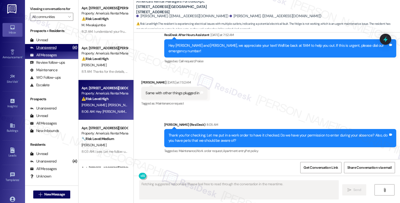
scroll to position [435, 0]
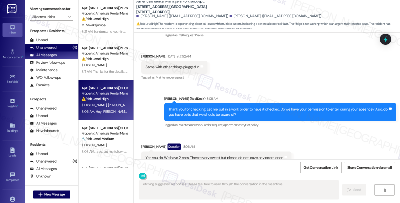
click at [55, 50] on div "Unanswered" at bounding box center [43, 47] width 27 height 5
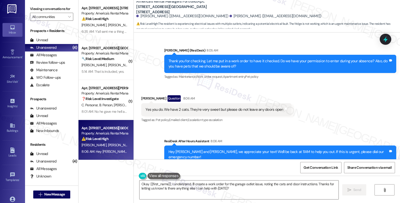
scroll to position [539, 0]
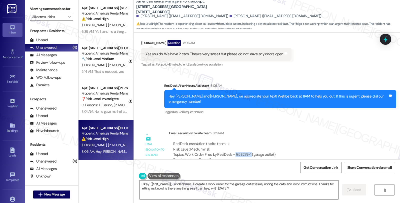
drag, startPoint x: 231, startPoint y: 133, endPoint x: 247, endPoint y: 132, distance: 15.8
click at [247, 141] on div "ResiDesk escalation to site team -> Risk Level: Medium risk Topics: Work Order …" at bounding box center [271, 152] width 196 height 22
copy div "#53279-1"
click at [140, 184] on textarea "Okay {{first_name}}, I understand. I'll create a work order for the garage outl…" at bounding box center [239, 190] width 199 height 19
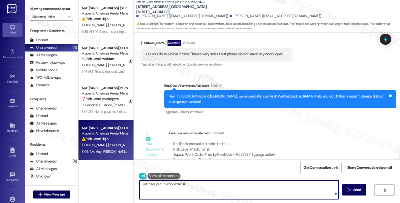
paste textarea "#53279-1"
click at [184, 185] on textarea "Got it! I've put in work order ##53279-1" at bounding box center [239, 190] width 199 height 19
click at [213, 184] on textarea "Got it! I've put in work order #53279-1" at bounding box center [239, 190] width 199 height 19
click at [235, 184] on textarea "Got it! I've put in work order #53279-1 for the garage outlet." at bounding box center [239, 190] width 199 height 19
click at [286, 184] on textarea "Got it! I've put in work order #53279-1 for the garage outlet. Please let me kn…" at bounding box center [239, 190] width 199 height 19
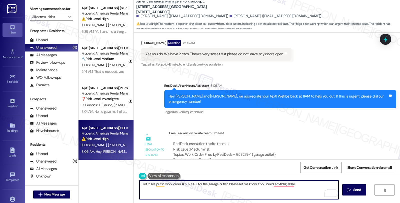
click at [286, 184] on textarea "Got it! I've put in work order #53279-1 for the garage outlet. Please let me kn…" at bounding box center [239, 190] width 199 height 19
click at [299, 185] on textarea "Got it! I've put in work order #53279-1 for the garage outlet. Please let me kn…" at bounding box center [239, 190] width 199 height 19
type textarea "Got it! I've put in work order #53279-1 for the garage outlet. Please let me kn…"
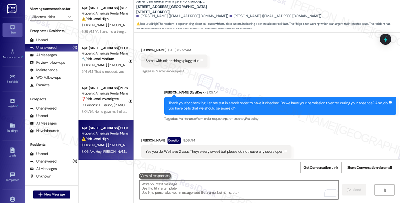
scroll to position [435, 0]
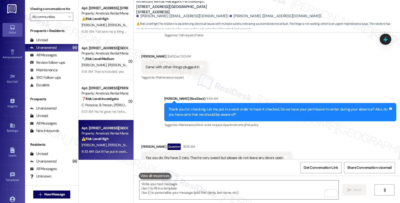
click at [320, 143] on div "Received via SMS [PERSON_NAME] Question 8:06 AM Yes you do. We have 2 cats. The…" at bounding box center [267, 153] width 266 height 43
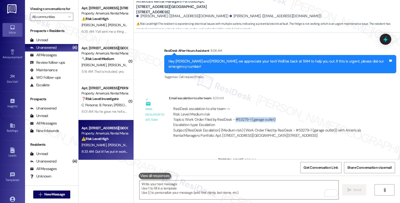
drag, startPoint x: 231, startPoint y: 98, endPoint x: 277, endPoint y: 96, distance: 45.8
click at [277, 106] on div "ResiDesk escalation to site team -> Risk Level: Medium risk Topics: Work Order …" at bounding box center [271, 117] width 196 height 22
copy div "#53279-1 (garage outlet)"
click at [388, 36] on icon at bounding box center [385, 39] width 9 height 9
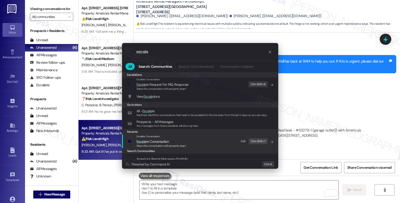
type input "escala"
click at [173, 139] on span "Escala te Conversation" at bounding box center [162, 142] width 50 height 6
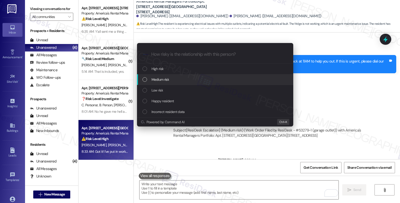
click at [157, 78] on span "Medium risk" at bounding box center [161, 80] width 18 height 6
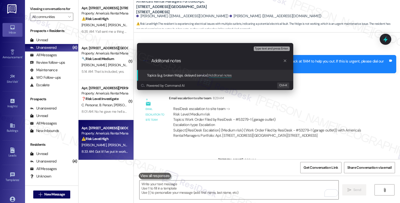
click at [164, 61] on input "Additonal notes" at bounding box center [217, 60] width 132 height 5
click at [186, 60] on input "Addiitonal notes" at bounding box center [217, 60] width 132 height 5
paste input "#53279-1 (garage outlet)"
click at [160, 61] on input "Addiitonal notes on WO #53279-1 (garage outlet)" at bounding box center [217, 60] width 132 height 5
click at [162, 61] on input "Additonal notes on WO #53279-1 (garage outlet)" at bounding box center [217, 60] width 132 height 5
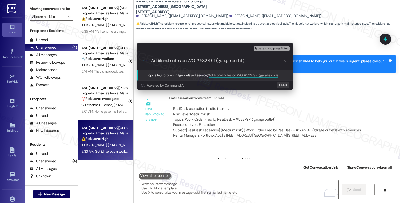
type input "Additional notes on WO #53279-1 (garage outlet)"
click at [253, 62] on input "Additional notes on WO #53279-1 (garage outlet)" at bounding box center [217, 60] width 132 height 5
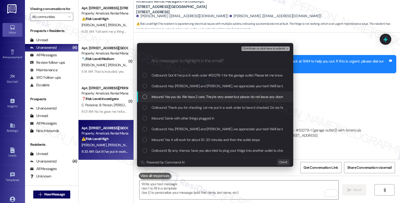
click at [177, 99] on span "Inbound: Yes you do. We have 2 cats. They're very sweet but please do not leave…" at bounding box center [222, 97] width 141 height 6
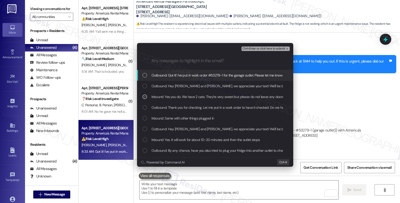
click at [256, 51] on button "Ctrl+Enter or click here to submit" at bounding box center [266, 49] width 48 height 5
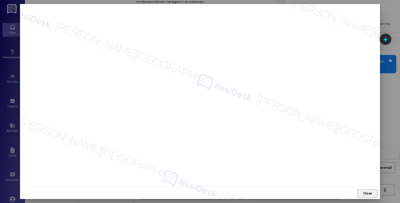
click at [365, 193] on span "Close" at bounding box center [367, 193] width 9 height 5
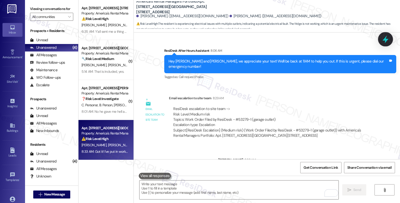
click at [383, 38] on icon at bounding box center [385, 39] width 9 height 9
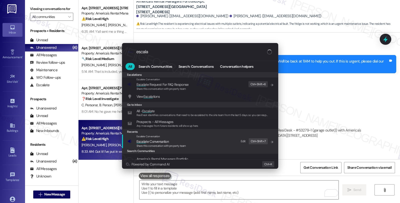
type input "escala"
click at [172, 142] on span "Escala te Conversation" at bounding box center [162, 142] width 50 height 6
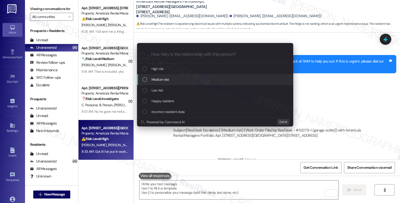
click at [161, 81] on span "Medium risk" at bounding box center [161, 80] width 18 height 6
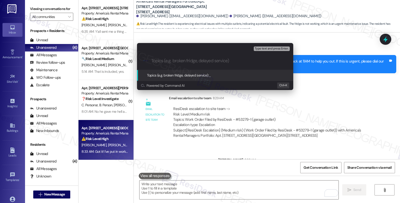
paste input "Additional notes on WO #53279-1 (garage outlet))"
type input "Additional notes on WO #53279-1 (garage outlet)"
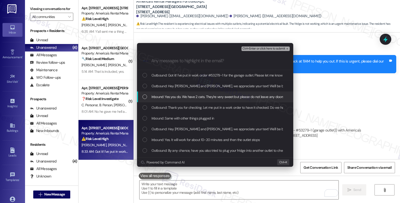
click at [176, 98] on span "Inbound: Yes you do. We have 2 cats. They're very sweet but please do not leave…" at bounding box center [222, 97] width 141 height 6
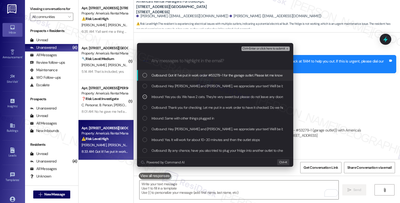
click at [264, 50] on span "Ctrl+Enter or click here to submit" at bounding box center [264, 49] width 43 height 4
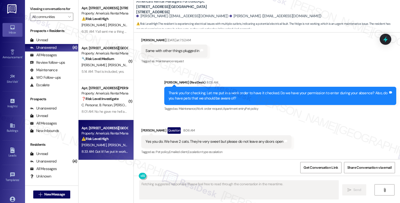
scroll to position [581, 0]
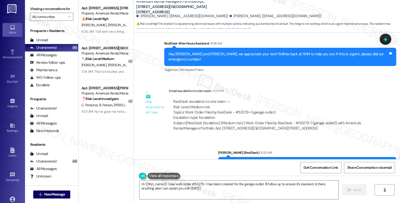
type textarea "Hi {{first_name}}! I see work order #53279-1 has been created for the garage ou…"
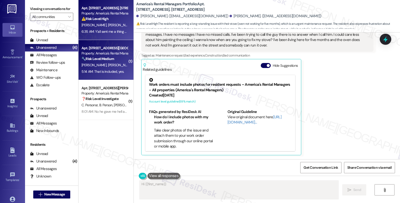
scroll to position [129, 0]
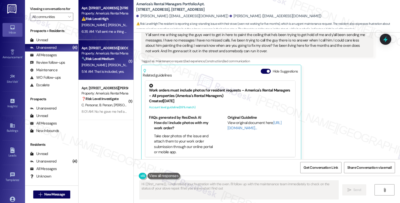
type textarea "Hi {{first_name}}, I understand your frustration with the oven. I'll follow up …"
click at [117, 63] on div "[PERSON_NAME] [PERSON_NAME]" at bounding box center [104, 65] width 47 height 6
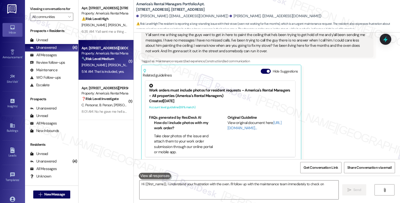
type textarea "Hi {{first_name}}, I understand your frustration with the oven. I'll follow up …"
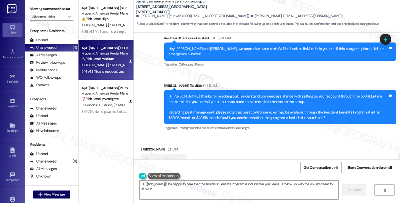
scroll to position [176, 0]
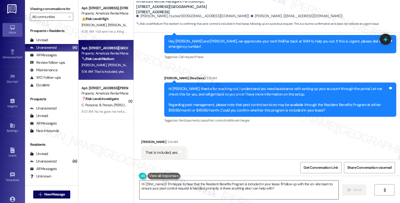
click at [184, 185] on textarea "Hi {{first_name}}! I'm happy to hear that the Resident Benefits Program is incl…" at bounding box center [239, 190] width 199 height 19
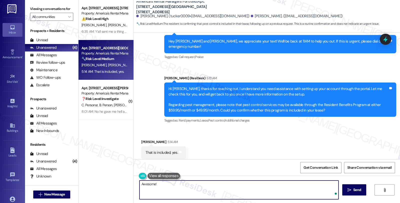
paste textarea "In that case, they can submit a claim by following the instructions outlined in…"
click at [176, 186] on textarea "Awesome! In that case, they can submit a claim by following the instructions ou…" at bounding box center [239, 190] width 199 height 19
click at [143, 188] on textarea "Awesome! In that case, you can submit a claim by following the instructions out…" at bounding box center [239, 190] width 199 height 19
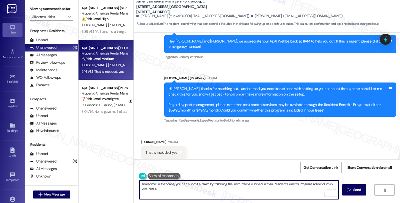
click at [178, 191] on textarea "Awesome! In that case, you can submit a claim by following the instructions out…" at bounding box center [239, 190] width 199 height 19
click at [228, 188] on textarea "Awesome! In that case, you can submit a claim by following the instructions out…" at bounding box center [239, 190] width 199 height 19
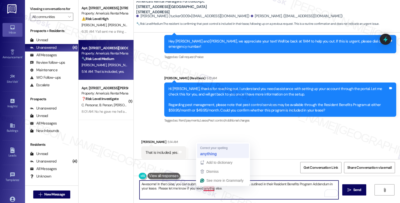
type textarea "Awesome! In that case, you can submit a claim by following the instructions out…"
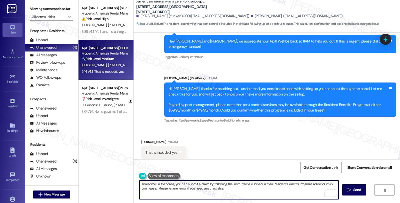
click at [227, 185] on textarea "Awesome! In that case, you can submit a claim by following the instructions out…" at bounding box center [239, 190] width 199 height 19
click at [237, 193] on textarea "Awesome! In that case, you can submit a claim by following the instructions out…" at bounding box center [239, 190] width 199 height 19
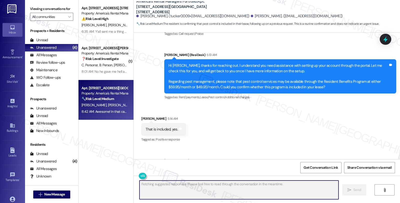
scroll to position [217, 0]
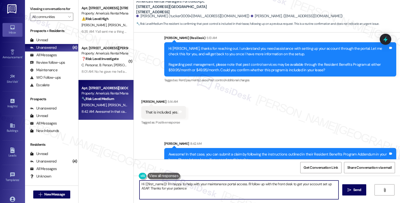
type textarea "Hi {{first_name}}! I'm happy to help with your maintenance portal access. I'll …"
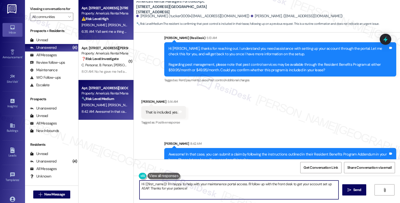
click at [108, 25] on span "[PERSON_NAME]" at bounding box center [120, 25] width 25 height 5
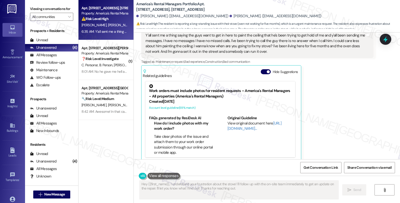
scroll to position [129, 0]
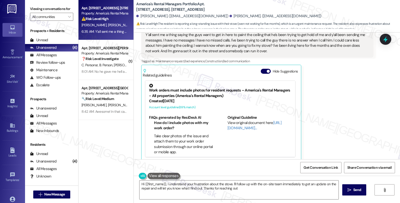
type textarea "Hi {{first_name}}, I understand your frustration about the stove. I'll follow u…"
click at [352, 101] on div "[PERSON_NAME] Question Neutral 6:35 AM Y'all sent me a thing saying the guys wa…" at bounding box center [257, 88] width 232 height 145
click at [255, 137] on div "Original Guideline View original document here [URL][DOMAIN_NAME]…" at bounding box center [260, 135] width 64 height 41
drag, startPoint x: 343, startPoint y: 115, endPoint x: 341, endPoint y: 113, distance: 2.8
click at [343, 115] on div "[PERSON_NAME] Question Neutral 6:35 AM Y'all sent me a thing saying the guys wa…" at bounding box center [257, 88] width 232 height 145
